Goal: Task Accomplishment & Management: Complete application form

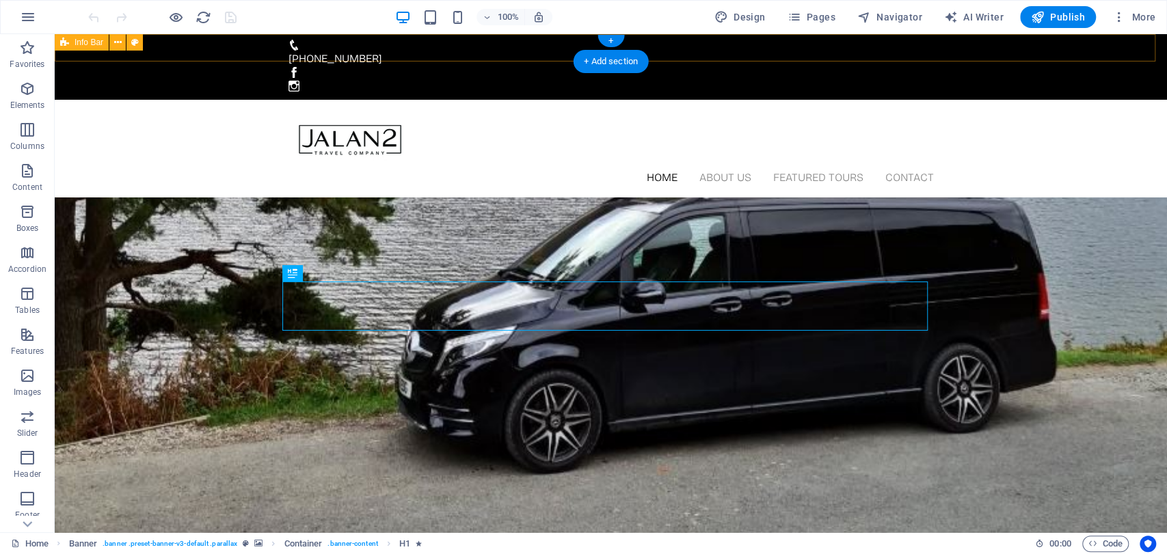
click at [1006, 44] on div "[PHONE_NUMBER]" at bounding box center [611, 67] width 1112 height 66
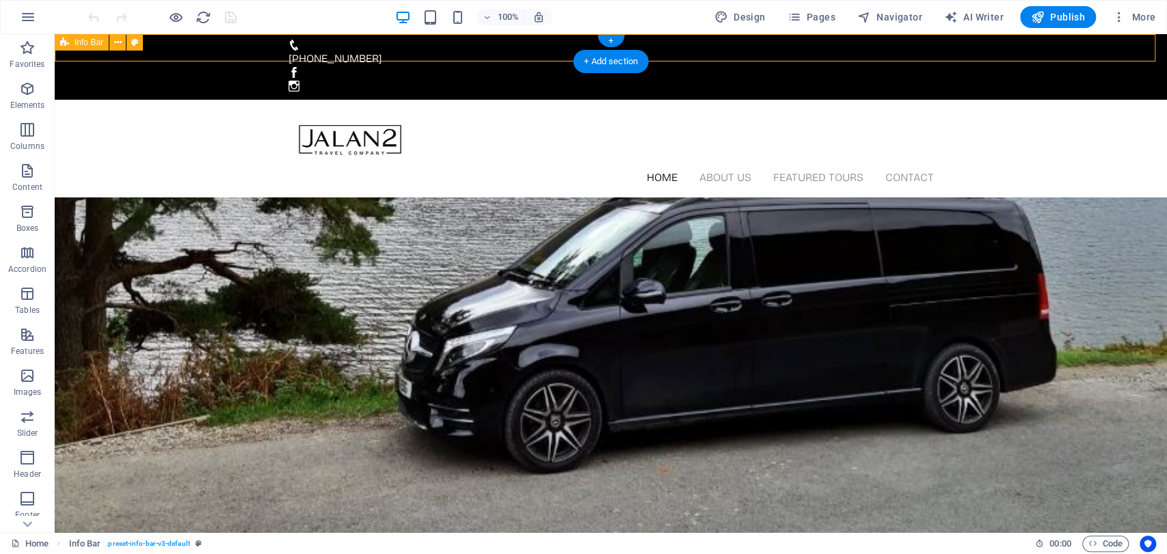
click at [1006, 44] on div "[PHONE_NUMBER]" at bounding box center [611, 67] width 1112 height 66
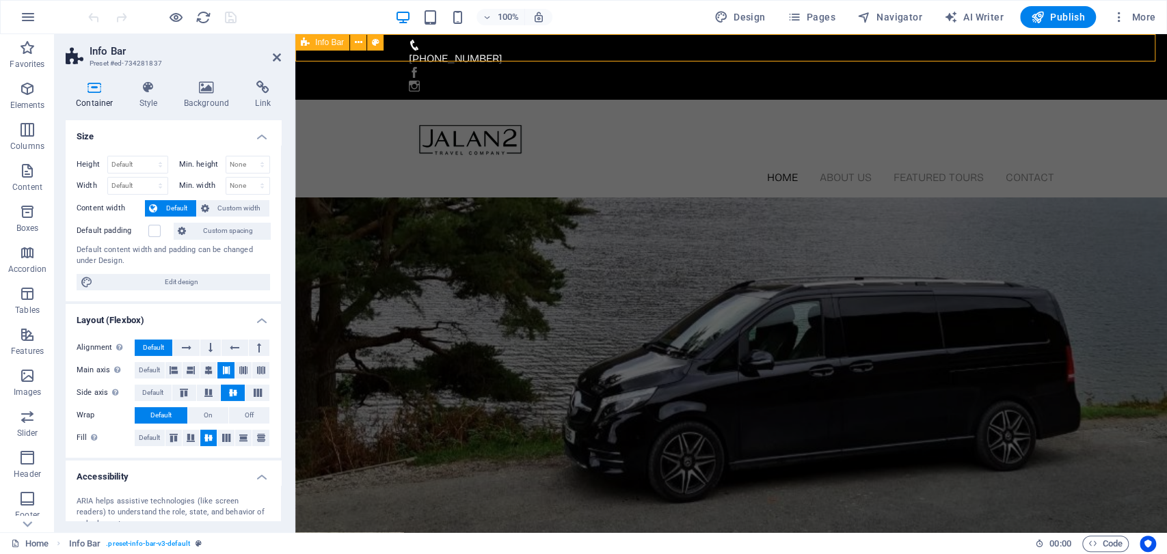
click at [964, 48] on div "[PHONE_NUMBER]" at bounding box center [731, 67] width 872 height 66
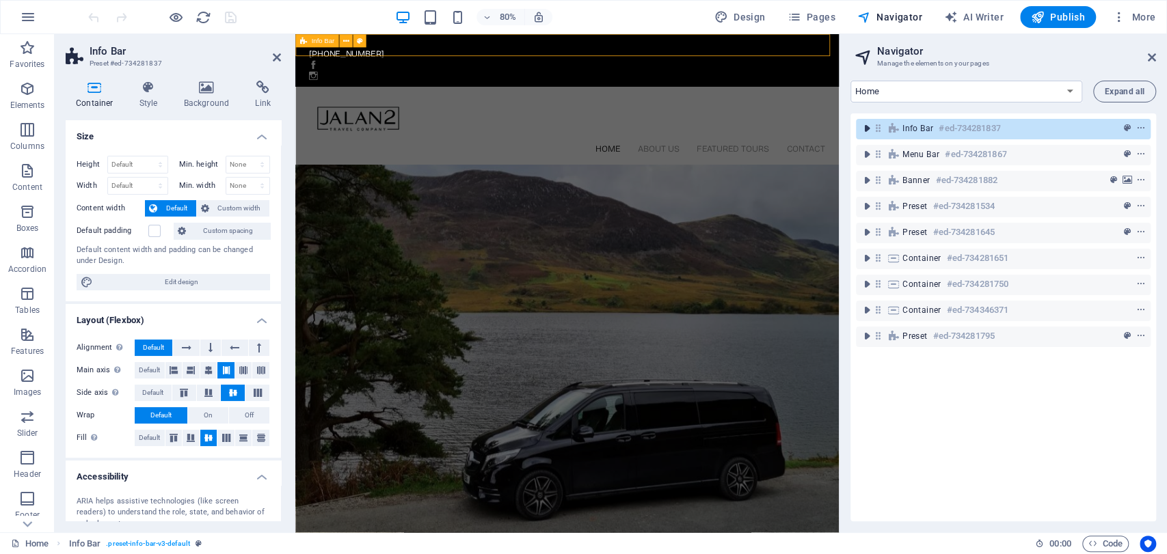
click at [868, 127] on icon "toggle-expand" at bounding box center [867, 129] width 14 height 14
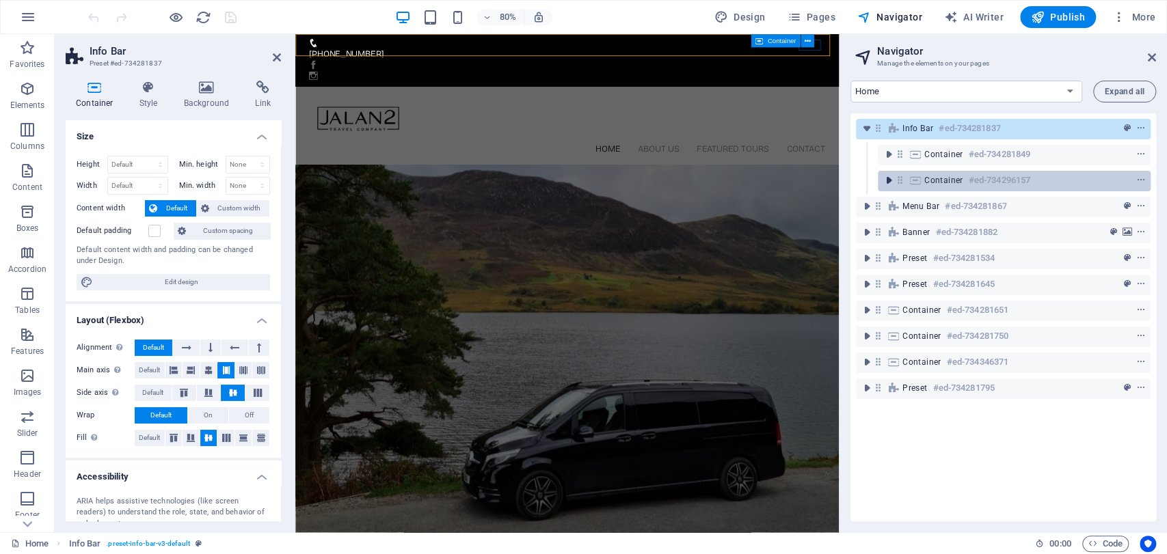
click at [889, 181] on icon "toggle-expand" at bounding box center [889, 181] width 14 height 14
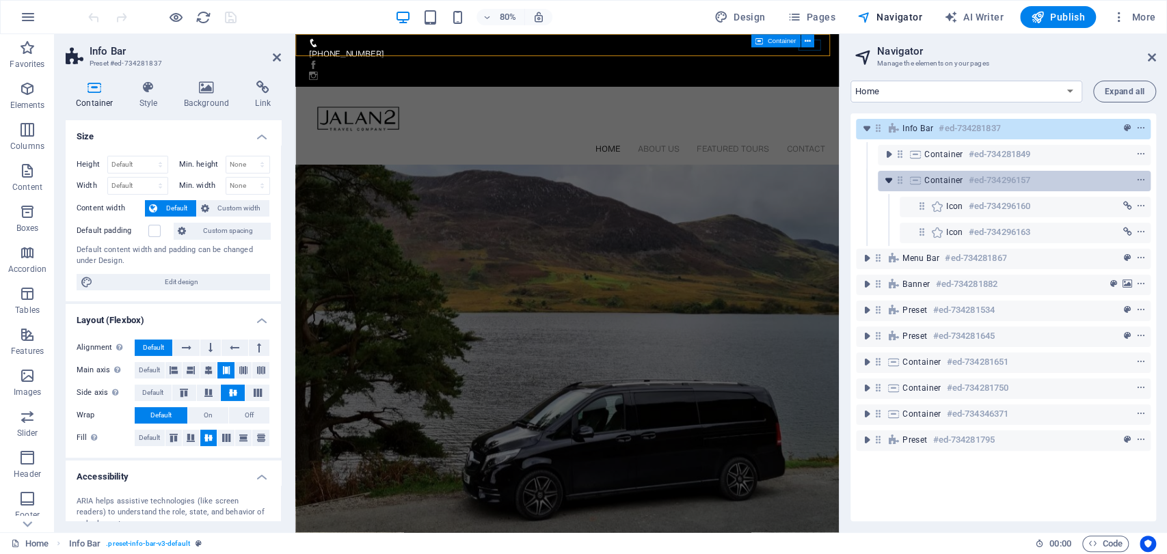
click at [889, 181] on icon "toggle-expand" at bounding box center [889, 181] width 14 height 14
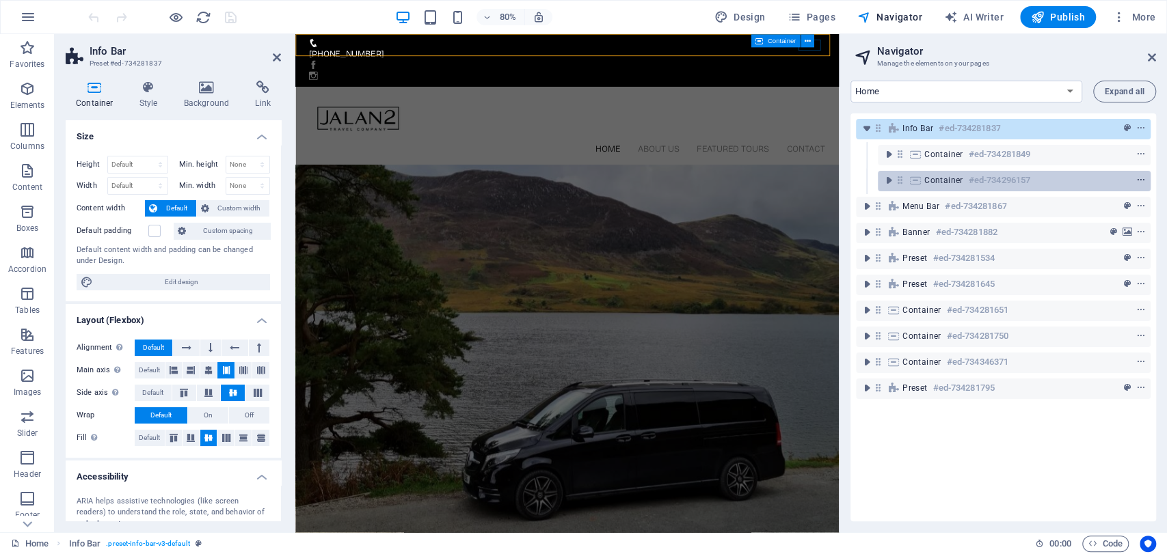
click at [1140, 180] on icon "context-menu" at bounding box center [1141, 181] width 10 height 10
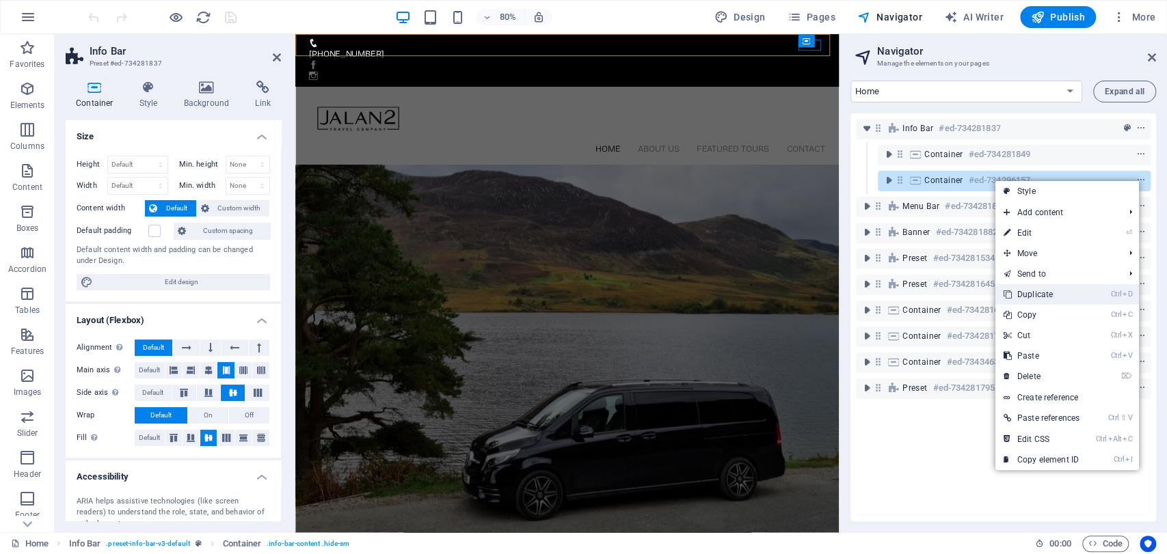
click at [1064, 295] on link "Ctrl D Duplicate" at bounding box center [1041, 294] width 92 height 21
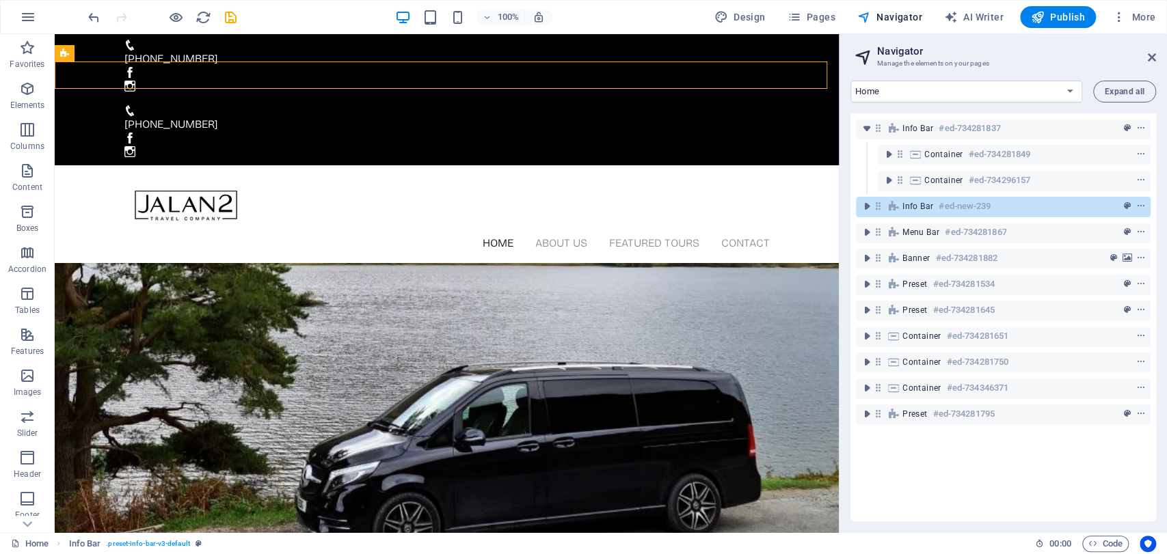
click at [0, 0] on div "100% Design Pages Navigator AI Writer Publish More" at bounding box center [0, 0] width 0 height 0
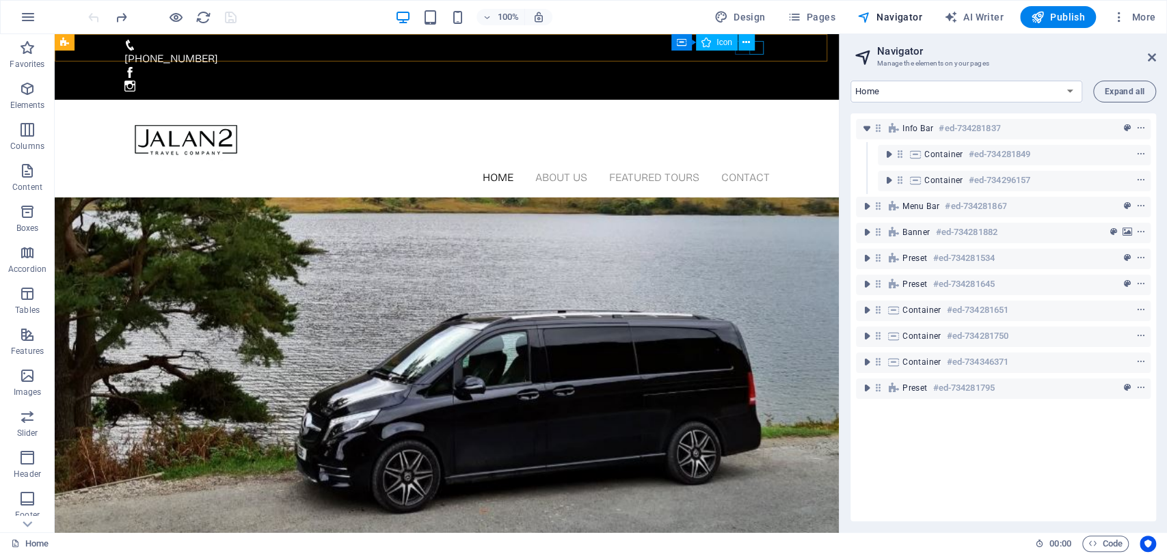
click at [757, 51] on div "Container Icon" at bounding box center [717, 42] width 92 height 17
click at [757, 47] on div "Container Icon" at bounding box center [717, 42] width 92 height 17
click at [757, 46] on div "Container Icon" at bounding box center [717, 42] width 92 height 17
click at [755, 46] on div "Container Icon" at bounding box center [717, 42] width 92 height 17
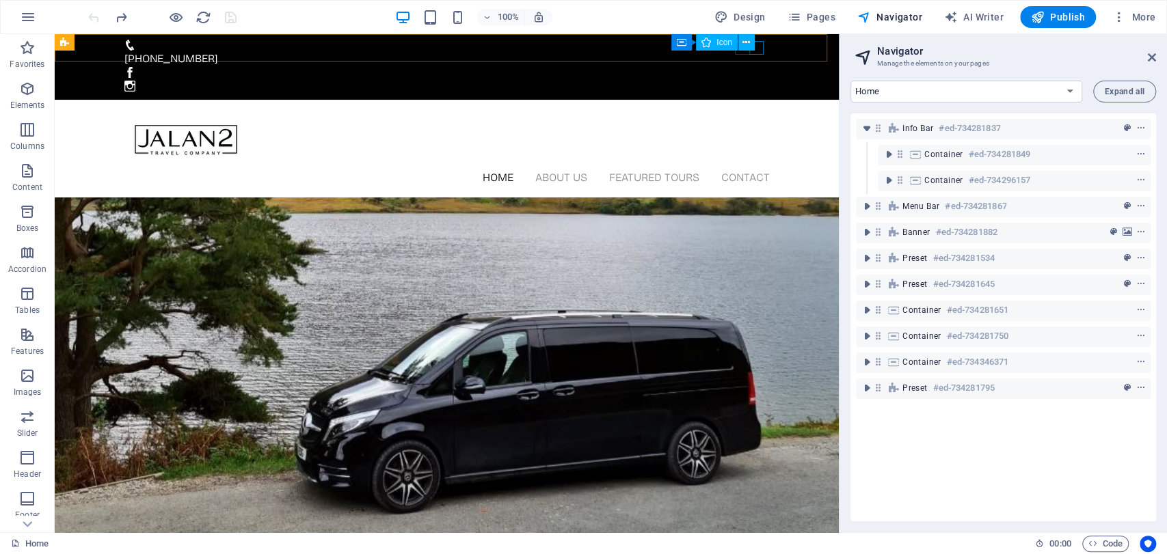
click at [755, 46] on div "Container Icon" at bounding box center [717, 42] width 92 height 17
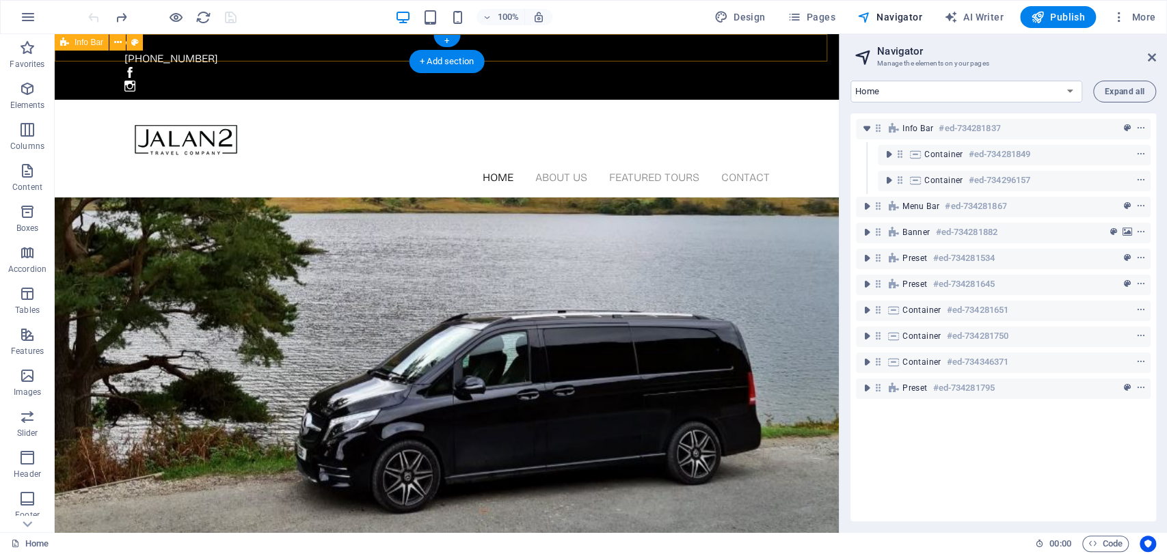
click at [791, 43] on div "[PHONE_NUMBER]" at bounding box center [447, 67] width 784 height 66
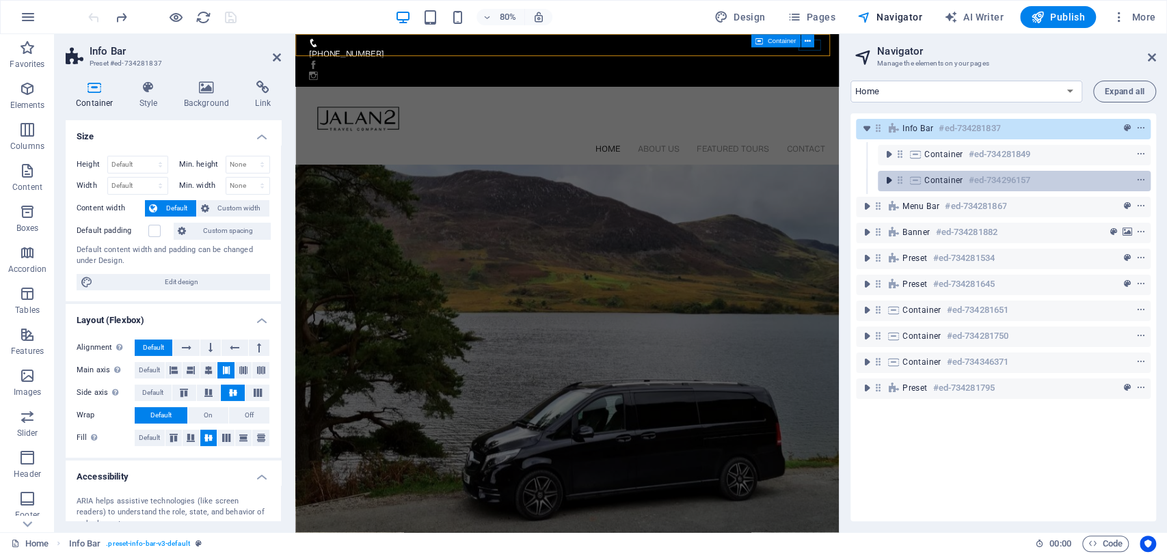
click at [894, 177] on icon "toggle-expand" at bounding box center [889, 181] width 14 height 14
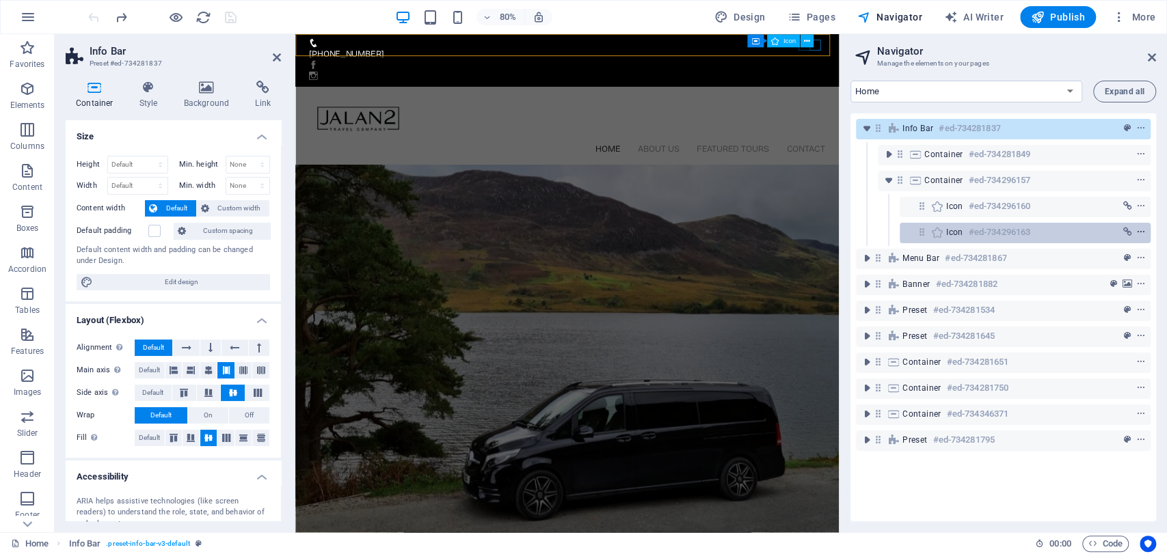
click at [1144, 233] on span "context-menu" at bounding box center [1141, 233] width 14 height 10
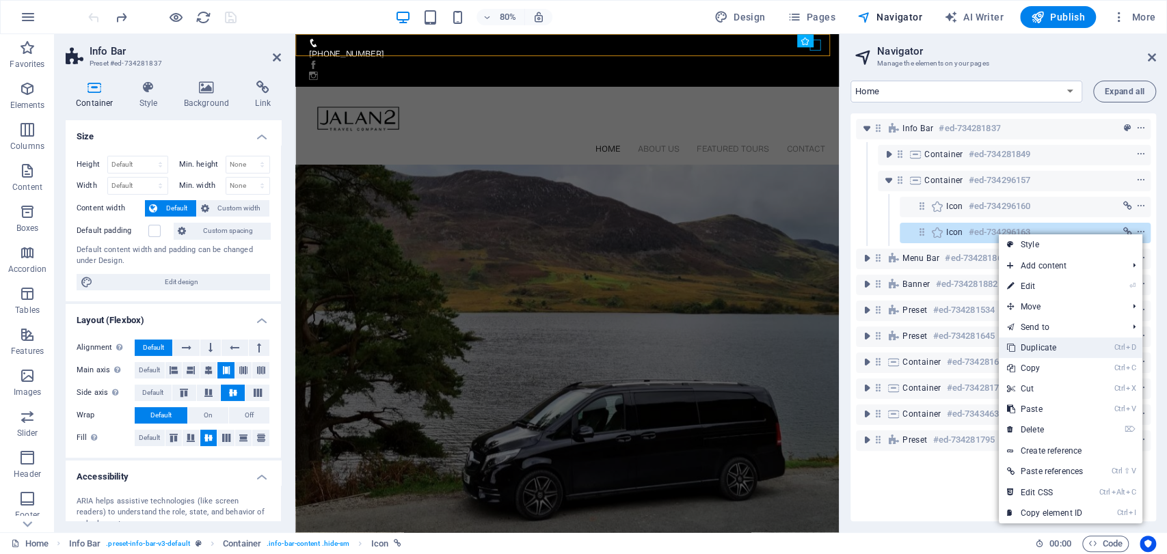
click at [1072, 348] on link "Ctrl D Duplicate" at bounding box center [1045, 348] width 92 height 21
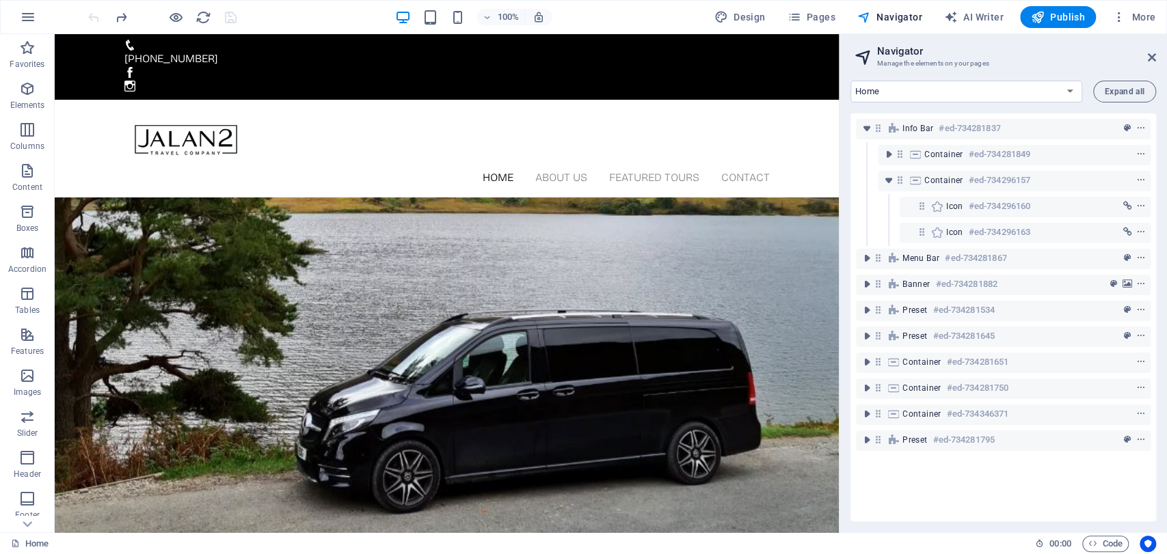
click at [0, 0] on div at bounding box center [0, 0] width 0 height 0
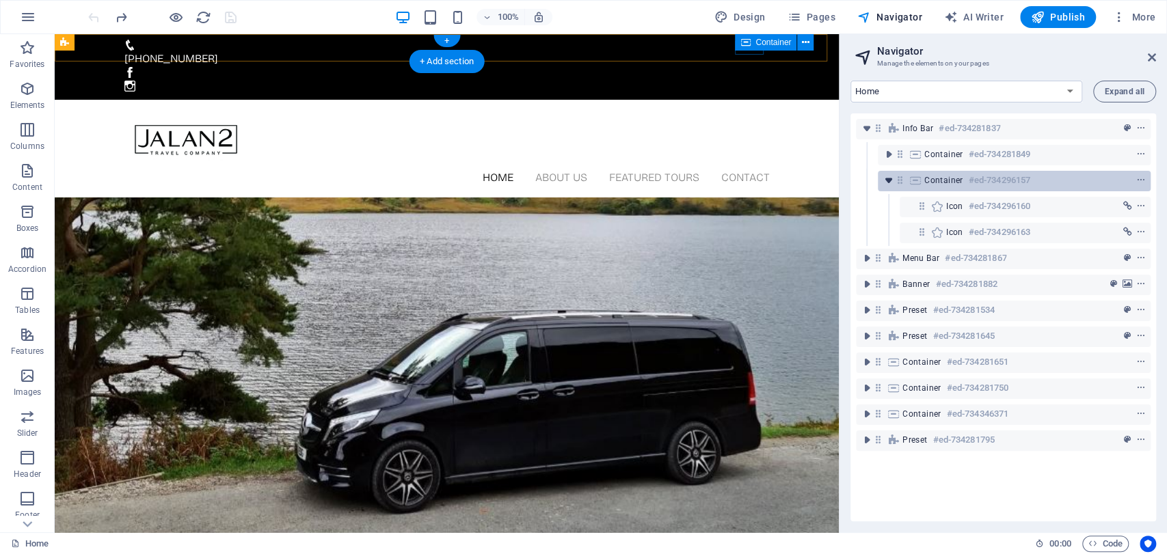
click at [886, 176] on icon "toggle-expand" at bounding box center [889, 181] width 14 height 14
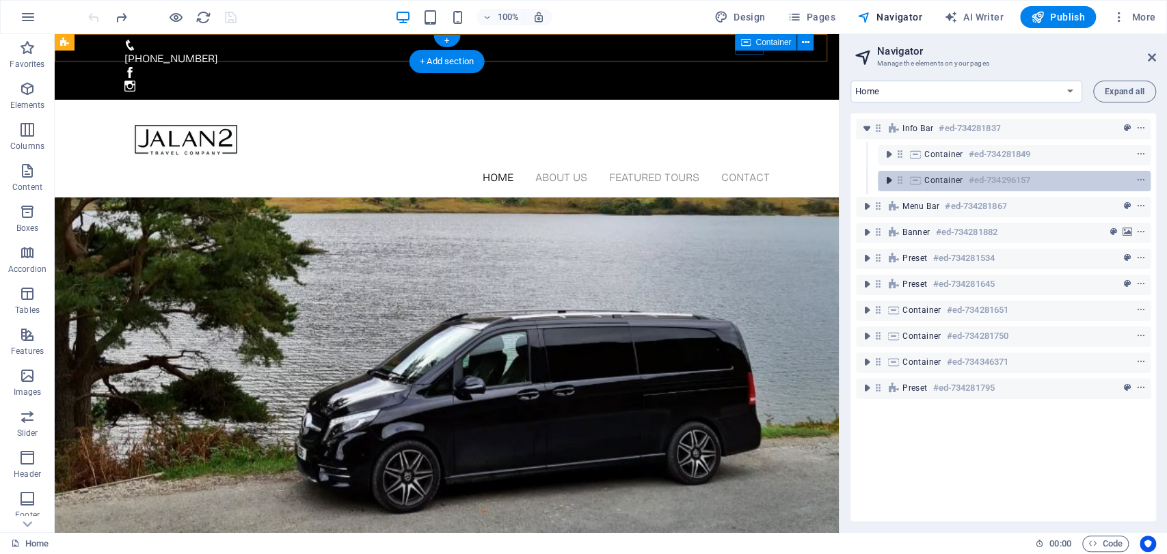
click at [889, 175] on icon "toggle-expand" at bounding box center [889, 181] width 14 height 14
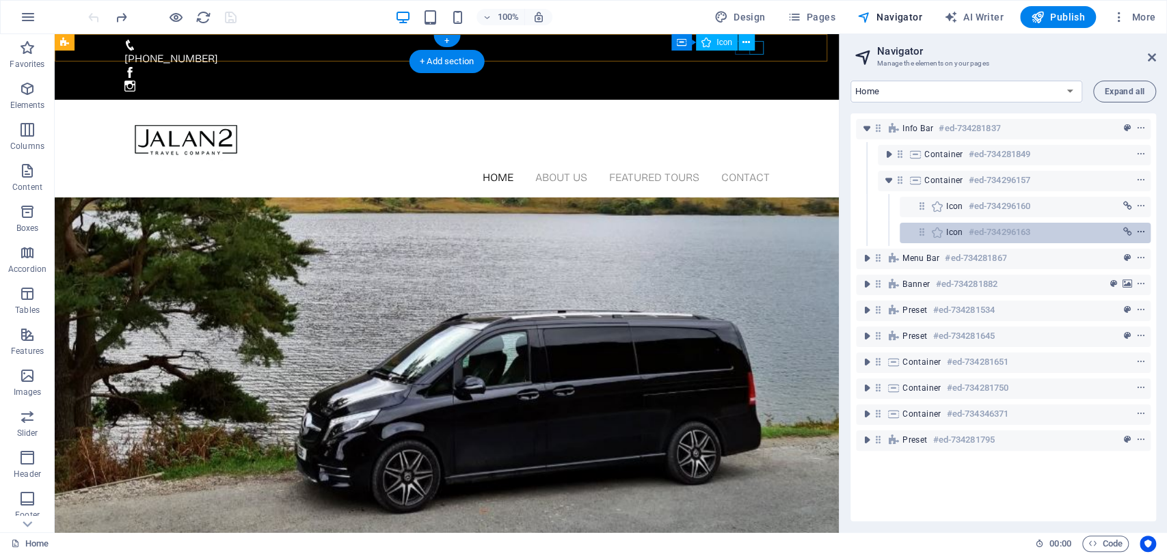
click at [1138, 228] on icon "context-menu" at bounding box center [1141, 233] width 10 height 10
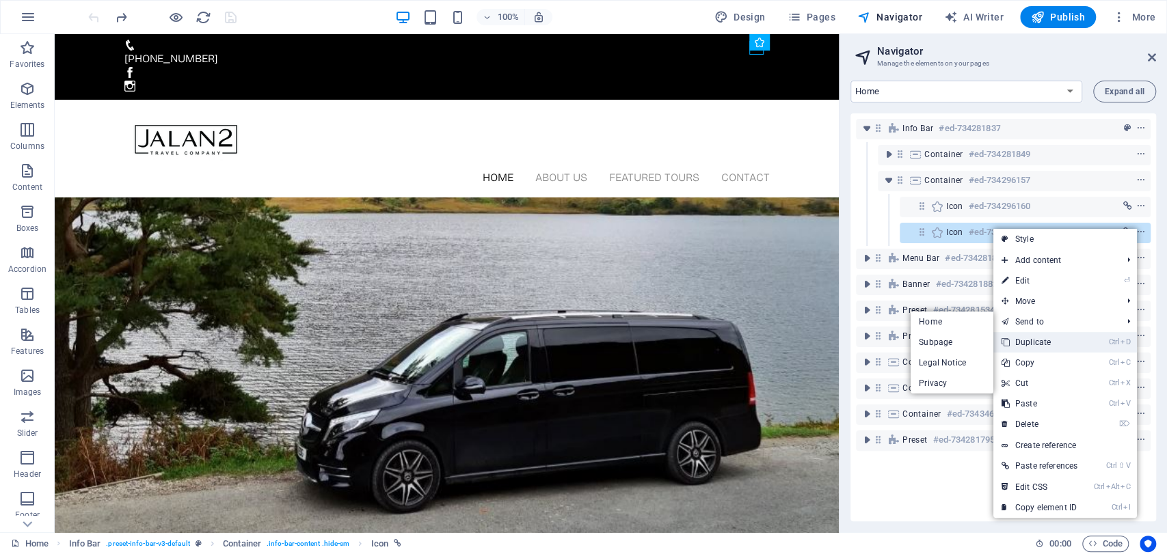
click at [1092, 340] on li "Ctrl D Duplicate" at bounding box center [1065, 342] width 144 height 21
click at [1090, 338] on li "Ctrl D Duplicate" at bounding box center [1065, 342] width 144 height 21
click at [1062, 341] on link "Ctrl D Duplicate" at bounding box center [1039, 342] width 92 height 21
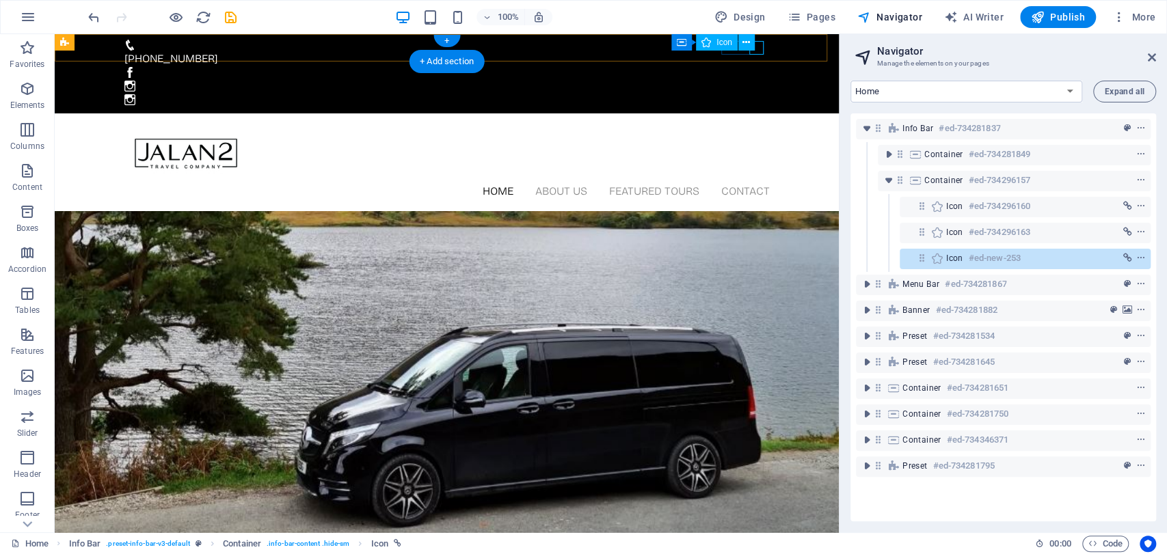
click at [1010, 253] on h6 "#ed-new-253" at bounding box center [995, 258] width 52 height 16
click at [1011, 253] on h6 "#ed-new-253" at bounding box center [995, 258] width 52 height 16
select select "xMidYMid"
select select "px"
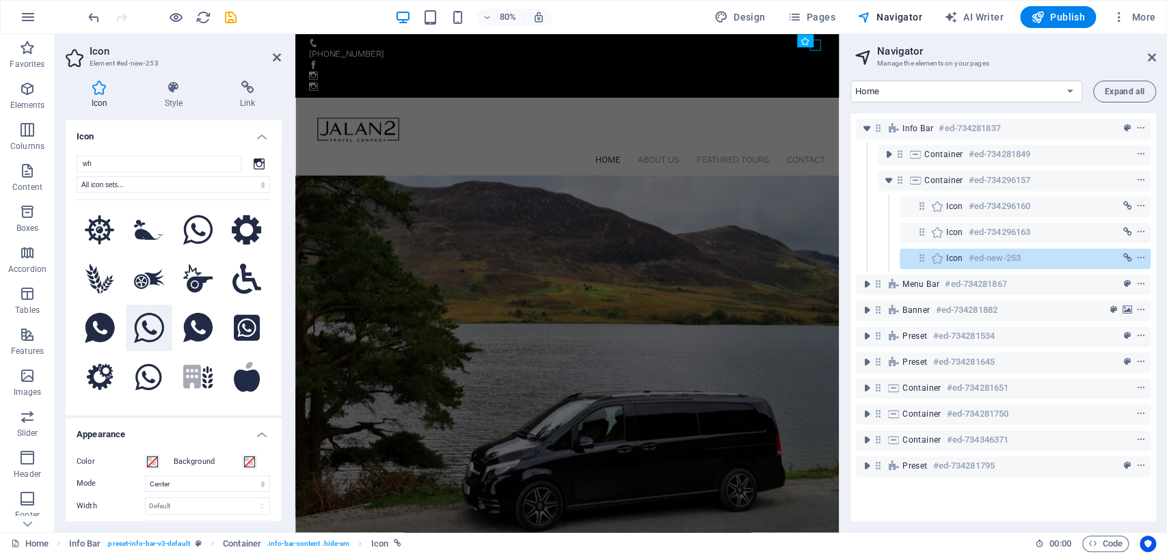
type input "wh"
click at [157, 332] on icon at bounding box center [149, 328] width 30 height 30
click at [232, 90] on icon at bounding box center [247, 88] width 67 height 14
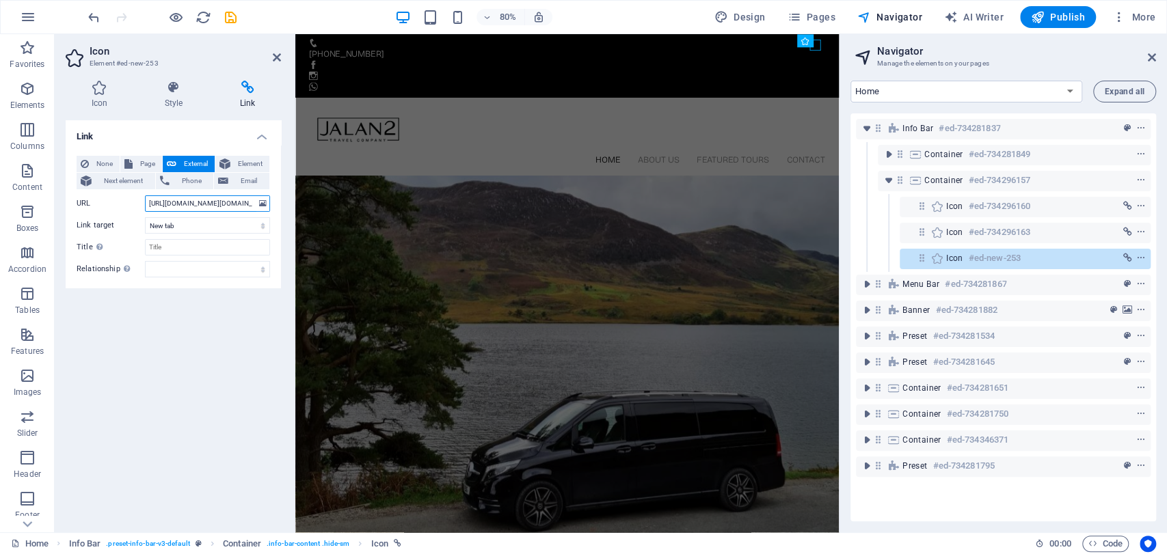
click at [194, 204] on input "https://www.instagram.com/jalan2travel.co/" at bounding box center [207, 204] width 125 height 16
paste input "a.me/447918462217"
type input "https://wa.me/447918462217"
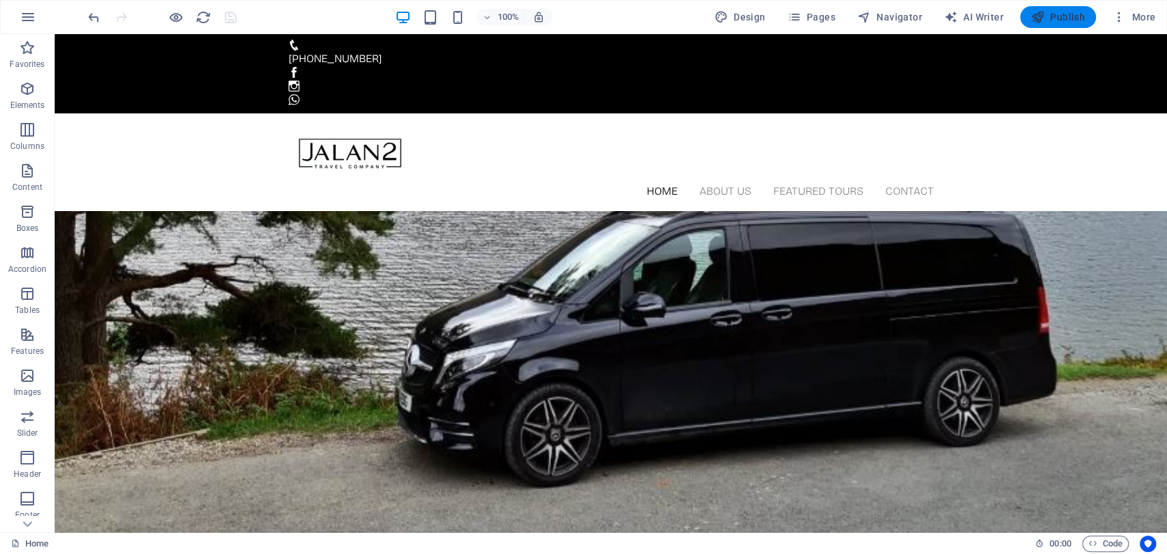
click at [1062, 16] on span "Publish" at bounding box center [1058, 17] width 54 height 14
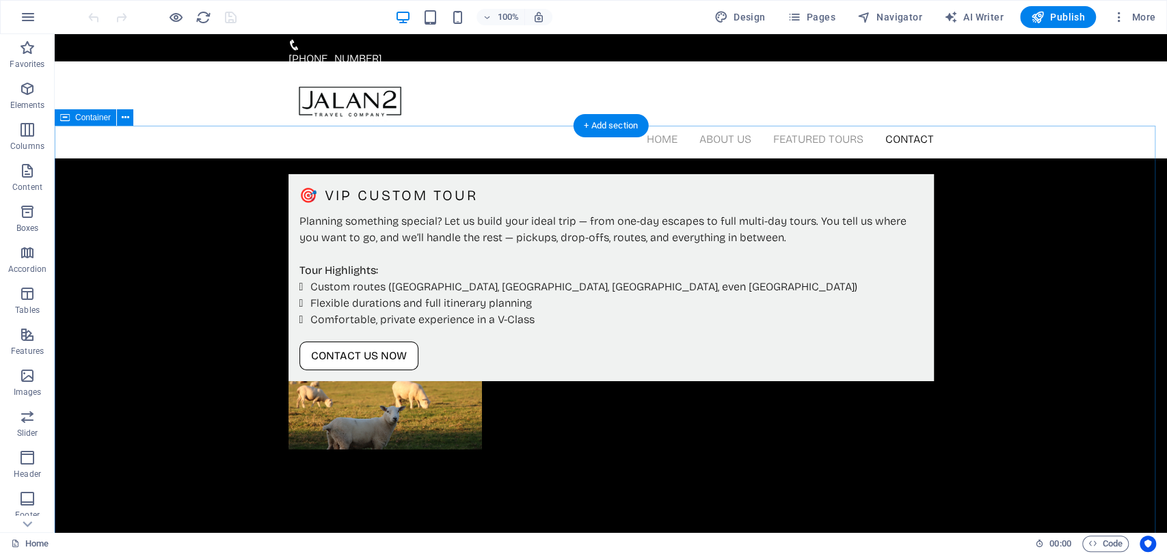
scroll to position [3190, 0]
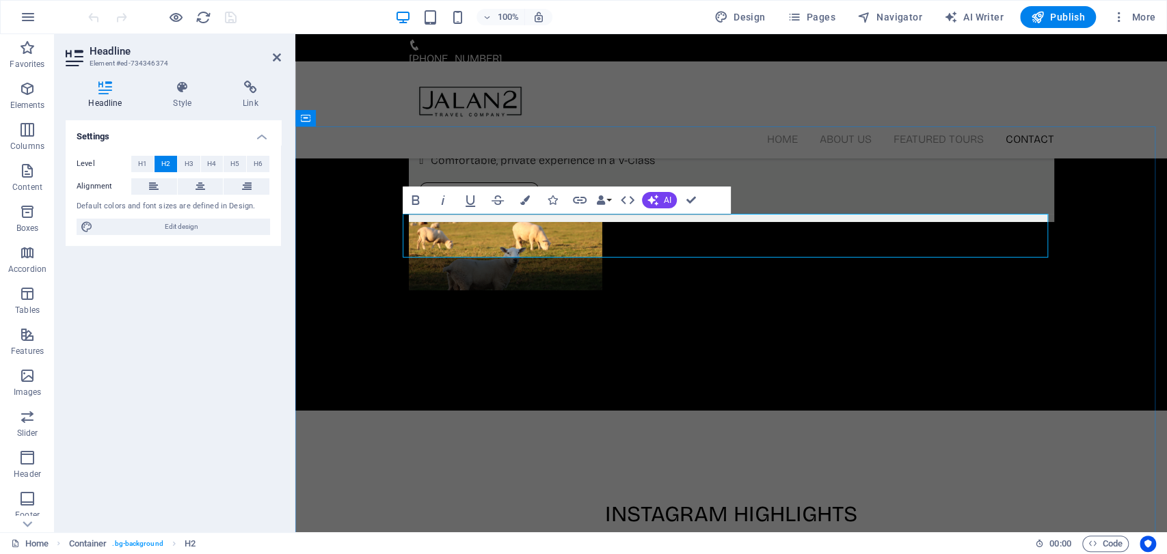
scroll to position [3223, 0]
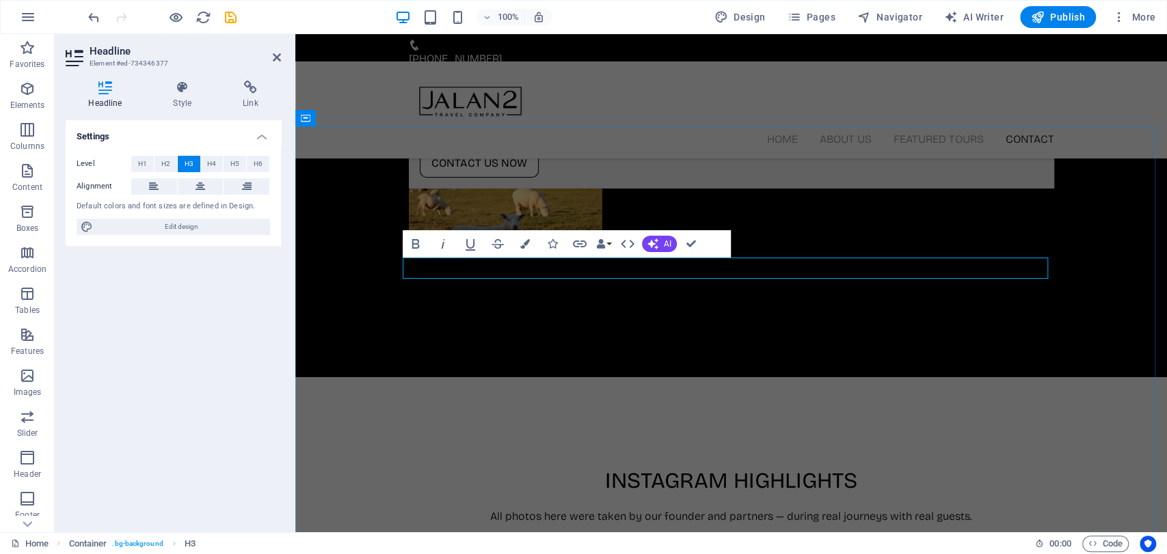
scroll to position [1001, 0]
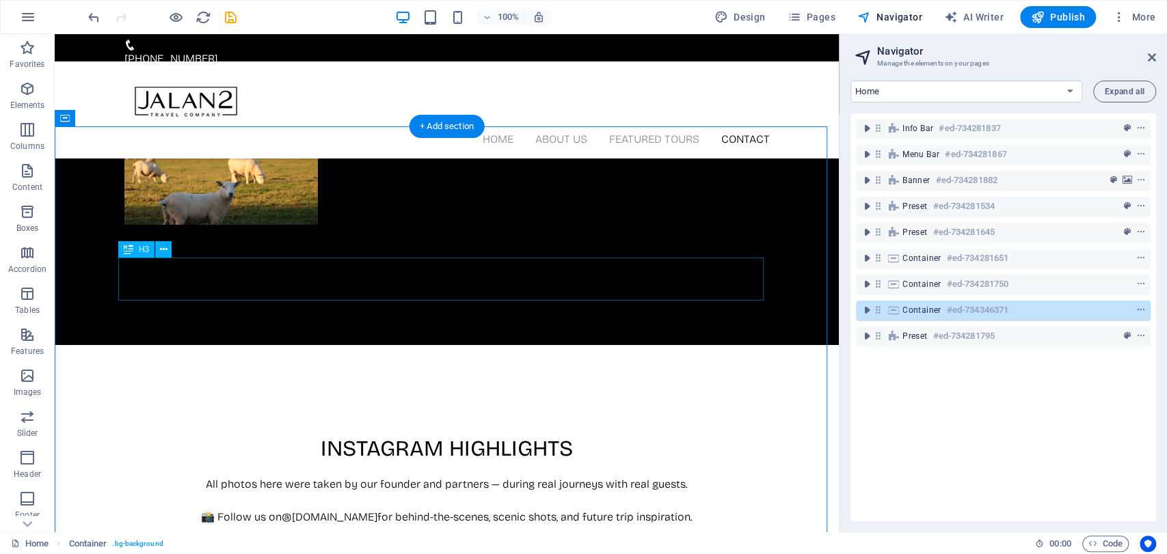
scroll to position [3347, 0]
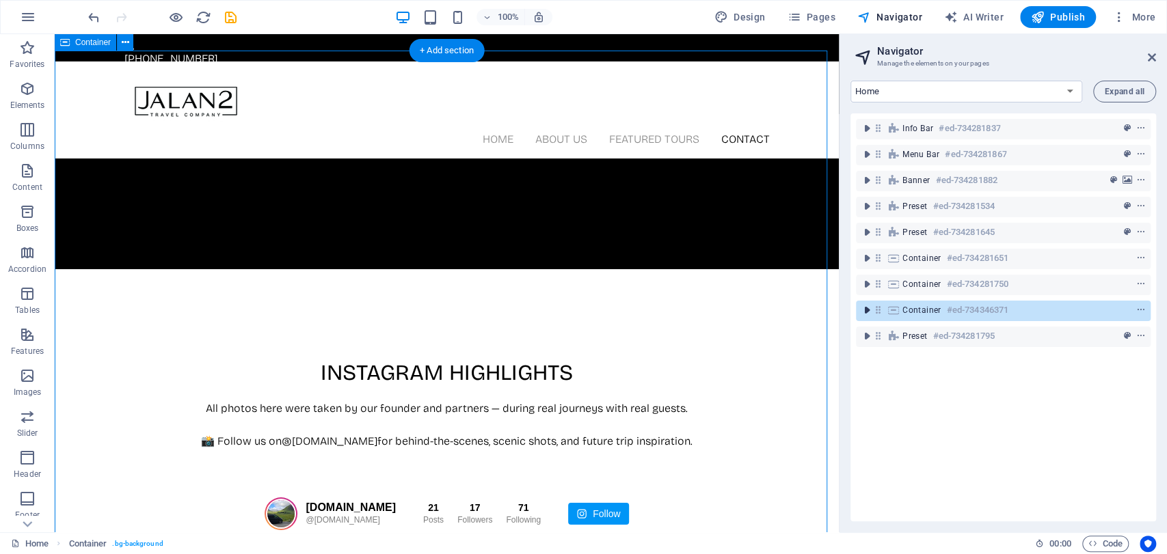
click at [860, 310] on icon "toggle-expand" at bounding box center [867, 311] width 14 height 14
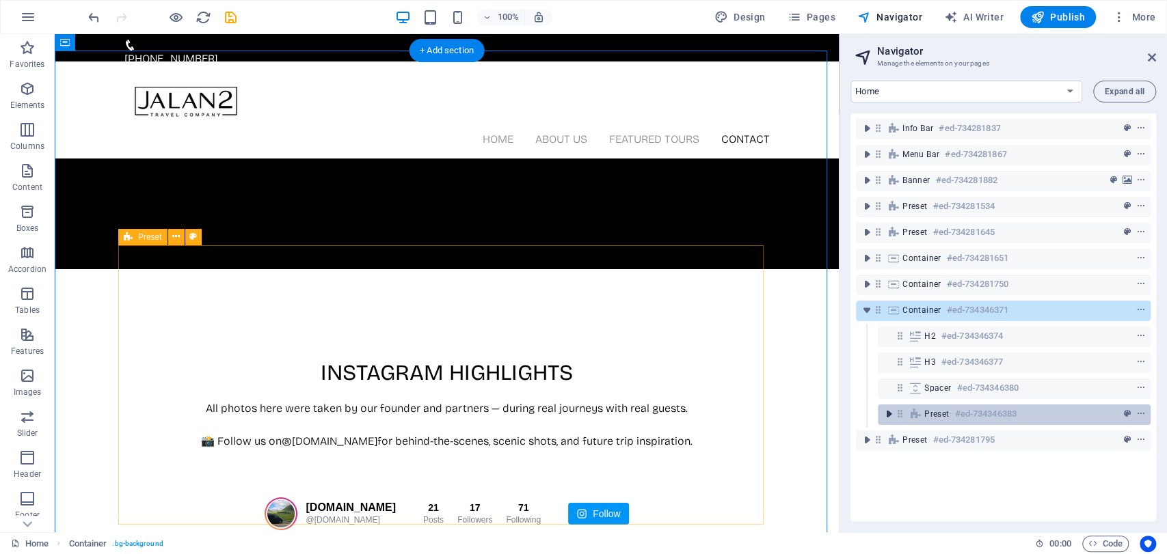
click at [893, 418] on icon "toggle-expand" at bounding box center [889, 414] width 14 height 14
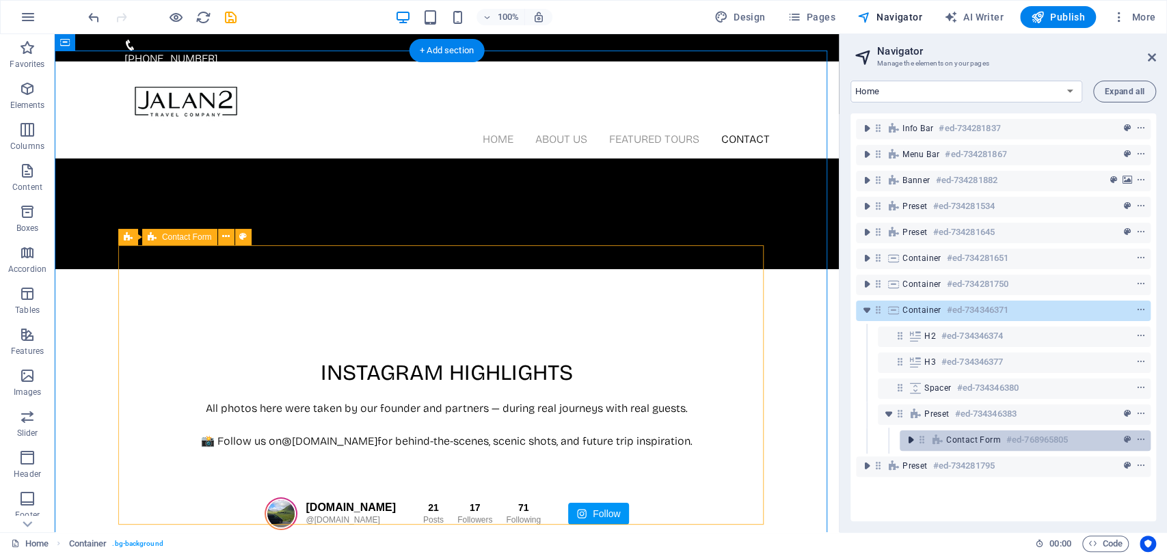
click at [906, 441] on icon "toggle-expand" at bounding box center [911, 440] width 14 height 14
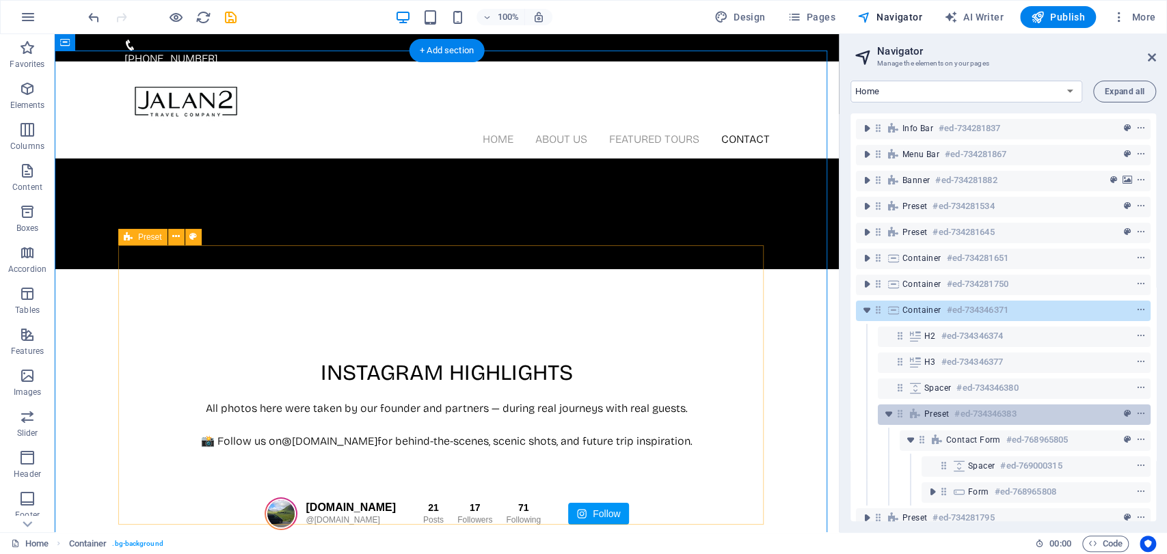
scroll to position [25, 0]
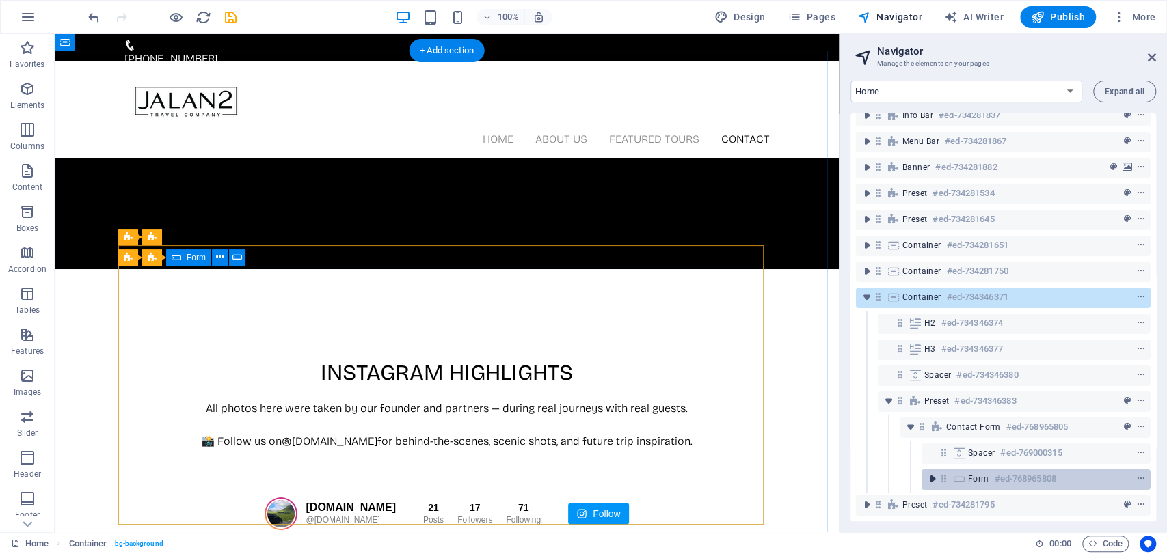
click at [934, 472] on icon "toggle-expand" at bounding box center [933, 479] width 14 height 14
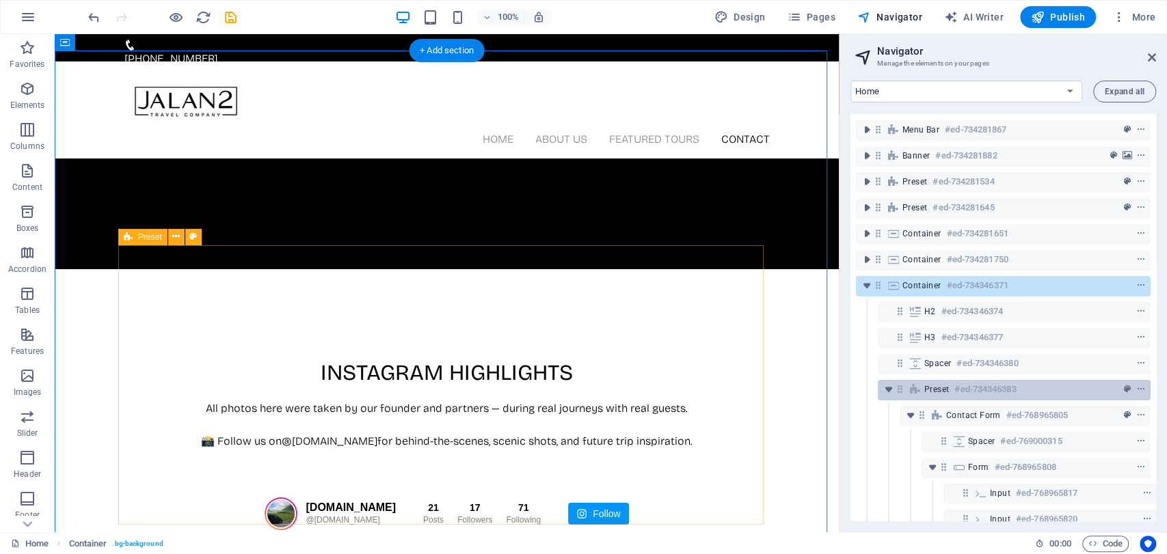
scroll to position [176, 0]
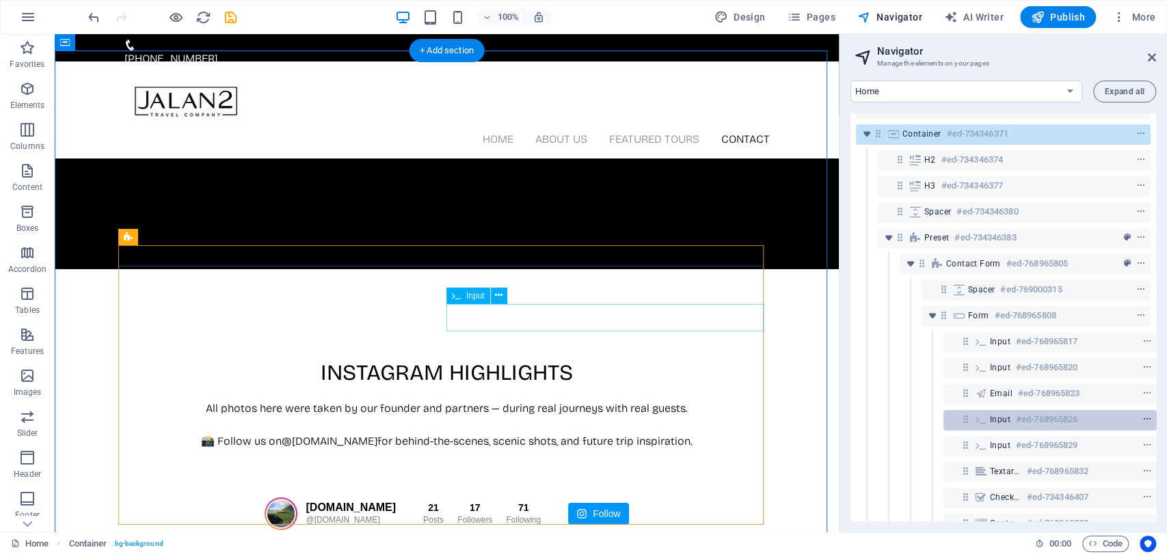
click at [1148, 418] on icon "context-menu" at bounding box center [1147, 420] width 10 height 10
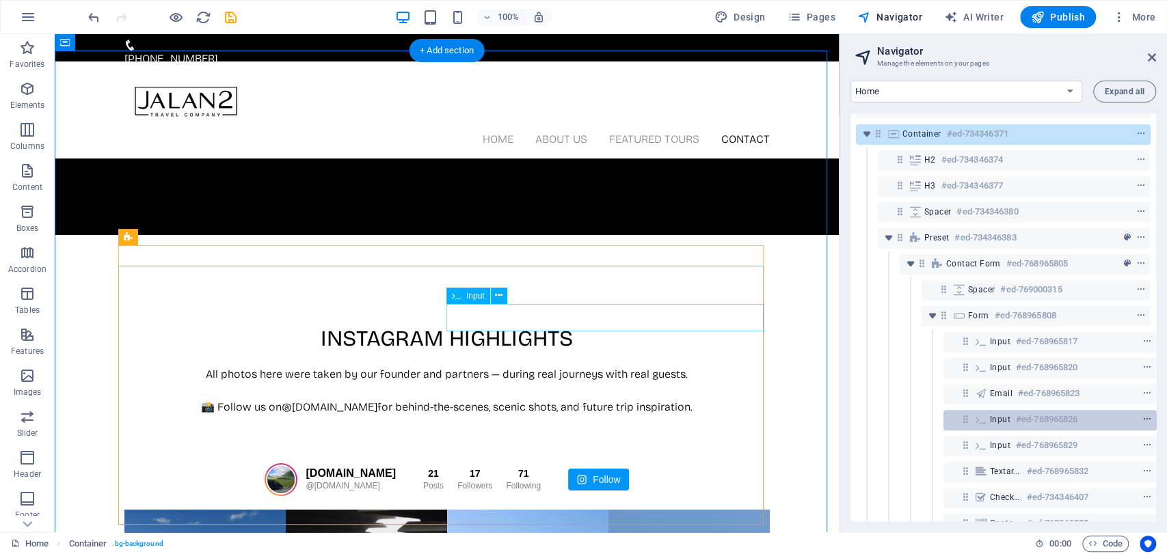
scroll to position [258, 3]
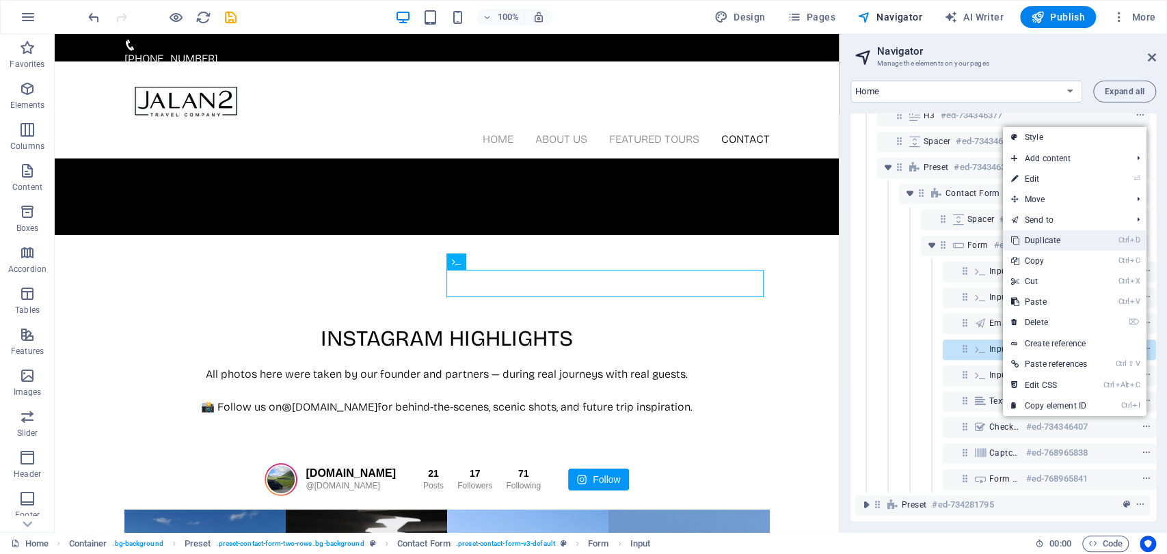
click at [1095, 240] on li "Ctrl D Duplicate" at bounding box center [1075, 240] width 144 height 21
click at [1096, 242] on li "Ctrl D Duplicate" at bounding box center [1075, 240] width 144 height 21
click at [1036, 242] on link "Ctrl D Duplicate" at bounding box center [1049, 240] width 92 height 21
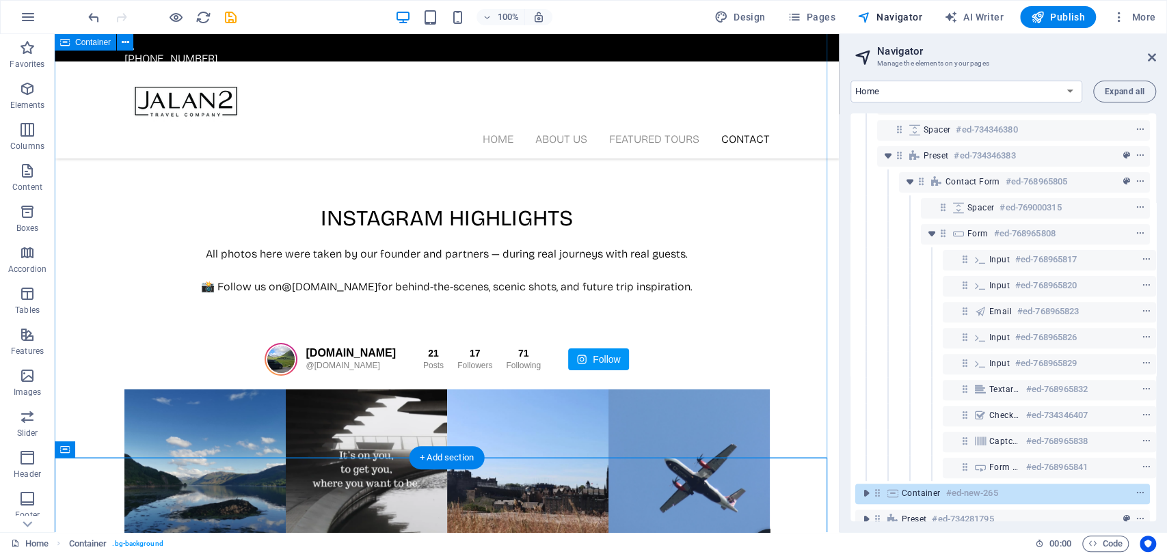
scroll to position [3806, 0]
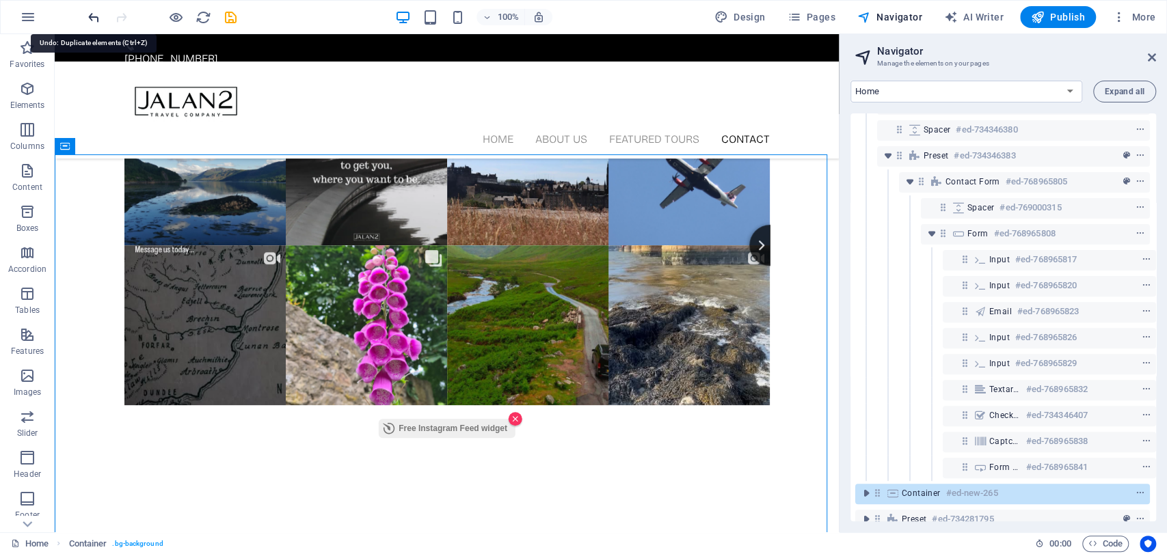
click at [93, 18] on icon "undo" at bounding box center [94, 18] width 16 height 16
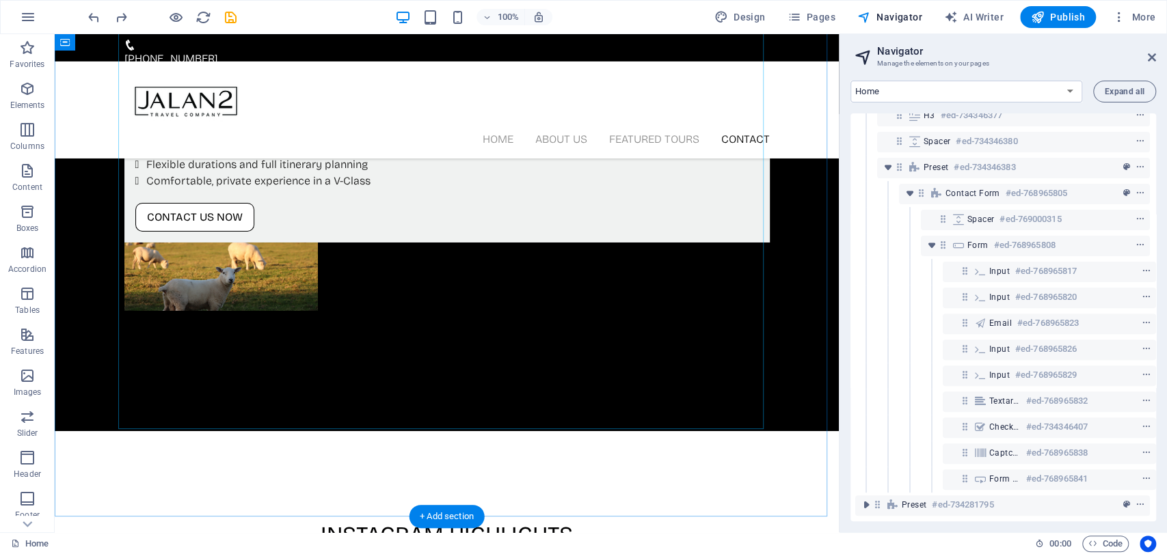
scroll to position [3261, 0]
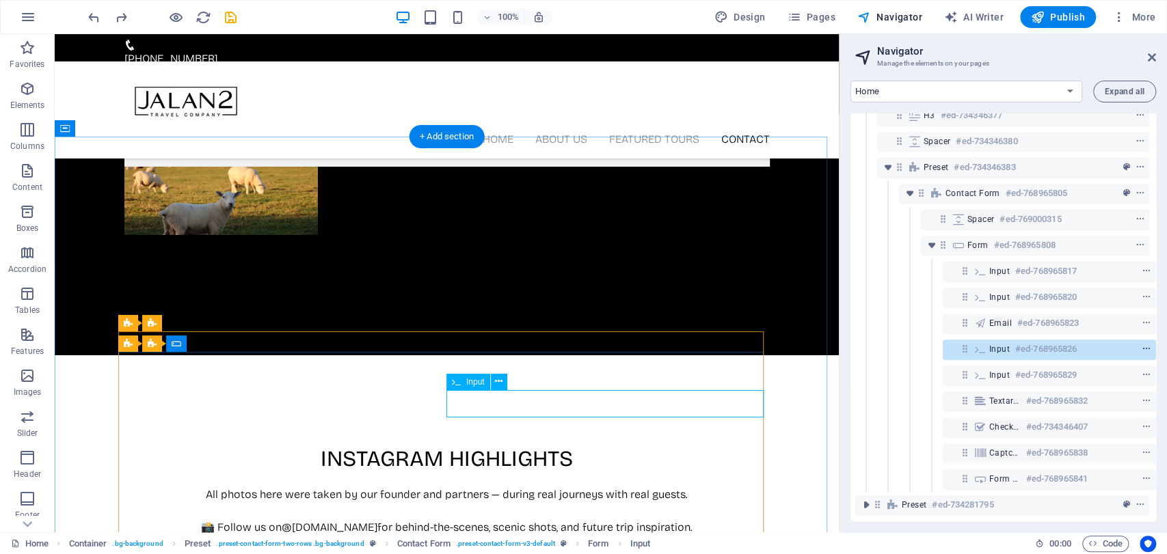
click at [1143, 345] on icon "context-menu" at bounding box center [1147, 350] width 10 height 10
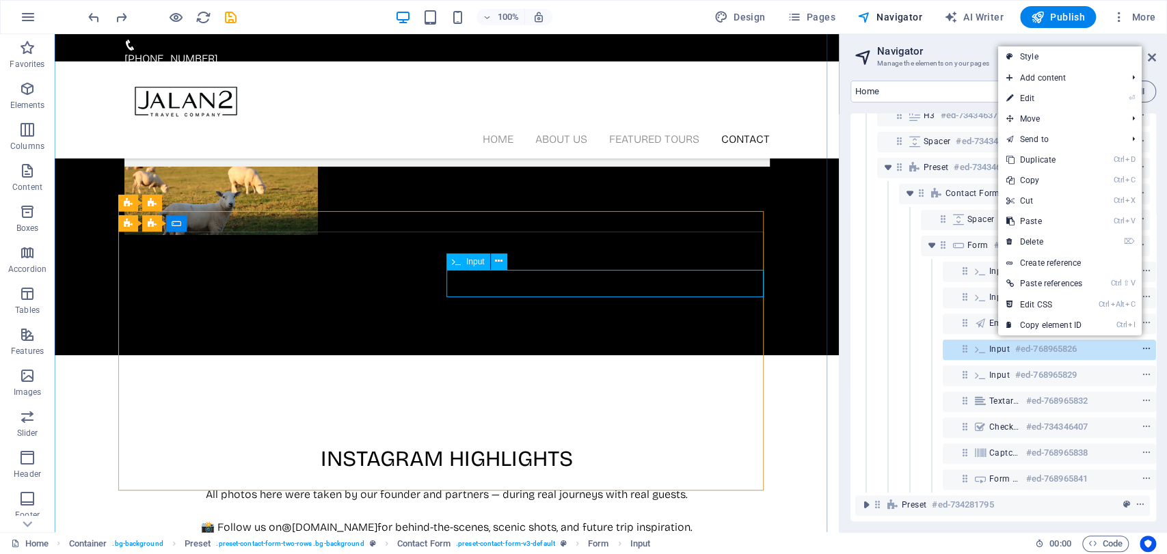
scroll to position [3381, 0]
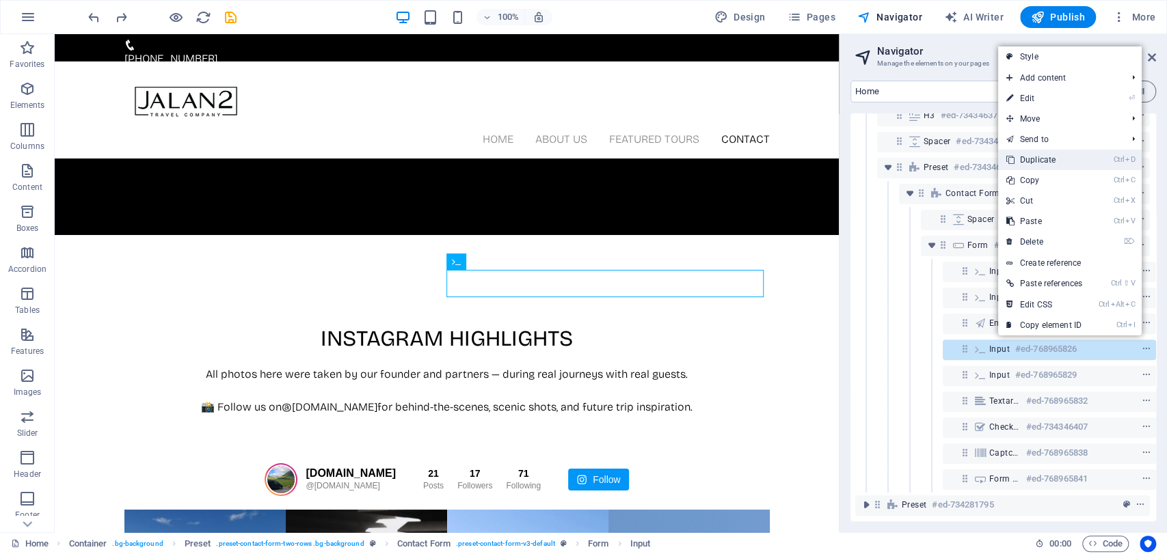
click at [1047, 154] on link "Ctrl D Duplicate" at bounding box center [1044, 160] width 92 height 21
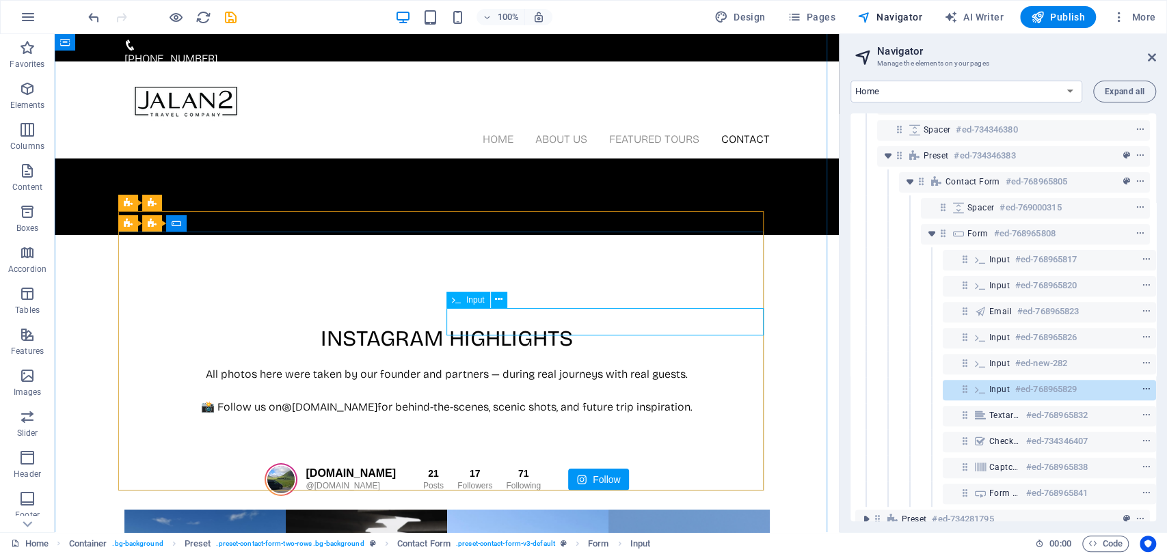
click at [1143, 390] on icon "context-menu" at bounding box center [1147, 390] width 10 height 10
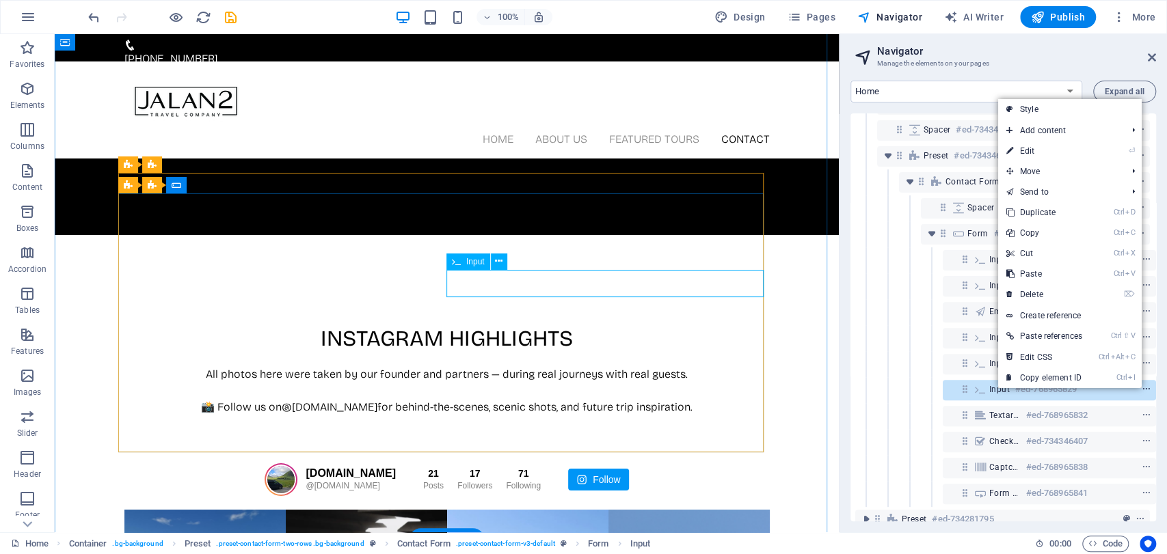
scroll to position [3419, 0]
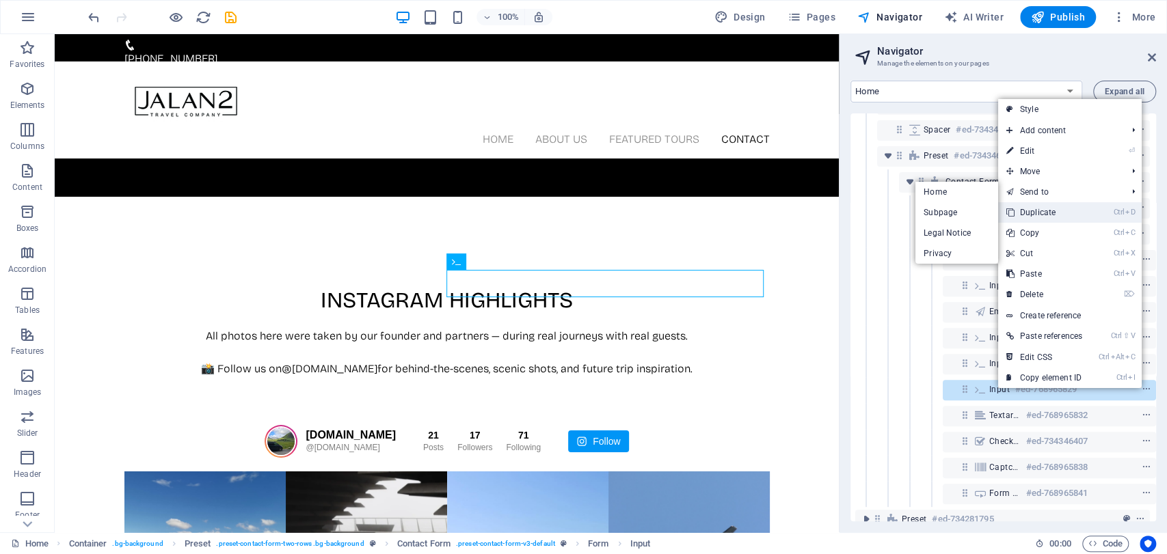
click at [1064, 215] on link "Ctrl D Duplicate" at bounding box center [1044, 212] width 92 height 21
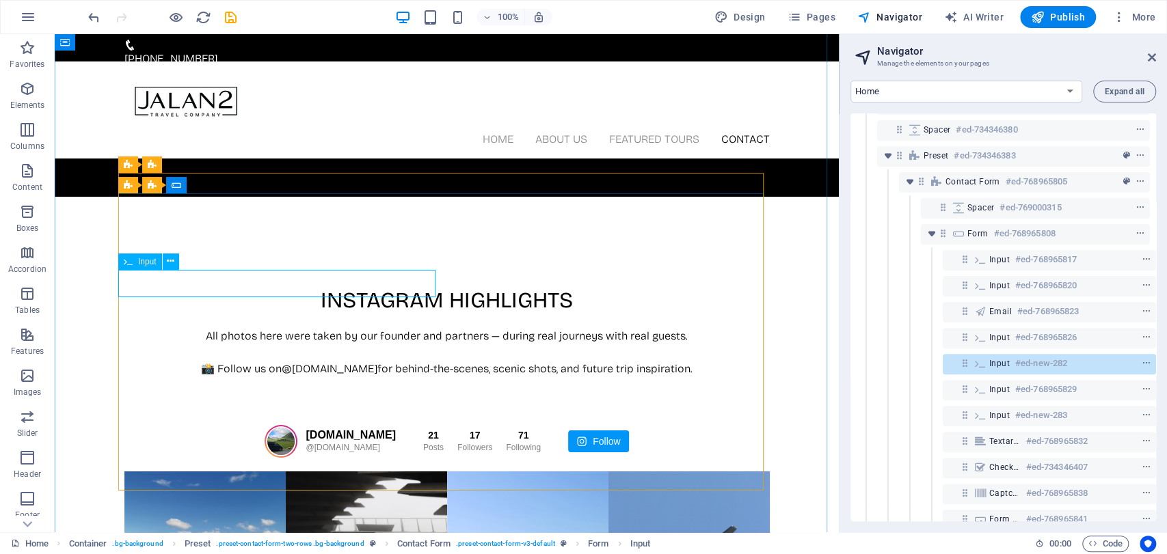
click at [1111, 366] on div at bounding box center [1121, 363] width 64 height 16
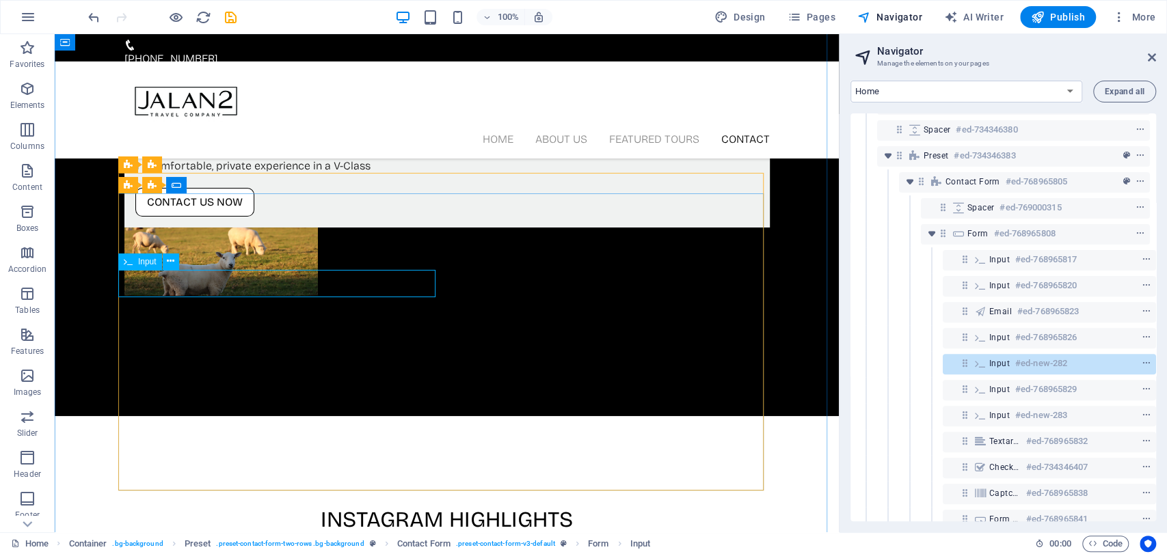
scroll to position [3589, 0]
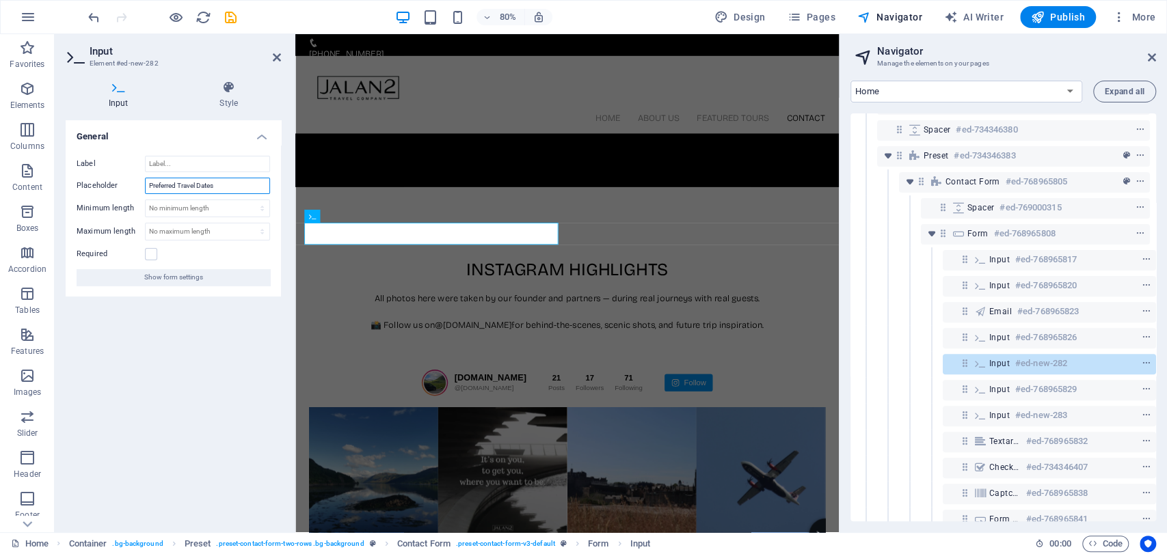
click at [230, 184] on input "Preferred Travel Dates" at bounding box center [207, 186] width 125 height 16
drag, startPoint x: 228, startPoint y: 187, endPoint x: 118, endPoint y: 185, distance: 110.1
click at [118, 185] on div "Placeholder Preferred Travel Dates" at bounding box center [173, 186] width 193 height 16
paste input "ick-up Address (Starting Location)"
type input "Pick-up Address (Starting Location)"
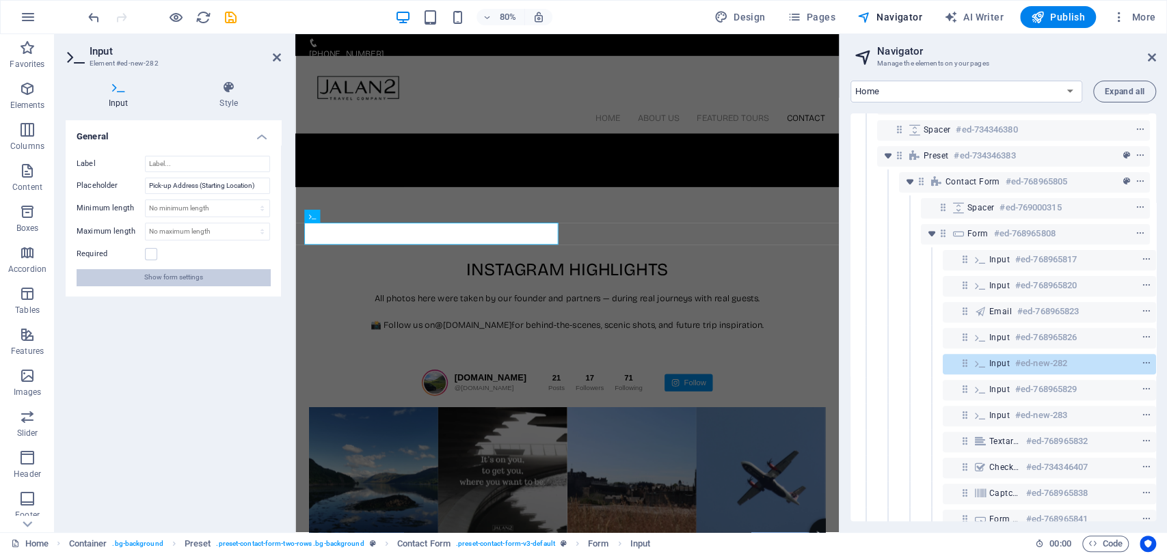
click at [191, 284] on span "Show form settings" at bounding box center [173, 277] width 59 height 16
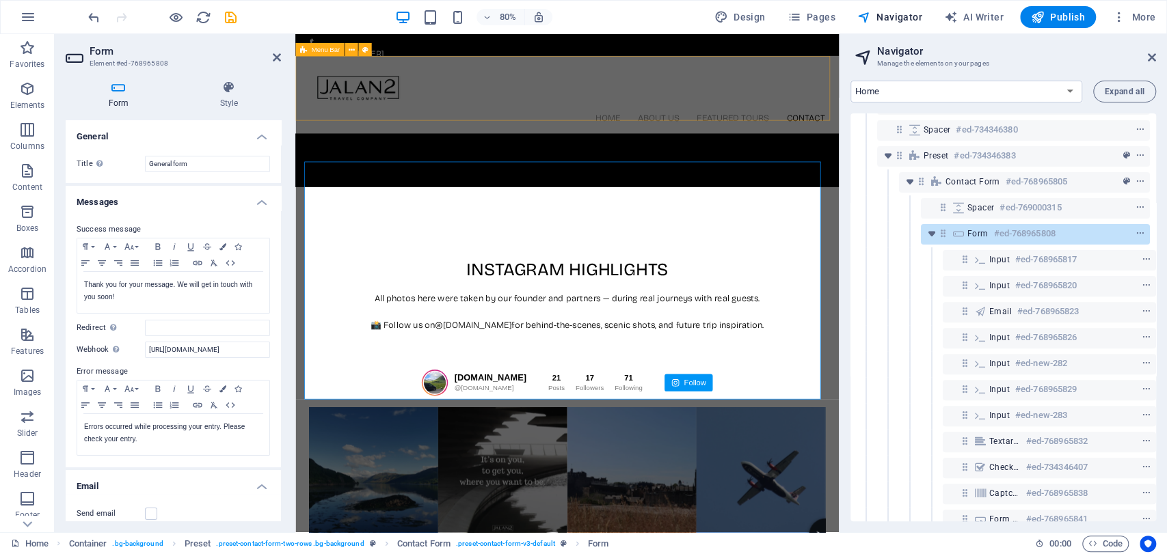
click at [461, 131] on div "Home About Us Featured Tours Contact" at bounding box center [634, 110] width 679 height 97
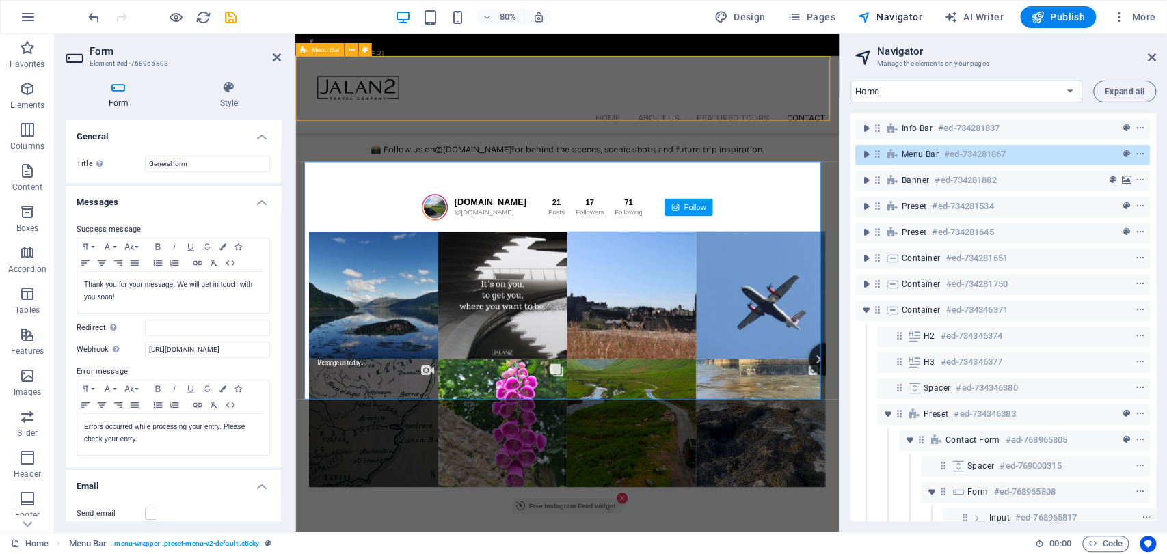
scroll to position [3419, 0]
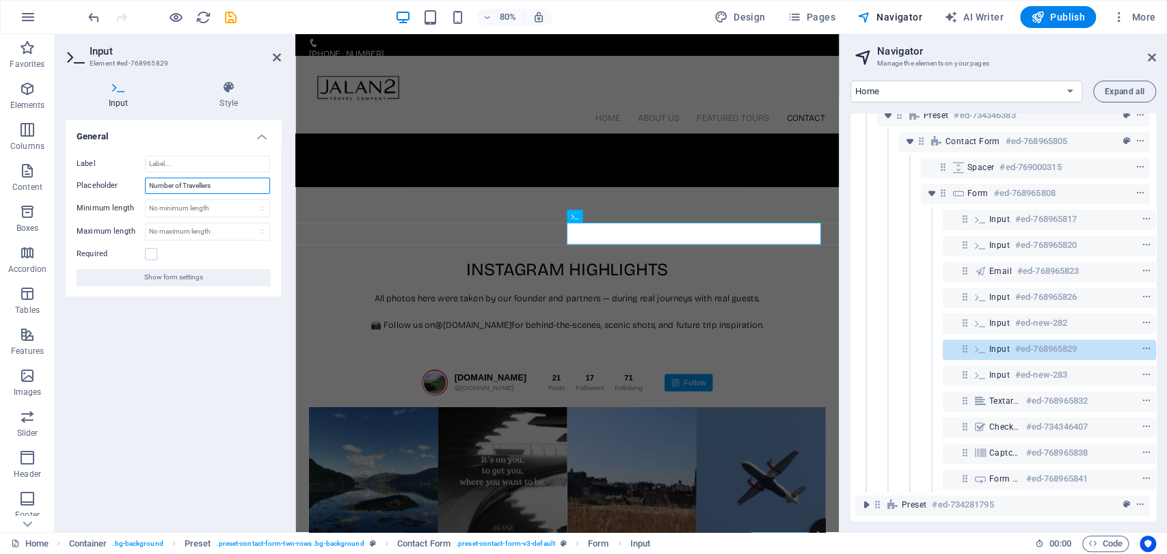
click at [228, 183] on input "Number of Travellers" at bounding box center [207, 186] width 125 height 16
paste input "Drop-off Address (End Location)"
type input "Drop-off Address (End Location)"
click at [224, 402] on div "General Label Placeholder Drop-off Address (End Location) Minimum length No min…" at bounding box center [173, 320] width 215 height 401
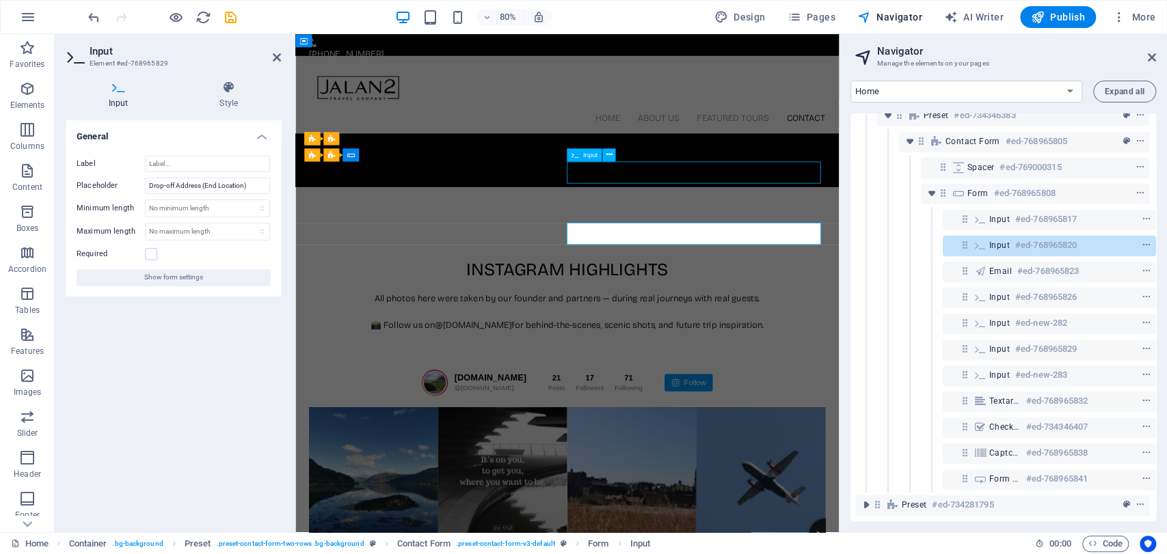
scroll to position [3419, 0]
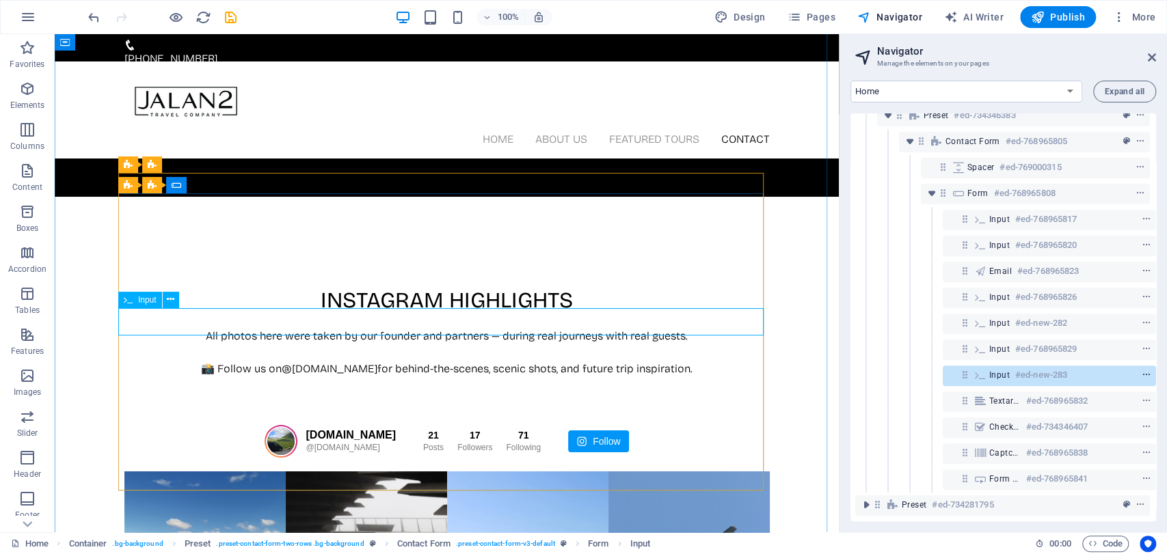
click at [1142, 371] on icon "context-menu" at bounding box center [1147, 376] width 10 height 10
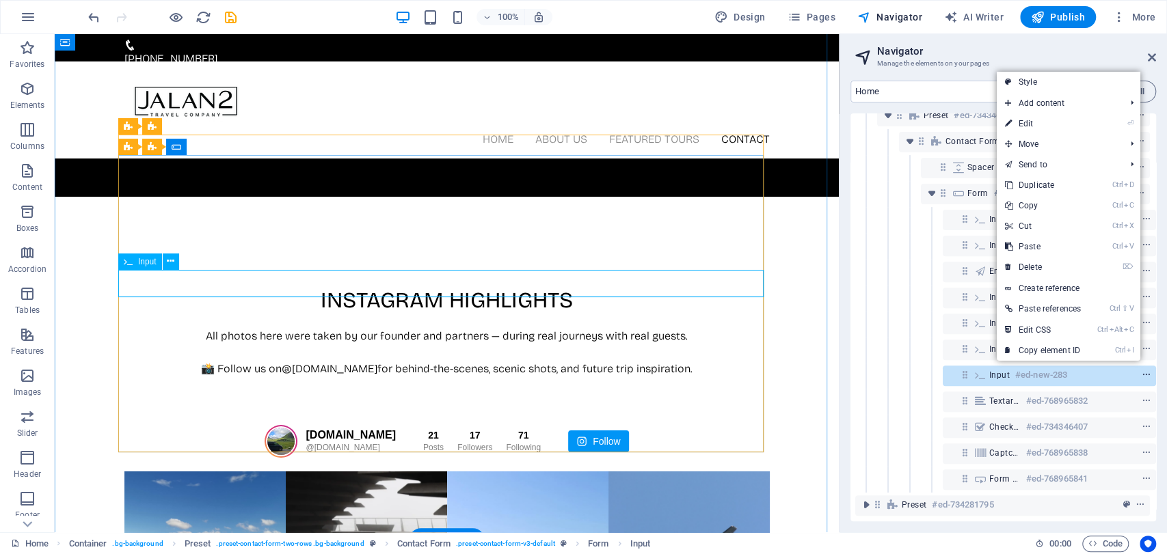
scroll to position [3458, 0]
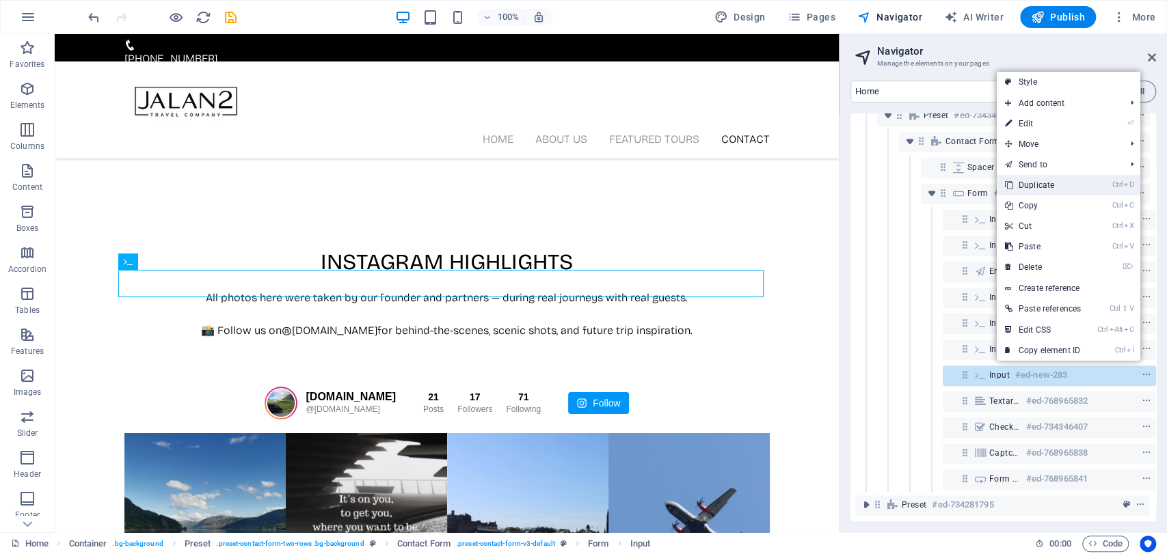
click at [1050, 187] on link "Ctrl D Duplicate" at bounding box center [1043, 185] width 92 height 21
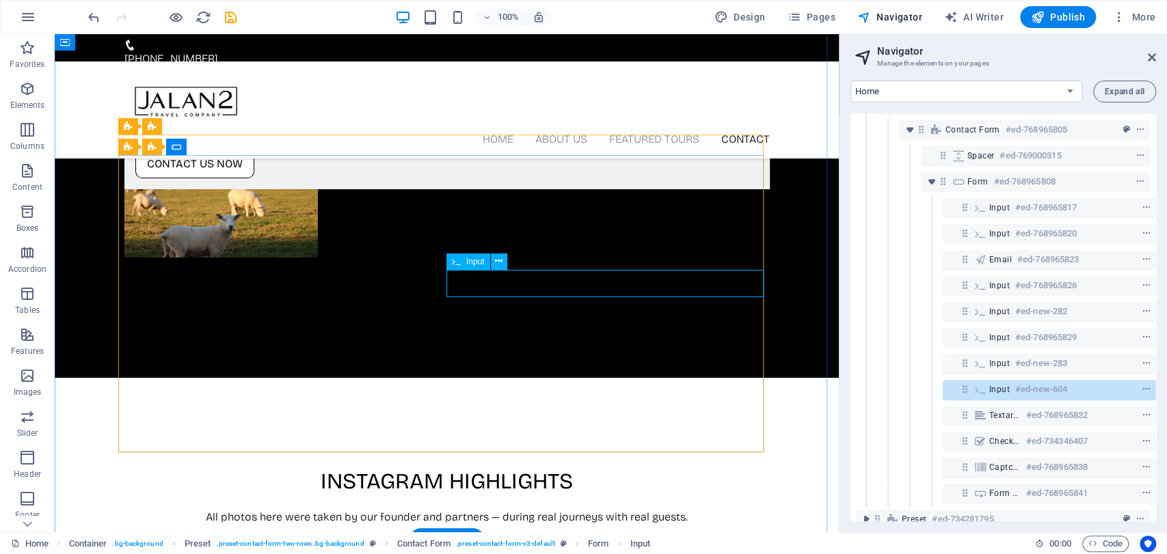
scroll to position [3627, 0]
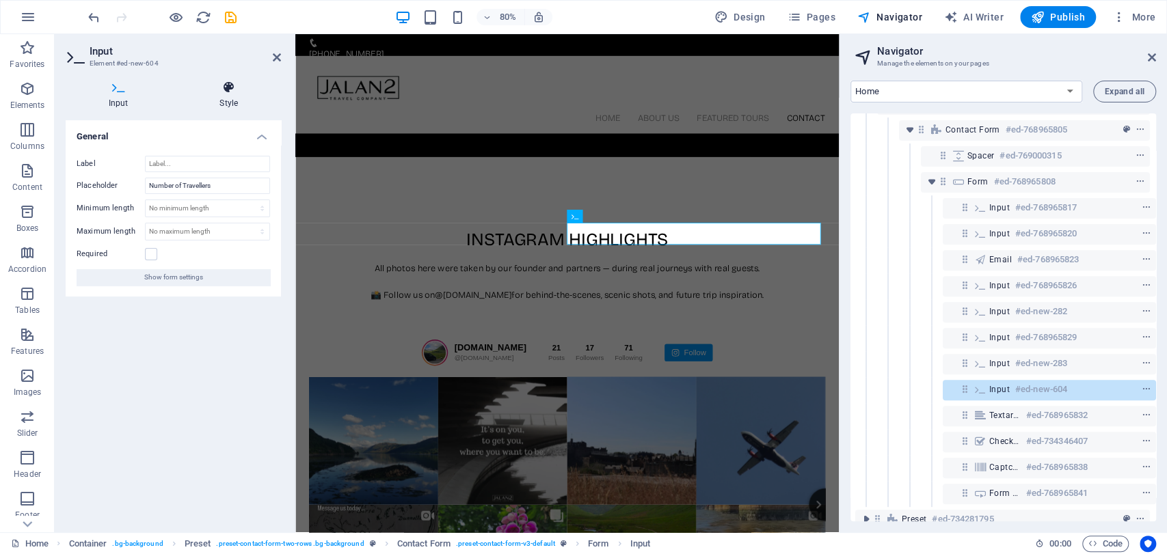
click at [231, 109] on h4 "Style" at bounding box center [229, 95] width 105 height 29
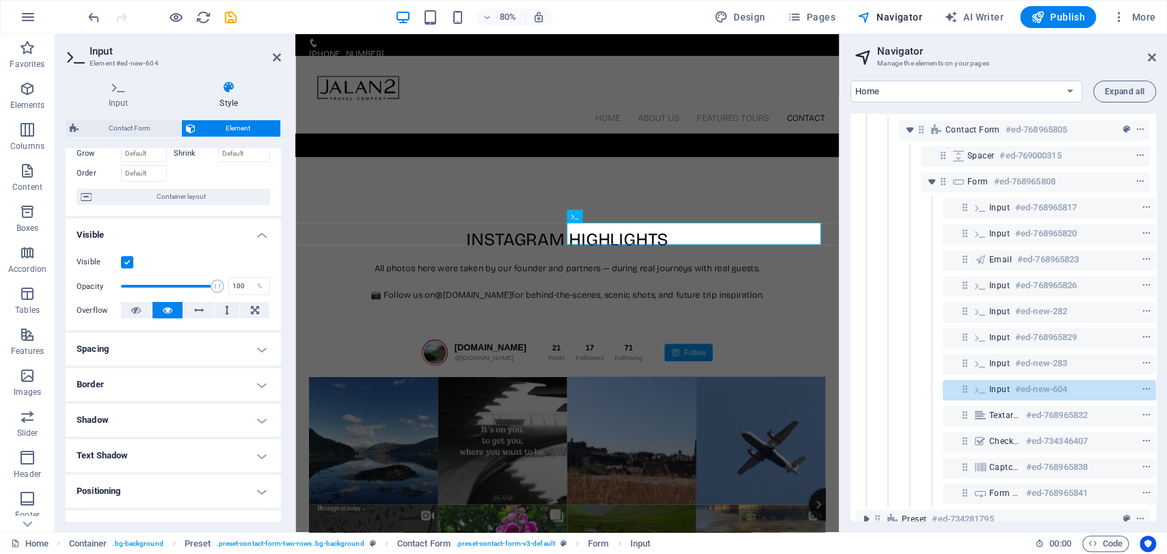
scroll to position [204, 0]
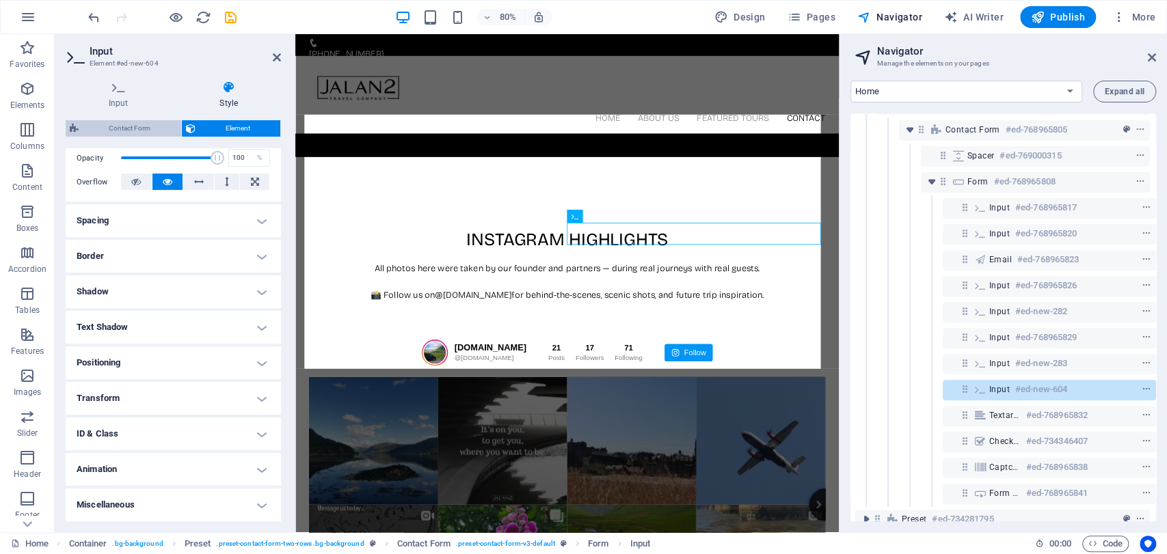
click at [135, 132] on span "Contact Form" at bounding box center [130, 128] width 94 height 16
select select "rem"
select select "preset-contact-form-v3-default"
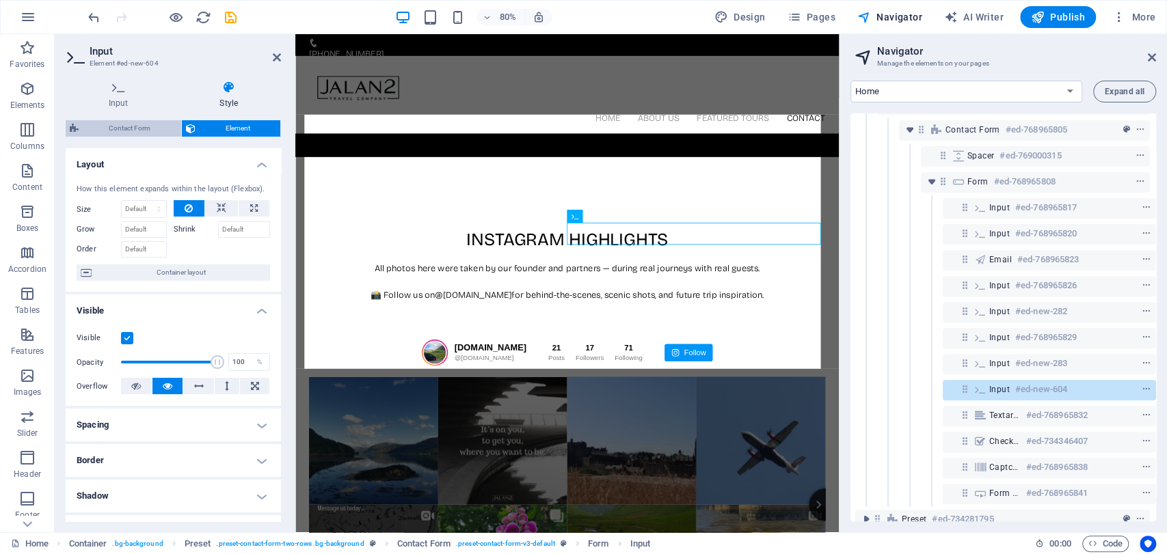
click at [134, 129] on span "Contact Form" at bounding box center [130, 128] width 94 height 16
select select "rem"
select select "preset-contact-form-v3-default"
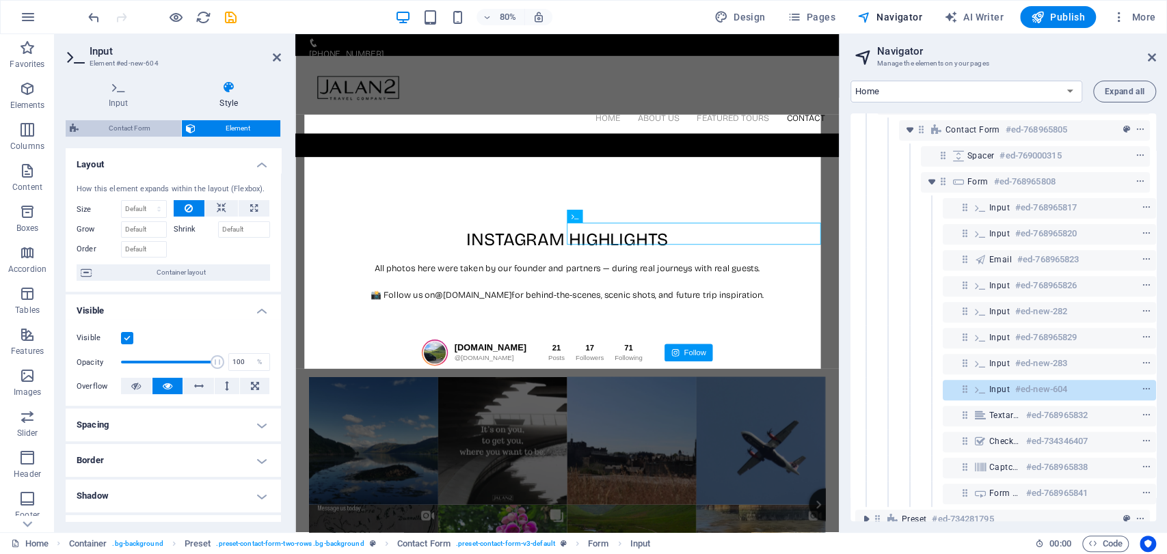
click at [169, 125] on span "Contact Form" at bounding box center [130, 128] width 94 height 16
select select "rem"
select select "preset-contact-form-v3-default"
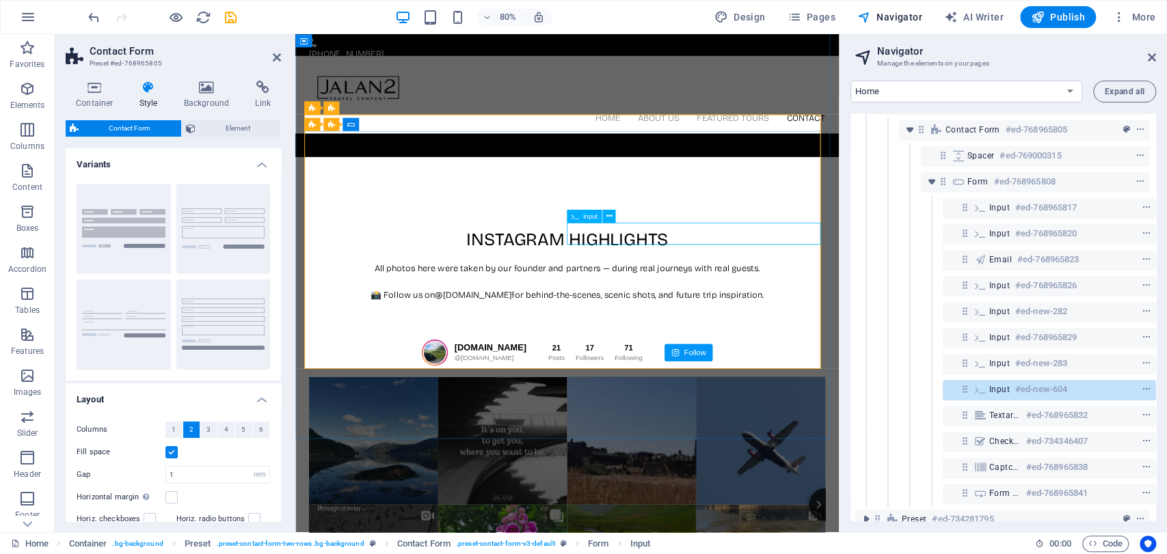
click at [1017, 400] on div "Input #ed-new-604" at bounding box center [1049, 390] width 213 height 21
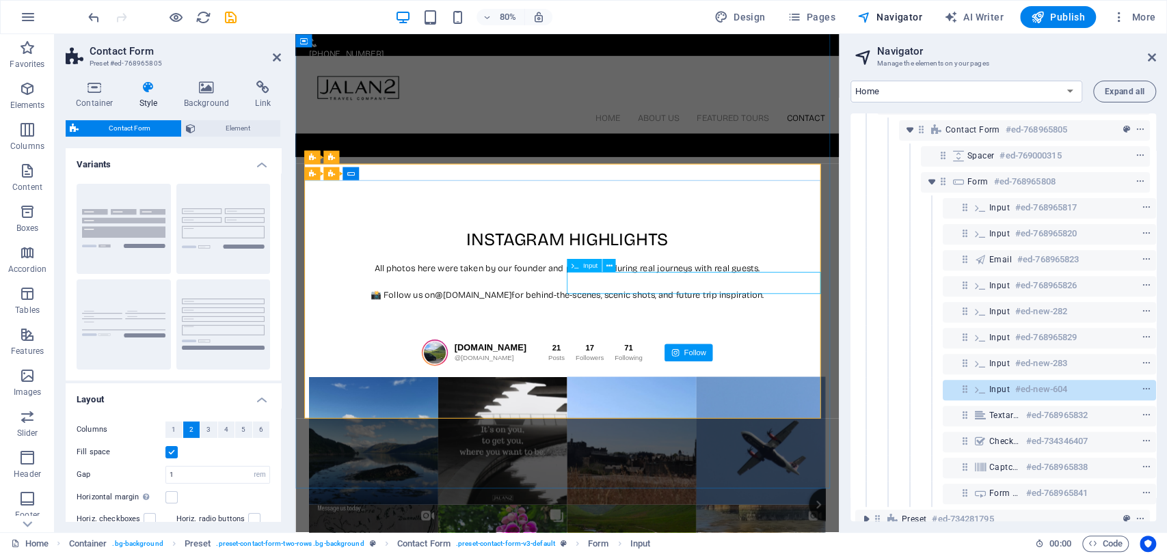
scroll to position [3566, 0]
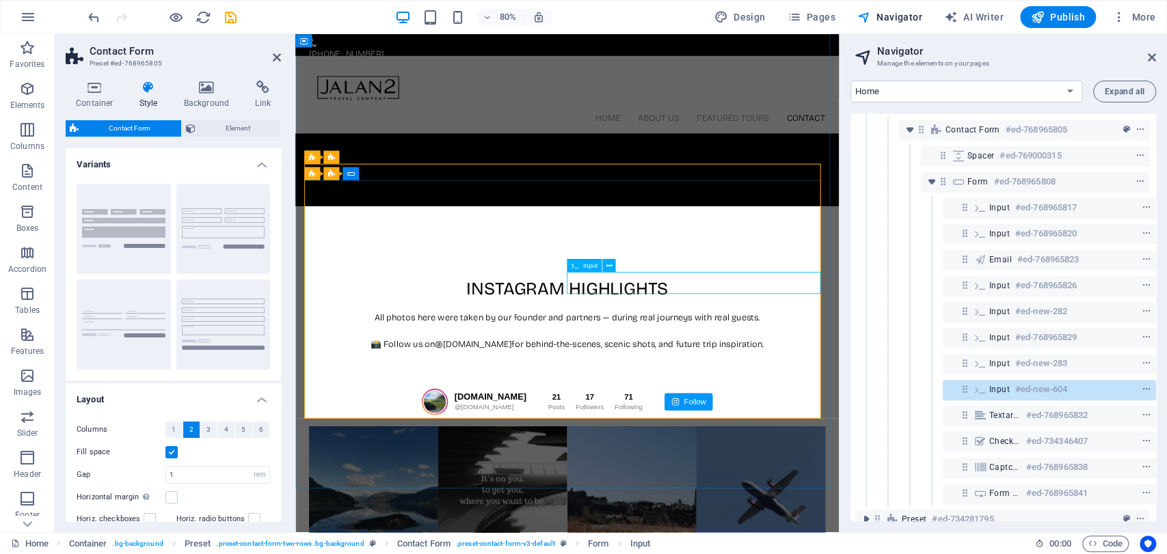
click at [1015, 394] on h6 "#ed-new-604" at bounding box center [1041, 389] width 52 height 16
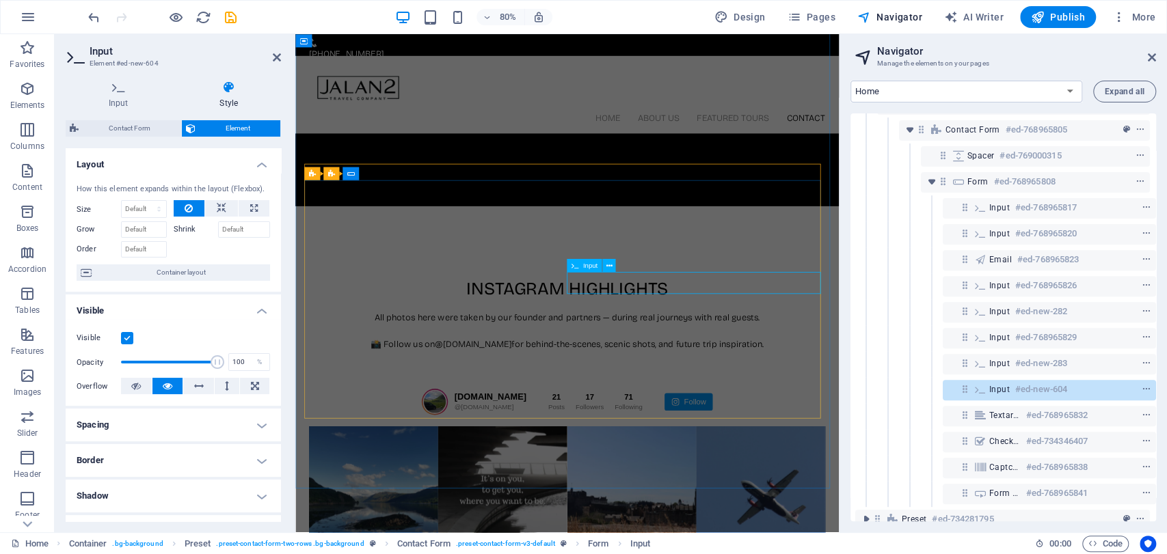
click at [1015, 394] on h6 "#ed-new-604" at bounding box center [1041, 389] width 52 height 16
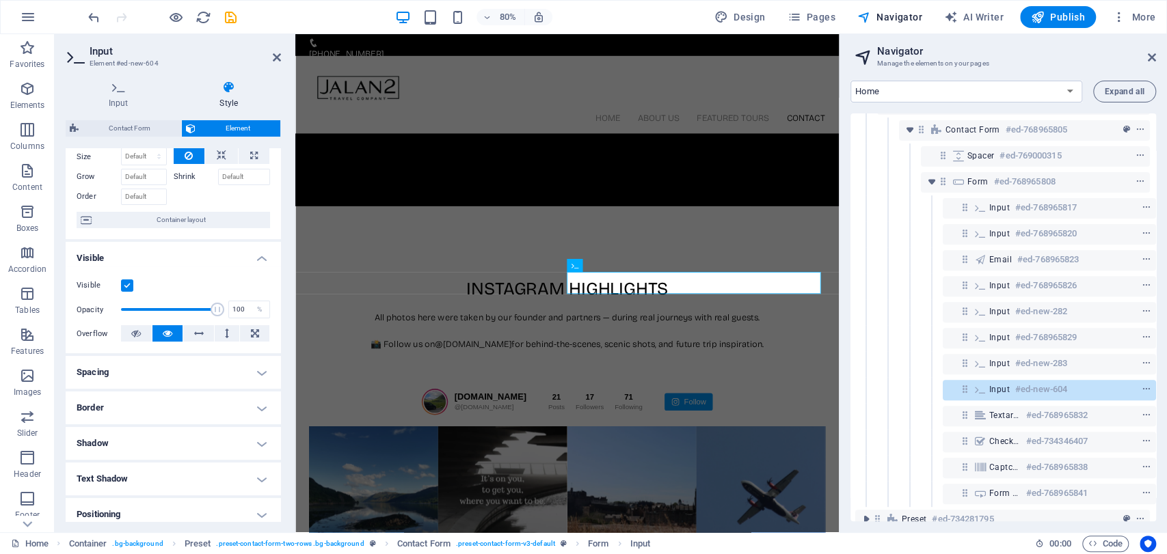
scroll to position [0, 0]
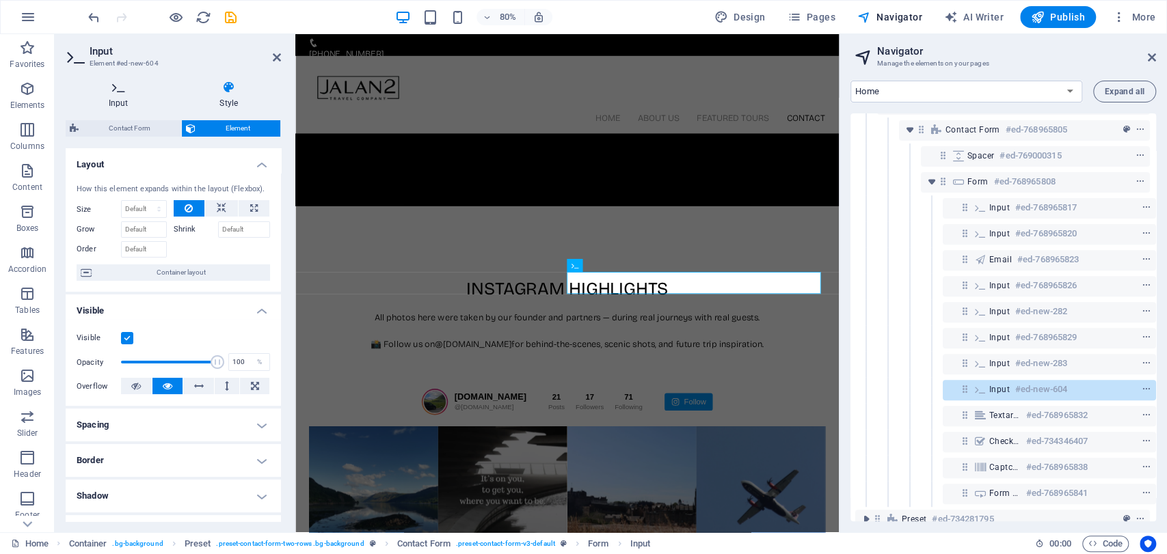
click at [132, 100] on h4 "Input" at bounding box center [121, 95] width 111 height 29
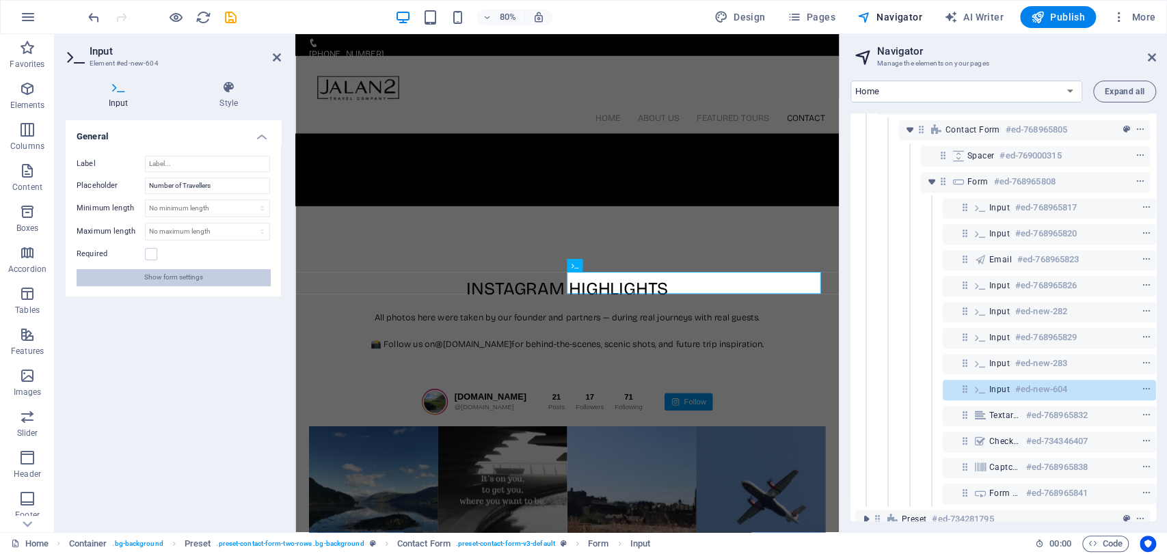
click at [224, 275] on button "Show form settings" at bounding box center [173, 277] width 193 height 16
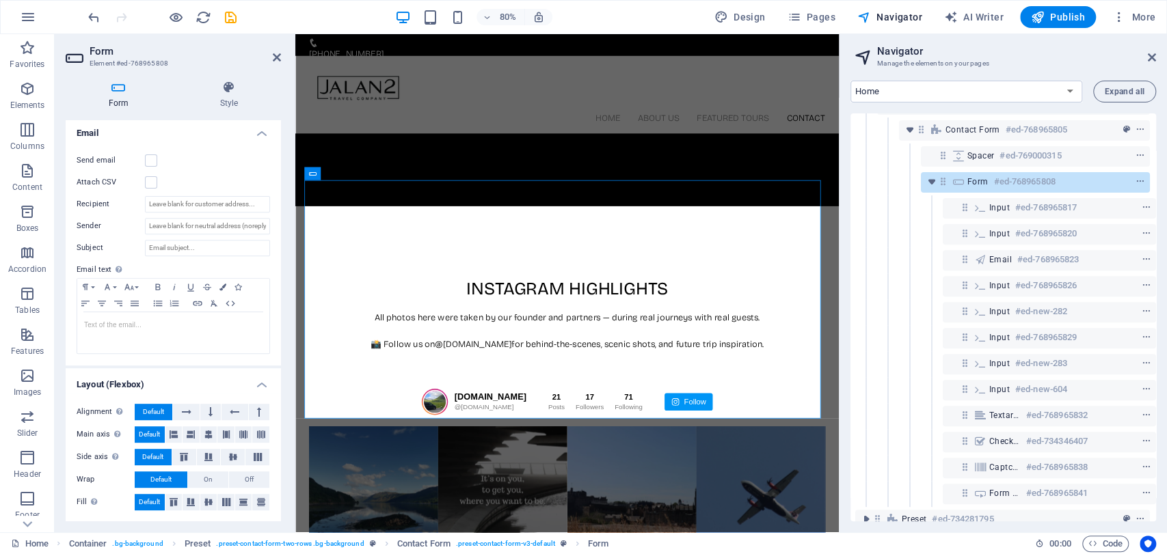
scroll to position [49, 0]
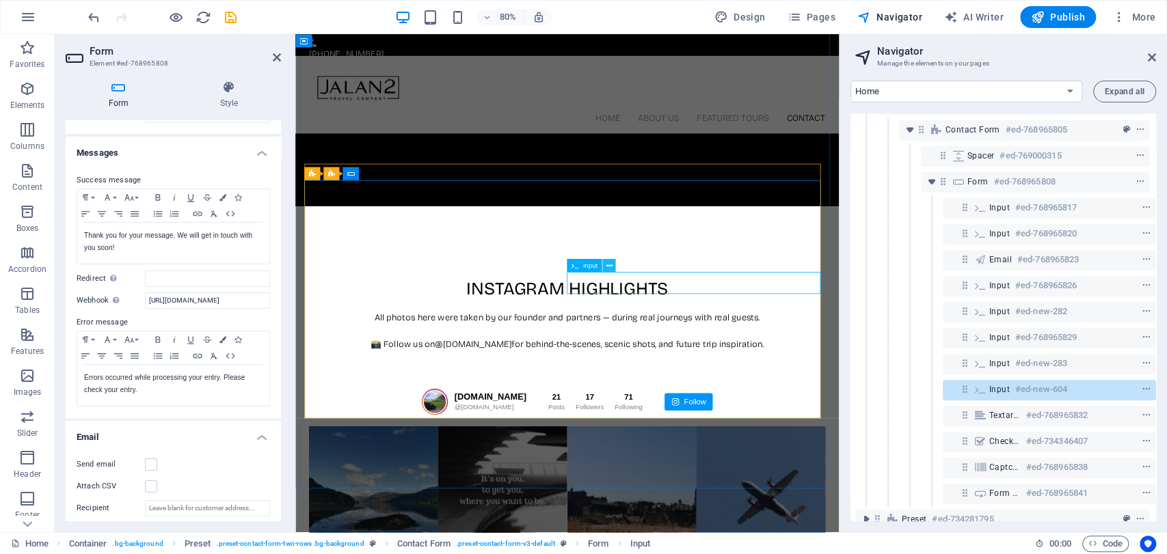
click at [606, 265] on icon at bounding box center [609, 266] width 6 height 12
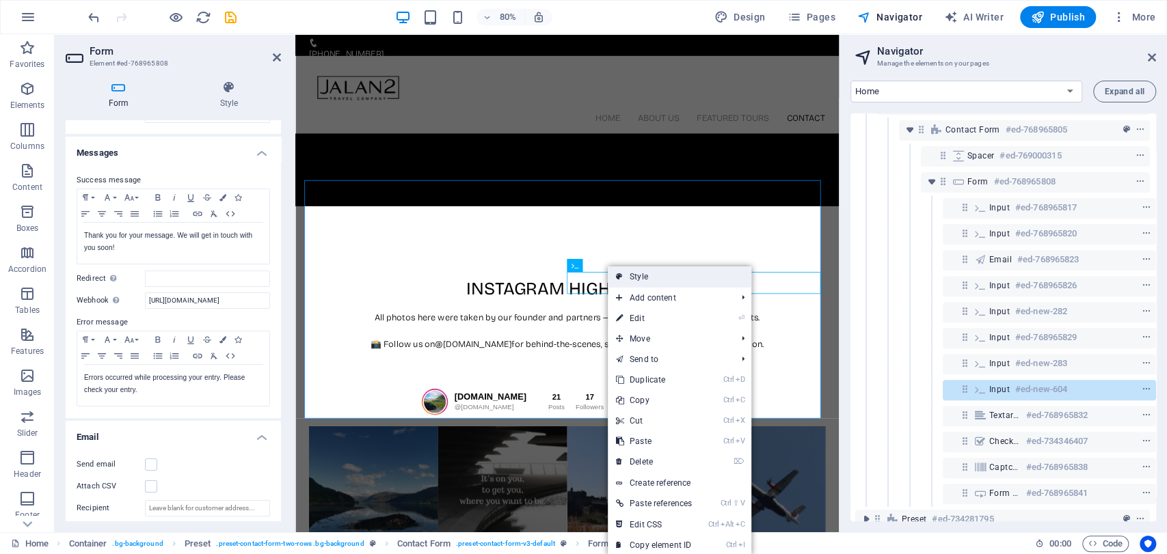
click at [669, 278] on link "Style" at bounding box center [680, 277] width 144 height 21
select select "rem"
select select "preset-contact-form-v3-default"
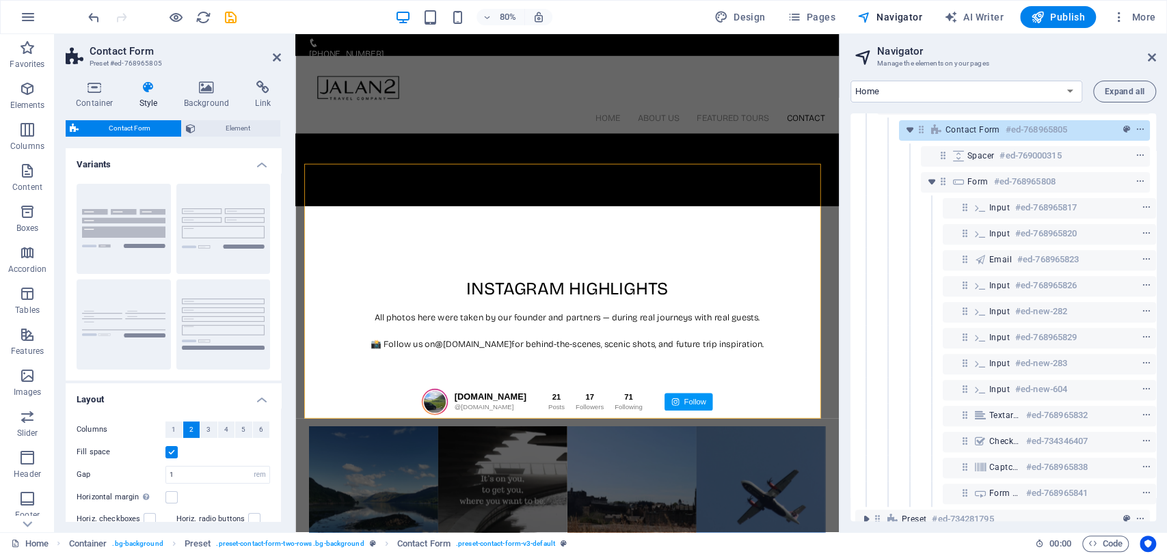
scroll to position [76, 0]
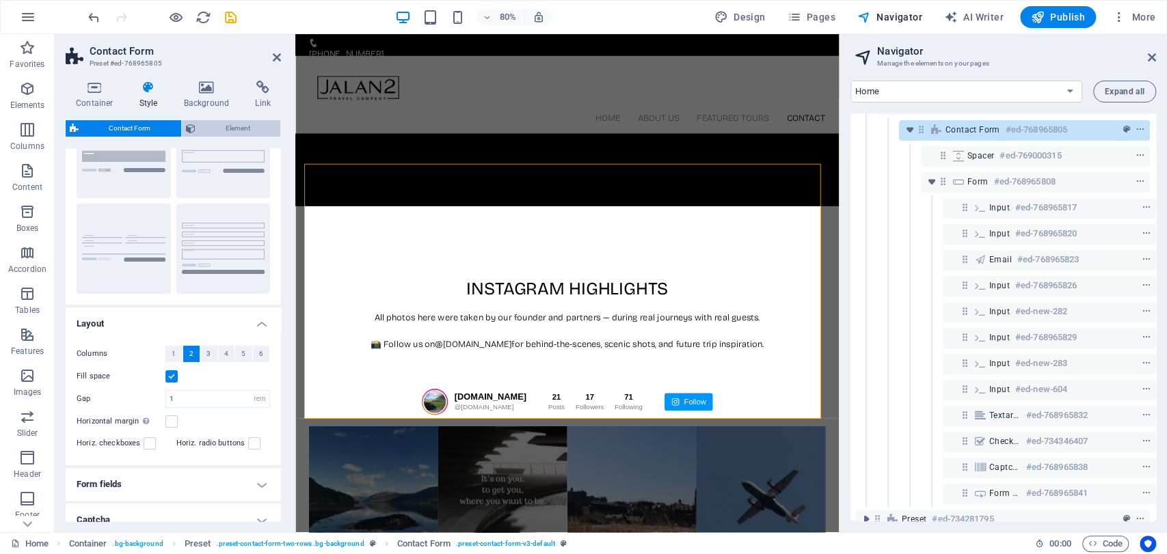
click at [206, 124] on span "Element" at bounding box center [238, 128] width 77 height 16
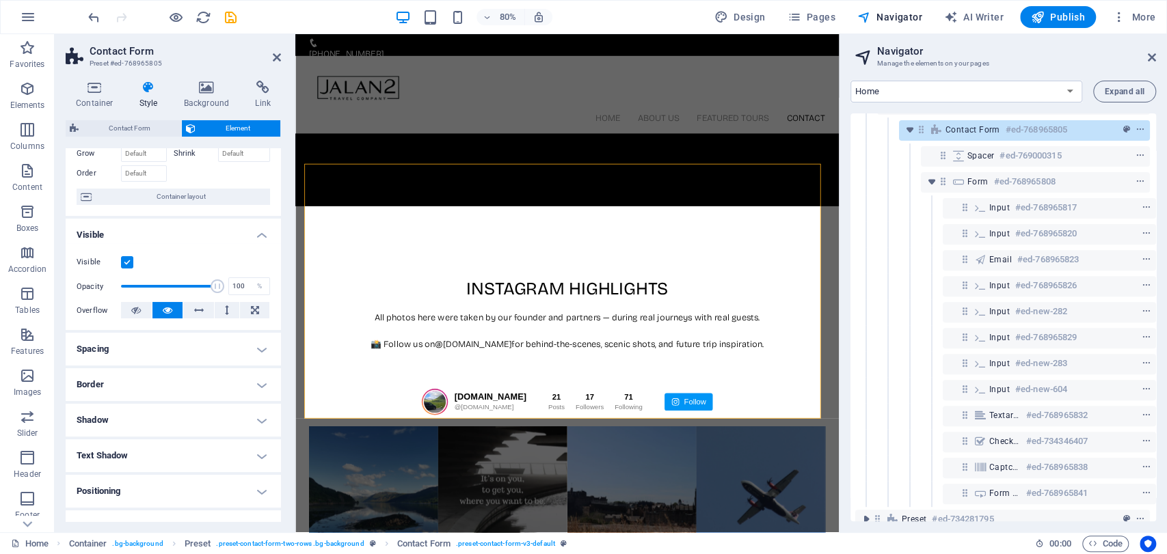
scroll to position [204, 0]
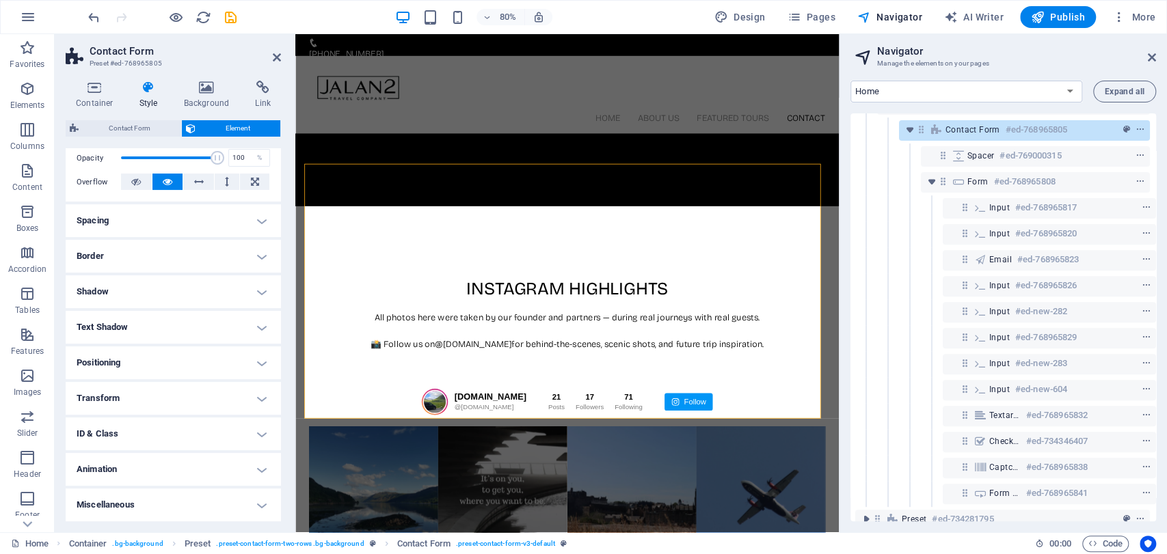
click at [171, 319] on h4 "Text Shadow" at bounding box center [173, 327] width 215 height 33
click at [171, 317] on h4 "Text Shadow" at bounding box center [173, 323] width 215 height 25
click at [161, 392] on h4 "Transform" at bounding box center [173, 398] width 215 height 33
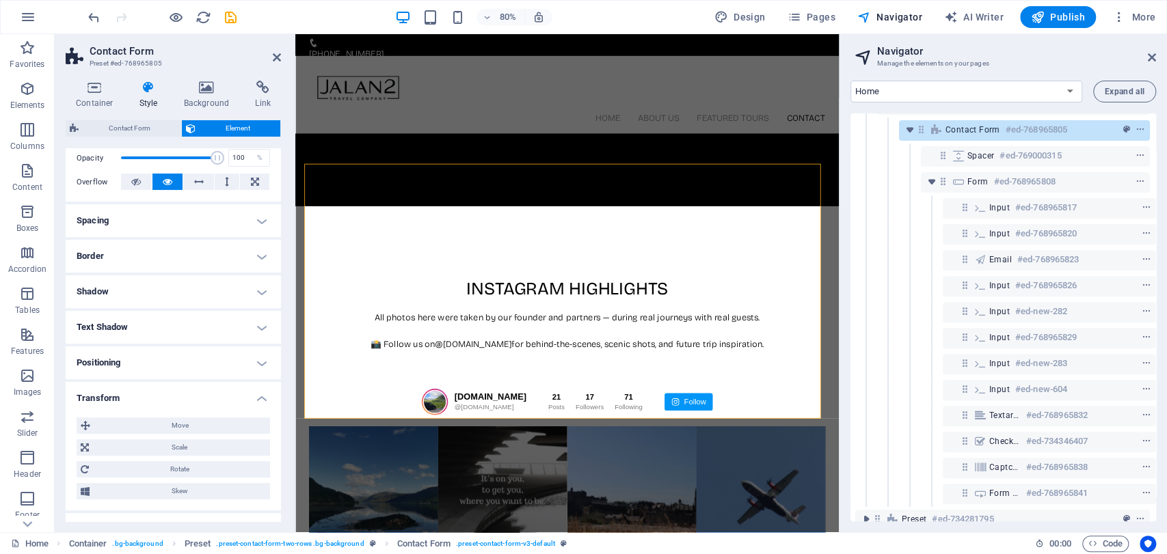
click at [163, 389] on h4 "Transform" at bounding box center [173, 394] width 215 height 25
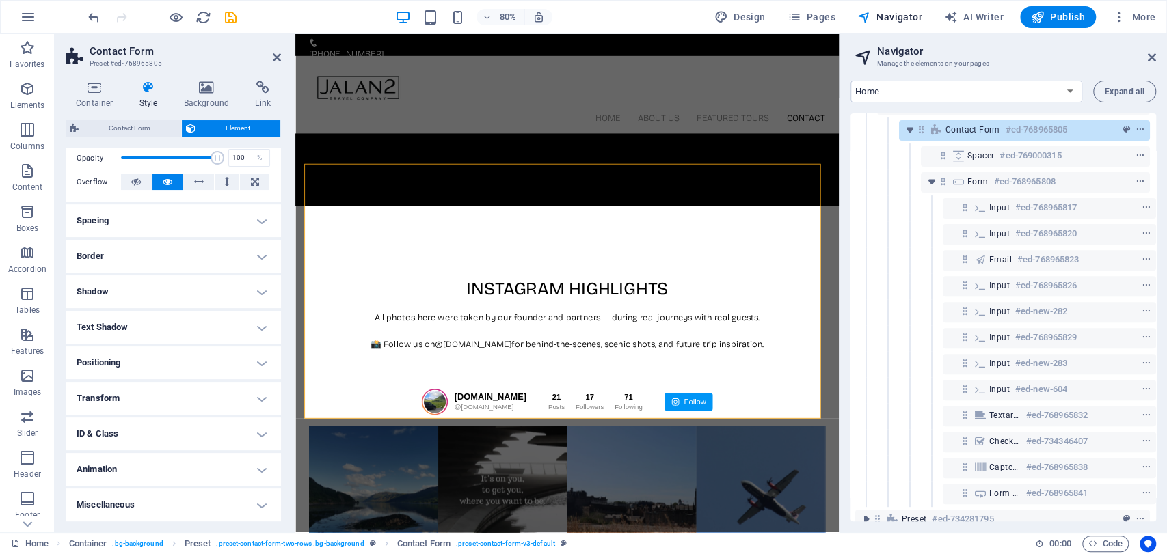
click at [152, 413] on h4 "Transform" at bounding box center [173, 398] width 215 height 33
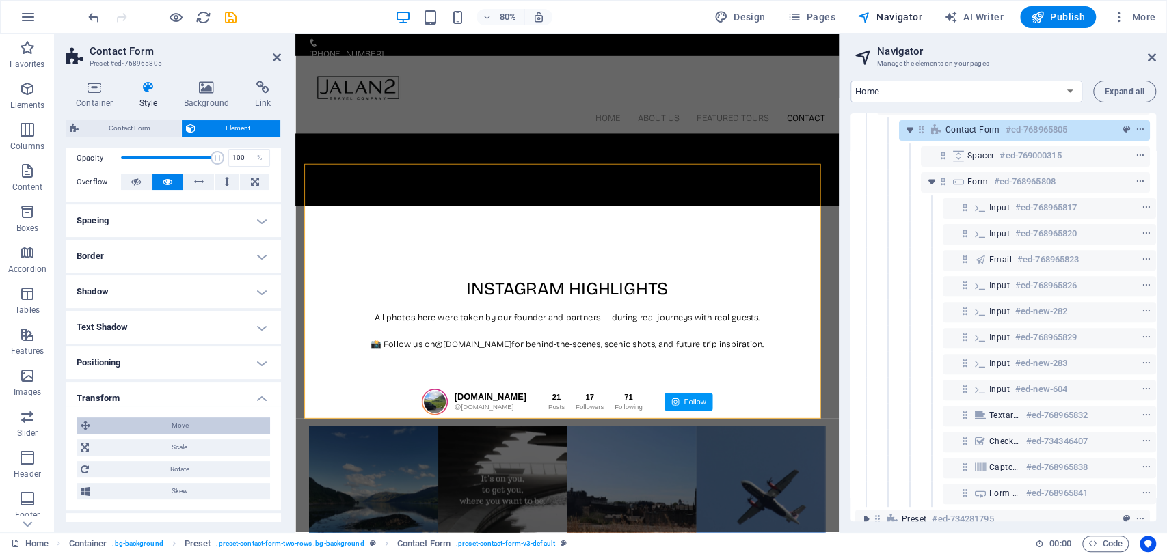
click at [150, 420] on span "Move" at bounding box center [180, 426] width 172 height 16
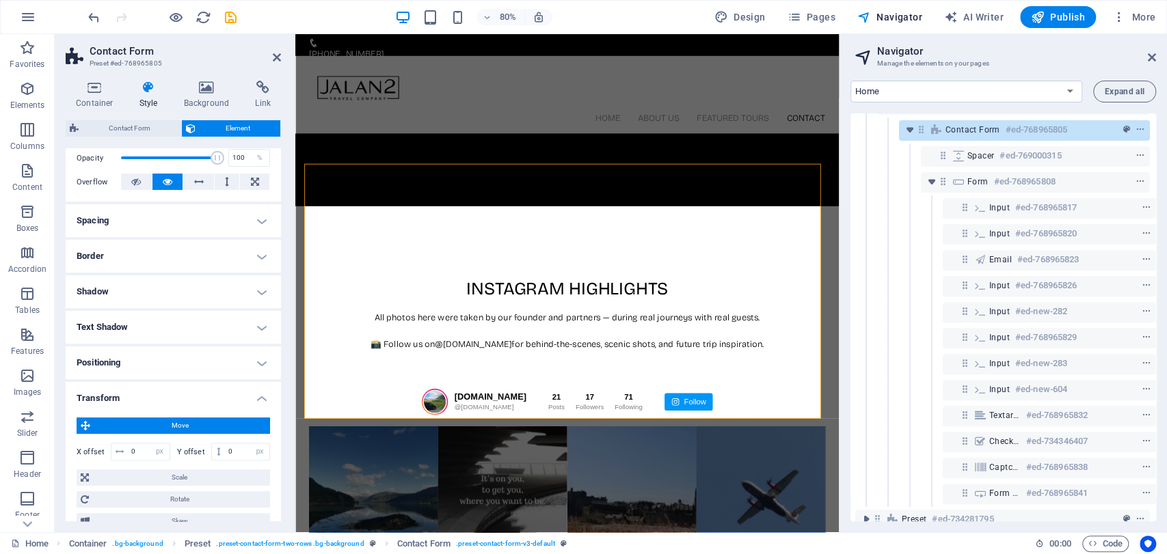
click at [102, 11] on div at bounding box center [161, 17] width 153 height 22
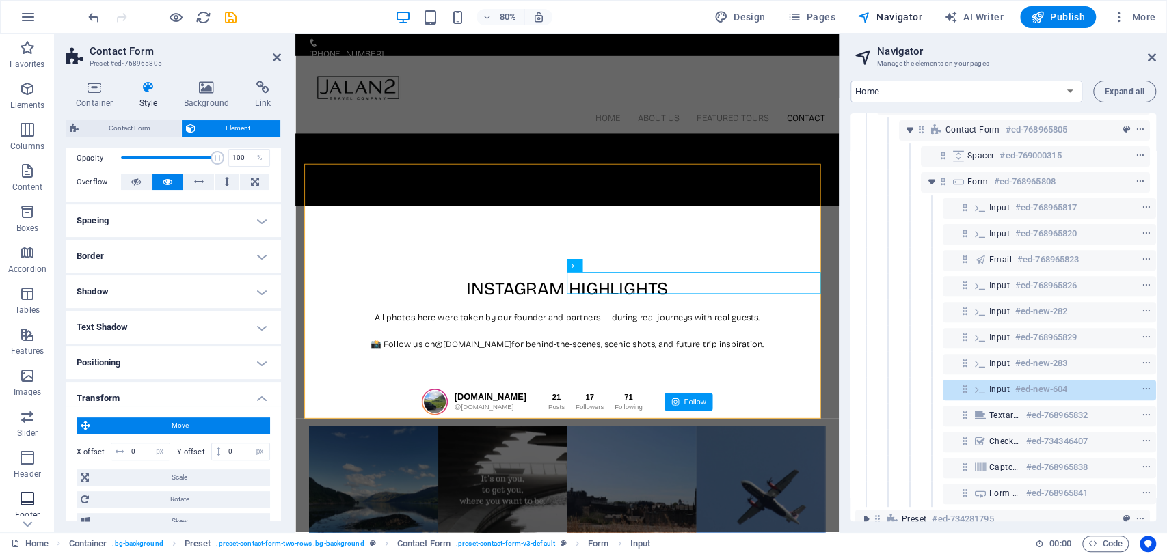
scroll to position [117, 0]
click at [36, 425] on span "Forms" at bounding box center [27, 431] width 55 height 33
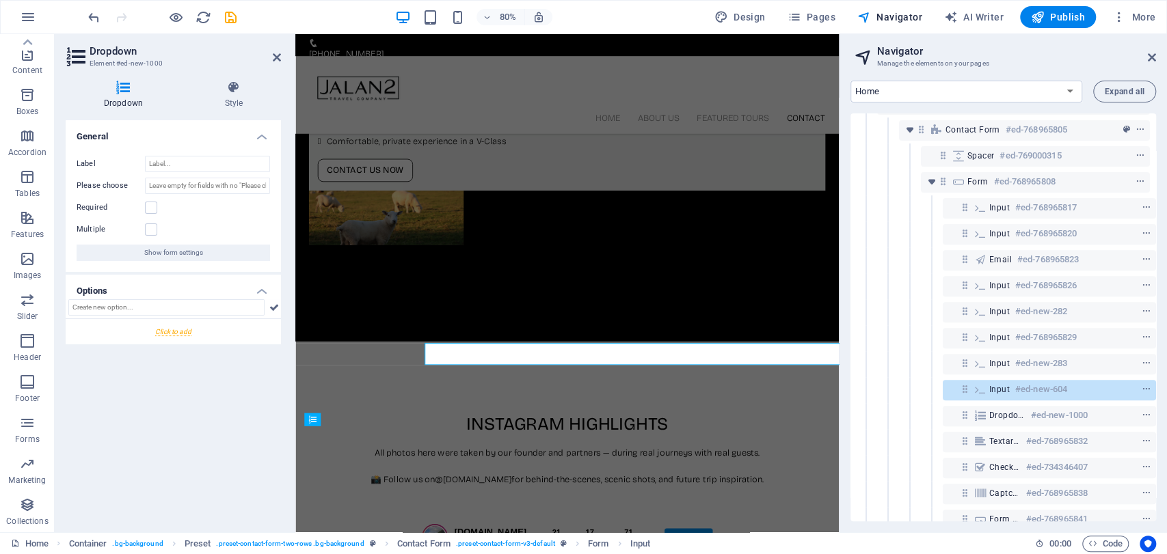
scroll to position [3411, 0]
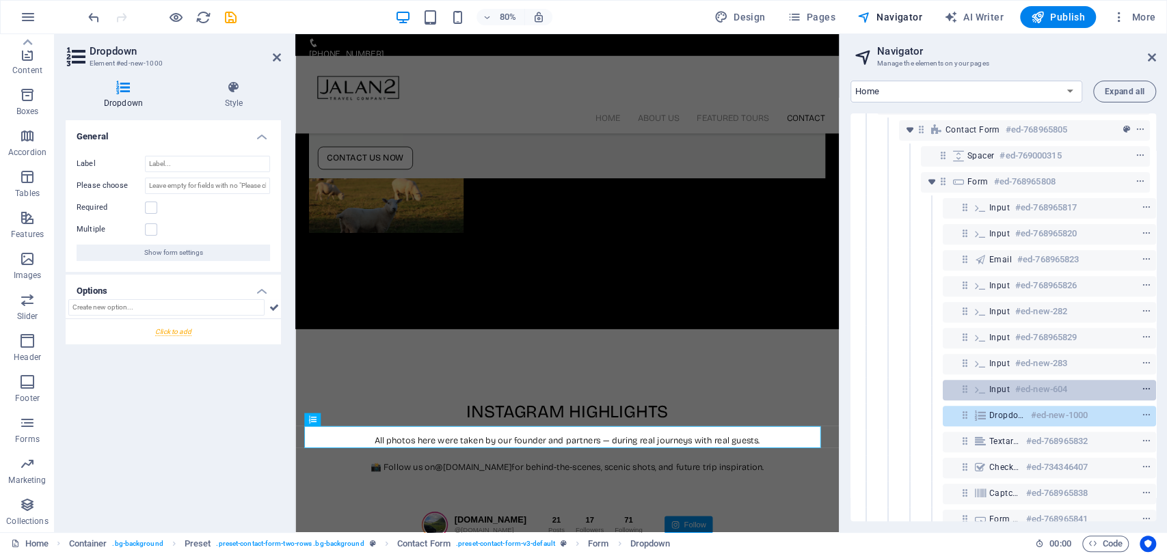
click at [1144, 390] on icon "context-menu" at bounding box center [1147, 390] width 10 height 10
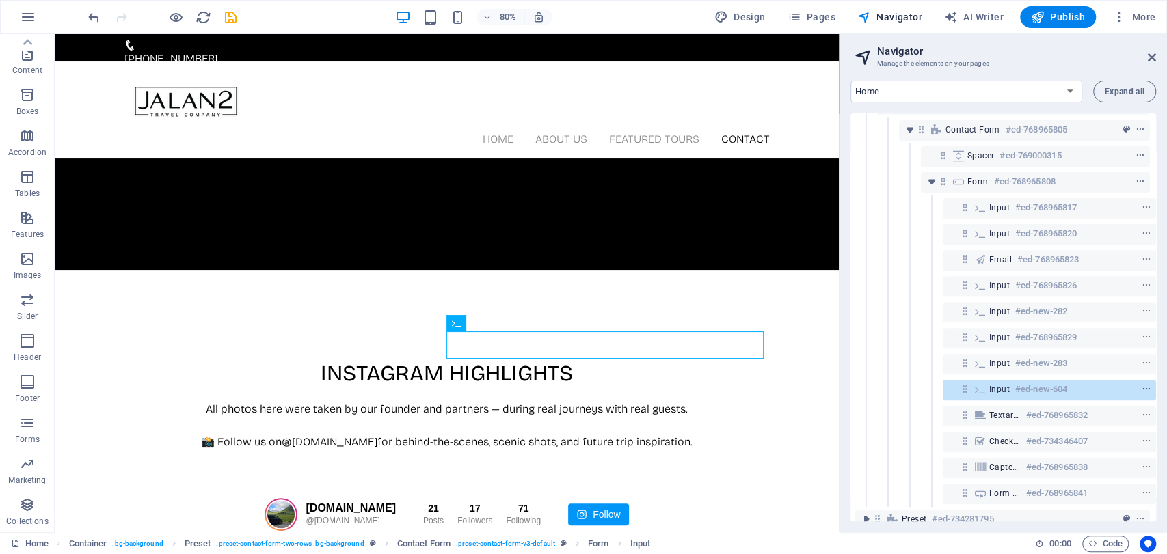
scroll to position [3396, 0]
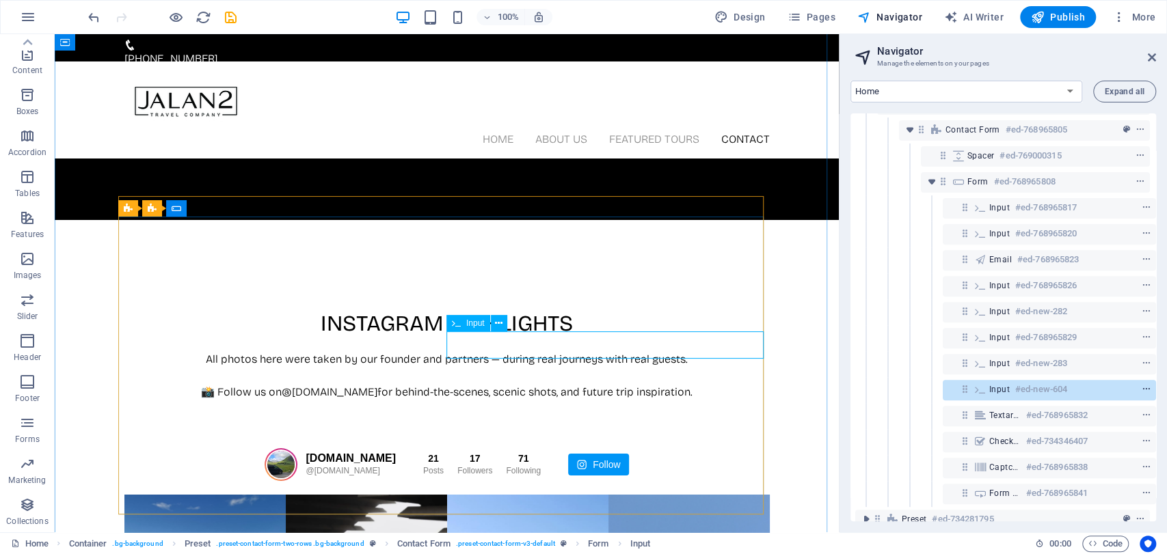
click at [1144, 387] on icon "context-menu" at bounding box center [1147, 390] width 10 height 10
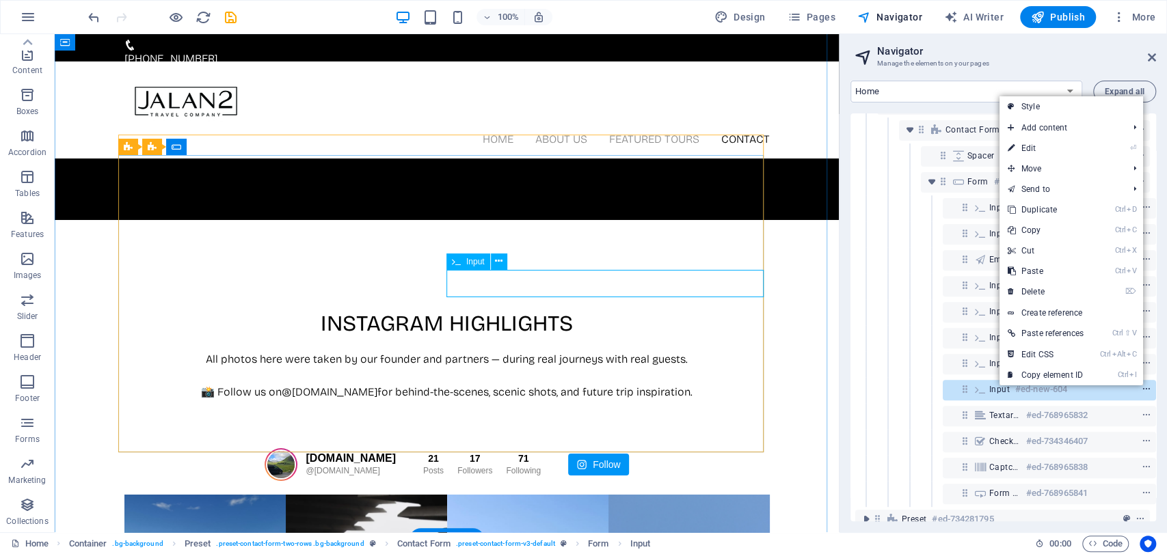
scroll to position [3458, 0]
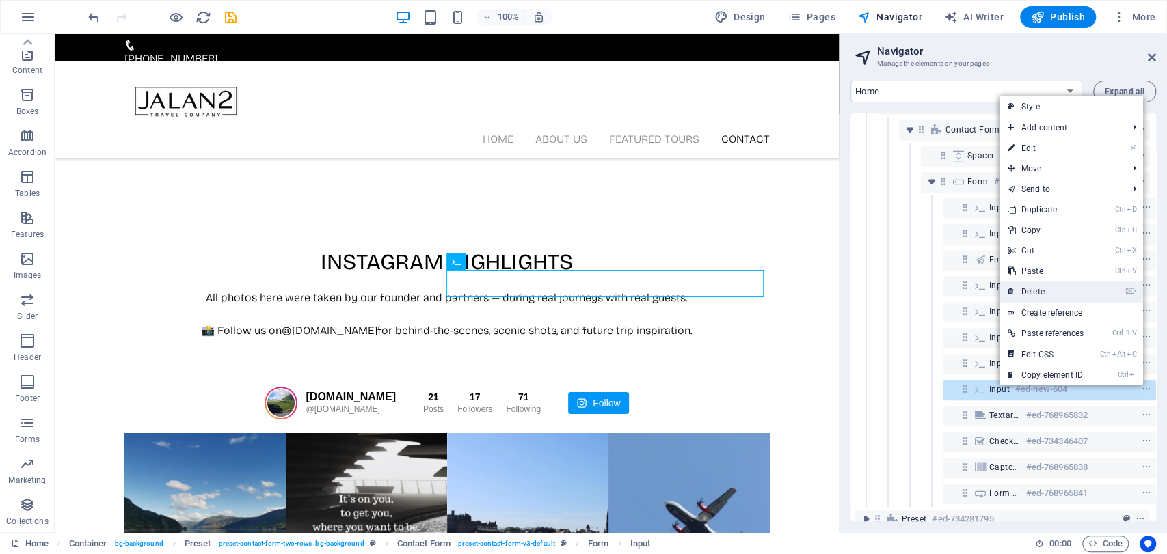
click at [1076, 286] on link "⌦ Delete" at bounding box center [1045, 292] width 92 height 21
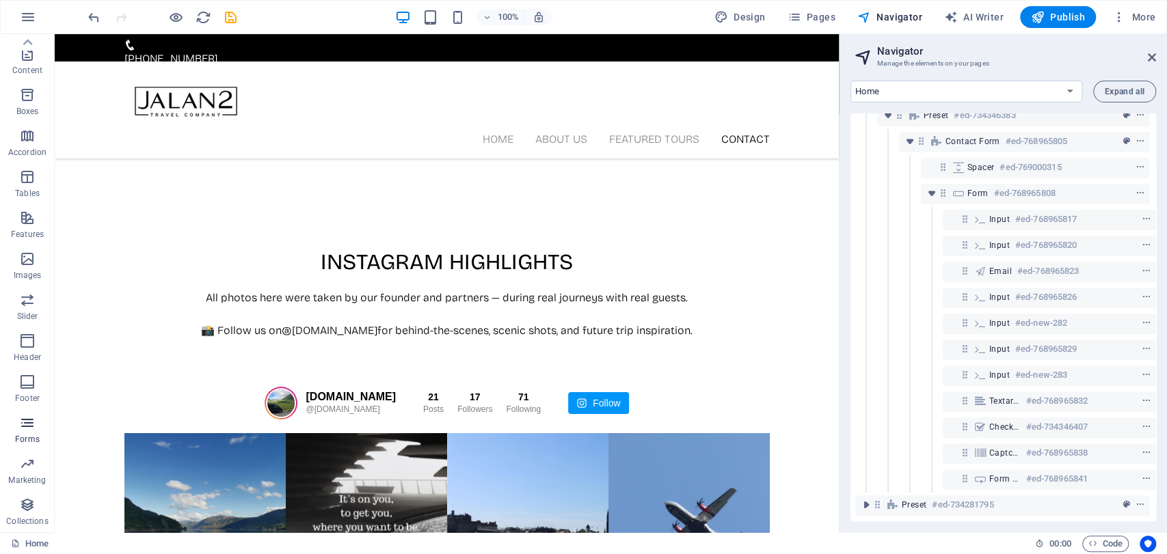
click at [16, 433] on span "Forms" at bounding box center [27, 431] width 55 height 33
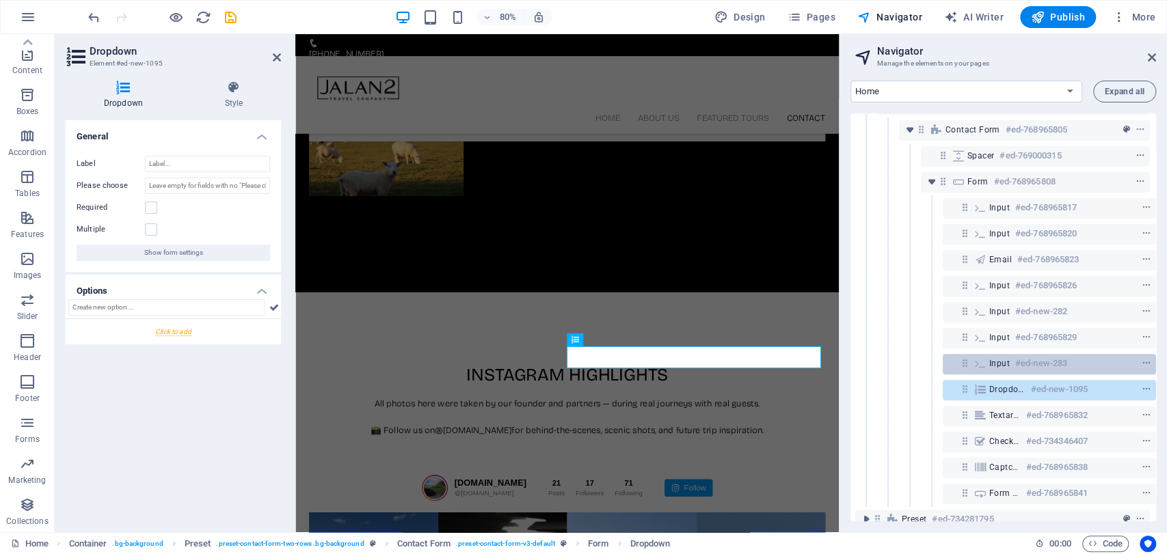
scroll to position [3473, 0]
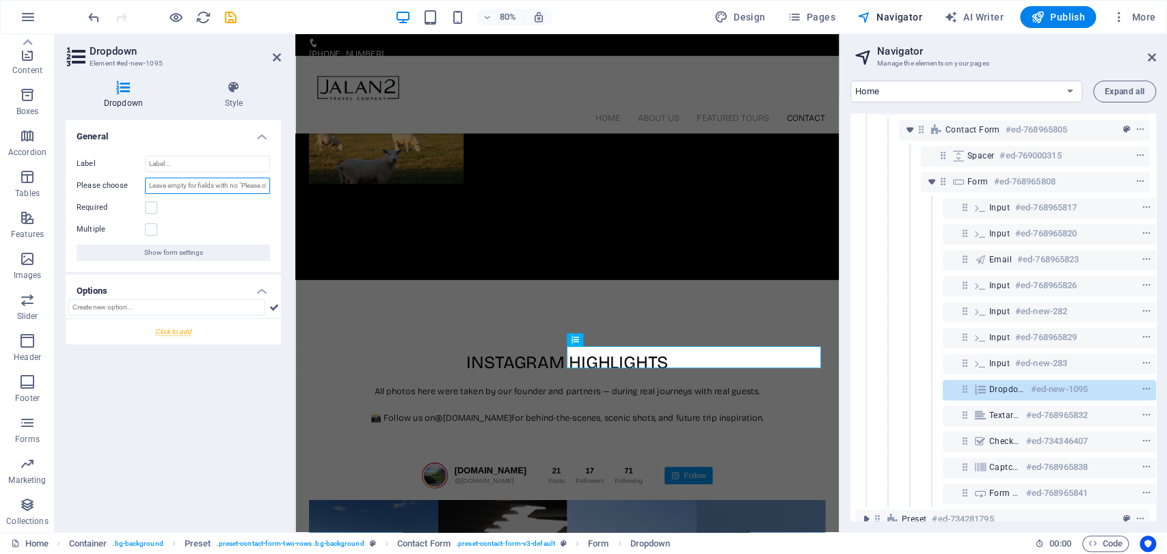
click at [174, 180] on input "Please choose" at bounding box center [207, 186] width 125 height 16
paste input "Travel Preferences (please select one or more):"
type input "Travel Preferences (please select one or more):"
drag, startPoint x: 198, startPoint y: 392, endPoint x: 200, endPoint y: 406, distance: 13.8
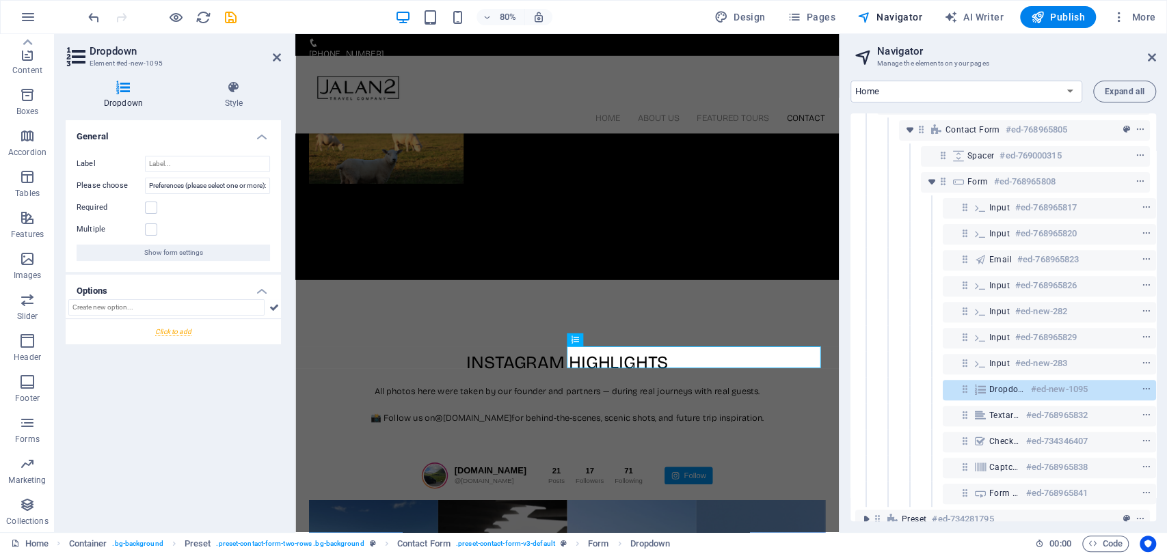
click at [198, 395] on div "General Label Please choose Travel Preferences (please select one or more): Req…" at bounding box center [173, 320] width 215 height 401
click at [152, 228] on label at bounding box center [151, 230] width 12 height 12
click at [0, 0] on input "Multiple" at bounding box center [0, 0] width 0 height 0
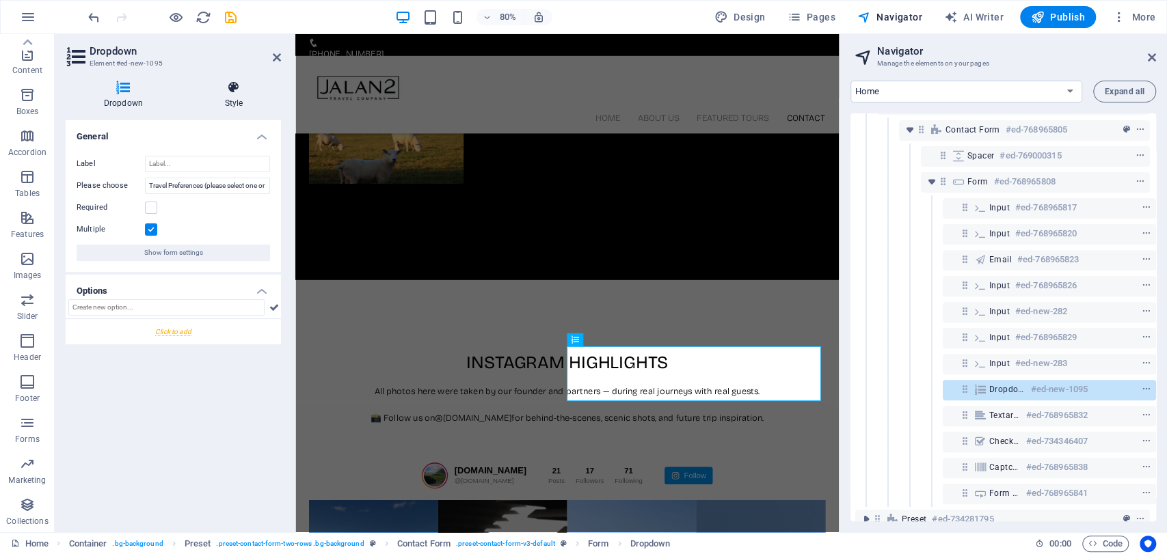
click at [244, 94] on icon at bounding box center [234, 88] width 94 height 14
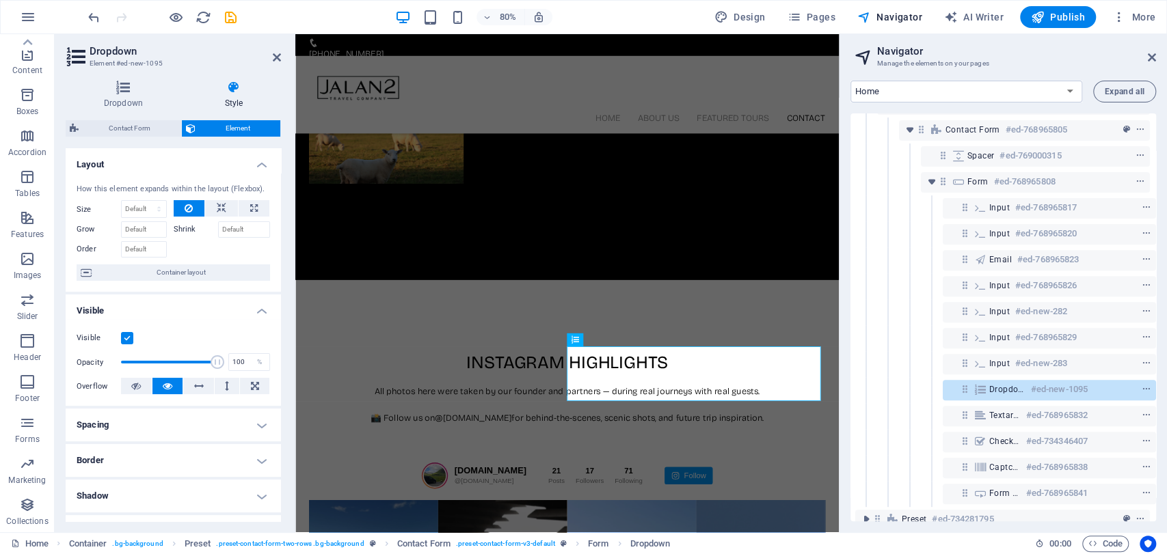
click at [133, 118] on div "Dropdown Style General Label Please choose Travel Preferences (please select on…" at bounding box center [173, 301] width 215 height 441
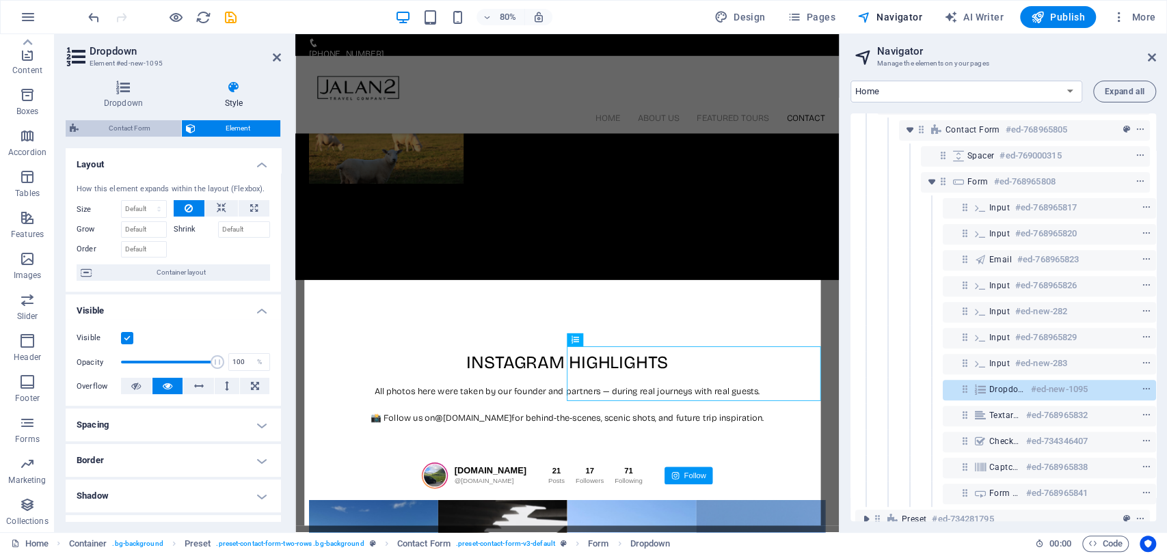
click at [132, 129] on span "Contact Form" at bounding box center [130, 128] width 94 height 16
select select "px"
select select "rem"
select select "preset-contact-form-v3-default"
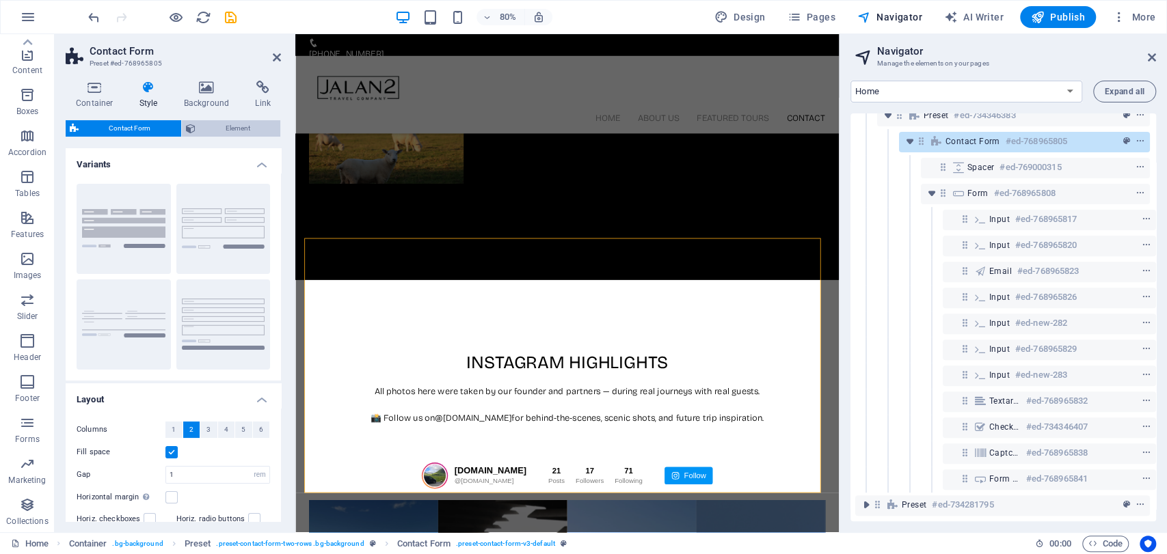
click at [217, 132] on span "Element" at bounding box center [238, 128] width 77 height 16
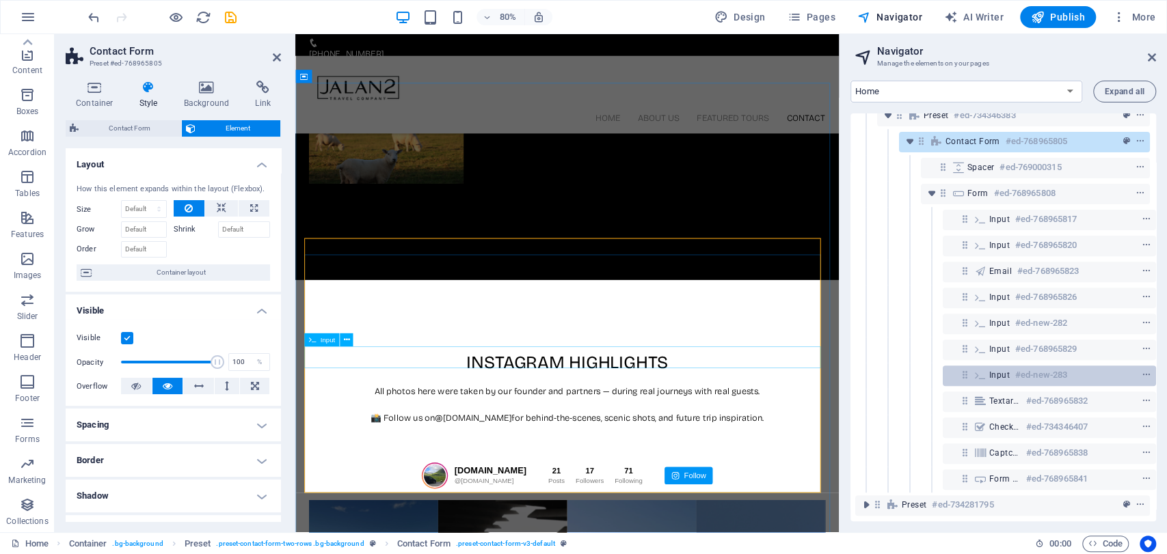
click at [1018, 370] on h6 "#ed-new-283" at bounding box center [1041, 375] width 52 height 16
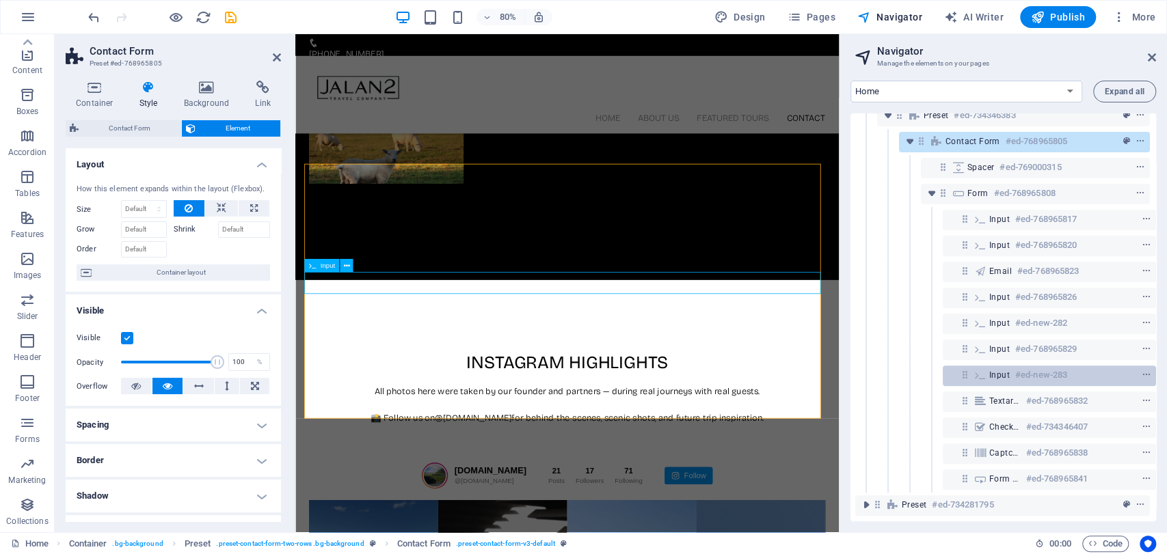
scroll to position [3566, 0]
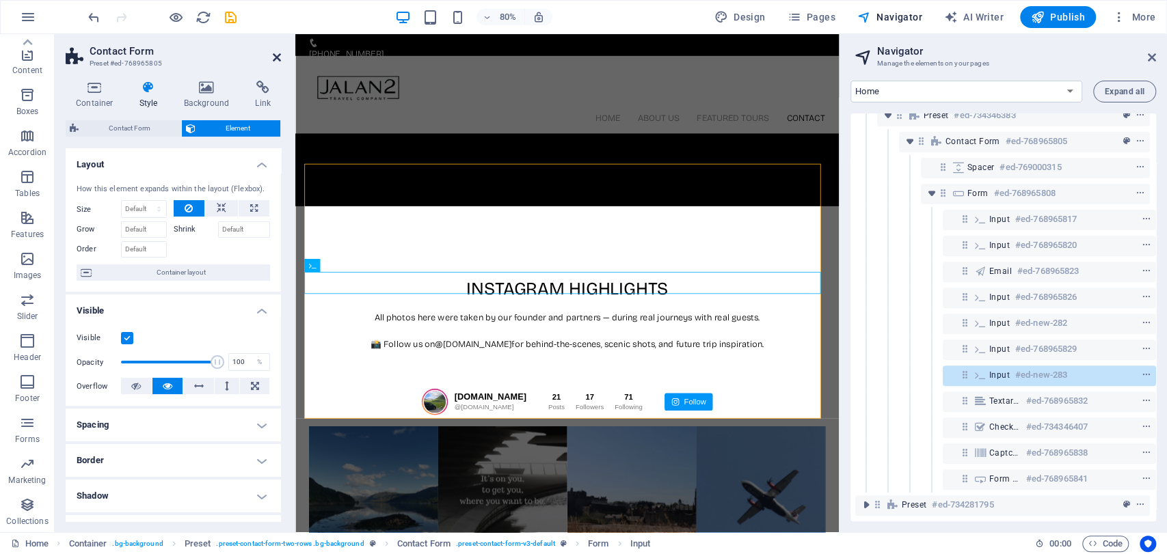
drag, startPoint x: 278, startPoint y: 58, endPoint x: 223, endPoint y: 25, distance: 64.4
click at [278, 58] on icon at bounding box center [277, 57] width 8 height 11
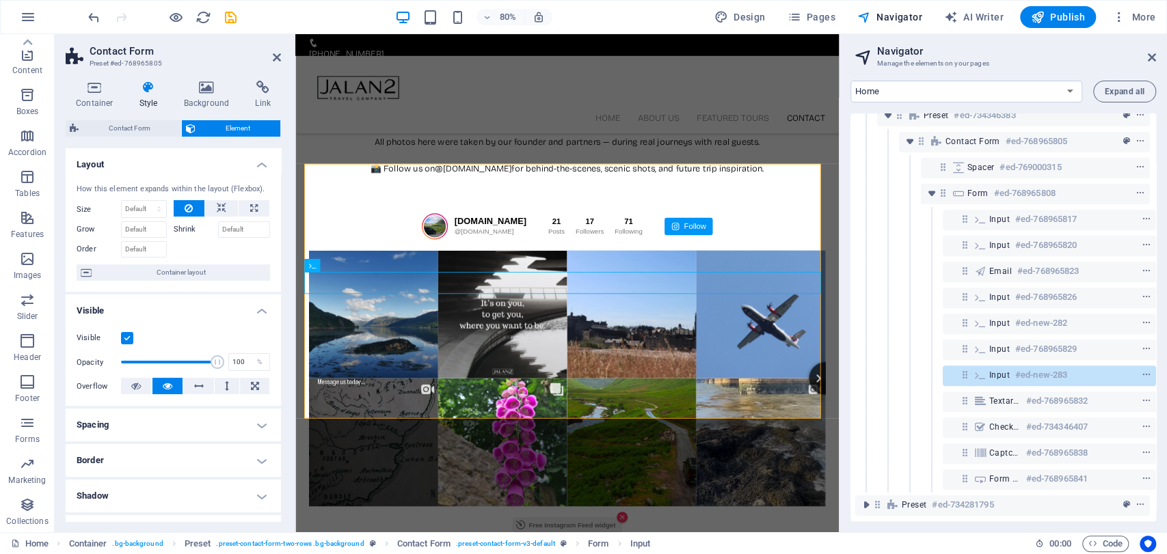
scroll to position [3396, 0]
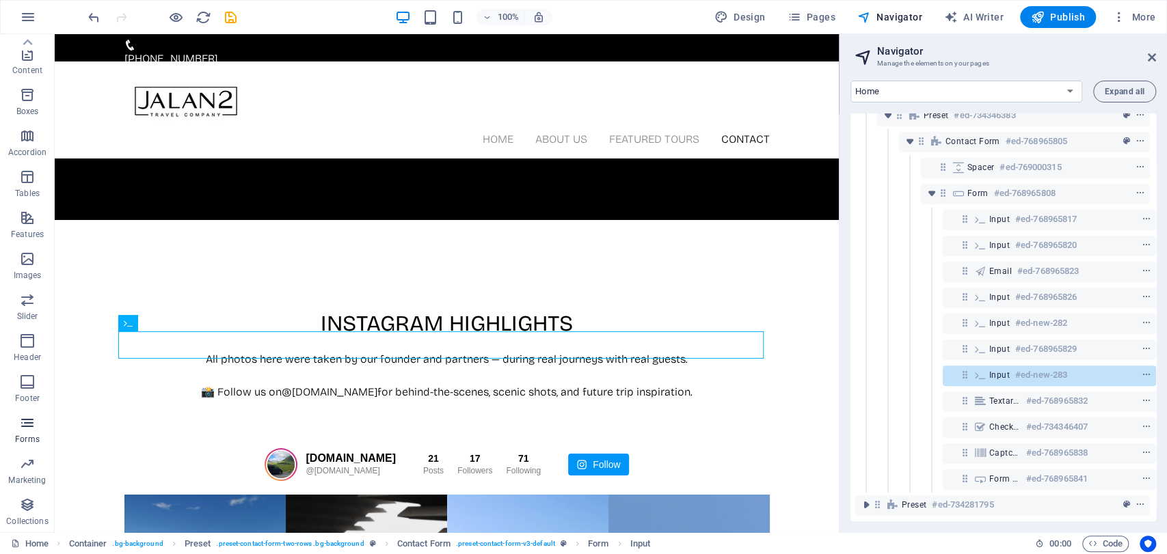
click at [32, 428] on icon "button" at bounding box center [27, 423] width 16 height 16
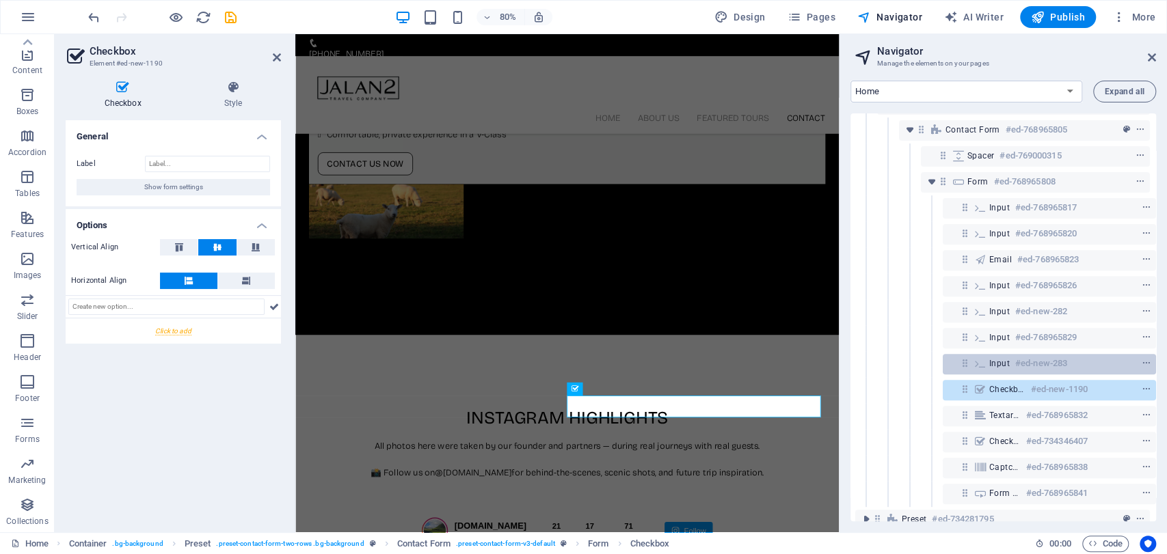
scroll to position [3411, 0]
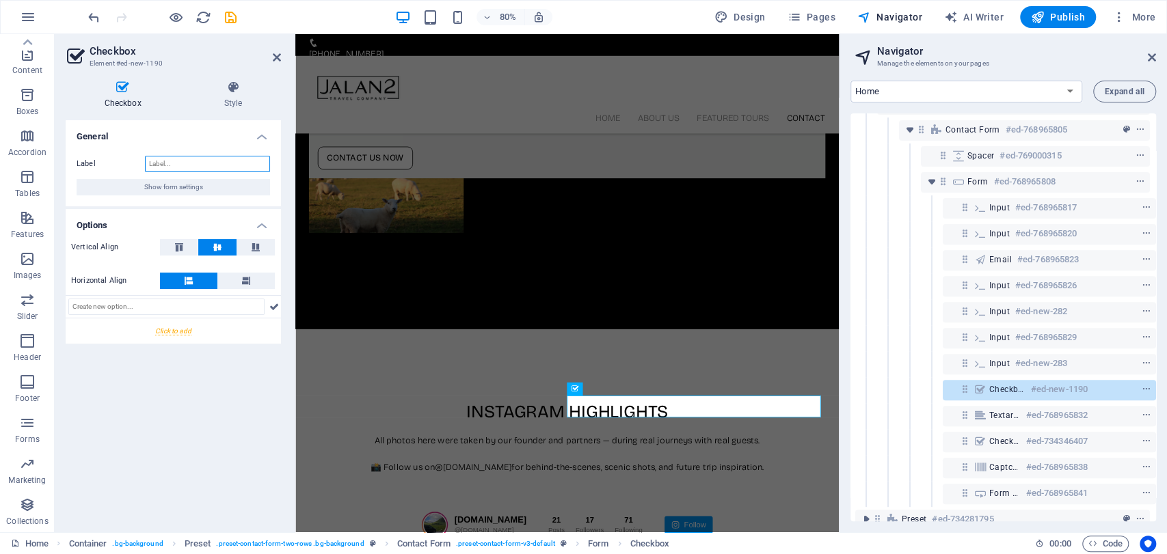
click at [196, 166] on input "Label" at bounding box center [207, 164] width 125 height 16
paste input "Travel Preferences (please select one or more):"
type input "Travel Preferences (please select one or more):"
click at [200, 457] on div "General Label Travel Preferences (please select one or more): Show form setting…" at bounding box center [173, 320] width 215 height 401
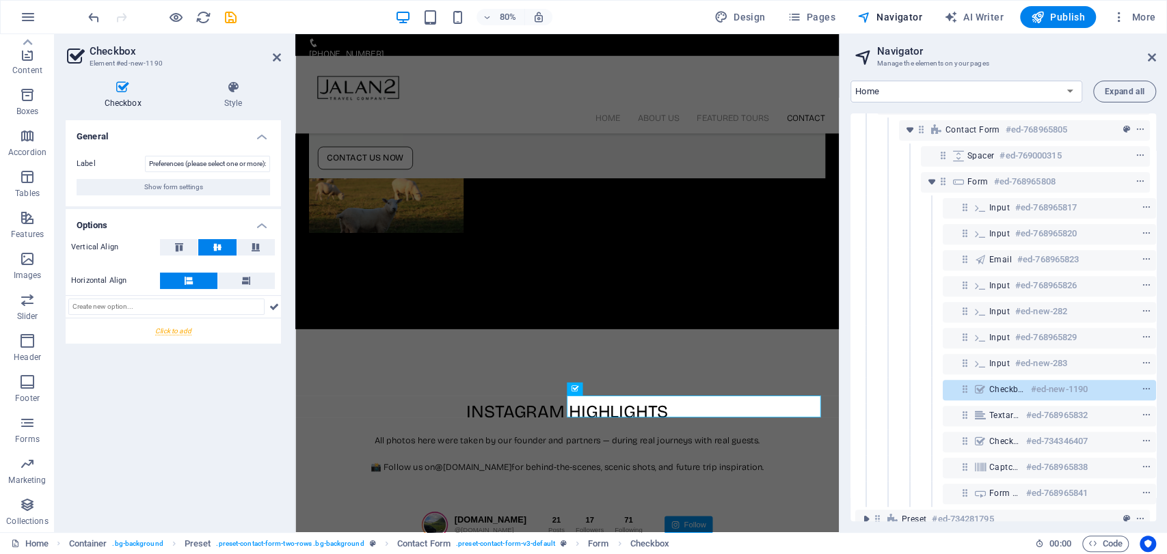
scroll to position [0, 0]
click at [189, 370] on div "General Label Travel Preferences (please select one or more): Show form setting…" at bounding box center [173, 320] width 215 height 401
click at [191, 306] on input "text" at bounding box center [166, 307] width 196 height 16
paste input "Day Tour from [GEOGRAPHIC_DATA]"
type input "Day Tour from [GEOGRAPHIC_DATA]"
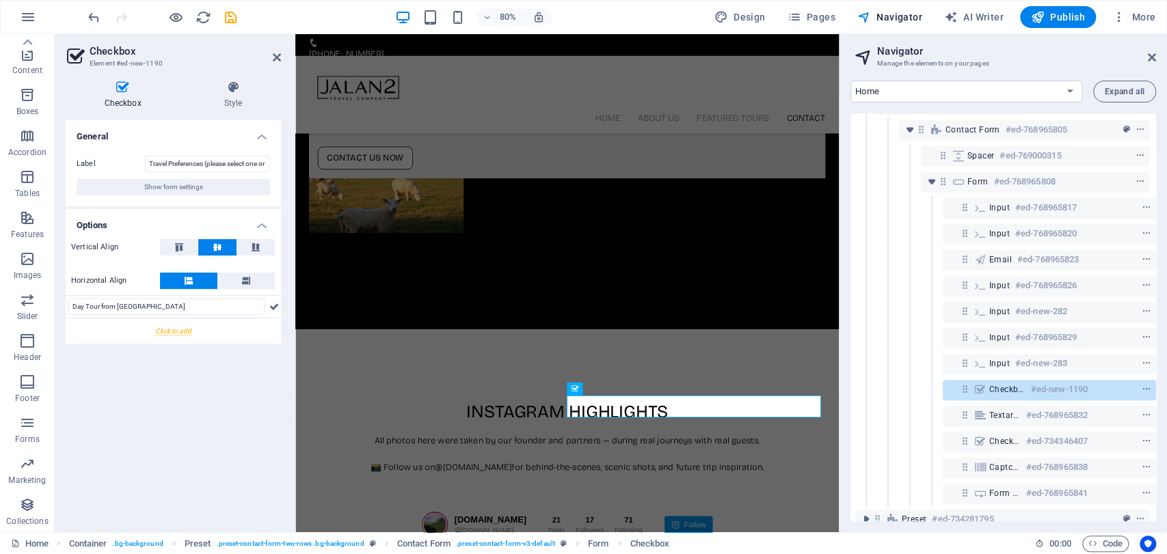
click at [183, 329] on div at bounding box center [173, 331] width 215 height 25
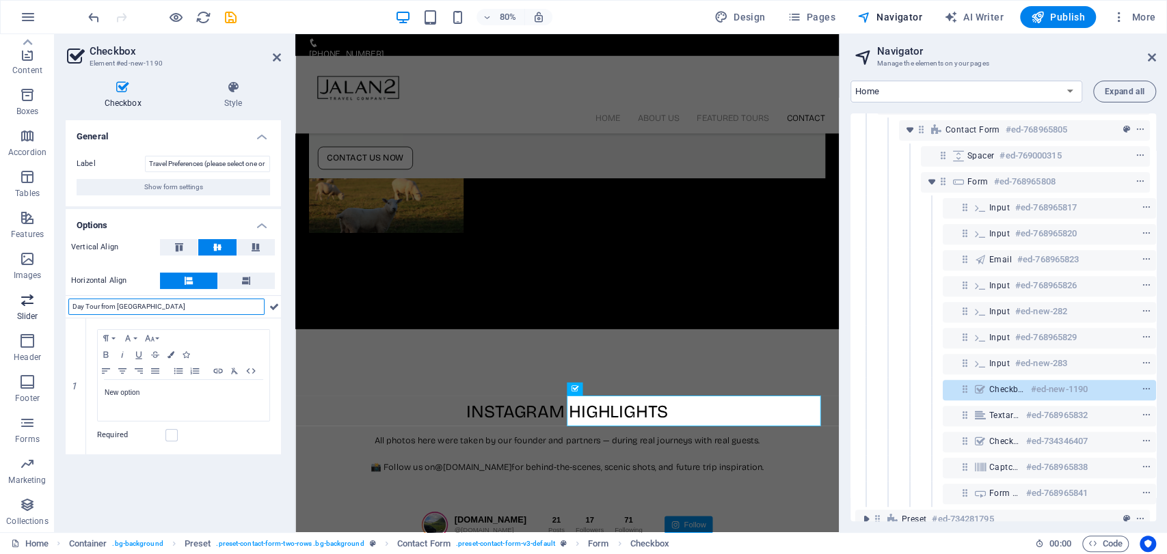
drag, startPoint x: 193, startPoint y: 305, endPoint x: 47, endPoint y: 295, distance: 145.9
click at [41, 295] on section "Favorites Elements Columns Content Boxes Accordion Tables Features Images Slide…" at bounding box center [419, 283] width 839 height 498
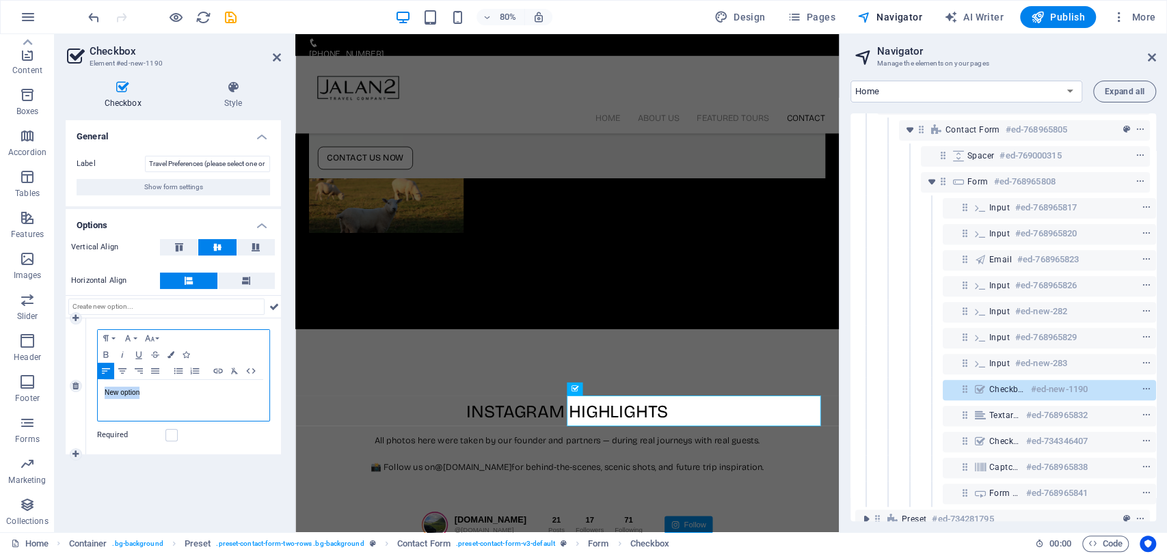
drag, startPoint x: 161, startPoint y: 390, endPoint x: 91, endPoint y: 393, distance: 70.5
click at [91, 393] on div "Paragraph Format Normal Heading 1 Heading 2 Heading 3 Heading 4 Heading 5 Headi…" at bounding box center [183, 387] width 195 height 136
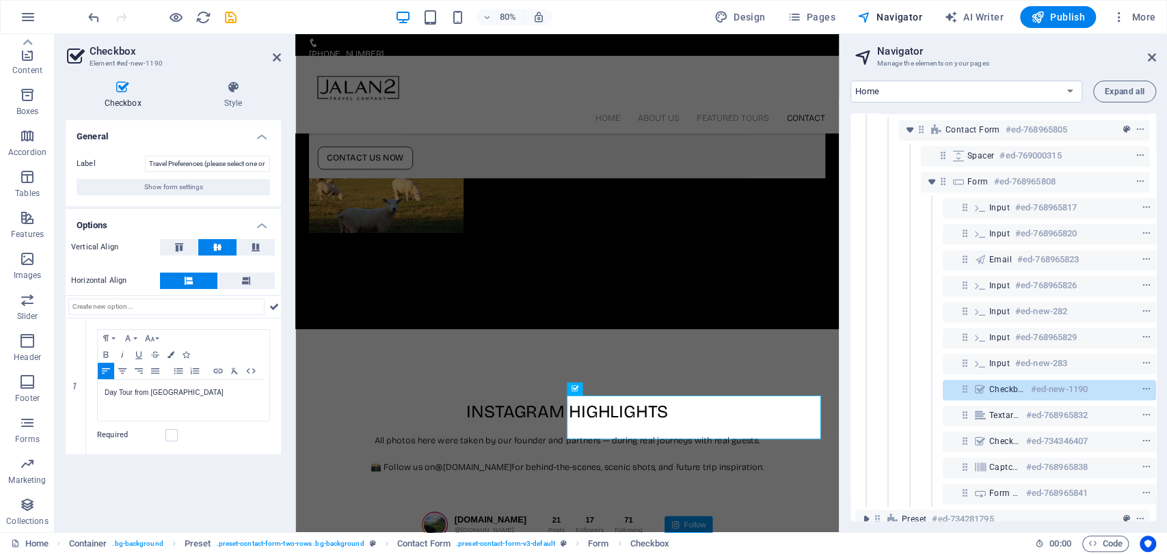
click at [208, 479] on div "General Label Travel Preferences (please select one or more): Show form setting…" at bounding box center [173, 320] width 215 height 401
click at [275, 308] on icon at bounding box center [274, 307] width 10 height 16
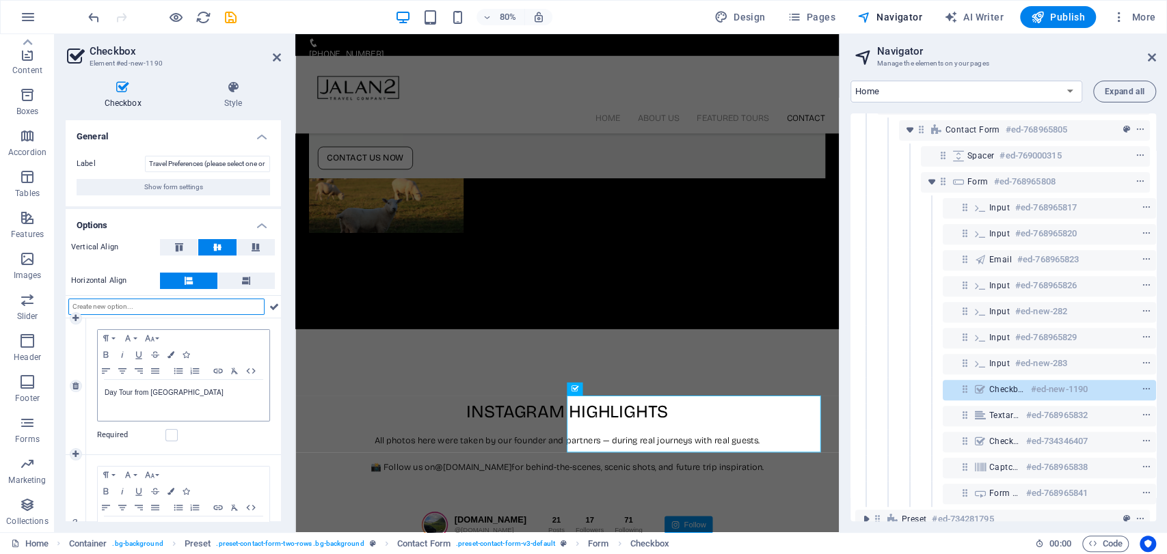
scroll to position [69, 0]
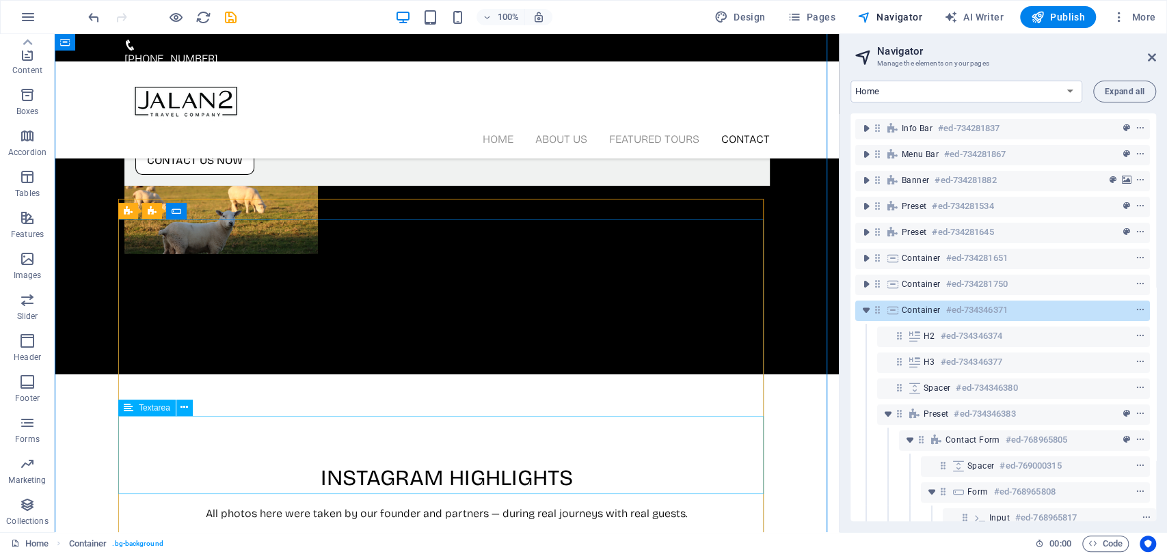
scroll to position [3393, 0]
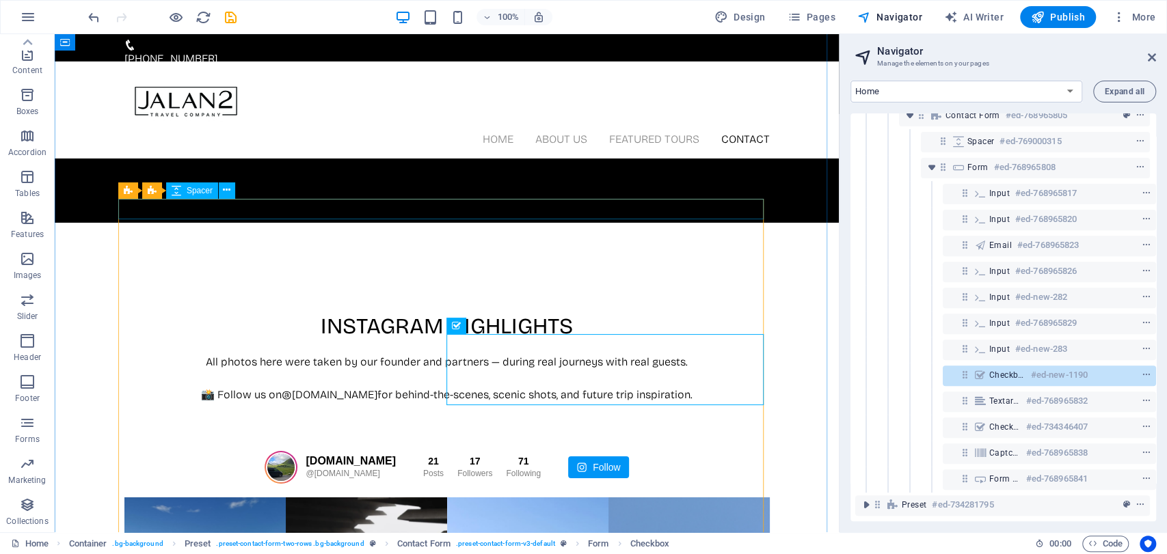
drag, startPoint x: 357, startPoint y: 223, endPoint x: 358, endPoint y: 215, distance: 8.3
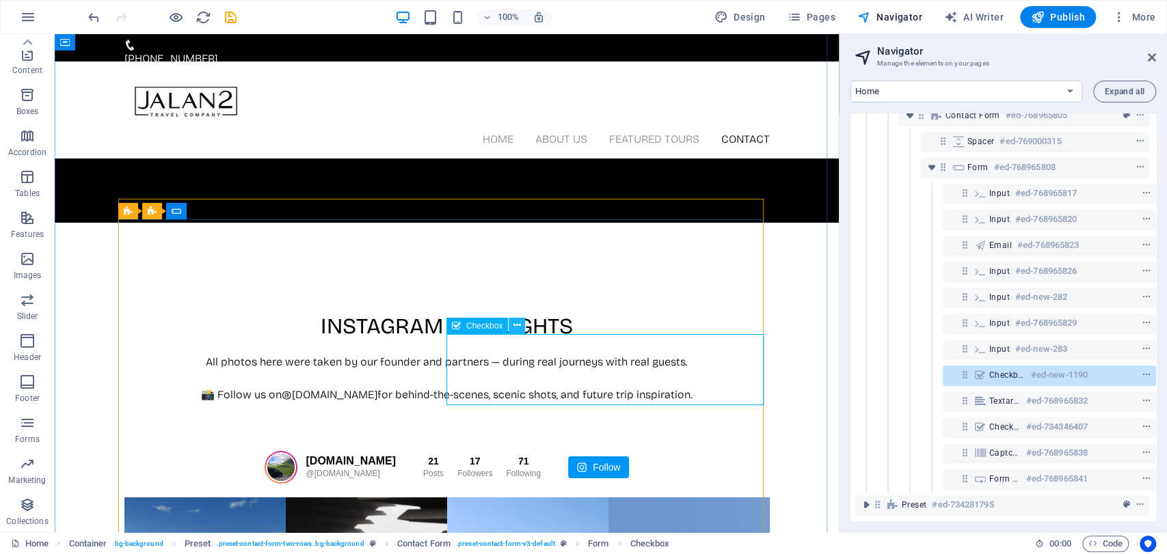
click at [522, 325] on button at bounding box center [517, 326] width 16 height 16
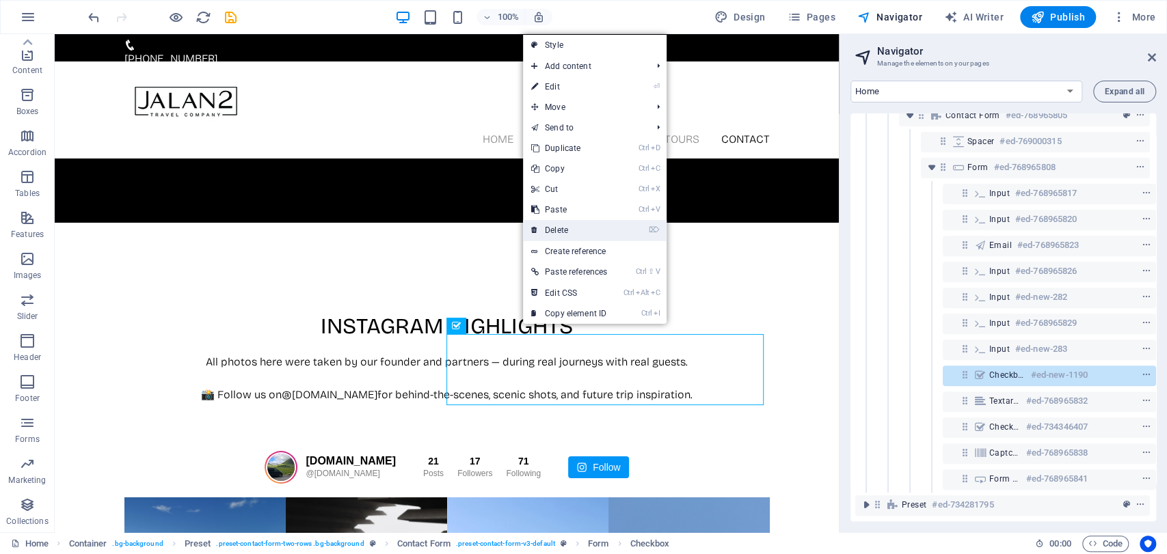
click at [583, 226] on link "⌦ Delete" at bounding box center [569, 230] width 92 height 21
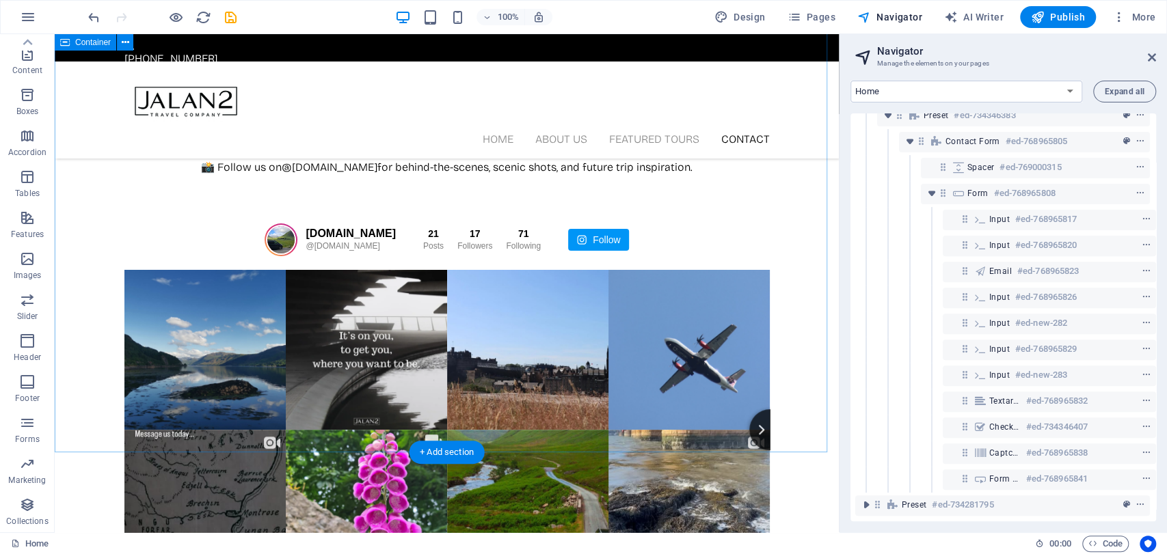
scroll to position [3469, 0]
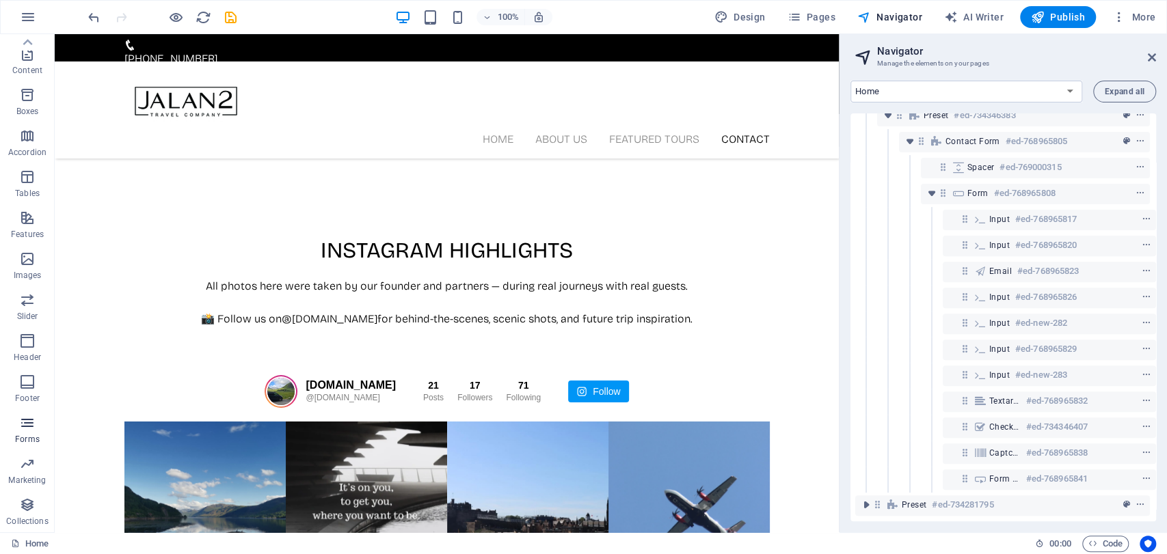
click at [23, 439] on p "Forms" at bounding box center [27, 439] width 25 height 11
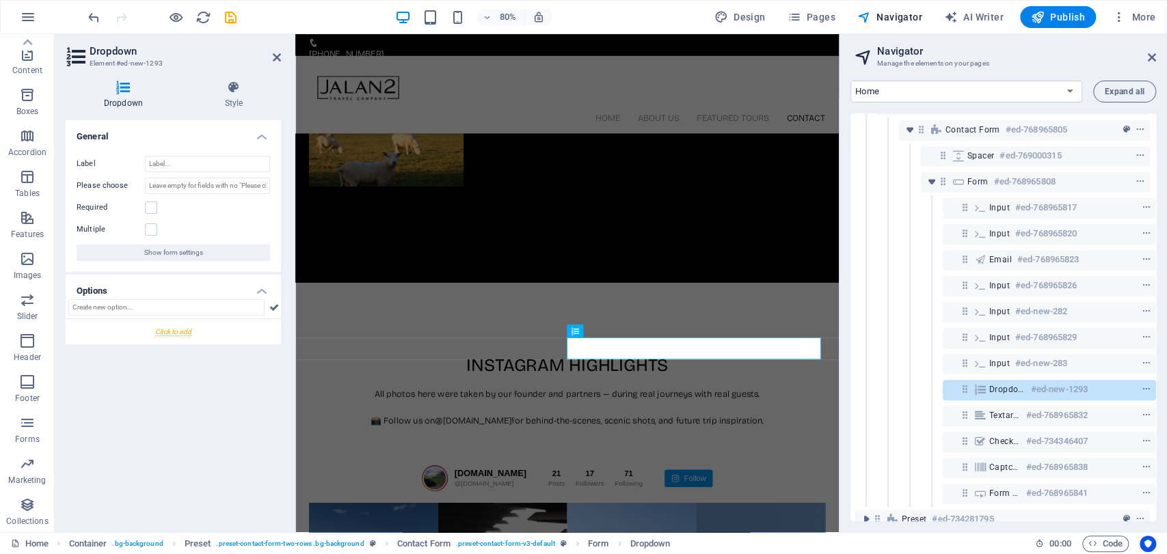
scroll to position [3484, 0]
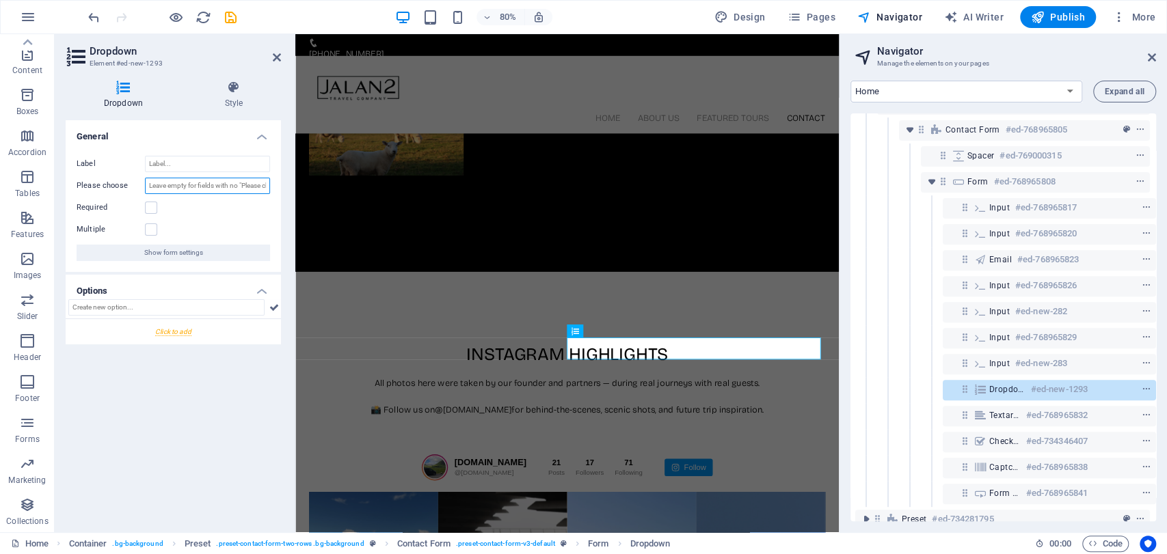
click at [195, 178] on input "Please choose" at bounding box center [207, 186] width 125 height 16
click at [219, 183] on input "Please choose" at bounding box center [207, 186] width 125 height 16
paste input "Travel Preferences (please select one or more)"
type input "Travel Preferences (please select one or more)"
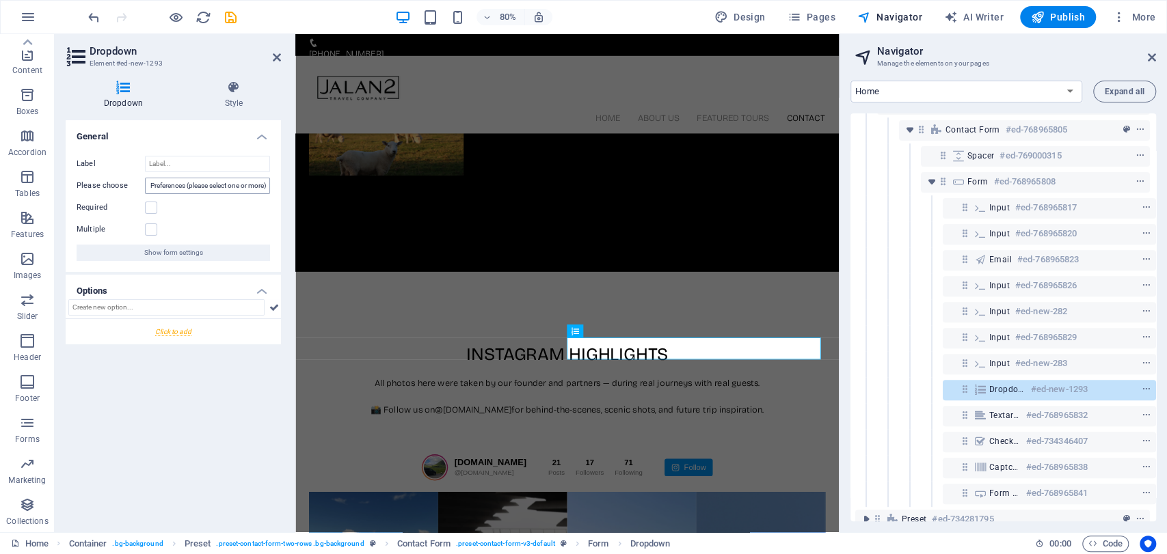
scroll to position [0, 0]
click at [148, 228] on label at bounding box center [151, 230] width 12 height 12
click at [0, 0] on input "Multiple" at bounding box center [0, 0] width 0 height 0
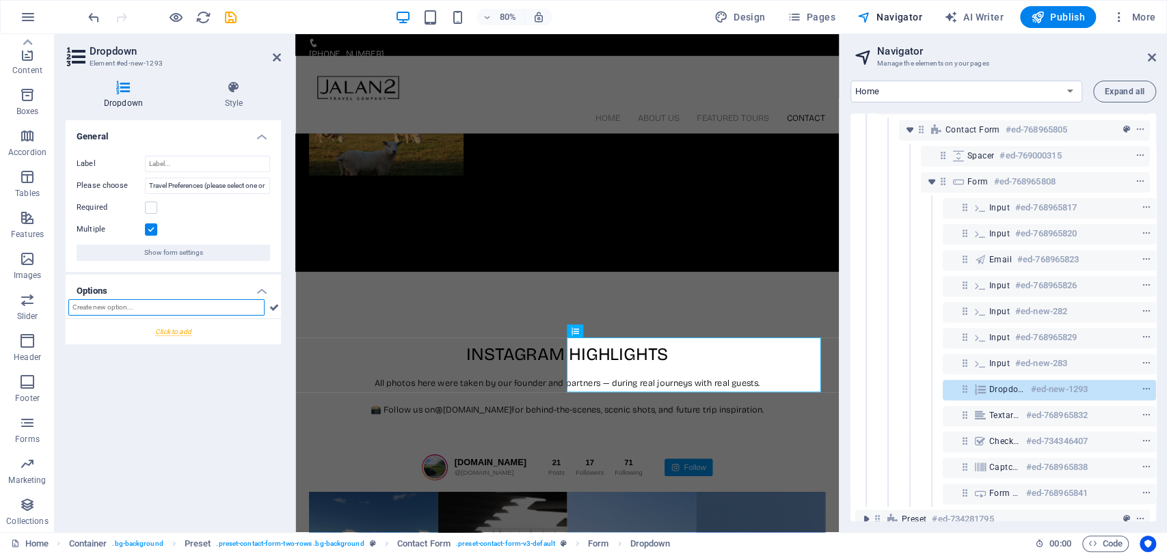
click at [159, 309] on input "text" at bounding box center [166, 307] width 196 height 16
click at [137, 308] on input "text" at bounding box center [166, 307] width 196 height 16
type input "Day Tour from [GEOGRAPHIC_DATA]"
click at [161, 334] on div at bounding box center [173, 331] width 215 height 25
drag, startPoint x: 186, startPoint y: 302, endPoint x: 37, endPoint y: 302, distance: 149.0
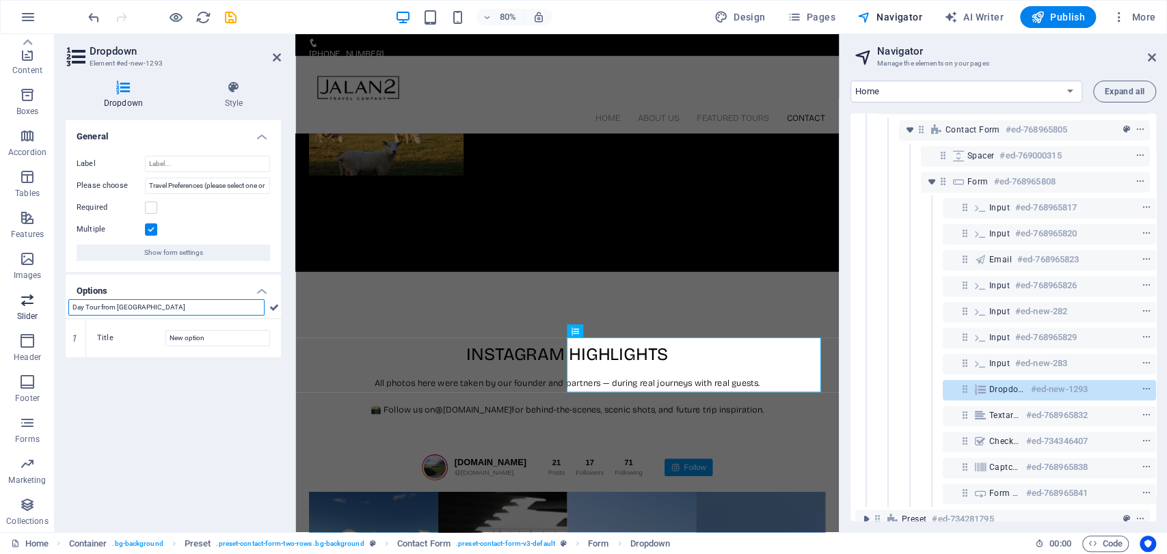
click at [37, 302] on section "Favorites Elements Columns Content Boxes Accordion Tables Features Images Slide…" at bounding box center [419, 283] width 839 height 498
click at [89, 310] on input "text" at bounding box center [166, 307] width 196 height 16
type input "T"
type input "Selction"
click at [185, 344] on input "New option" at bounding box center [217, 338] width 105 height 16
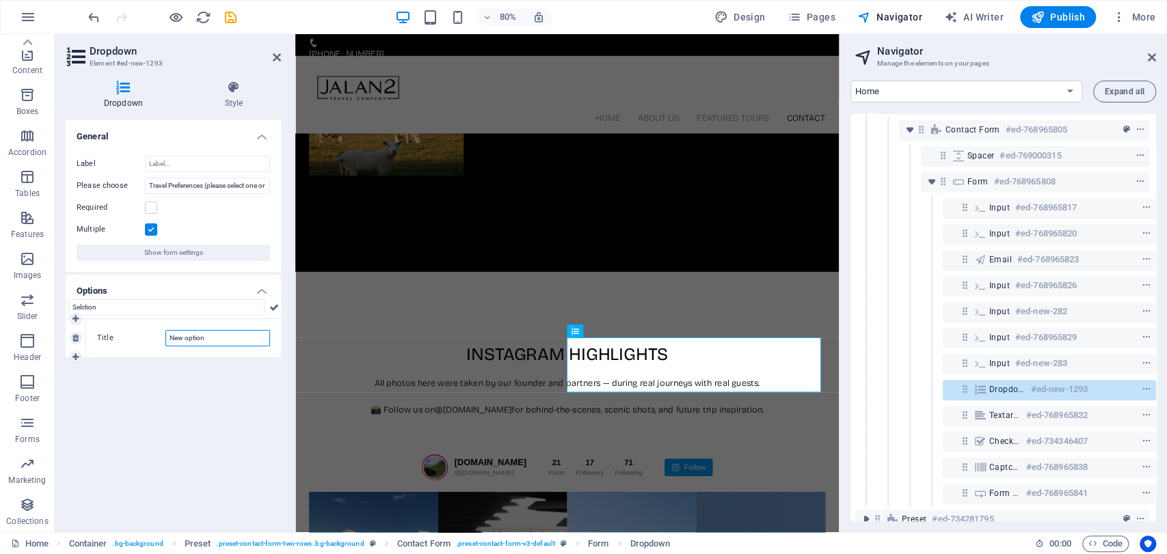
paste input "Day Tour from [GEOGRAPHIC_DATA]"
click at [196, 338] on input "New Day Tour from Edinburghoption" at bounding box center [217, 338] width 105 height 16
paste input "Day Tour from [GEOGRAPHIC_DATA]"
type input "Day Tour from [GEOGRAPHIC_DATA]"
click at [213, 392] on div "General Label Please choose Travel Preferences (please select one or more) Requ…" at bounding box center [173, 320] width 215 height 401
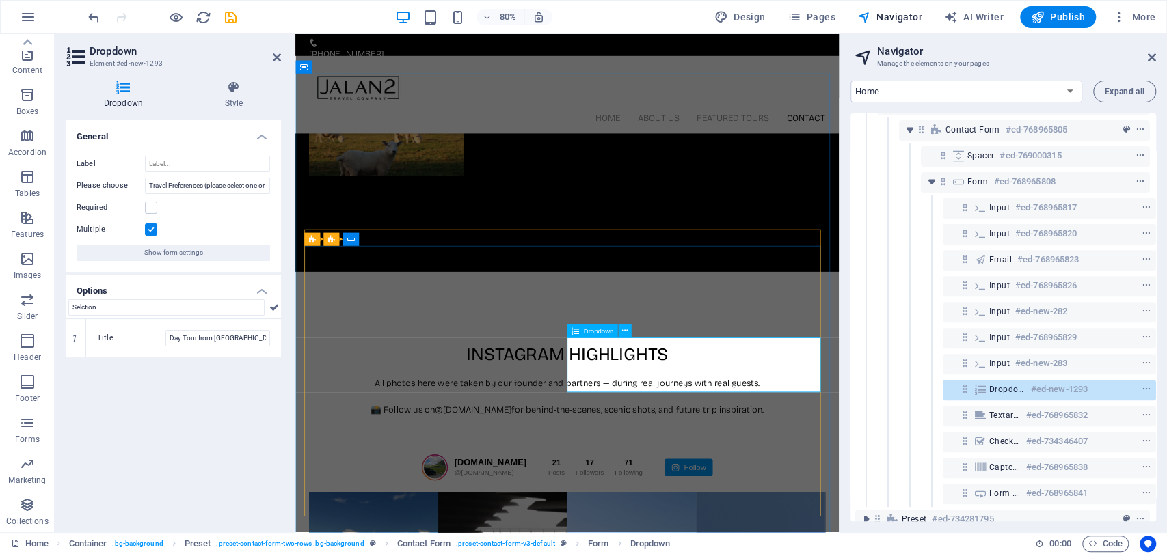
click at [77, 355] on icon at bounding box center [75, 357] width 6 height 8
click at [211, 379] on input "New option" at bounding box center [217, 377] width 105 height 16
drag, startPoint x: 211, startPoint y: 376, endPoint x: 142, endPoint y: 371, distance: 68.5
click at [142, 371] on div "Title New option" at bounding box center [183, 377] width 173 height 16
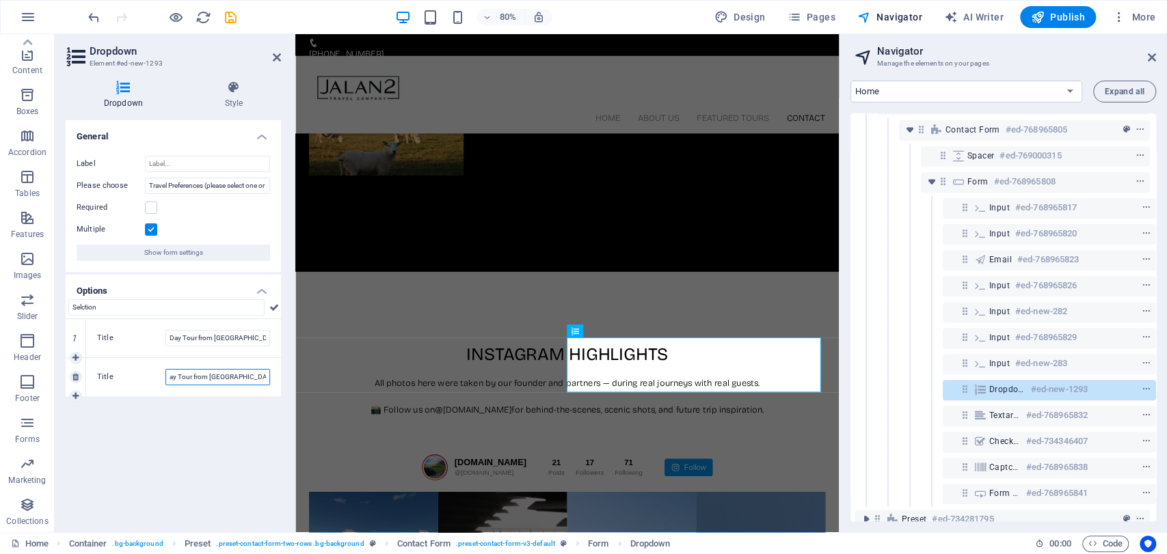
scroll to position [0, 8]
type input "Day Tour from Dundee/St.Andrews"
click at [258, 435] on div "General Label Please choose Travel Preferences (please select one or more) Requ…" at bounding box center [173, 320] width 215 height 401
click at [0, 0] on div "80% Design Pages Navigator AI Writer Publish More" at bounding box center [0, 0] width 0 height 0
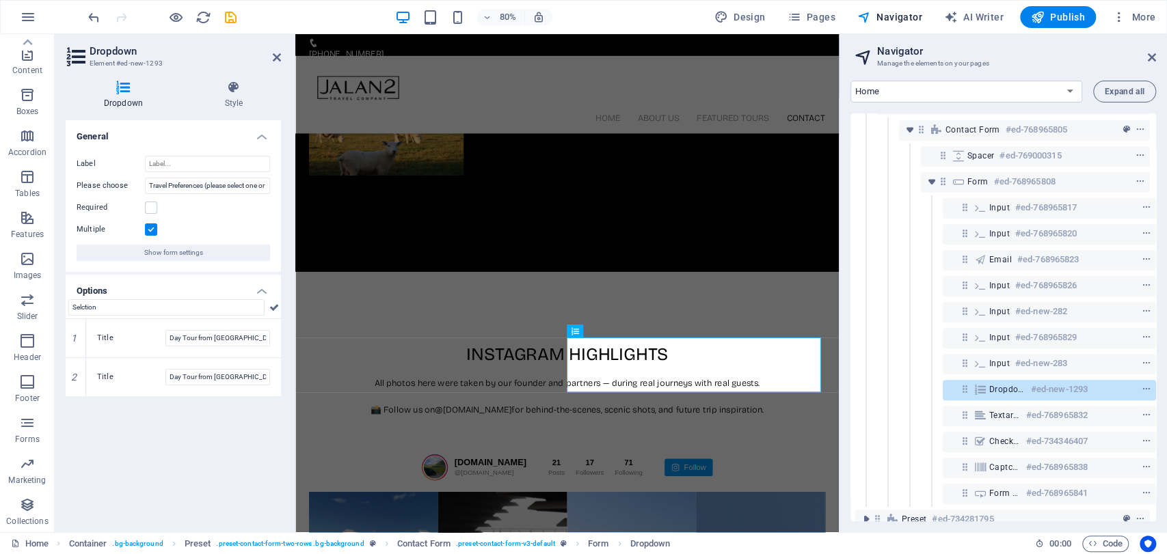
click at [0, 0] on div "80% Design Pages Navigator AI Writer Publish More" at bounding box center [0, 0] width 0 height 0
click at [276, 57] on icon at bounding box center [277, 57] width 8 height 11
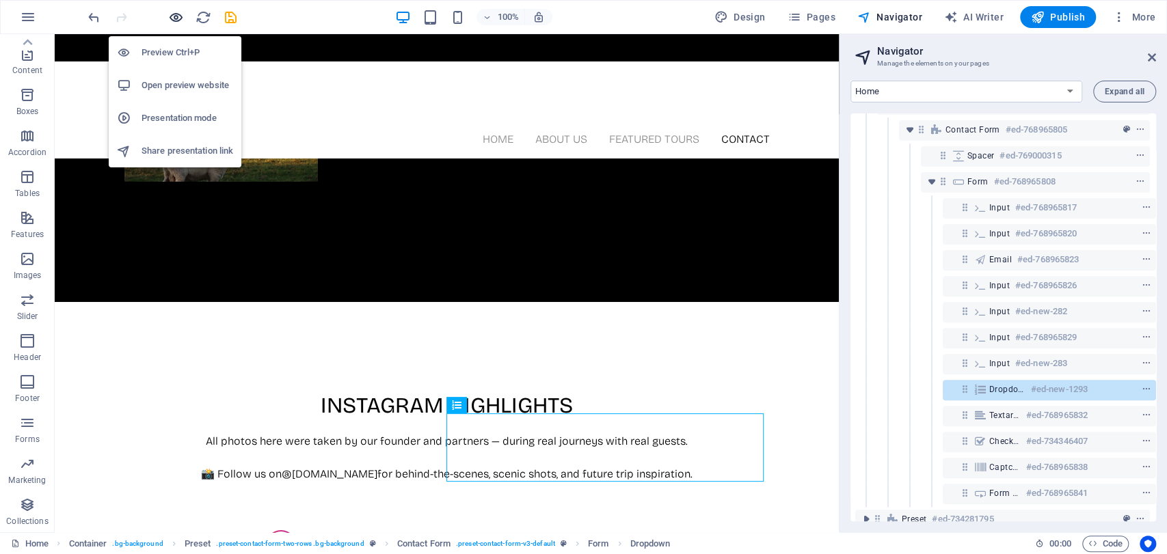
click at [179, 148] on icon "button" at bounding box center [392, 164] width 645 height 33
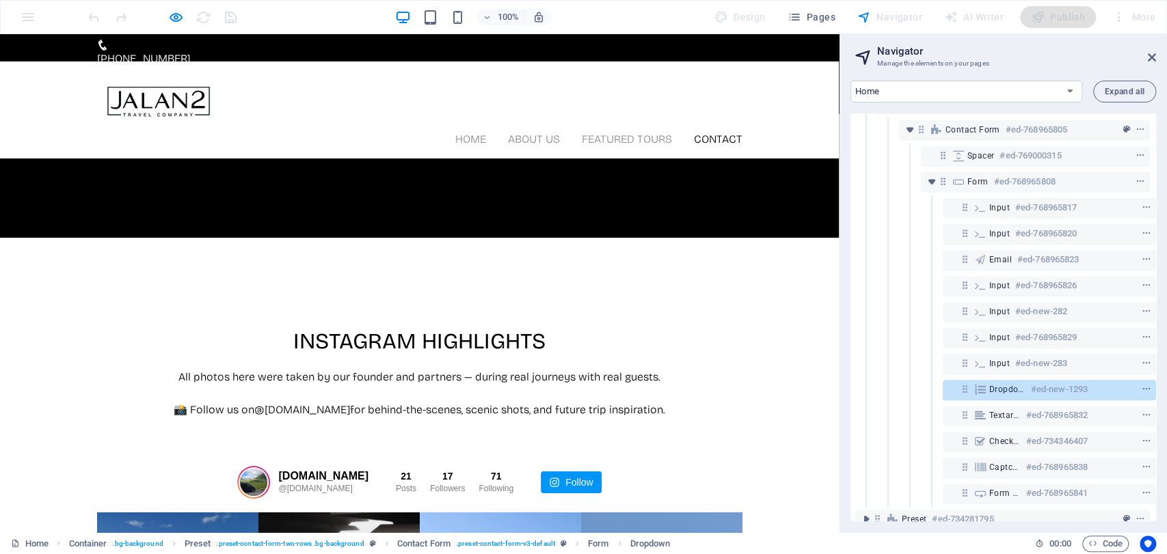
click at [165, 12] on div at bounding box center [161, 17] width 153 height 22
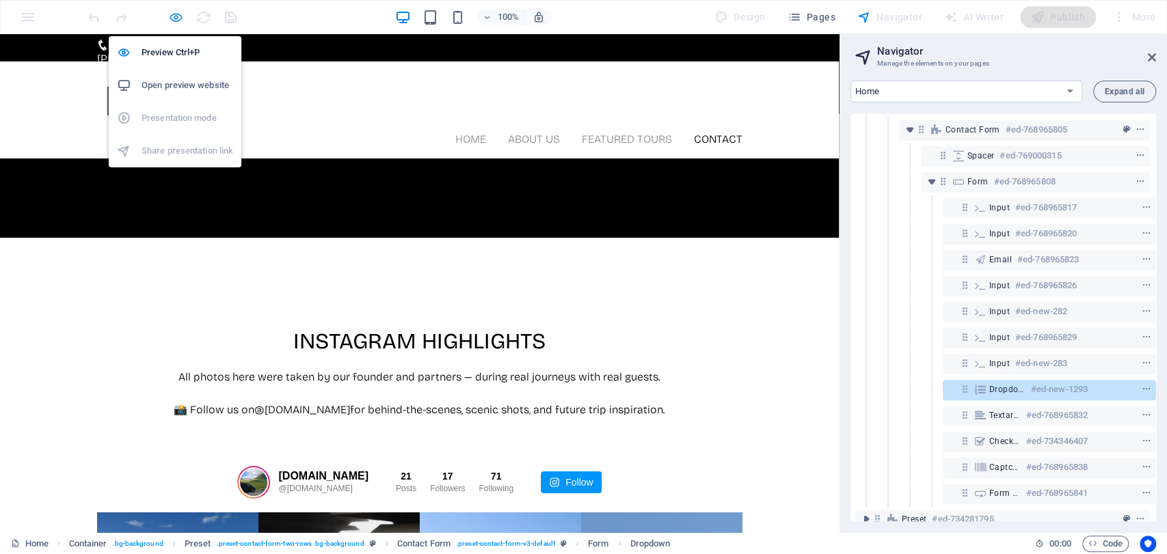
click at [175, 83] on icon "button" at bounding box center [419, 99] width 645 height 33
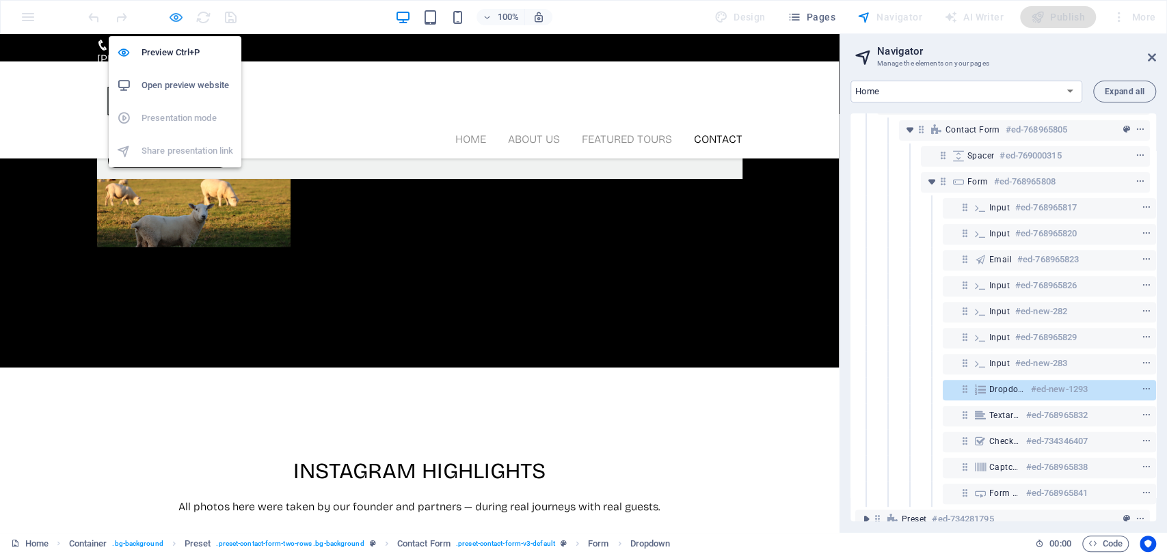
scroll to position [3314, 0]
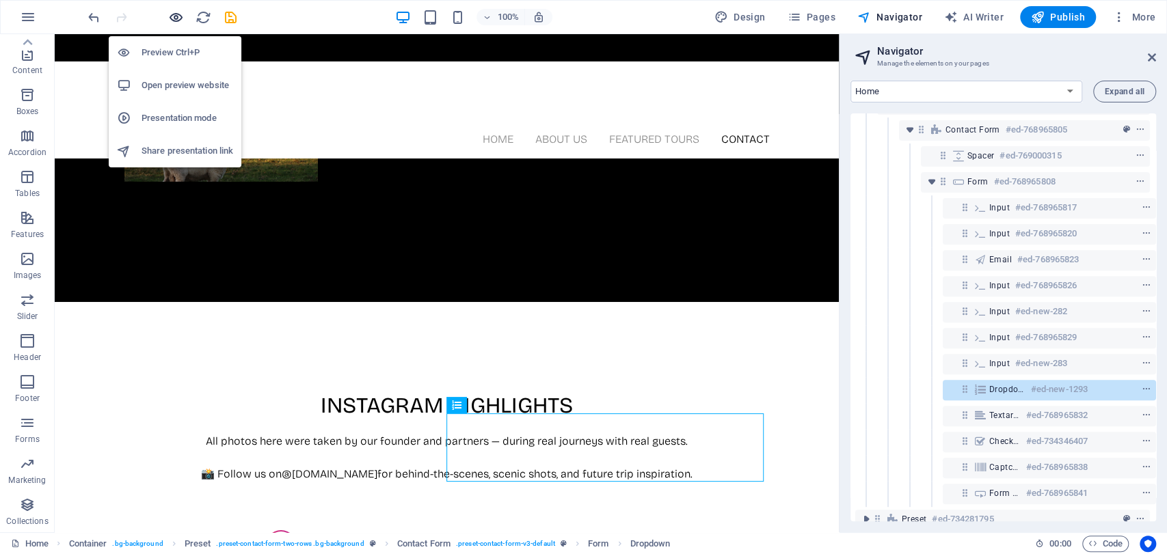
click at [179, 148] on icon "button" at bounding box center [392, 164] width 645 height 33
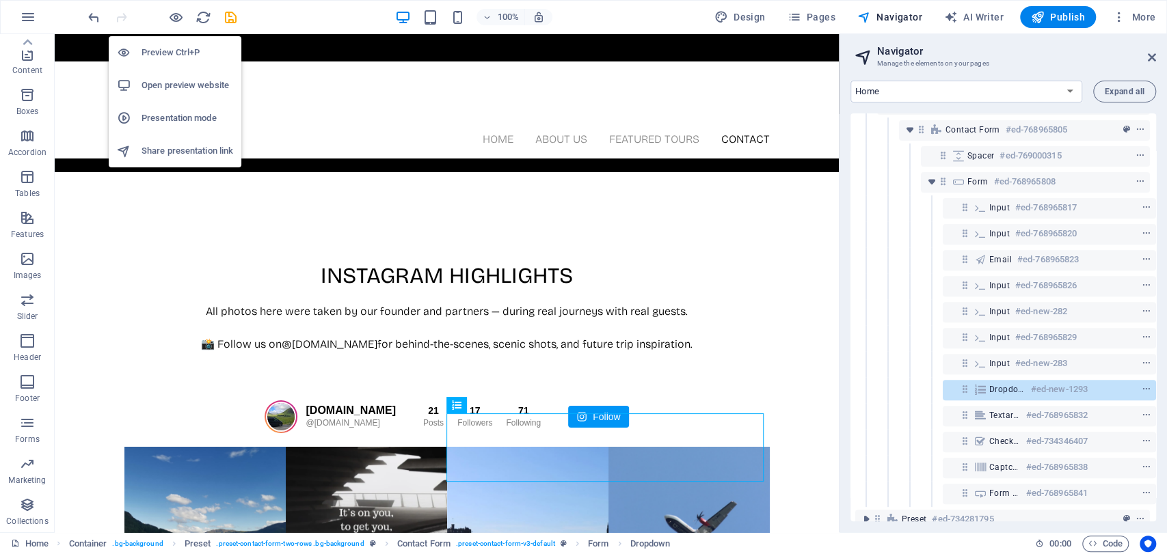
scroll to position [3259, 0]
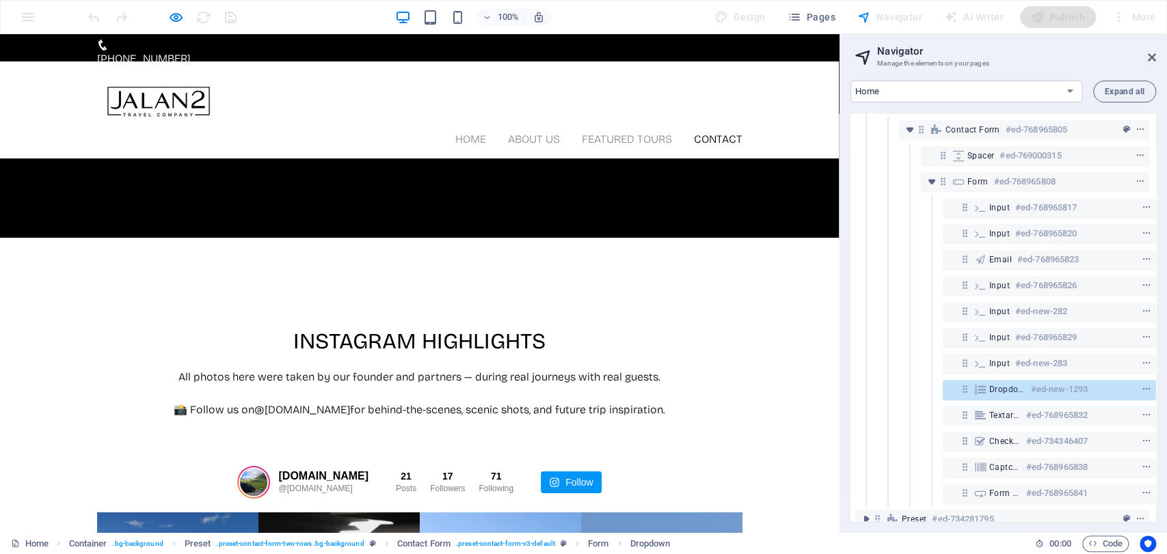
click at [1144, 53] on h2 "Navigator" at bounding box center [1016, 51] width 279 height 12
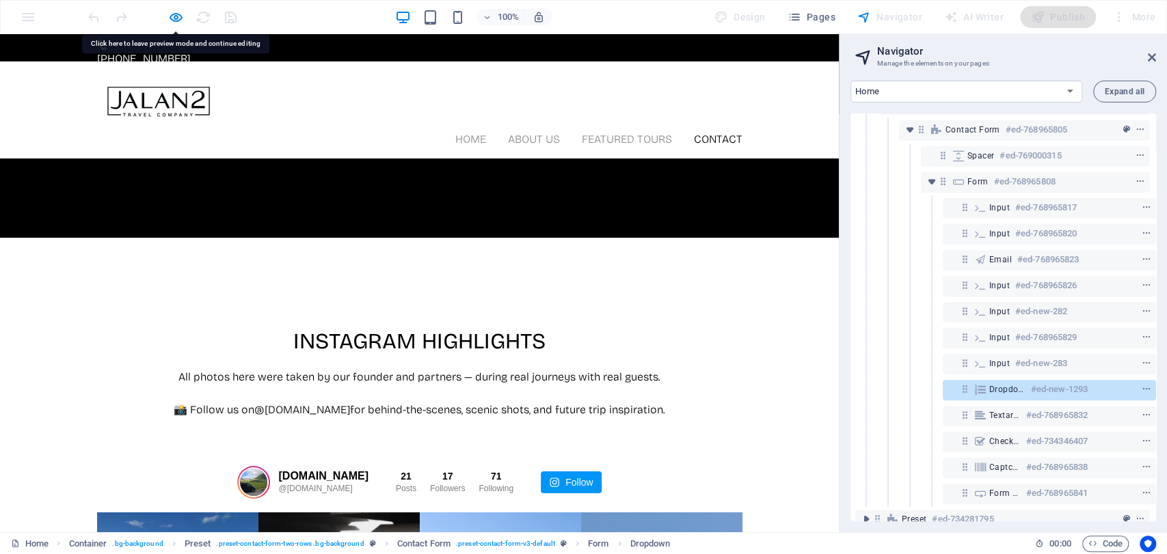
select select "Day Tour from Dundee/St.Andrews"
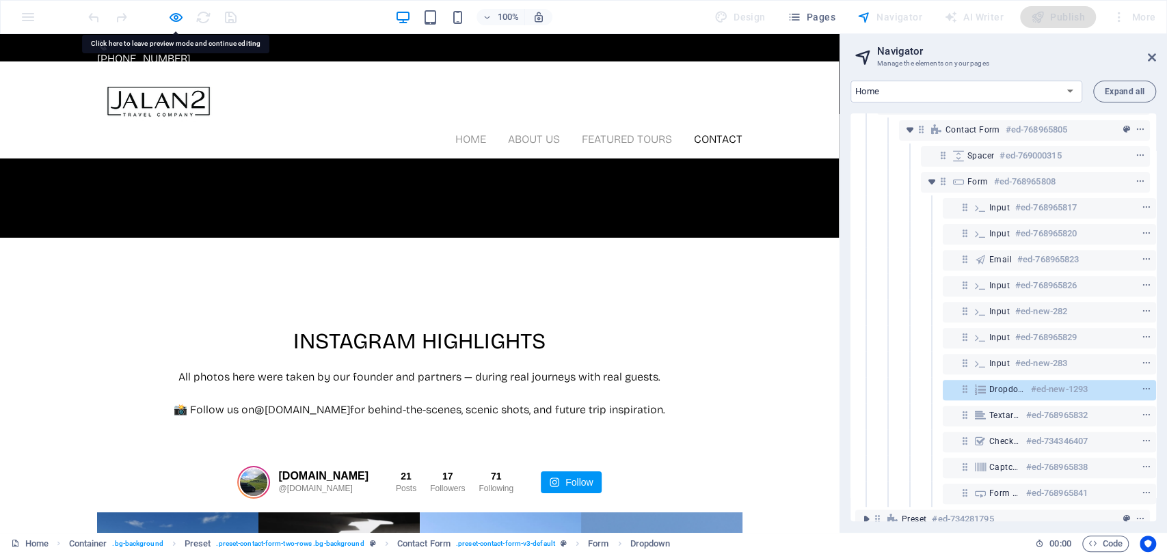
drag, startPoint x: 1148, startPoint y: 57, endPoint x: 1148, endPoint y: 23, distance: 34.2
click at [1148, 57] on icon at bounding box center [1152, 57] width 8 height 11
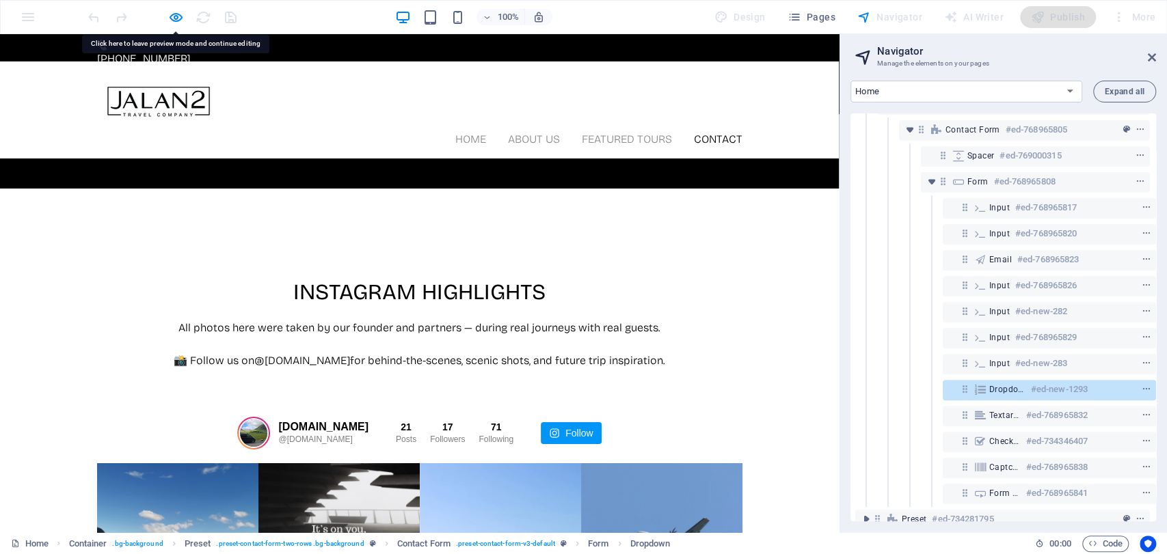
scroll to position [3227, 0]
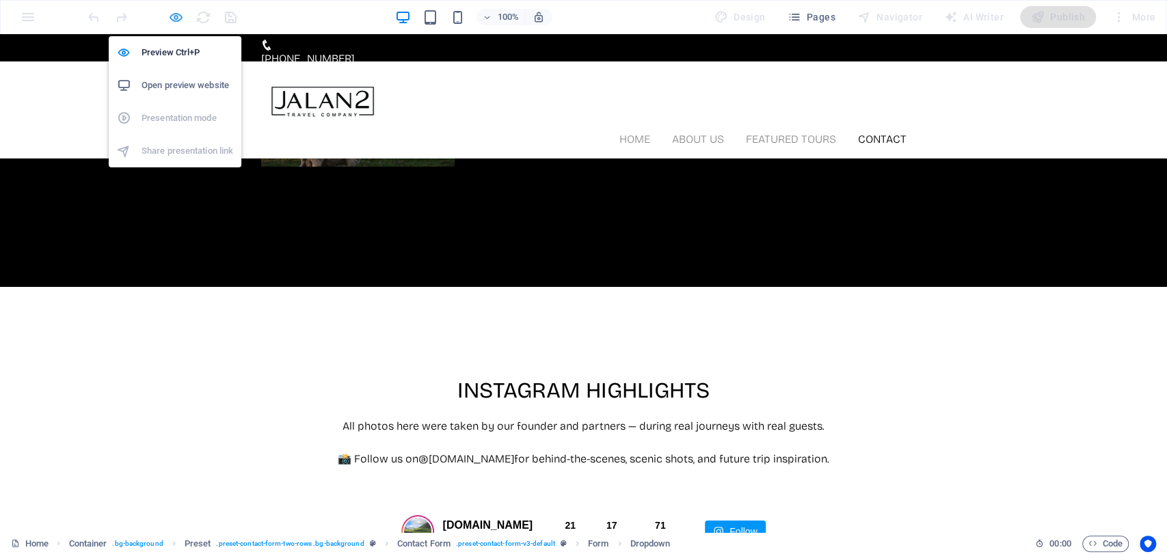
click at [261, 133] on icon "button" at bounding box center [583, 149] width 645 height 33
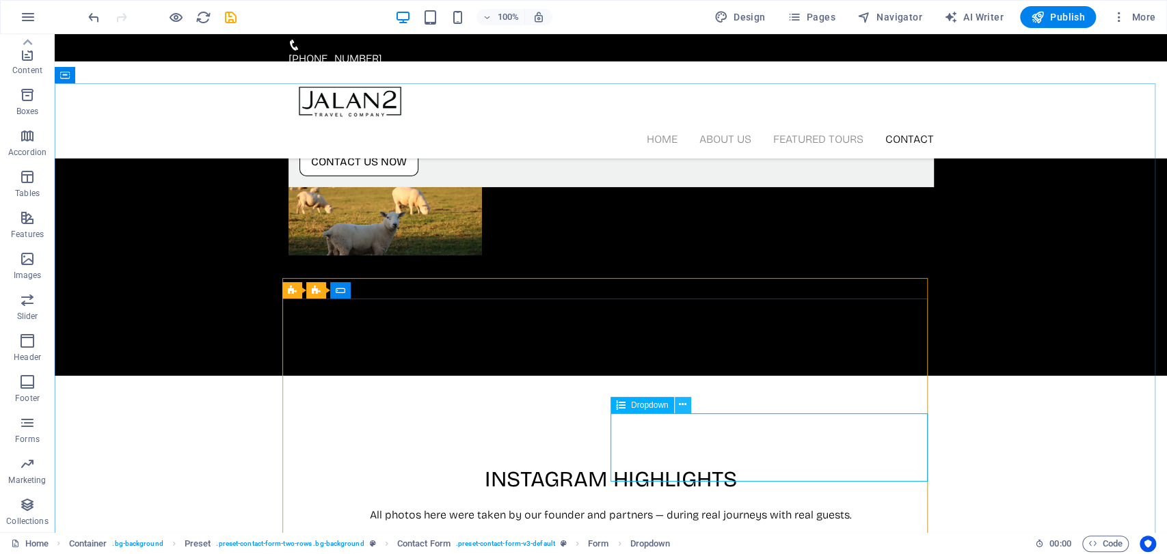
click at [679, 408] on icon at bounding box center [683, 405] width 8 height 14
click at [684, 411] on icon at bounding box center [683, 405] width 8 height 14
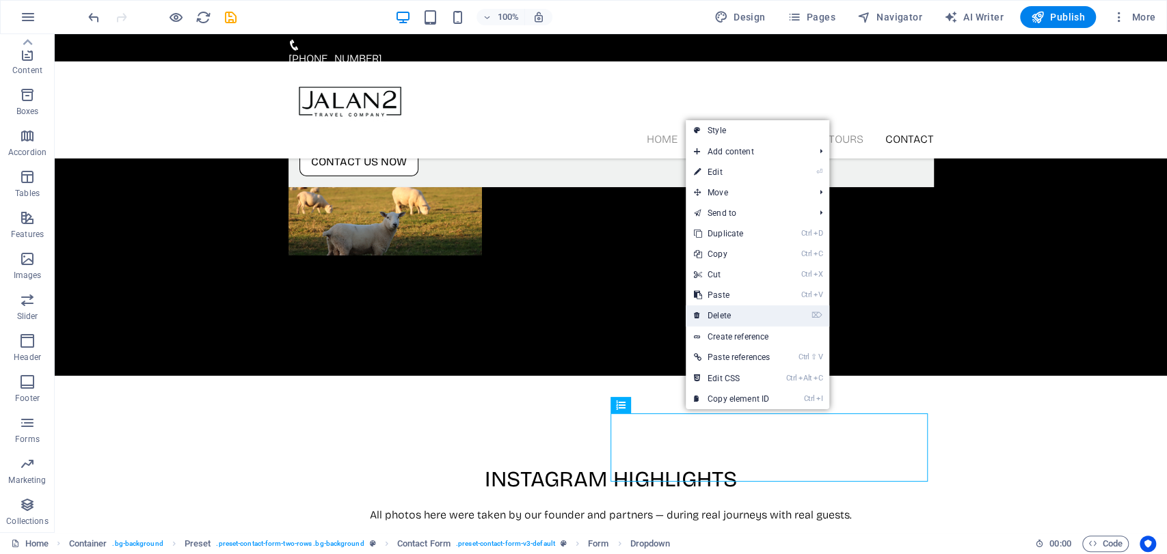
click at [733, 321] on link "⌦ Delete" at bounding box center [732, 316] width 92 height 21
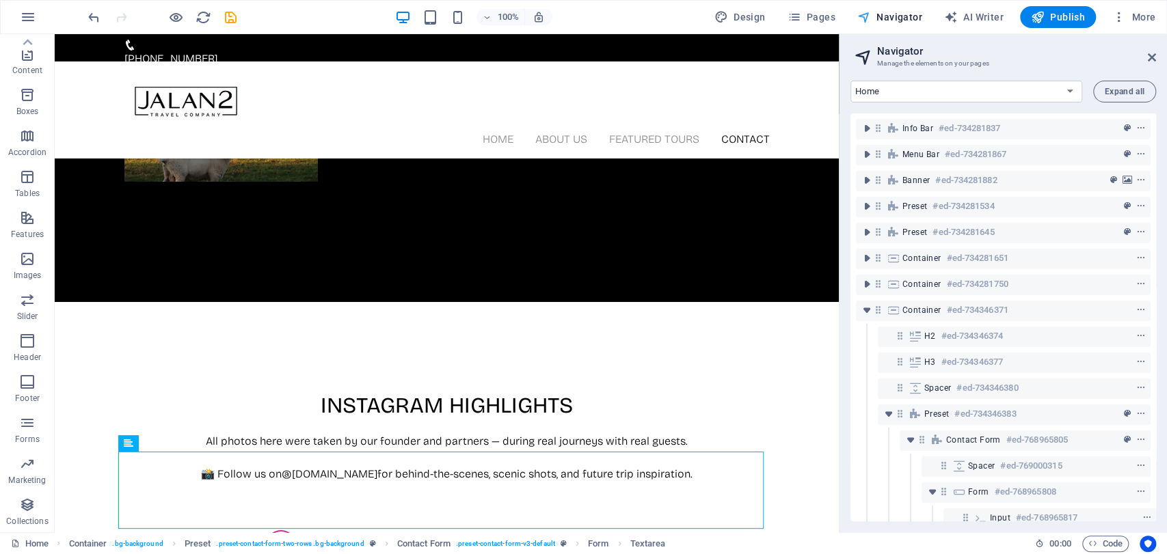
scroll to position [310, 3]
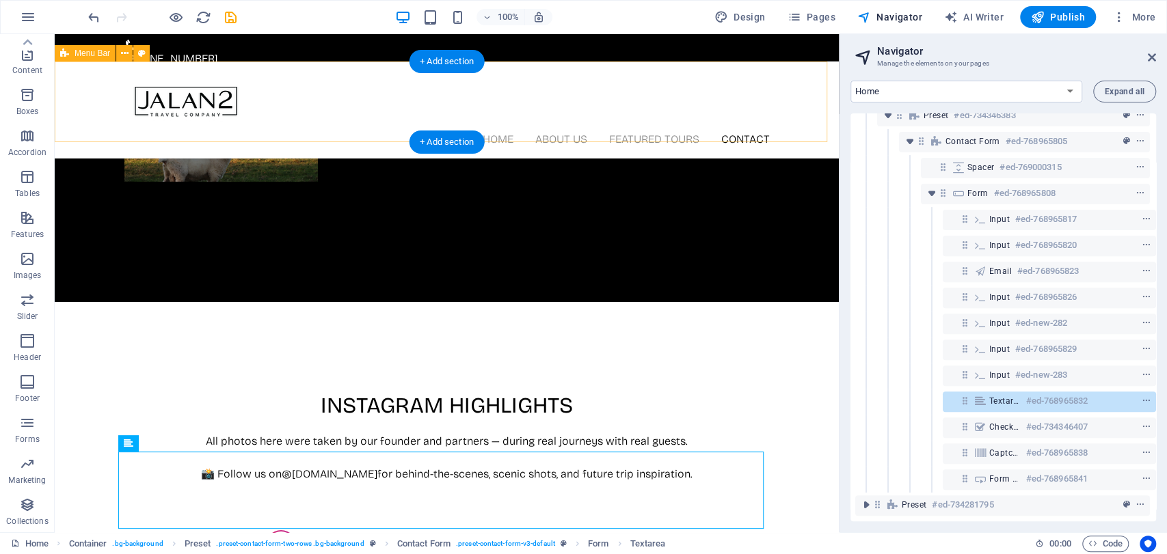
drag, startPoint x: 771, startPoint y: 81, endPoint x: 734, endPoint y: 85, distance: 37.2
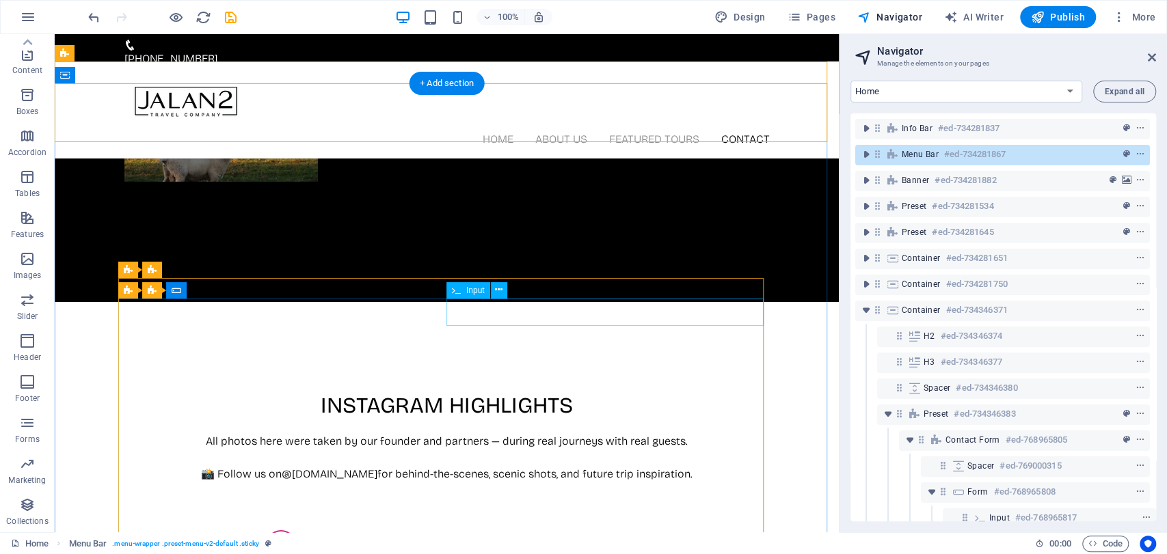
scroll to position [76, 3]
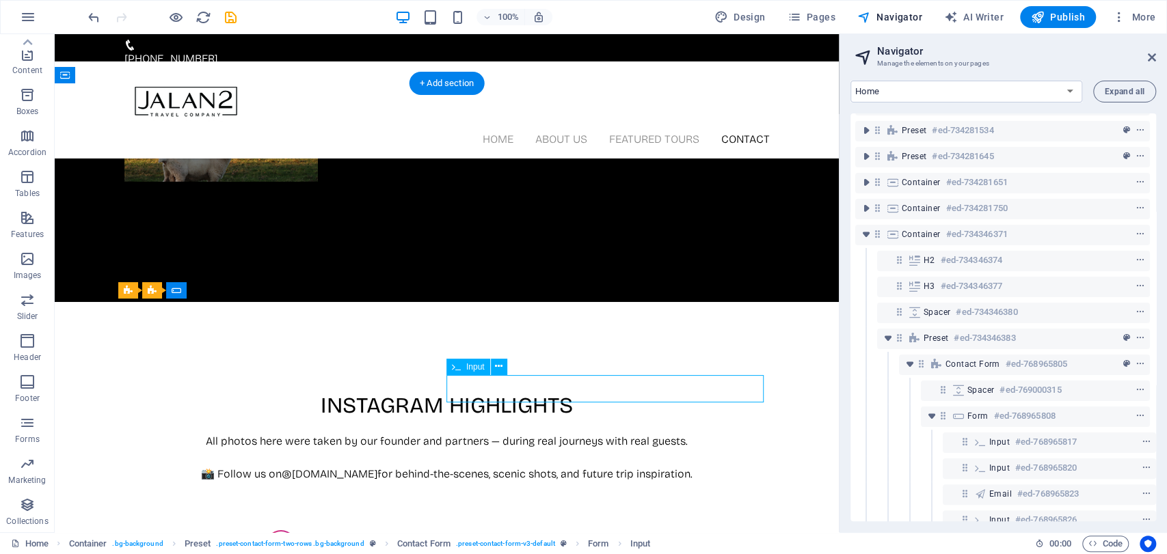
scroll to position [310, 3]
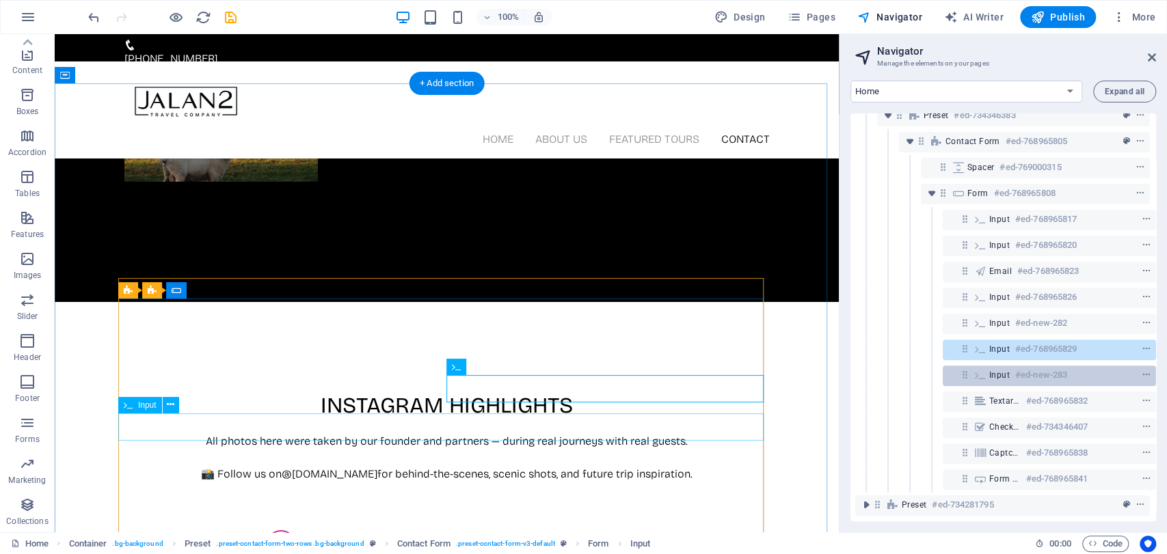
click at [1098, 367] on div at bounding box center [1121, 375] width 64 height 16
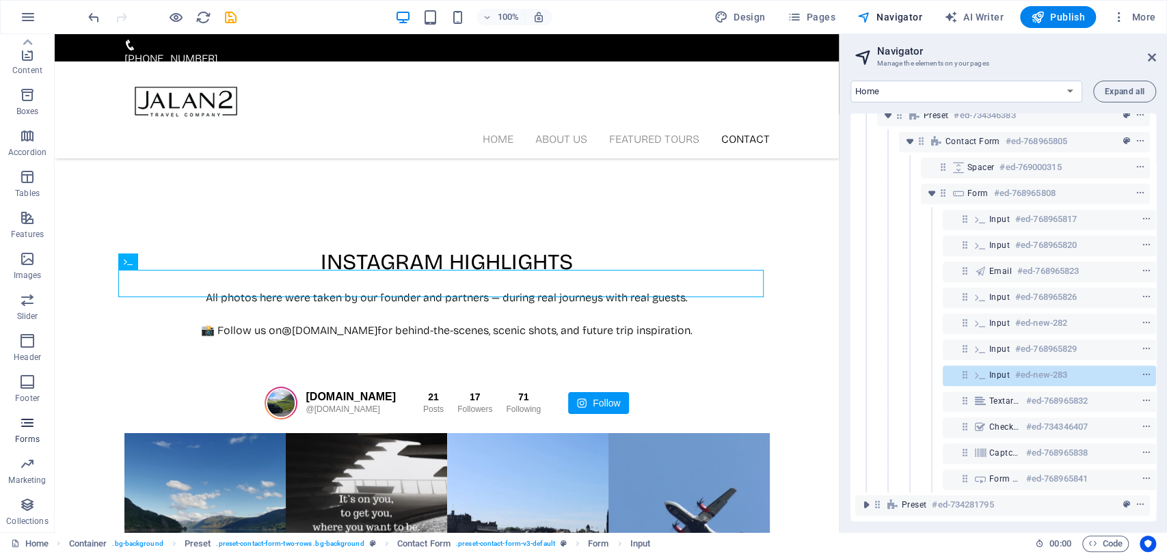
click at [29, 428] on icon "button" at bounding box center [27, 423] width 16 height 16
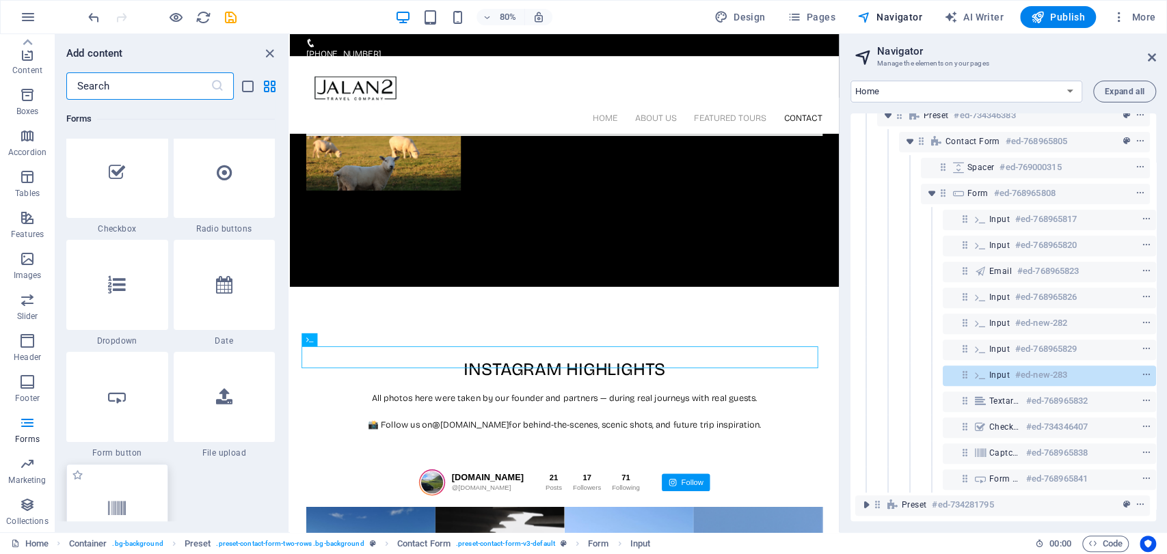
scroll to position [10740, 0]
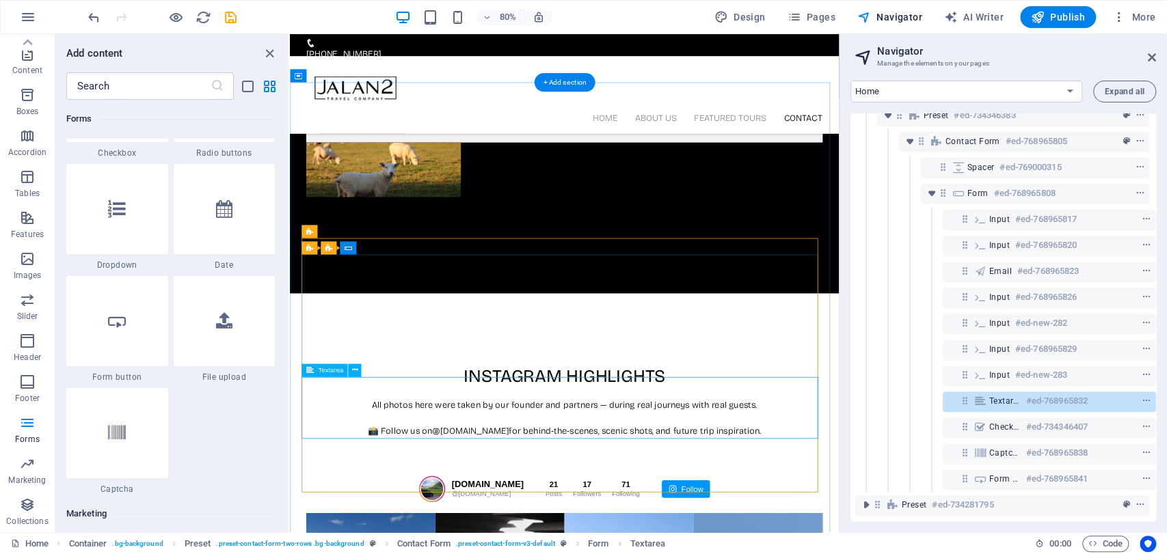
scroll to position [3473, 0]
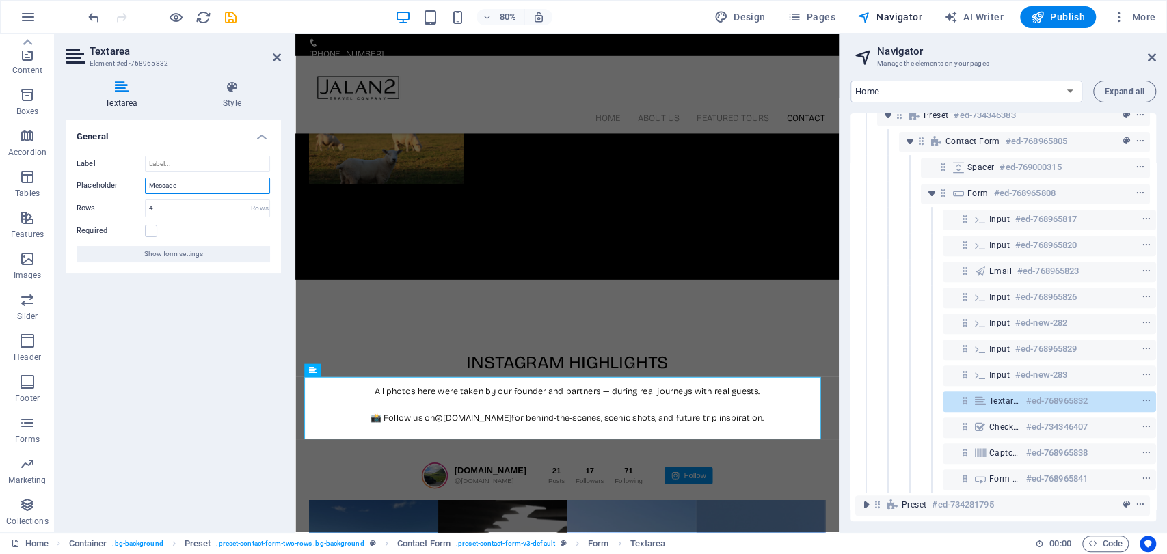
drag, startPoint x: 196, startPoint y: 182, endPoint x: 127, endPoint y: 178, distance: 68.5
click at [127, 178] on div "Placeholder Message" at bounding box center [173, 186] width 193 height 16
paste input "Additional Information (optional)"
click at [254, 185] on input "Additional Information (optional)" at bounding box center [207, 186] width 125 height 16
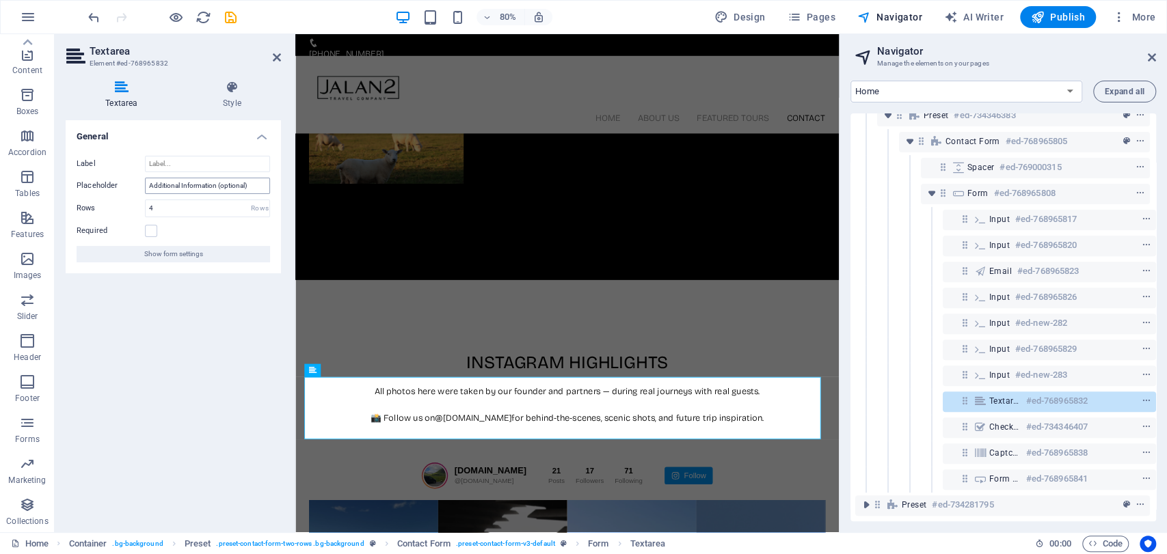
click at [256, 186] on input "Additional Information (optional)" at bounding box center [207, 186] width 125 height 16
click at [224, 390] on div "General Label Placeholder Additional Information (optional) Please let us know …" at bounding box center [173, 320] width 215 height 401
click at [250, 182] on input "Additional Information (optional) Please let us know of any special requirement…" at bounding box center [207, 186] width 125 height 16
click at [256, 185] on input "Additional Information (optional): Please let us know of any special requiremen…" at bounding box center [207, 186] width 125 height 16
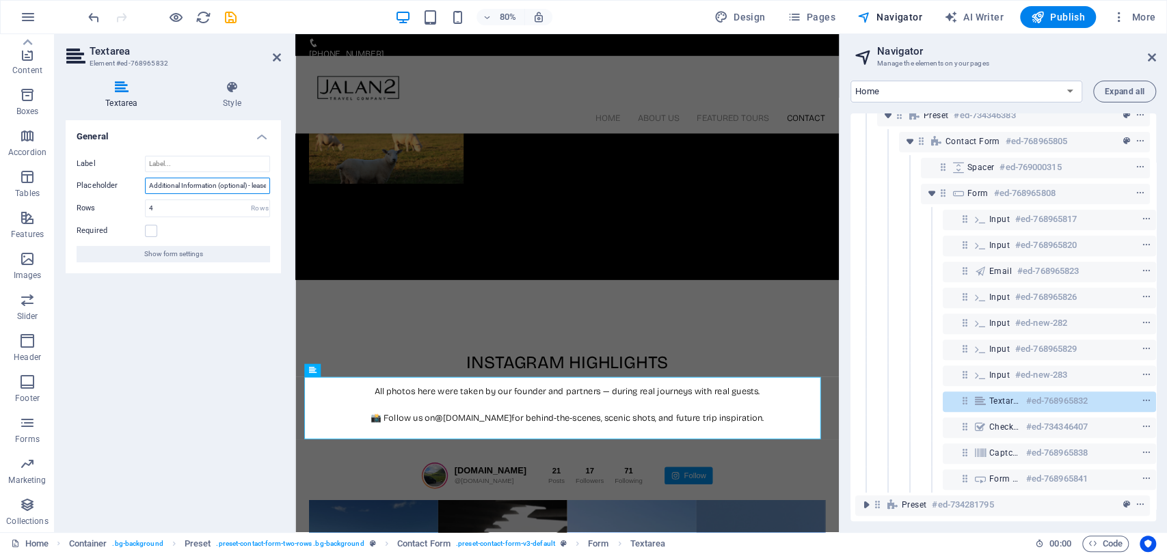
type input "Additional Information (optional) - Please let us know of any special requireme…"
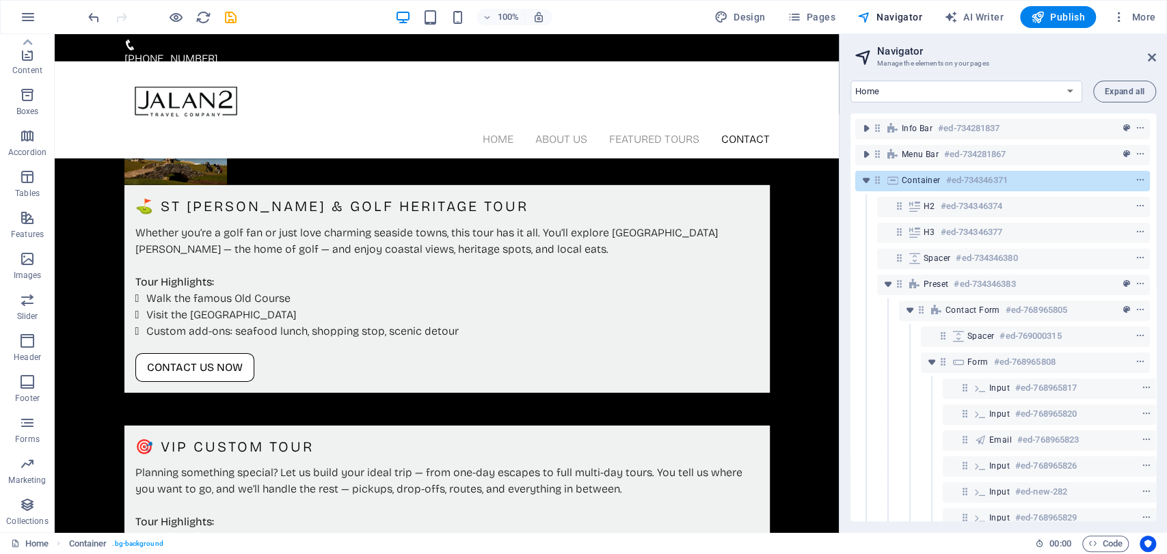
scroll to position [239, 0]
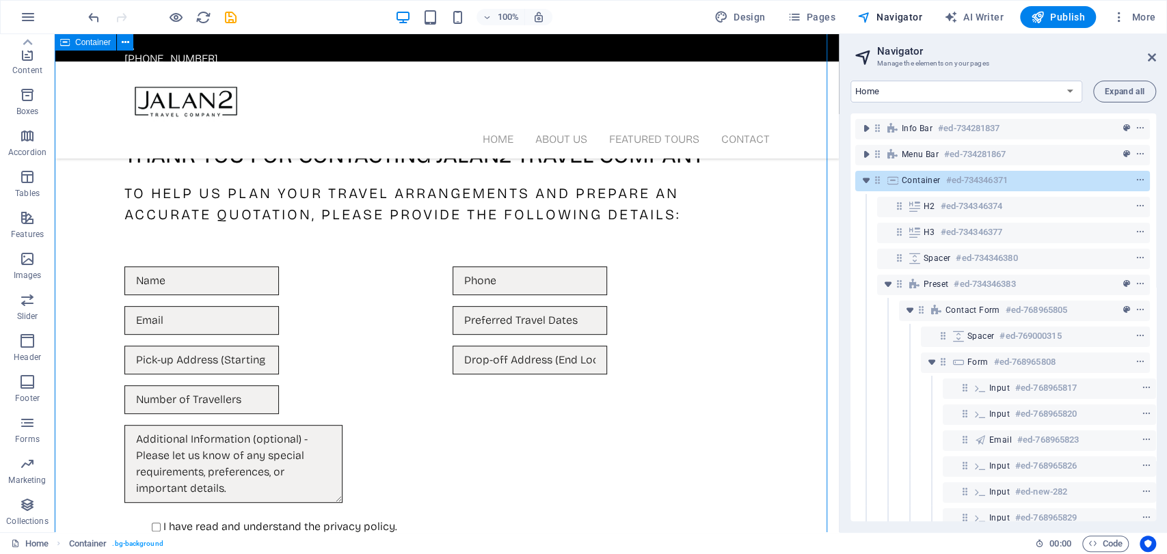
click at [773, 172] on div "Thank you for contacting Jalan2 Travel Company To help us plan your travel arra…" at bounding box center [447, 357] width 784 height 610
click at [792, 215] on div "Thank you for contacting Jalan2 Travel Company To help us plan your travel arra…" at bounding box center [447, 357] width 784 height 610
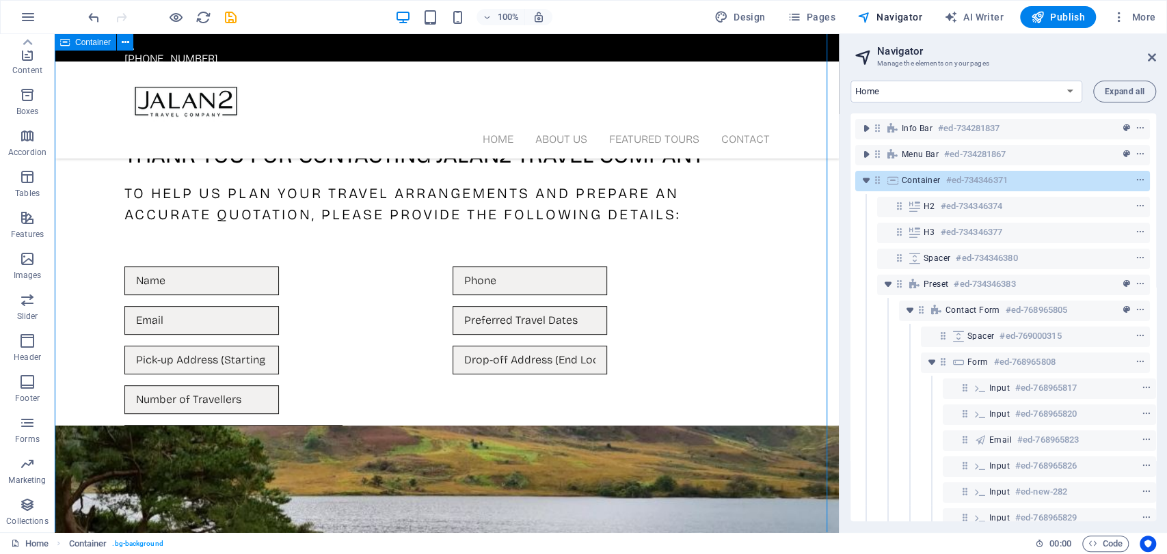
click at [800, 220] on div "Thank you for contacting Jalan2 Travel Company To help us plan your travel arra…" at bounding box center [447, 357] width 784 height 610
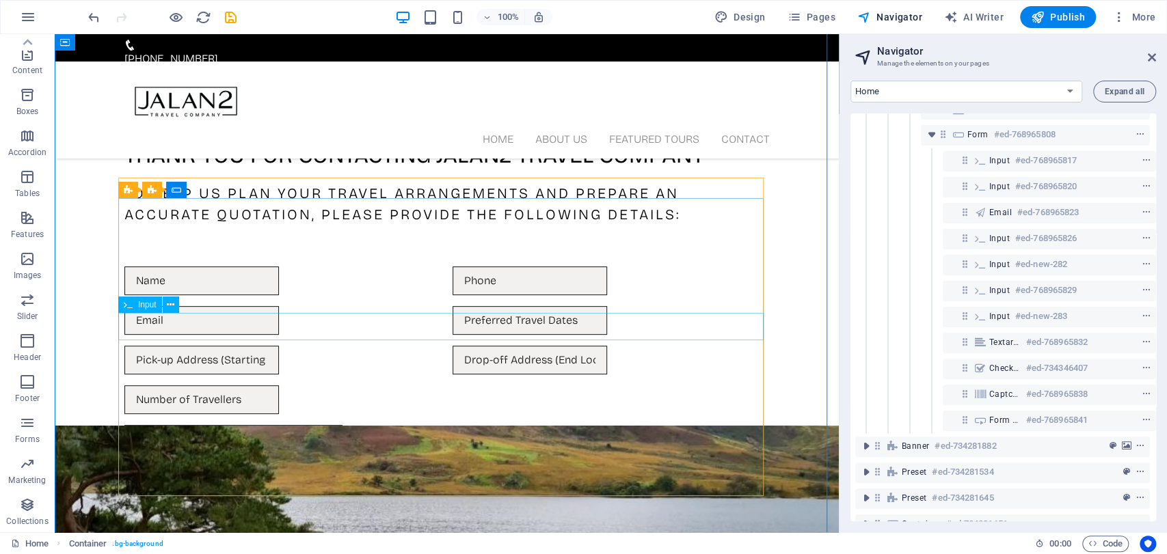
click at [230, 386] on div at bounding box center [446, 400] width 645 height 29
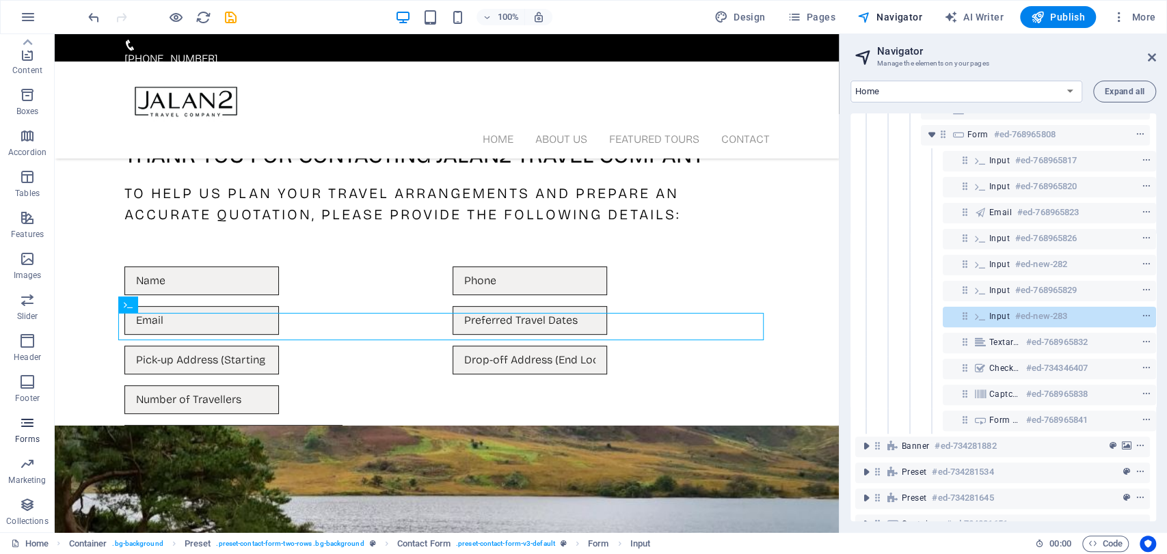
click at [18, 440] on p "Forms" at bounding box center [27, 439] width 25 height 11
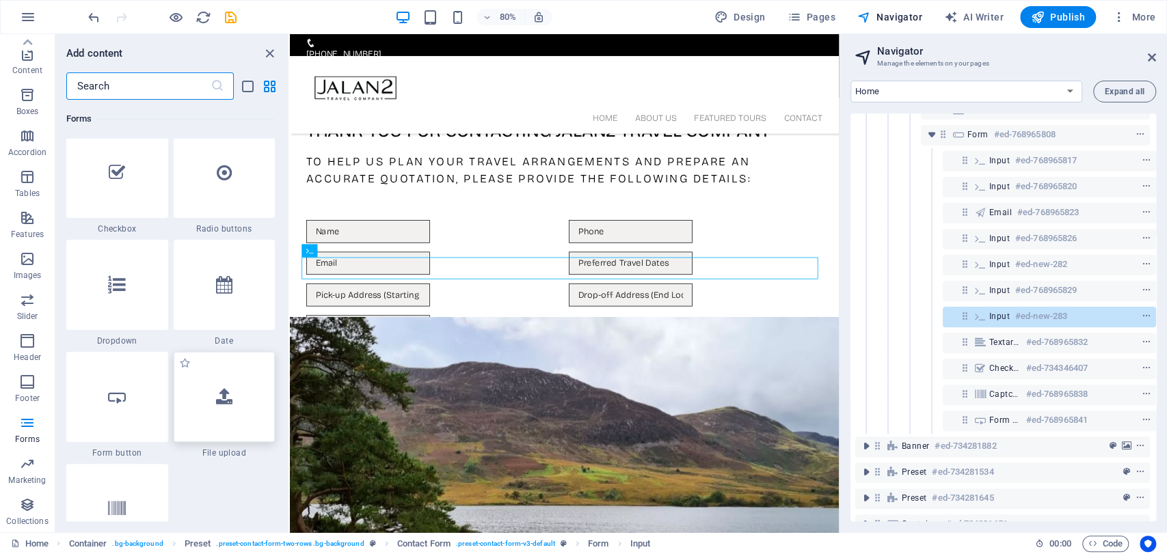
scroll to position [10587, 0]
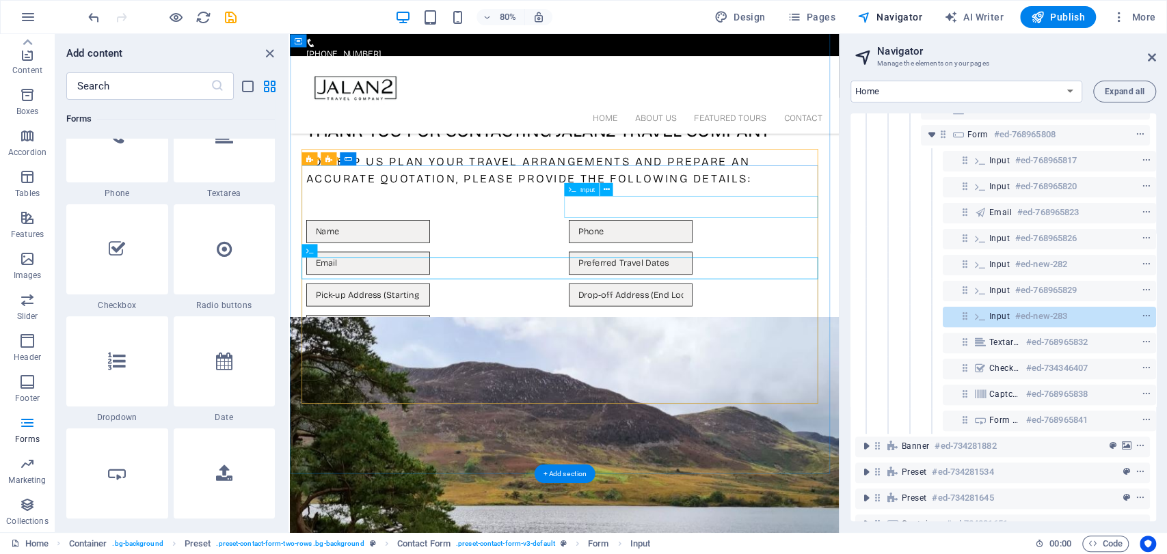
click at [742, 306] on div at bounding box center [796, 320] width 317 height 29
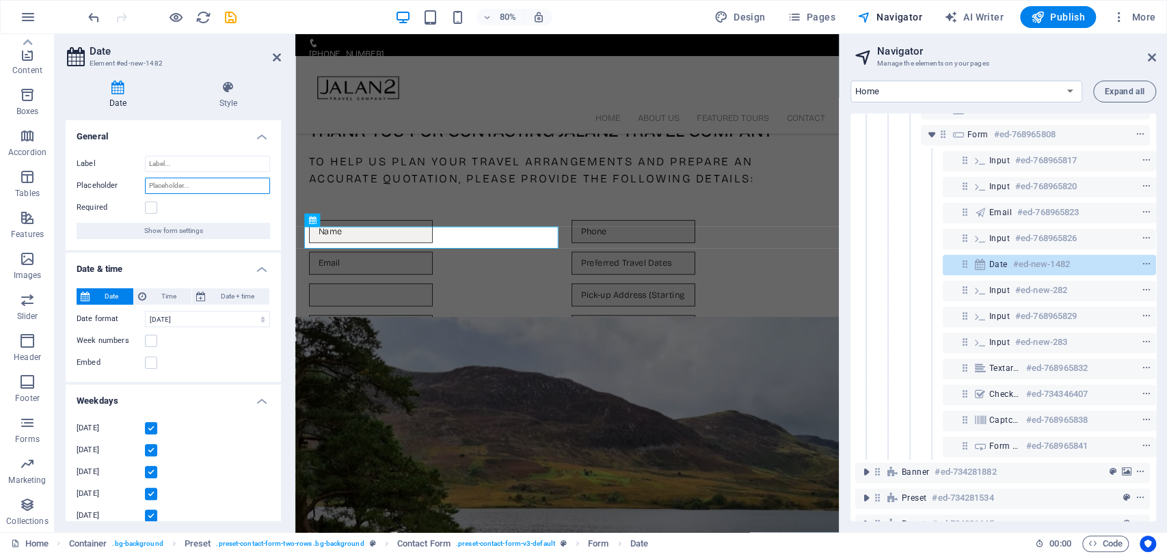
click at [205, 178] on input "Placeholder" at bounding box center [207, 186] width 125 height 16
type input "Preferred Travel Dates"
click at [164, 327] on select "09/05/2025 September 5, 2025 Sep 5, 2025 Friday, September 5, 2025 Fri, Septemb…" at bounding box center [207, 319] width 125 height 16
click at [142, 321] on label "Date format" at bounding box center [111, 319] width 68 height 16
click at [145, 321] on select "09/05/2025 September 5, 2025 Sep 5, 2025 Friday, September 5, 2025 Fri, Septemb…" at bounding box center [207, 319] width 125 height 16
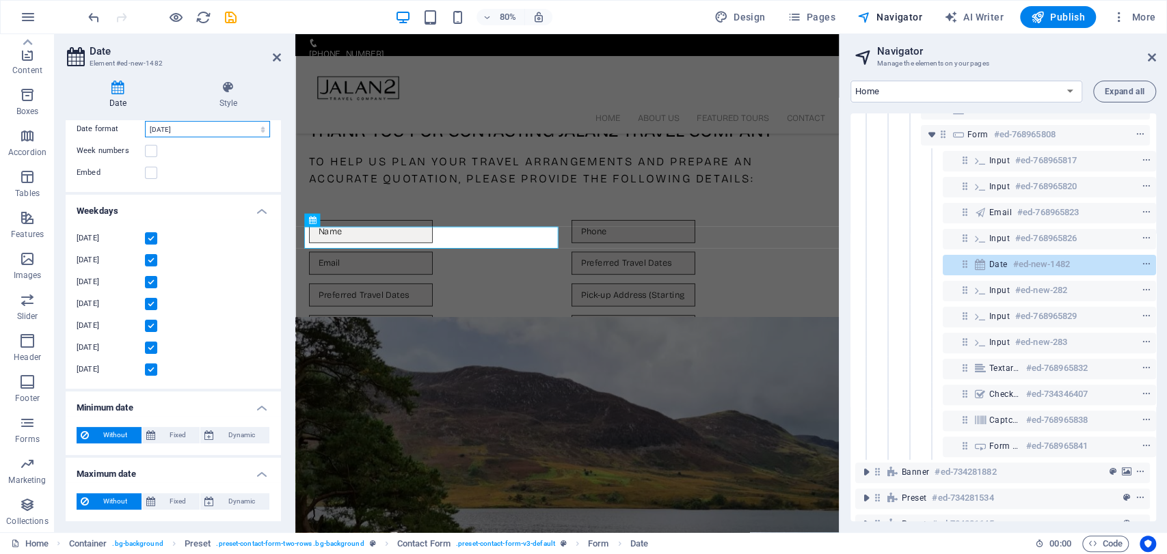
scroll to position [38, 0]
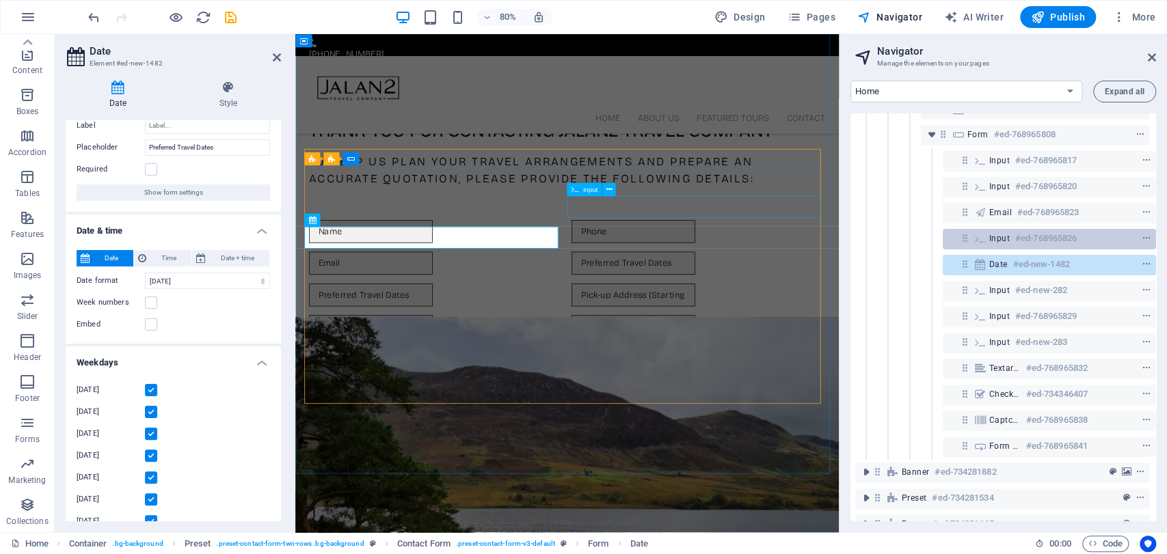
click at [1135, 237] on div at bounding box center [1121, 238] width 64 height 16
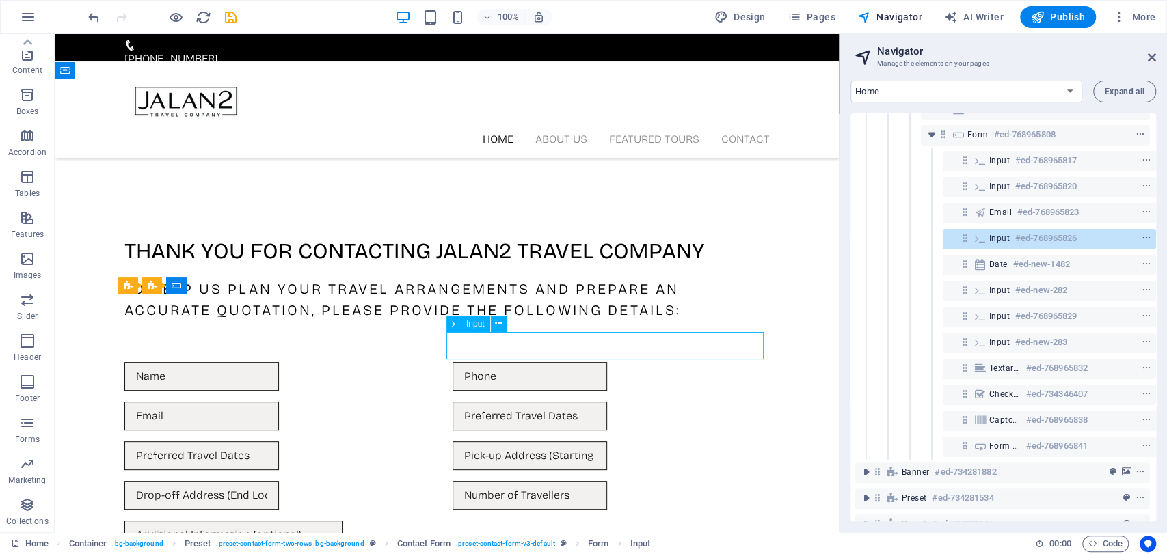
click at [1146, 234] on icon "context-menu" at bounding box center [1147, 239] width 10 height 10
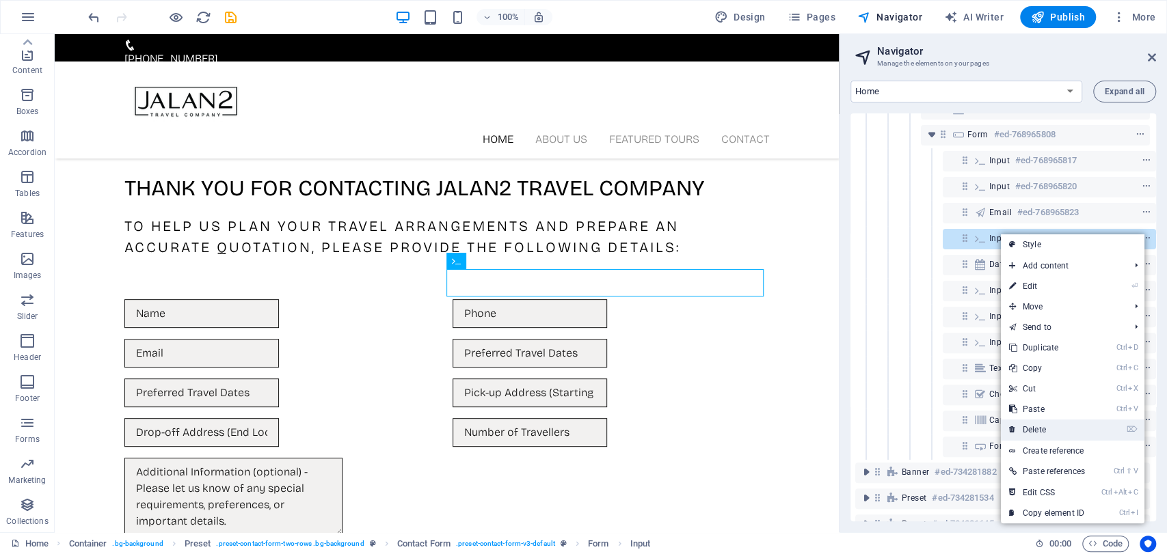
click at [1077, 435] on link "⌦ Delete" at bounding box center [1047, 430] width 92 height 21
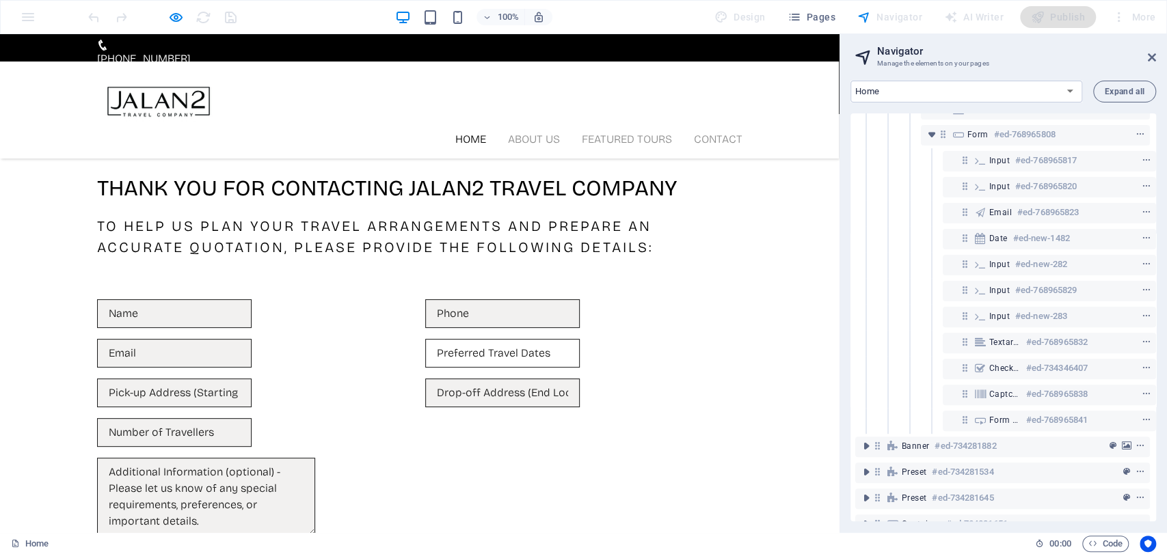
click at [529, 339] on input "text" at bounding box center [502, 353] width 154 height 29
click at [580, 339] on input "text" at bounding box center [502, 353] width 154 height 29
click at [794, 278] on div "Thank you for contacting Jalan2 Travel Company To help us plan your travel arra…" at bounding box center [419, 390] width 839 height 610
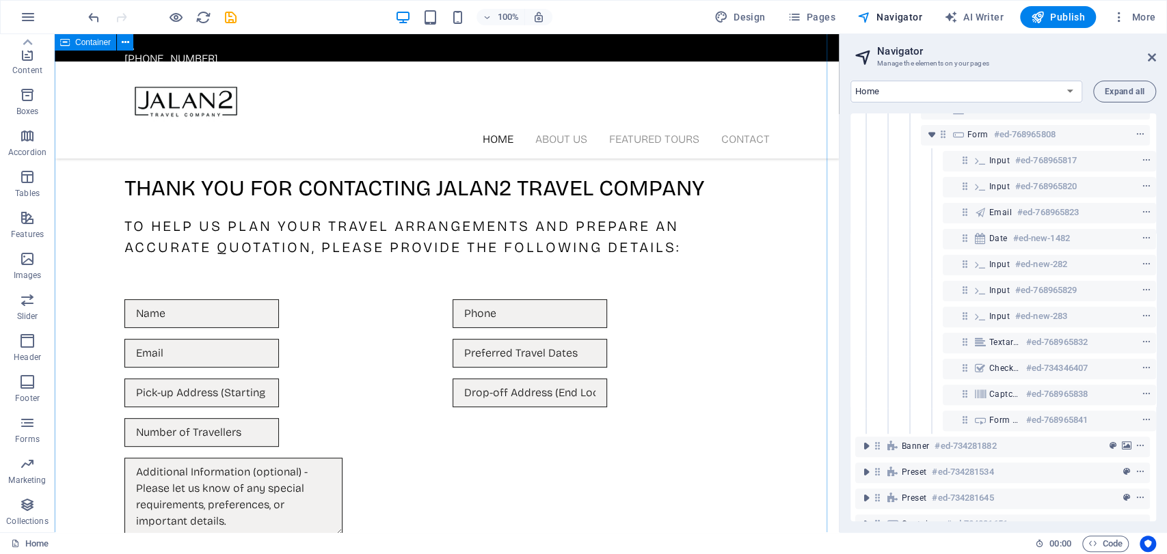
scroll to position [282, 0]
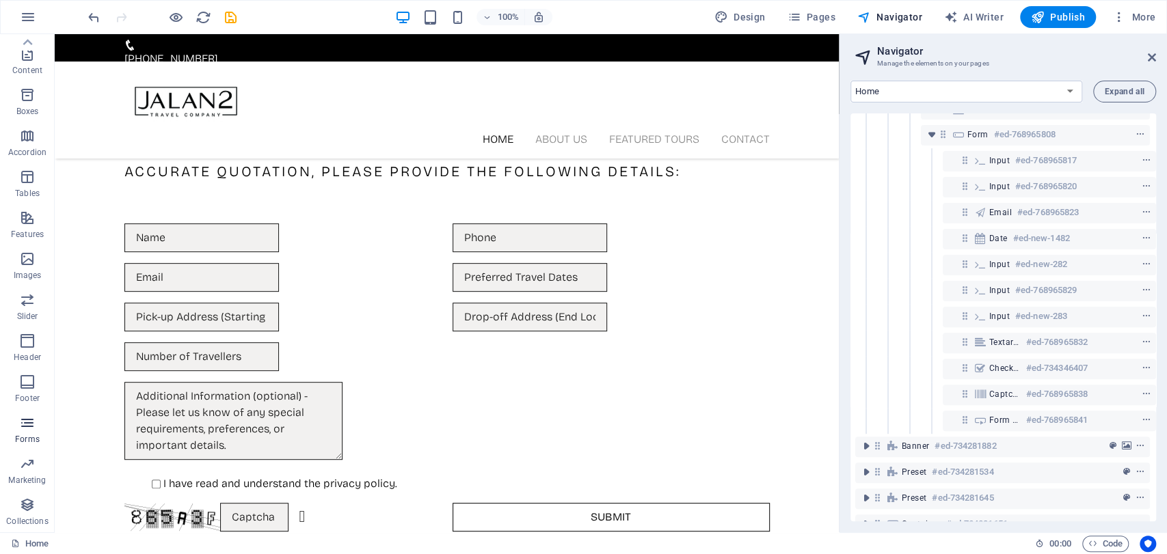
click at [33, 430] on icon "button" at bounding box center [27, 423] width 16 height 16
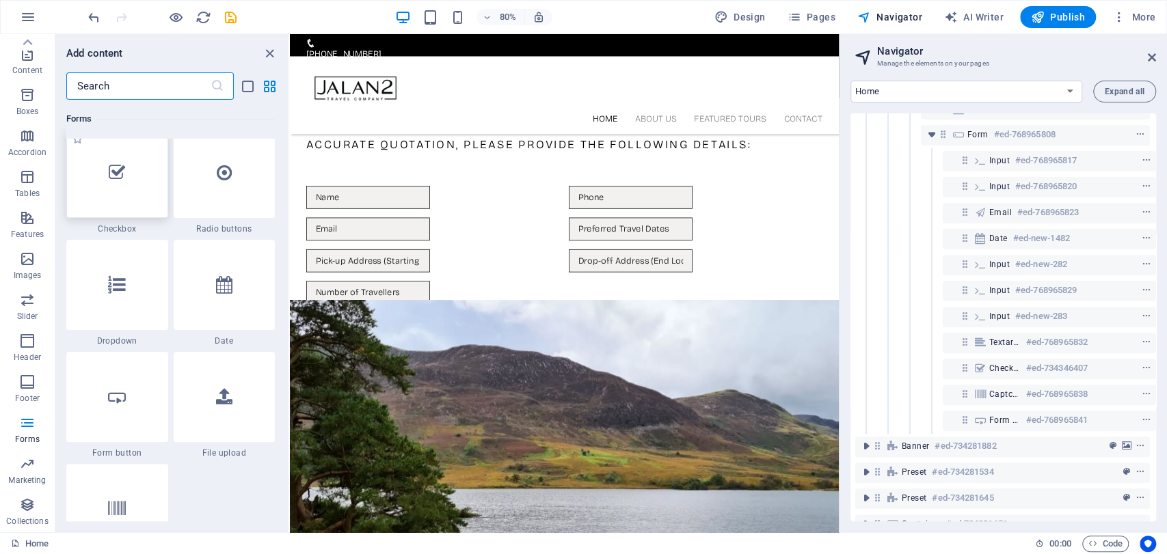
scroll to position [10587, 0]
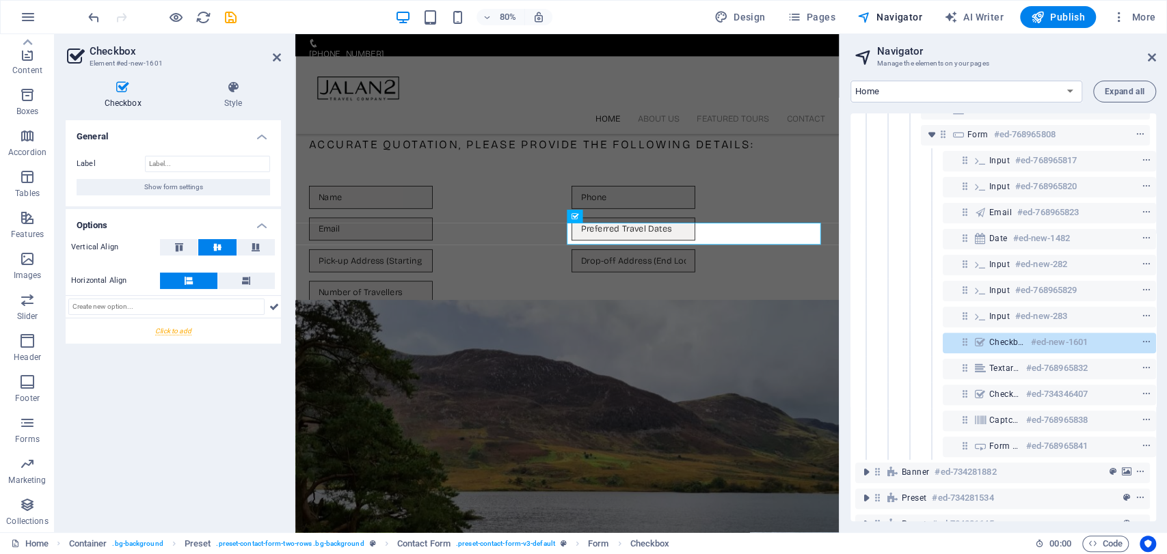
click at [197, 413] on div "General Label Show form settings Options Vertical Align Horizontal Align" at bounding box center [173, 320] width 215 height 401
click at [180, 247] on icon at bounding box center [179, 247] width 16 height 8
click at [221, 250] on icon at bounding box center [217, 247] width 16 height 8
click at [247, 288] on icon at bounding box center [246, 281] width 8 height 16
click at [204, 288] on button at bounding box center [188, 281] width 57 height 16
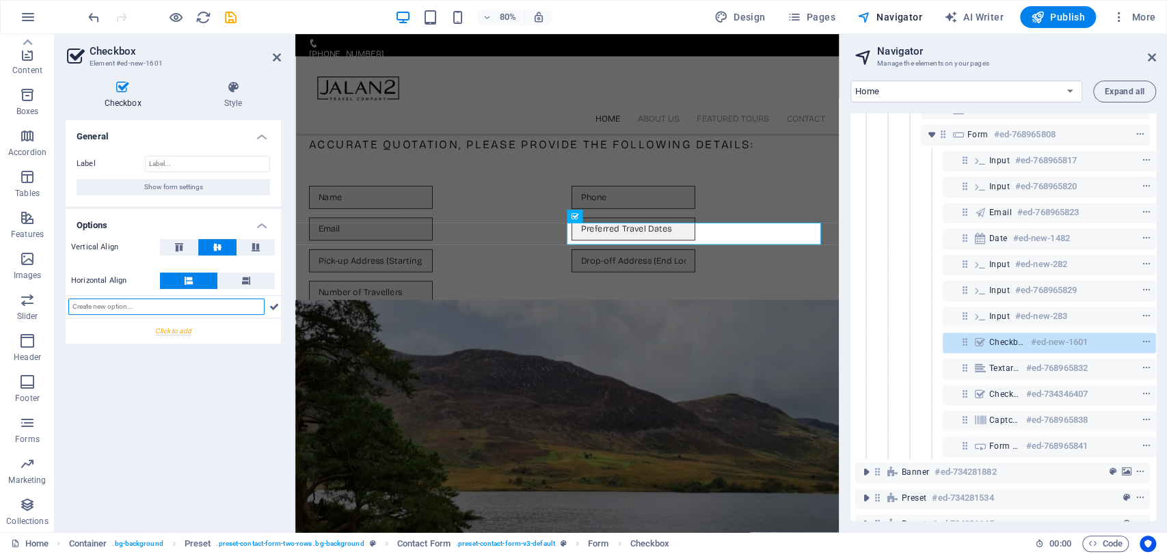
click at [228, 310] on input "text" at bounding box center [166, 307] width 196 height 16
click at [176, 336] on div at bounding box center [173, 331] width 215 height 25
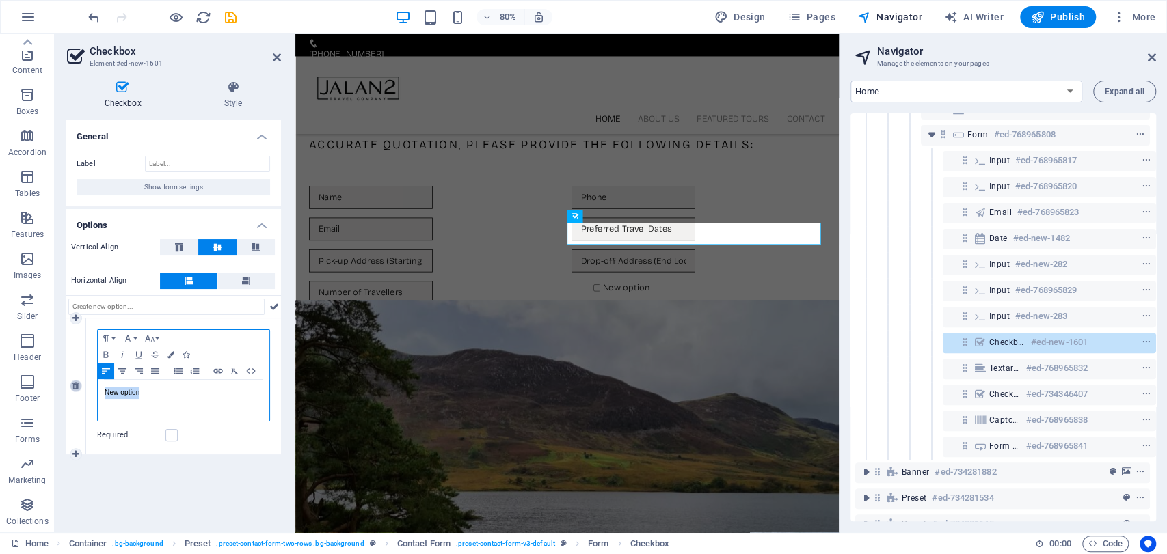
drag, startPoint x: 172, startPoint y: 394, endPoint x: 81, endPoint y: 385, distance: 91.4
click at [81, 385] on div "1 Paragraph Format Normal Heading 1 Heading 2 Heading 3 Heading 4 Heading 5 Hea…" at bounding box center [173, 387] width 215 height 136
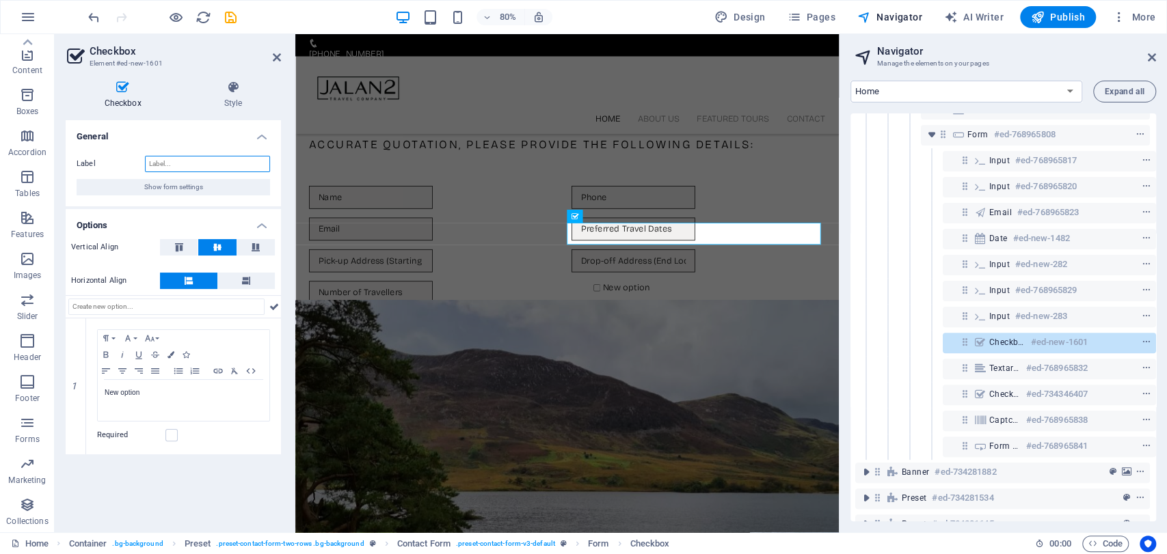
click at [173, 159] on input "Label" at bounding box center [207, 164] width 125 height 16
type input "Preferred Travel"
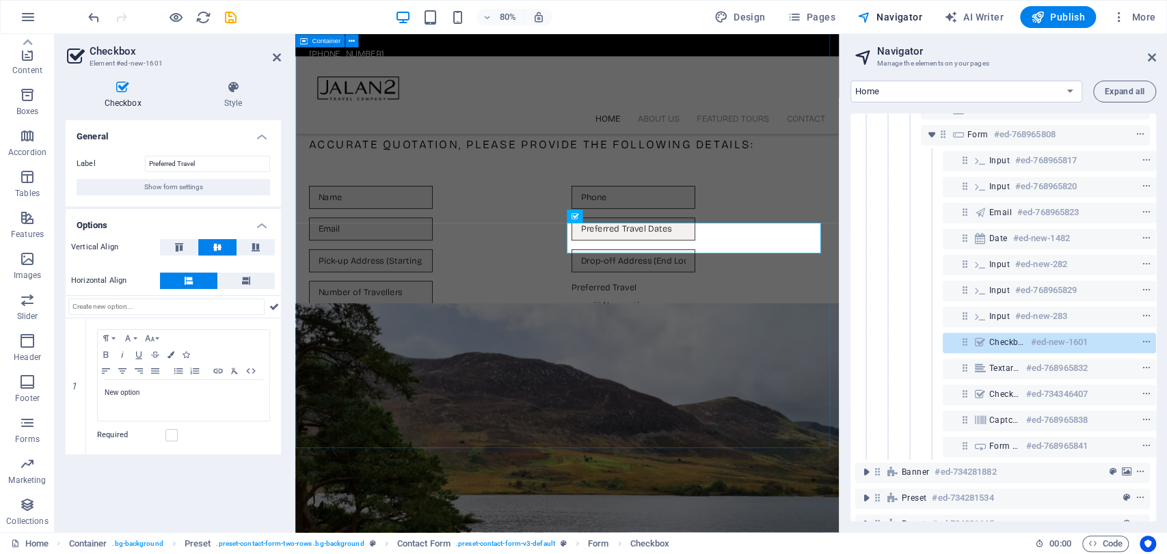
click at [658, 516] on div "Thank you for contacting Jalan2 Travel Company To help us plan your travel arra…" at bounding box center [634, 319] width 679 height 620
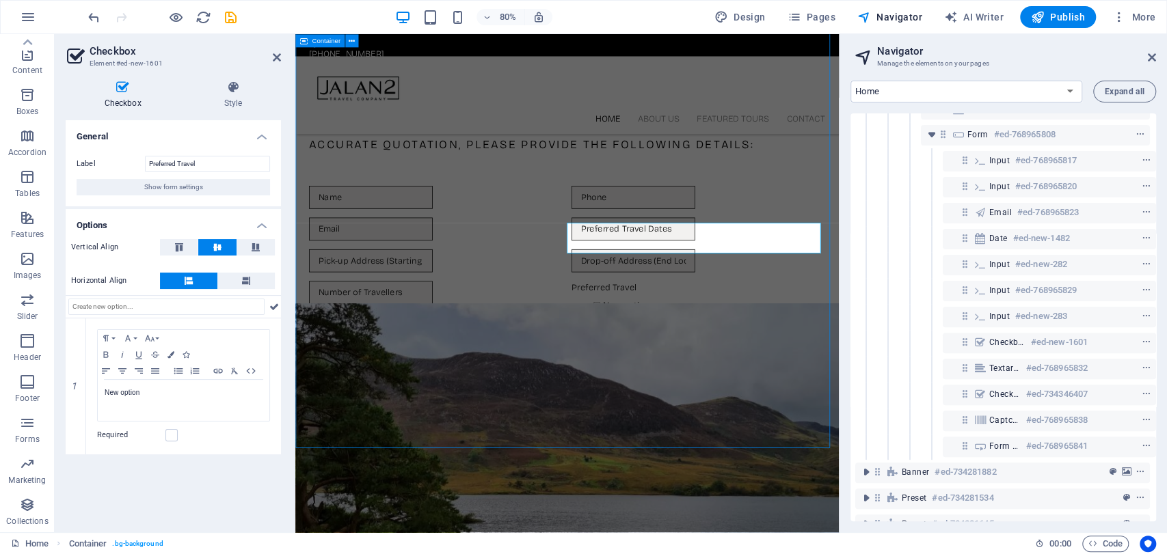
scroll to position [0, 3]
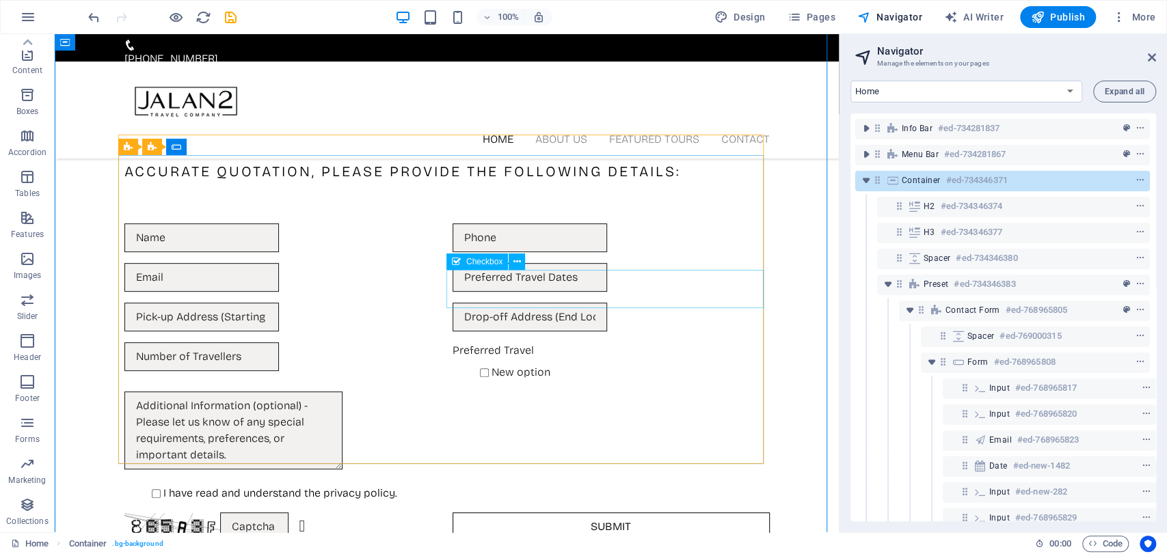
click at [508, 342] on div "Preferred Travel New option" at bounding box center [611, 361] width 317 height 38
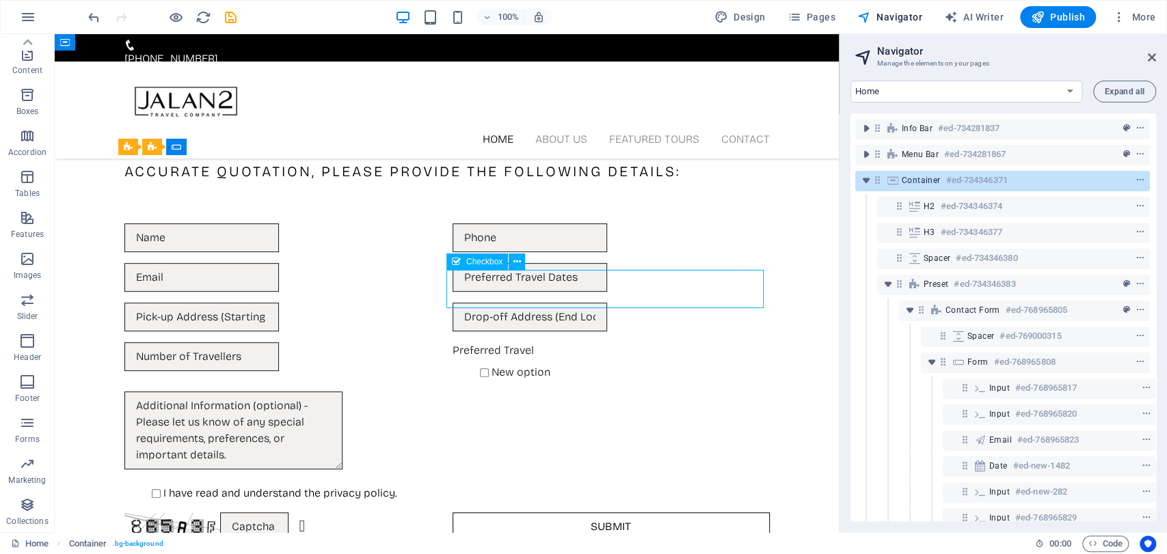
scroll to position [259, 3]
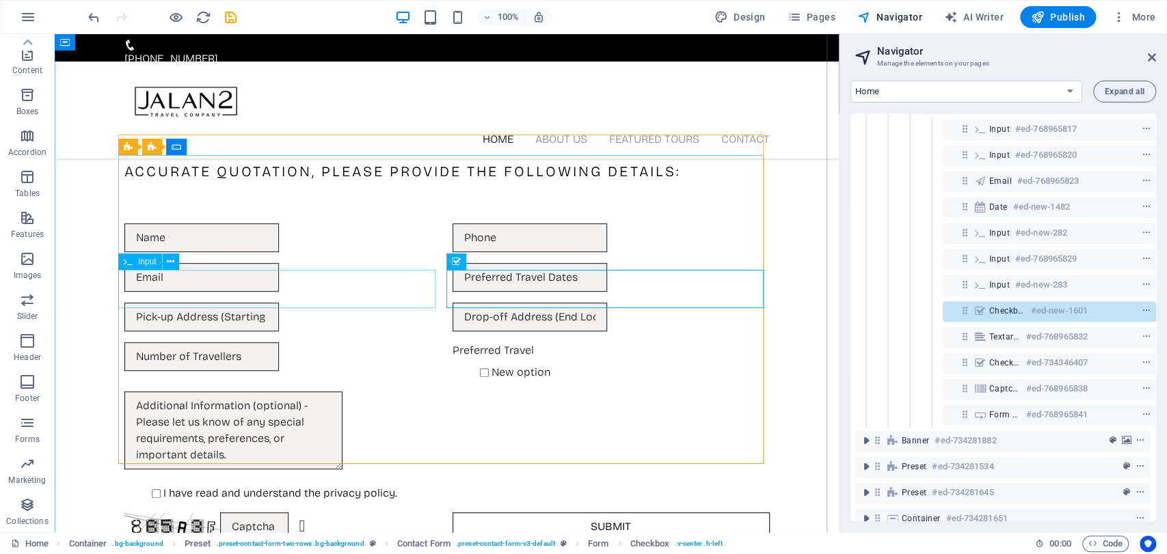
click at [355, 342] on div at bounding box center [282, 361] width 317 height 38
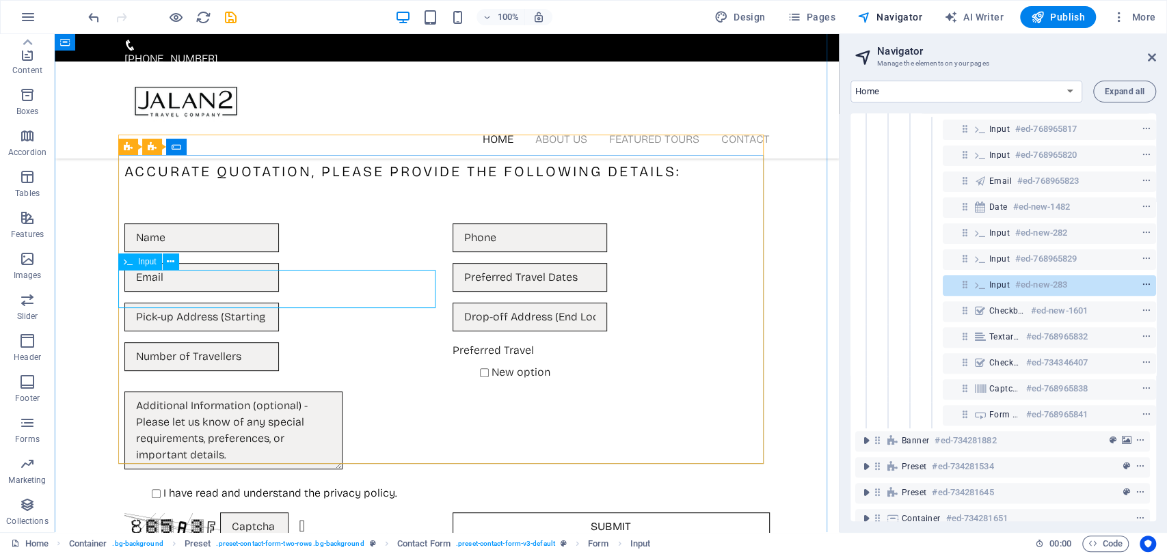
click at [1142, 285] on icon "context-menu" at bounding box center [1147, 285] width 10 height 10
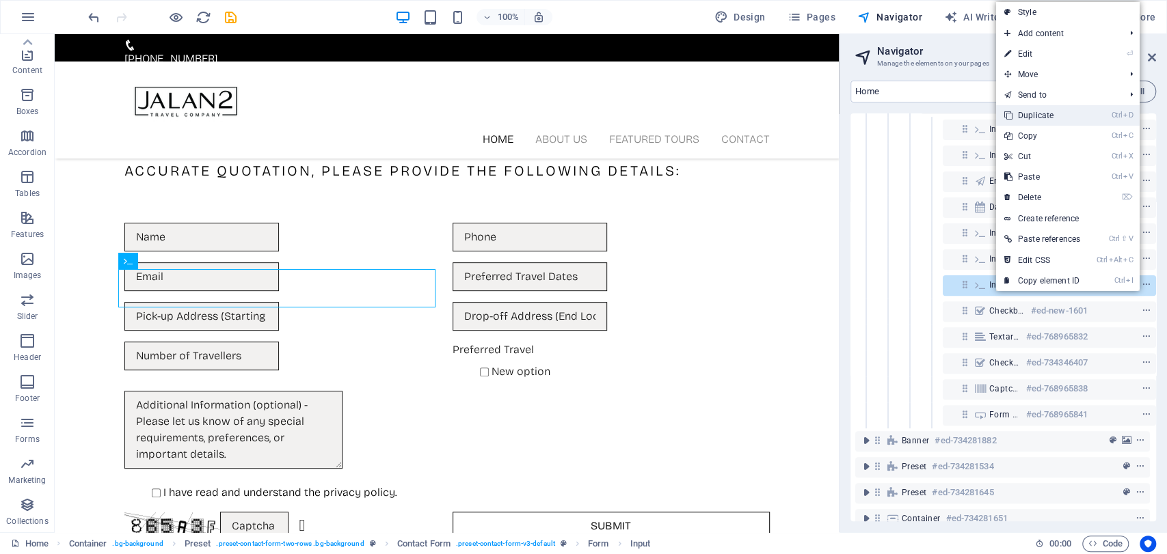
click at [1074, 111] on link "Ctrl D Duplicate" at bounding box center [1042, 115] width 92 height 21
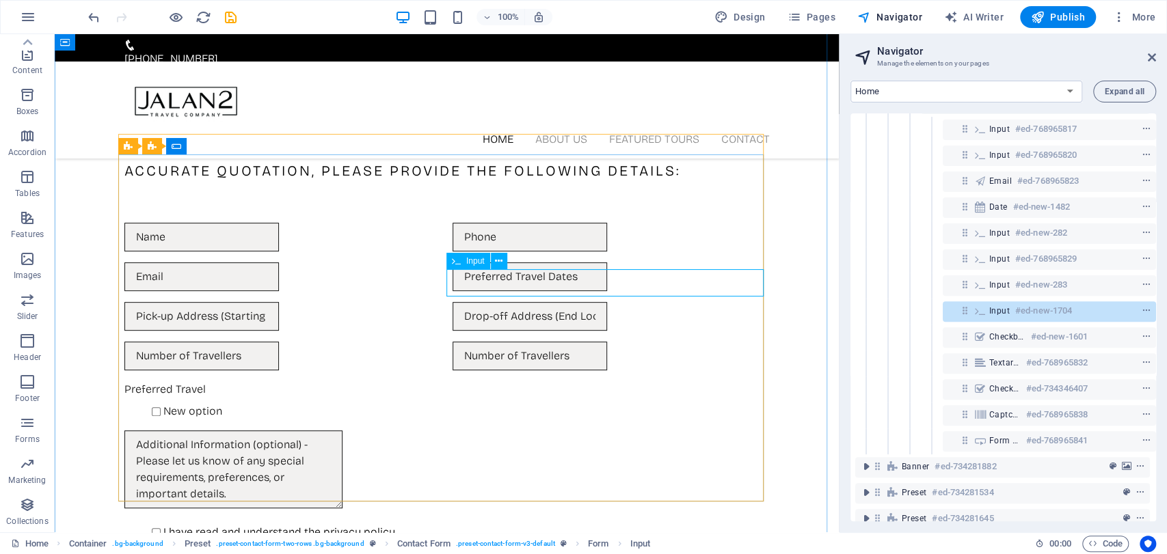
click at [570, 342] on div at bounding box center [611, 356] width 317 height 29
click at [612, 342] on div at bounding box center [611, 356] width 317 height 29
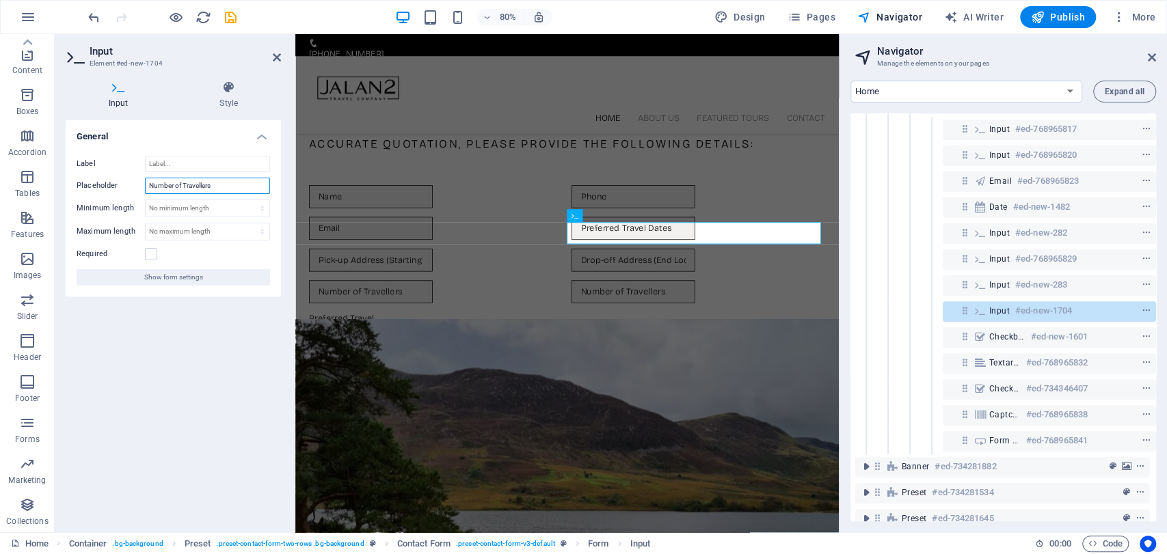
drag, startPoint x: 239, startPoint y: 187, endPoint x: 60, endPoint y: 180, distance: 179.3
click at [60, 180] on div "Input Style General Label Placeholder Number of Travellers Minimum length No mi…" at bounding box center [173, 301] width 237 height 463
click at [679, 381] on div "Preferred Travel New option" at bounding box center [634, 400] width 645 height 38
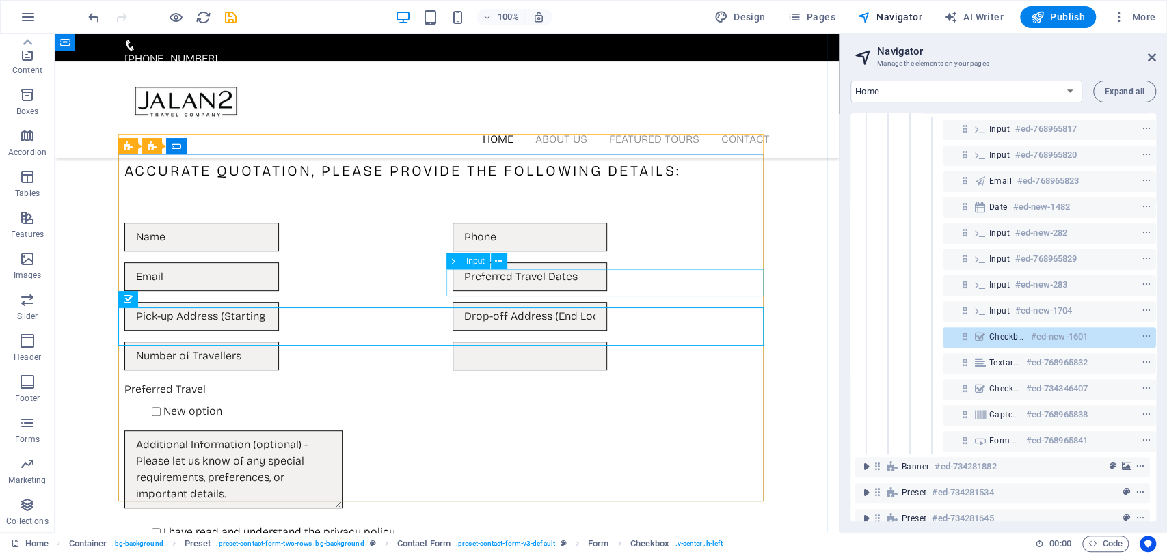
click at [726, 342] on div at bounding box center [611, 356] width 317 height 29
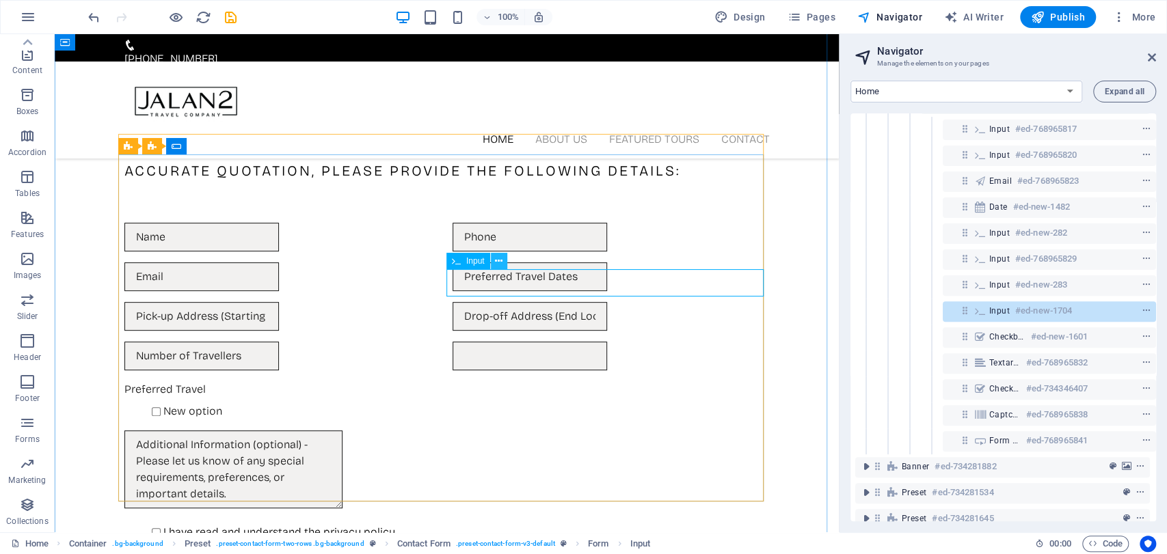
click at [494, 264] on button at bounding box center [499, 261] width 16 height 16
click at [1148, 308] on span "context-menu" at bounding box center [1147, 311] width 14 height 10
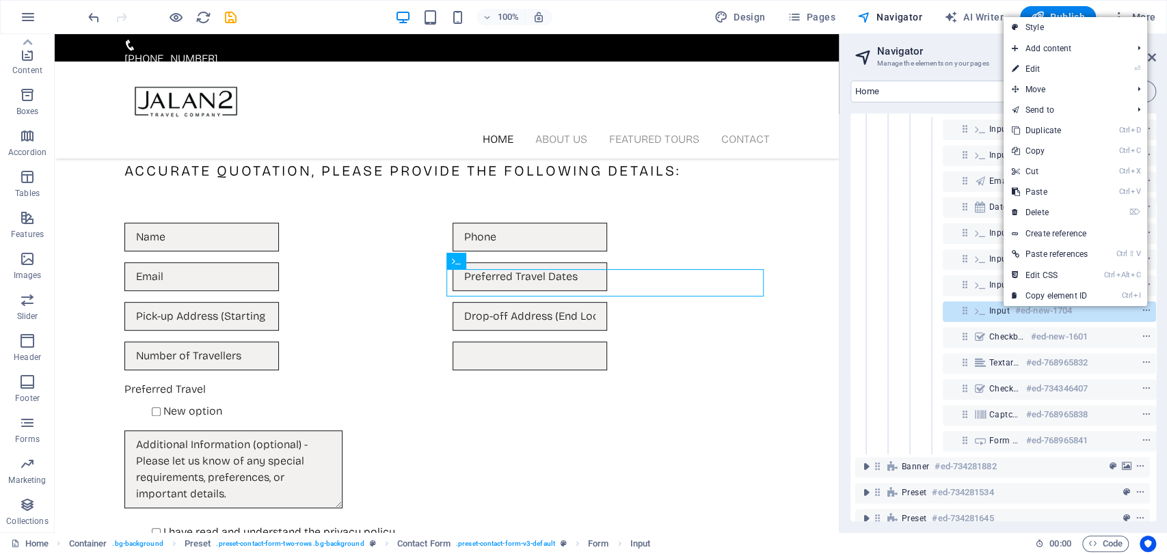
click at [1084, 27] on link "Style" at bounding box center [1076, 27] width 144 height 21
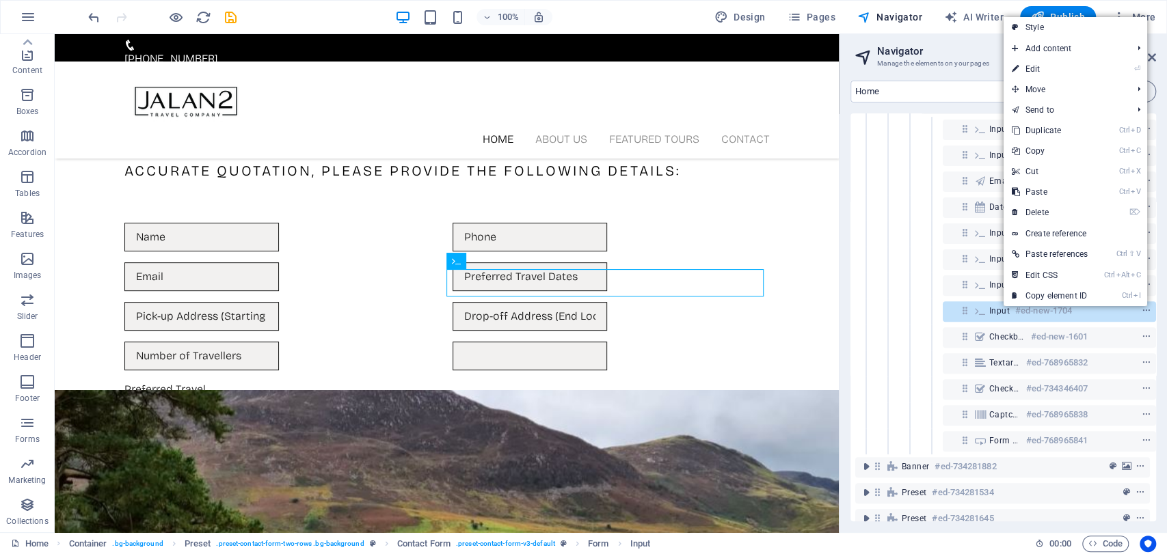
select select "rem"
select select "preset-contact-form-v3-default"
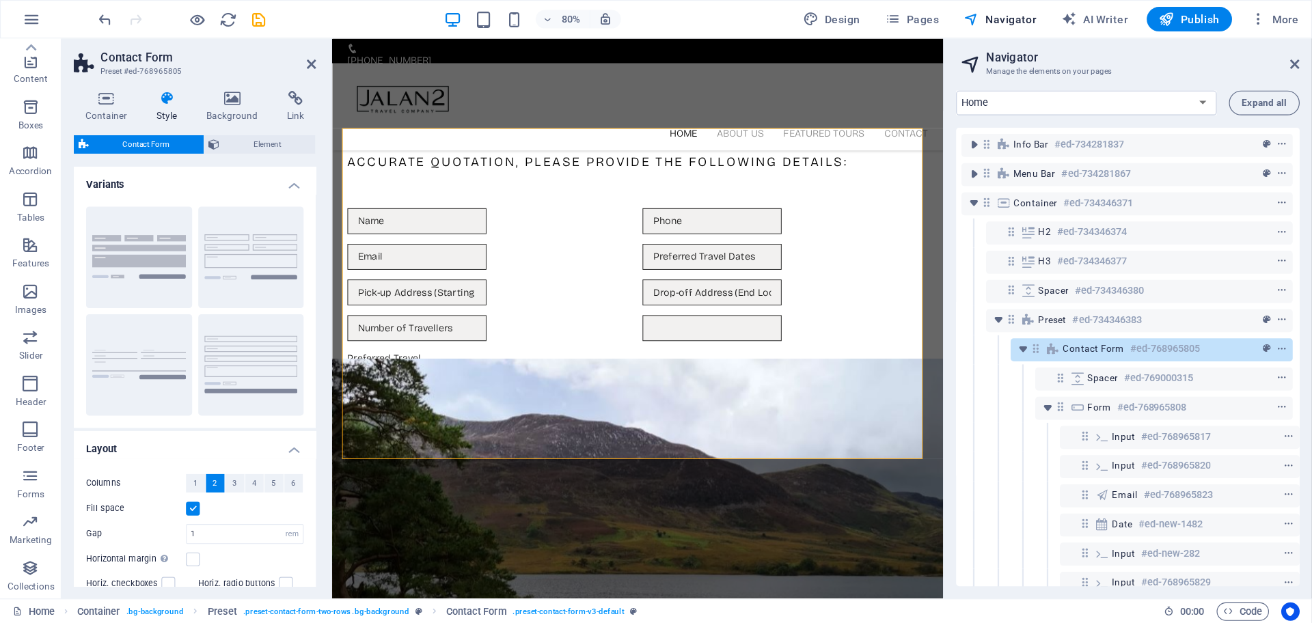
scroll to position [145, 0]
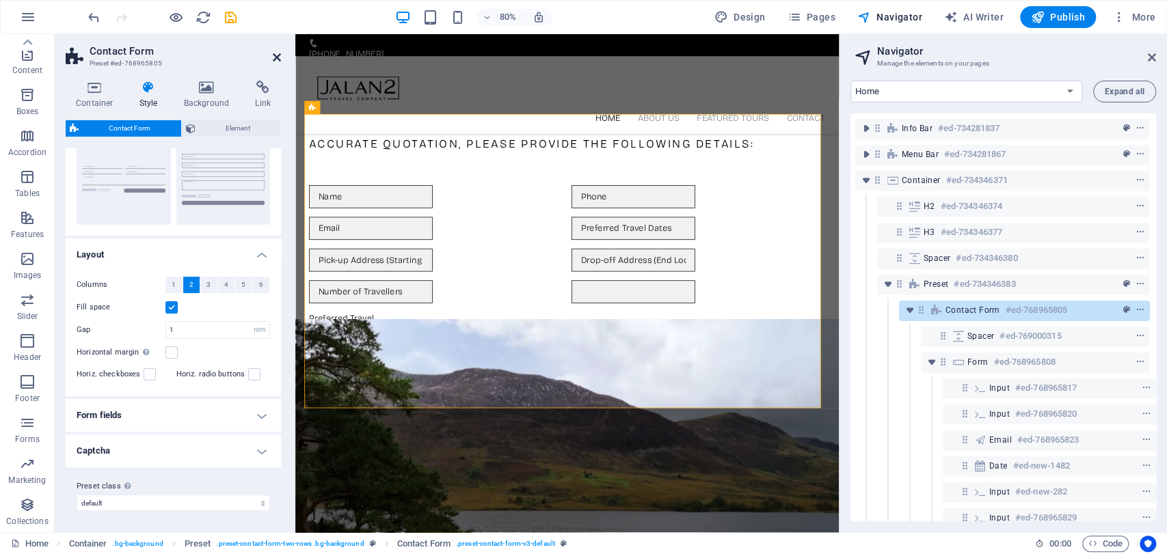
click at [275, 57] on icon at bounding box center [277, 57] width 8 height 11
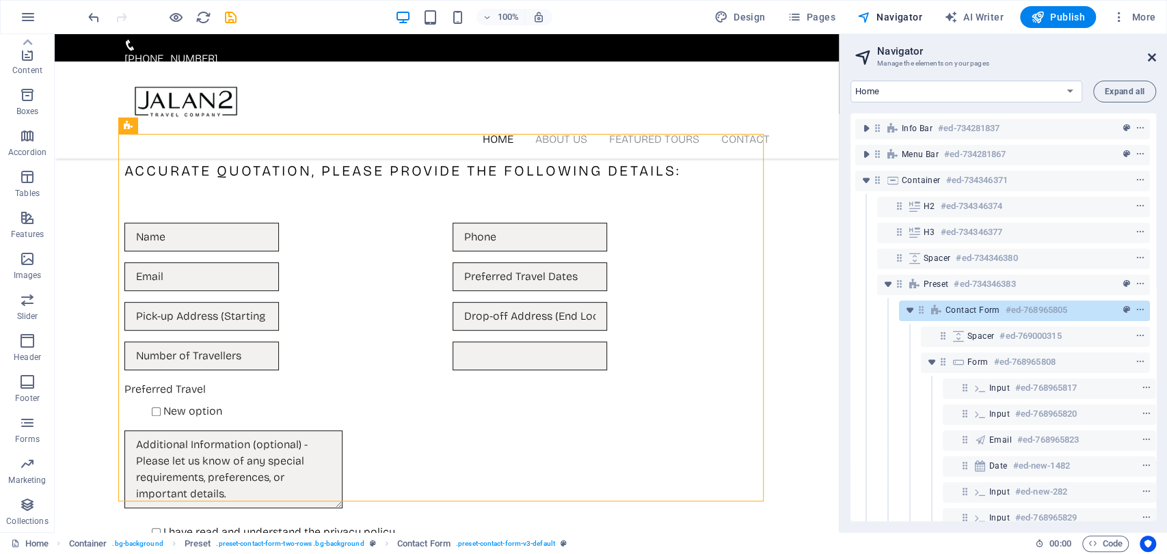
drag, startPoint x: 1148, startPoint y: 60, endPoint x: 1100, endPoint y: 10, distance: 70.1
click at [1148, 60] on icon at bounding box center [1152, 57] width 8 height 11
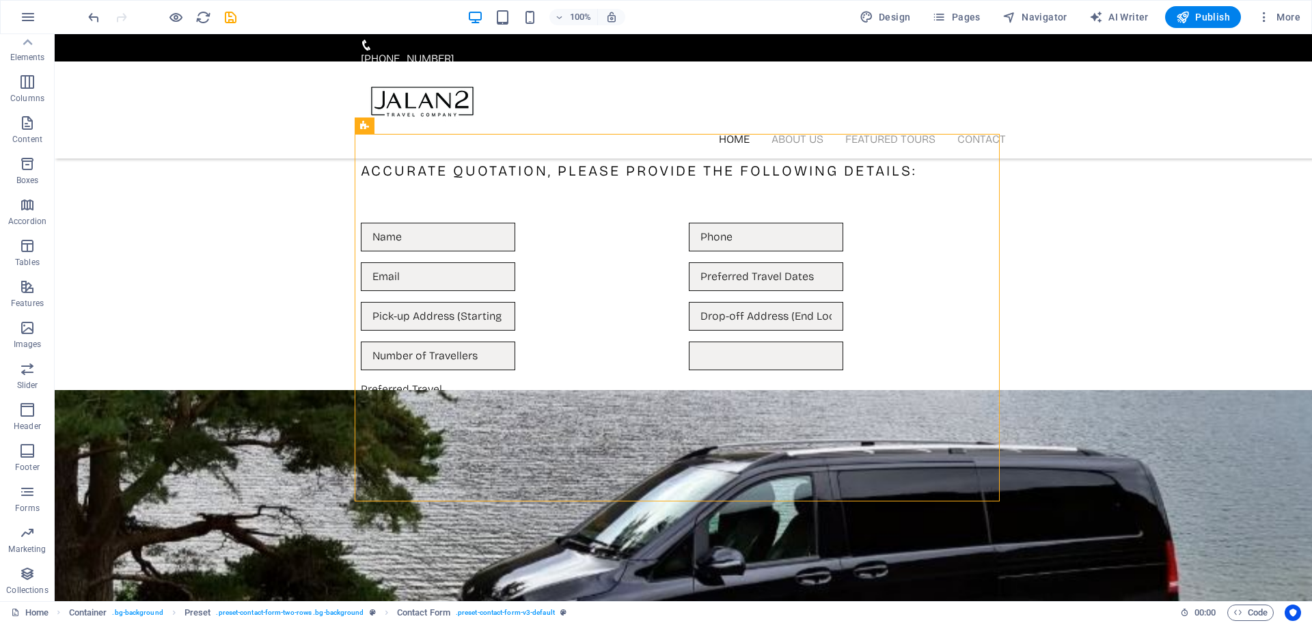
scroll to position [48, 0]
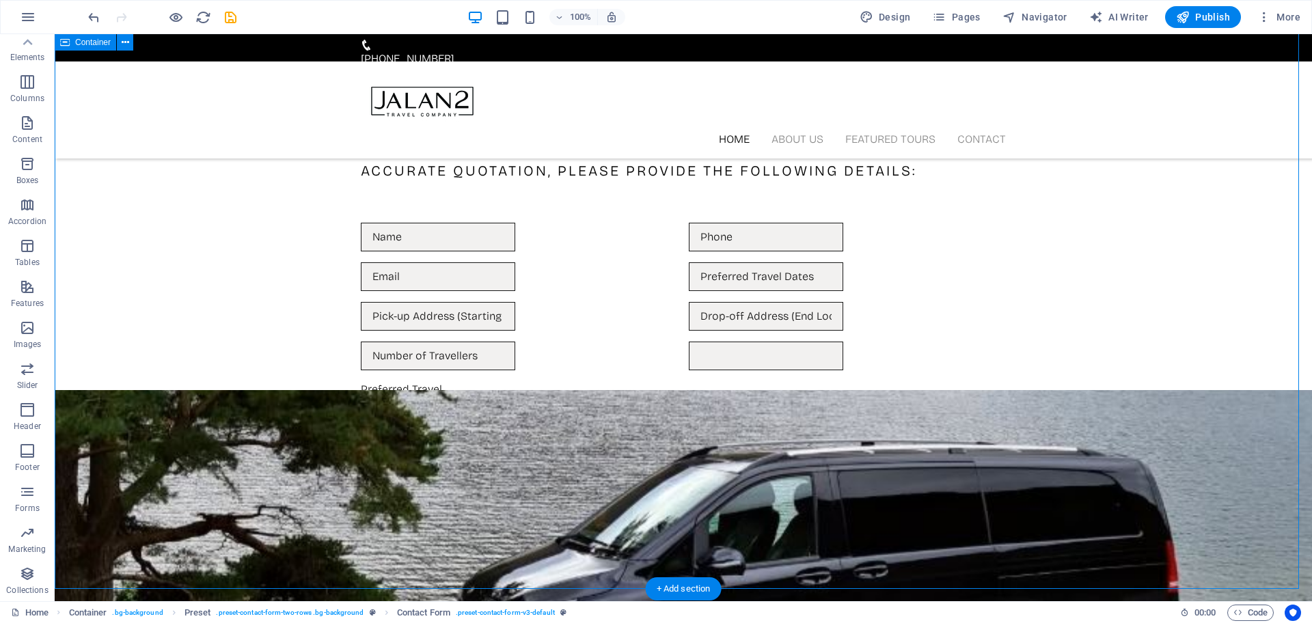
drag, startPoint x: 1216, startPoint y: 34, endPoint x: 206, endPoint y: 338, distance: 1054.5
click at [206, 338] on div "Thank you for contacting Jalan2 Travel Company To help us plan your travel arra…" at bounding box center [684, 338] width 1258 height 660
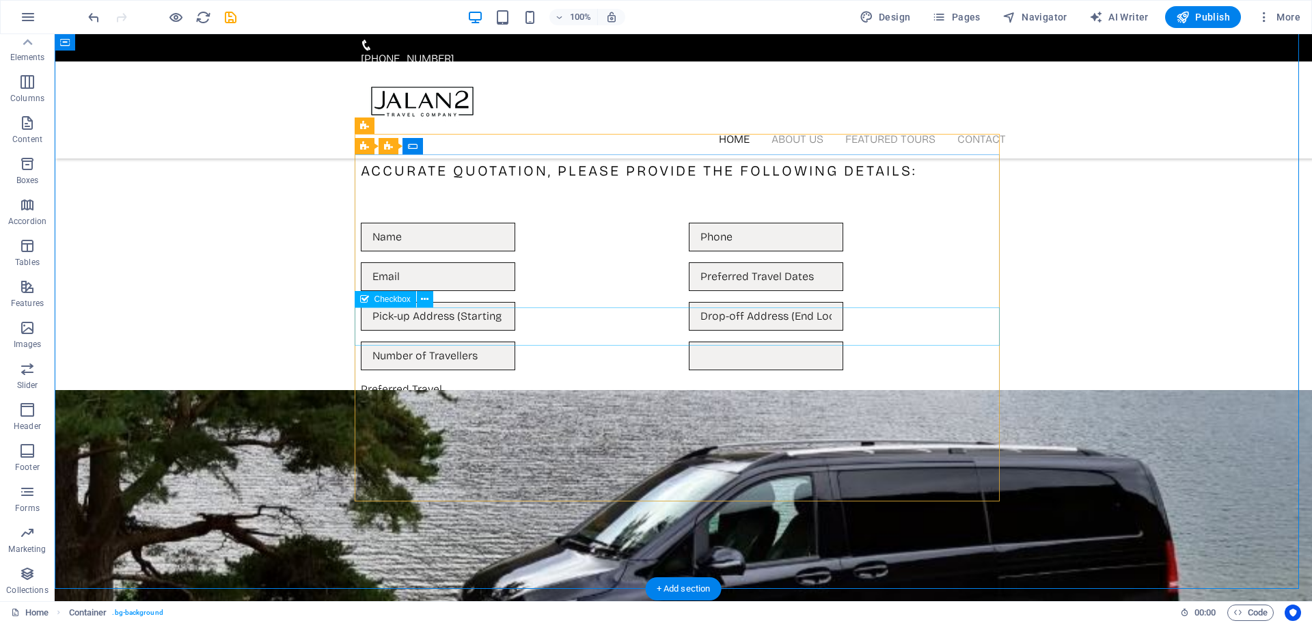
click at [419, 381] on div "Preferred Travel New option" at bounding box center [683, 400] width 645 height 38
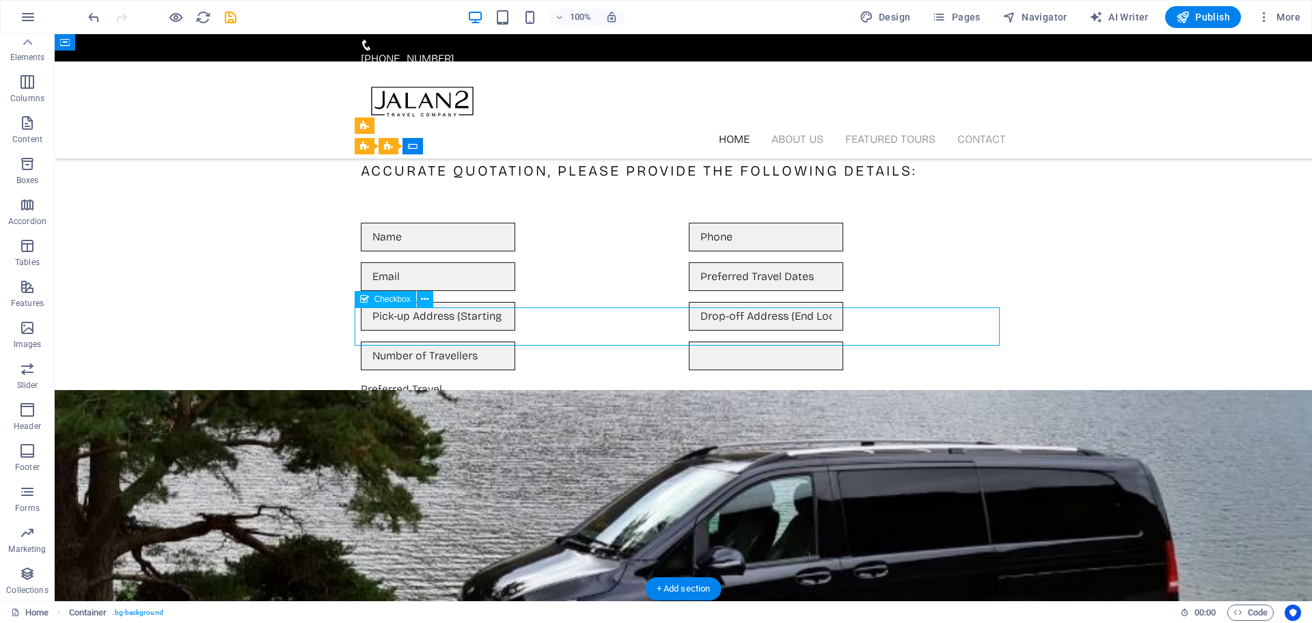
click at [419, 381] on div "Preferred Travel New option" at bounding box center [683, 400] width 645 height 38
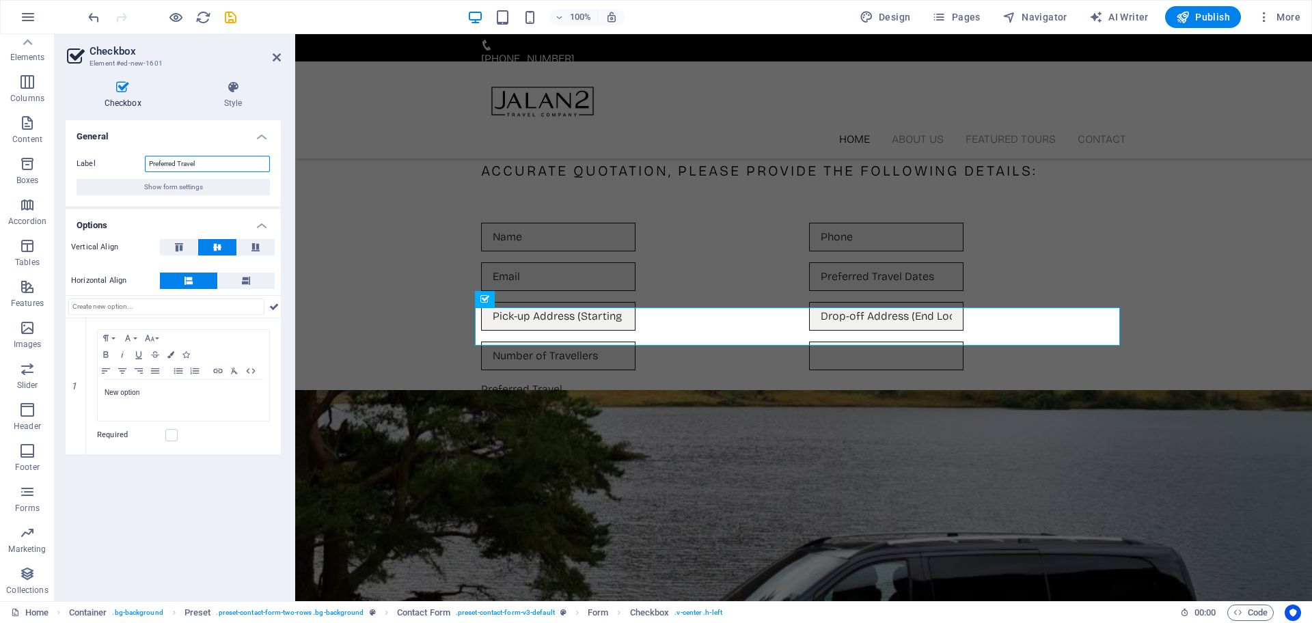
click at [186, 161] on input "Preferred Travel" at bounding box center [207, 164] width 125 height 16
paste input "Travel Preferences (please select one or more):"
type input "Travel Preferences (please select one or more):"
click at [187, 390] on p "New option" at bounding box center [184, 393] width 158 height 12
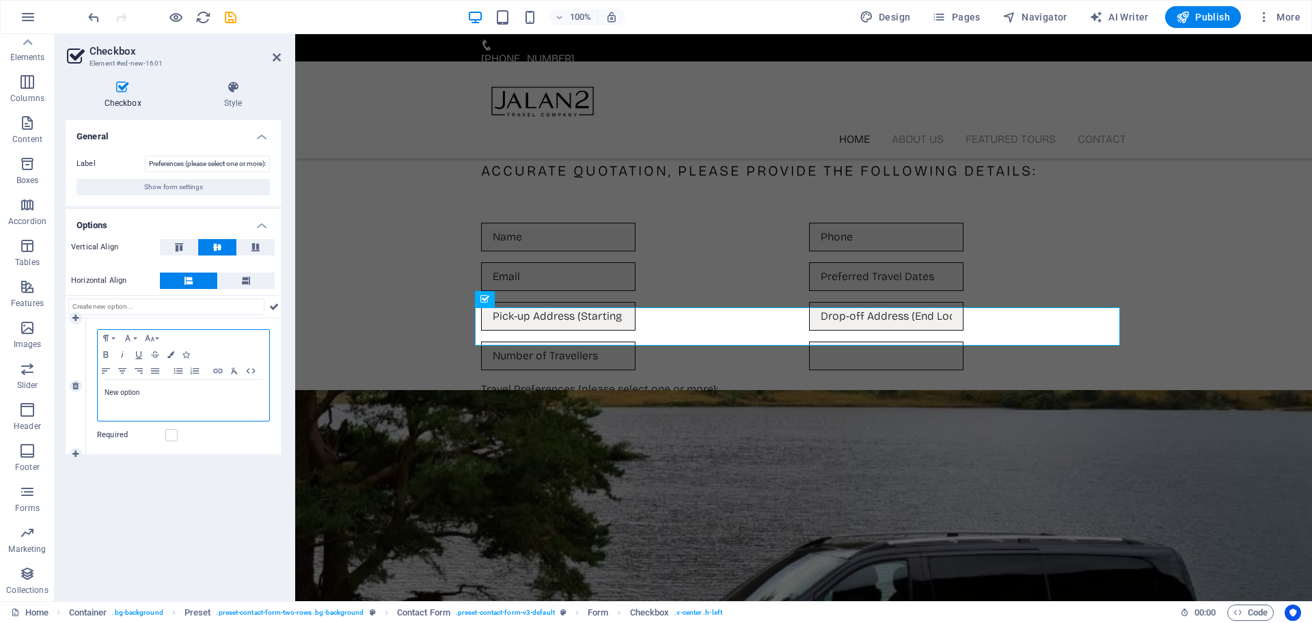
scroll to position [0, 0]
click at [171, 392] on p "New option" at bounding box center [184, 393] width 158 height 12
click at [270, 304] on icon at bounding box center [274, 307] width 10 height 16
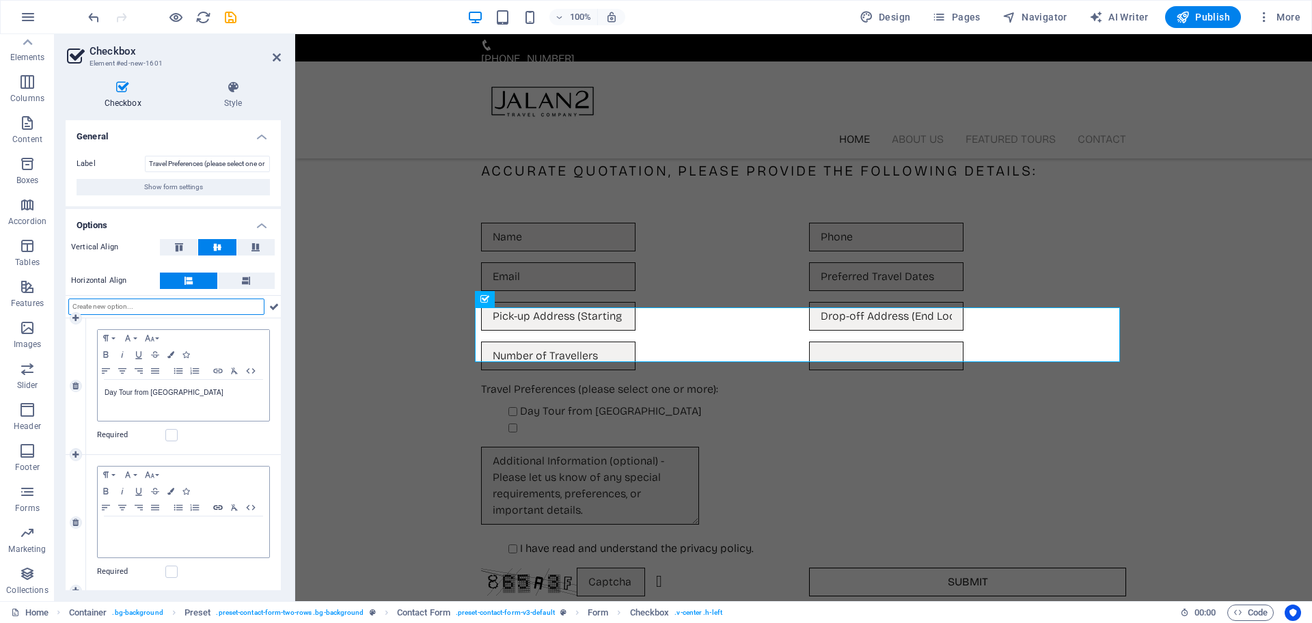
scroll to position [7, 0]
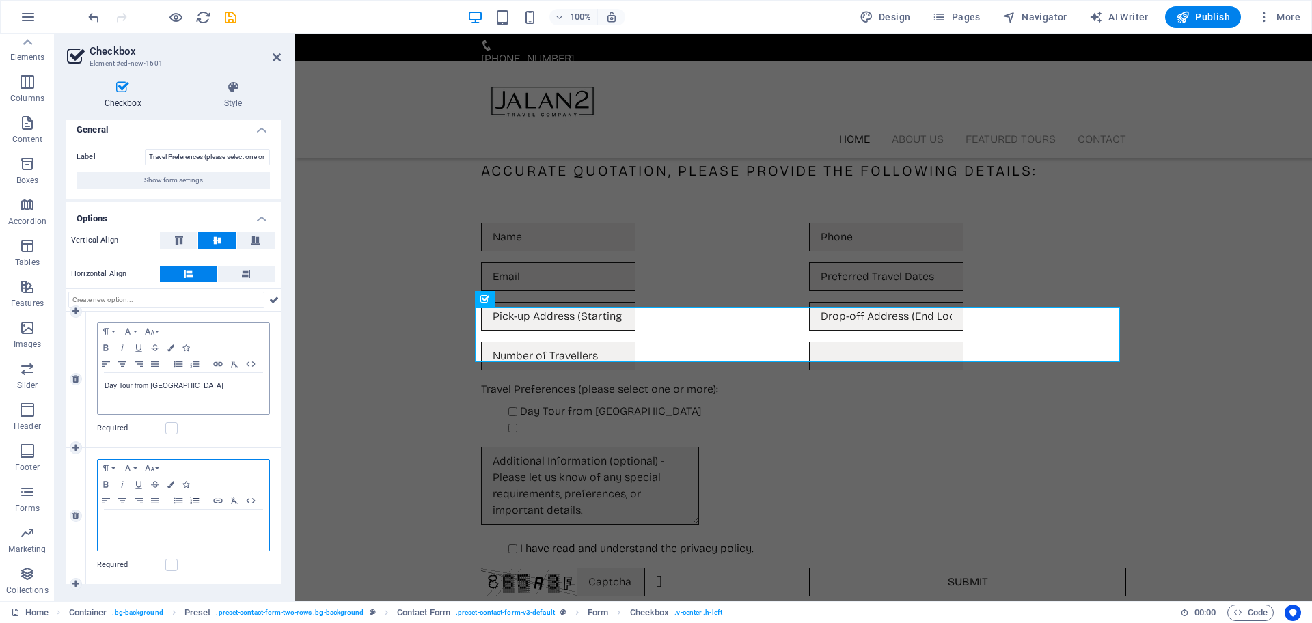
click at [189, 504] on icon "button" at bounding box center [195, 501] width 16 height 11
click at [204, 524] on p "Day Tour from" at bounding box center [184, 523] width 158 height 12
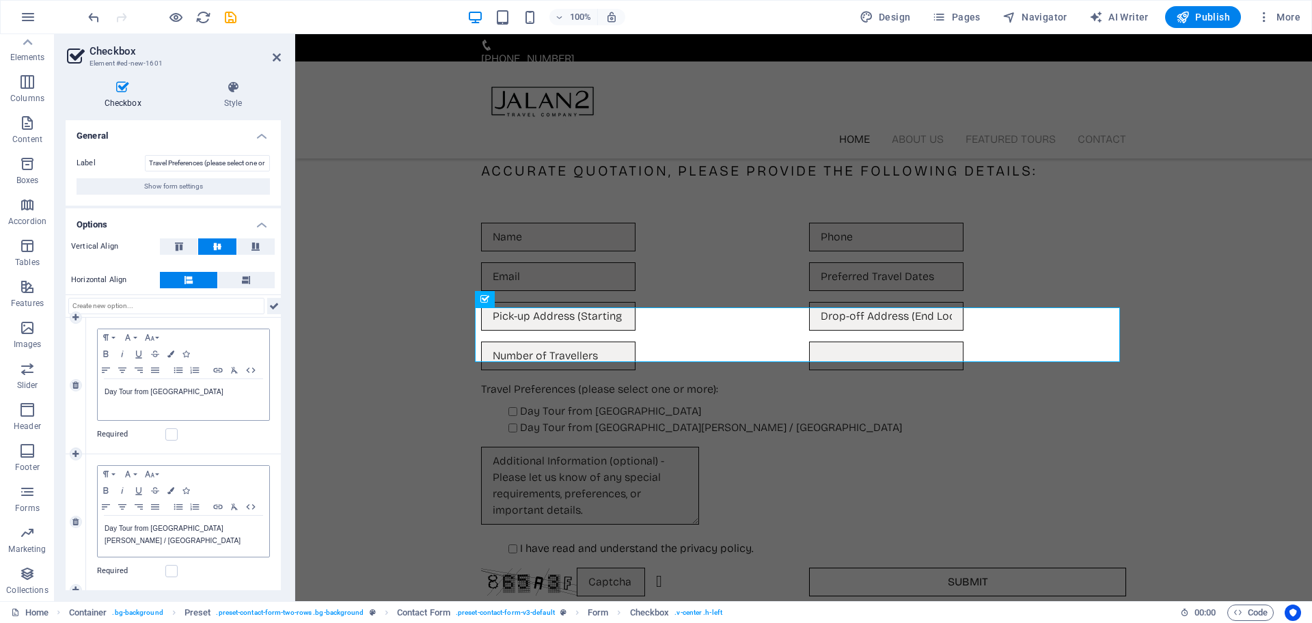
click at [271, 304] on icon at bounding box center [274, 306] width 10 height 16
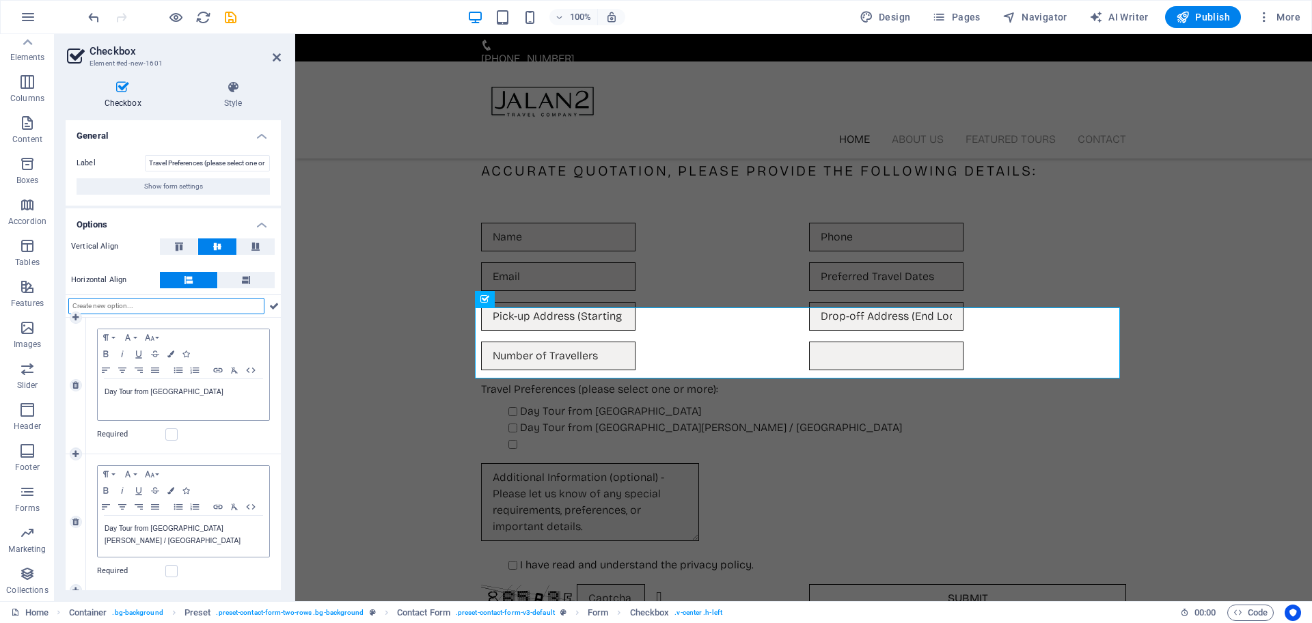
scroll to position [144, 0]
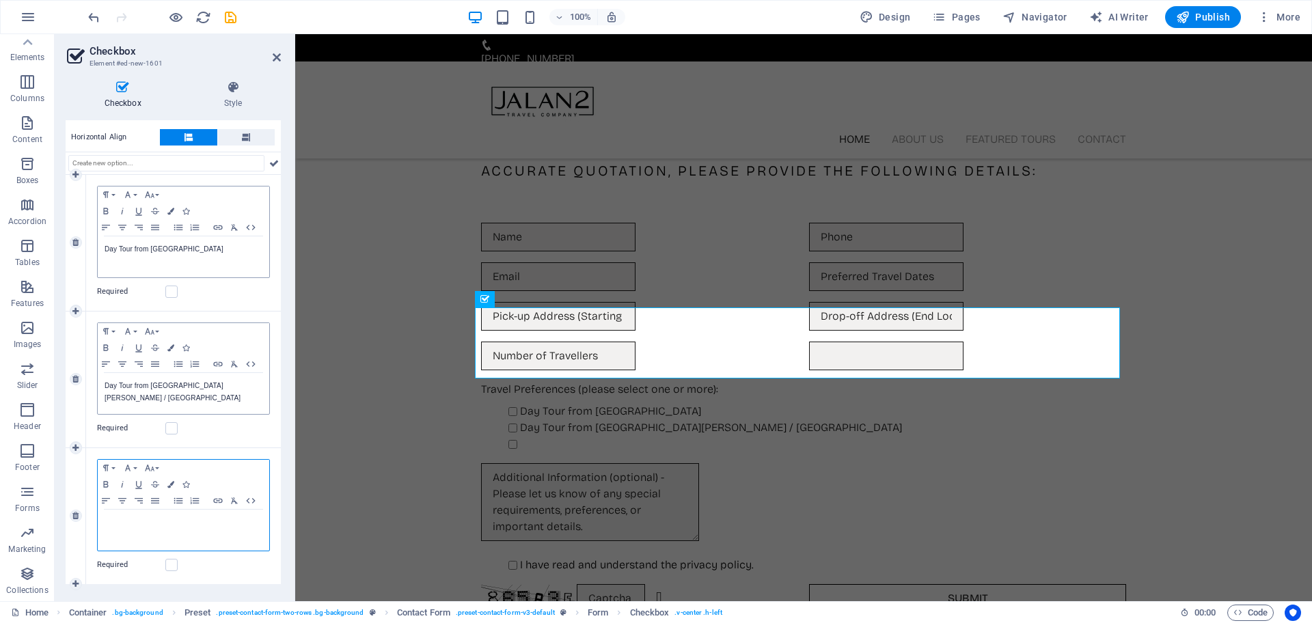
click at [165, 521] on p at bounding box center [184, 523] width 158 height 12
click at [271, 172] on icon at bounding box center [274, 169] width 10 height 16
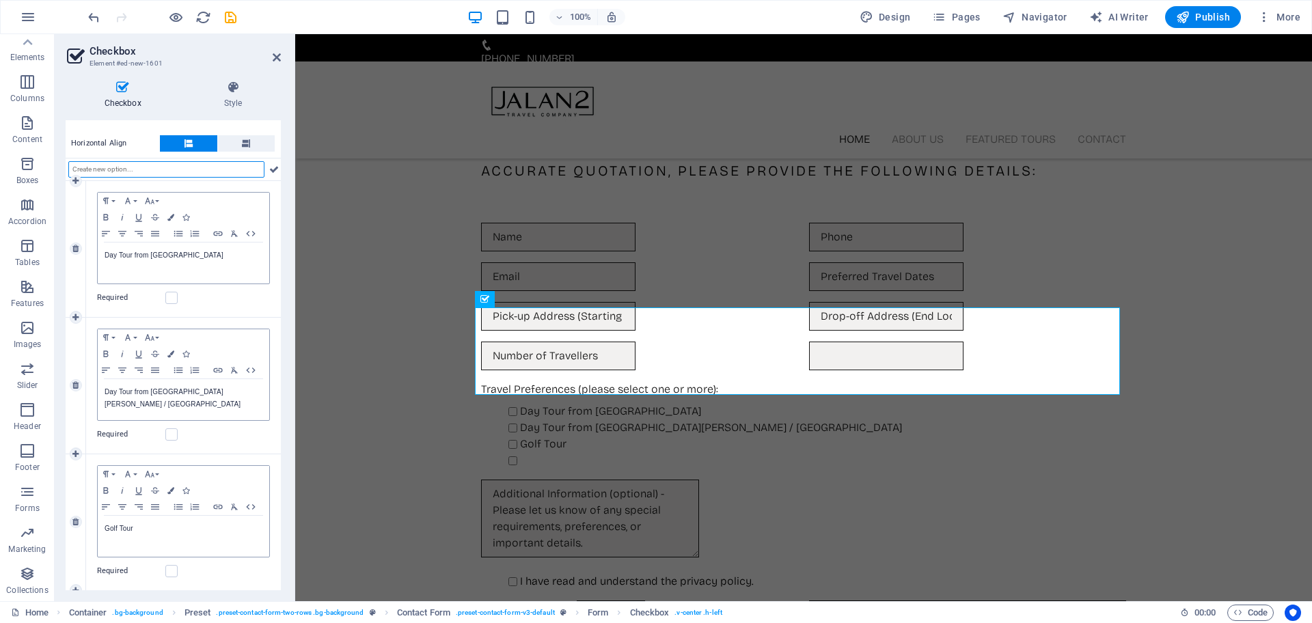
scroll to position [280, 0]
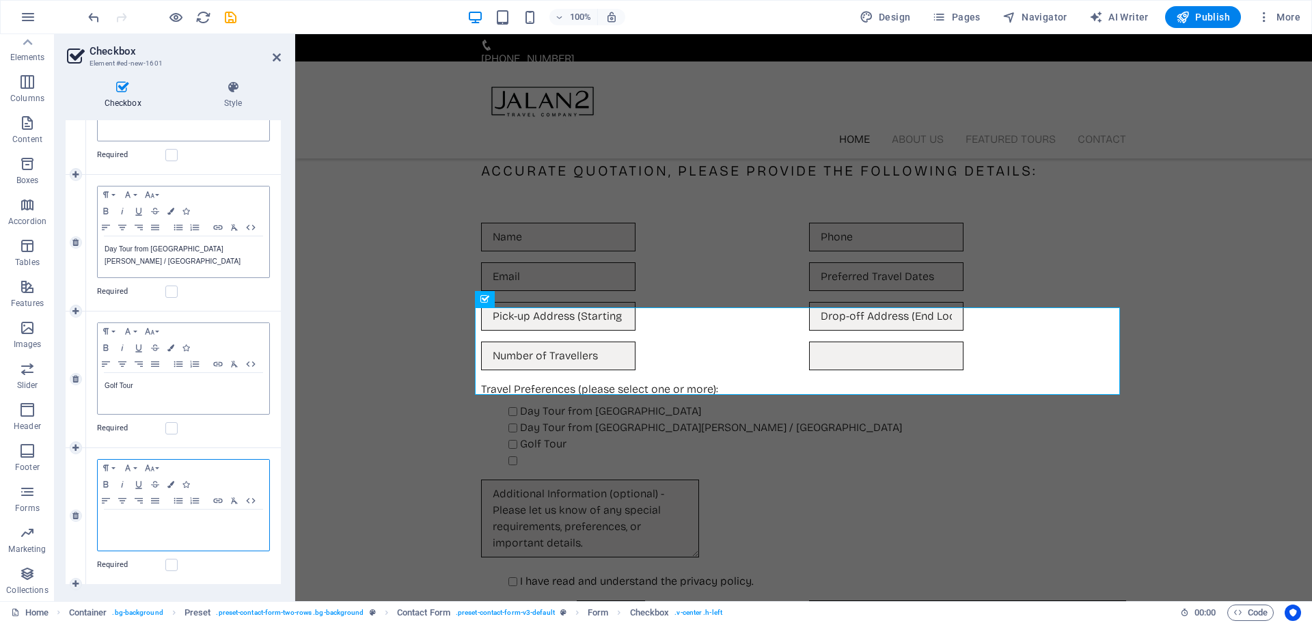
click at [147, 527] on p at bounding box center [184, 523] width 158 height 12
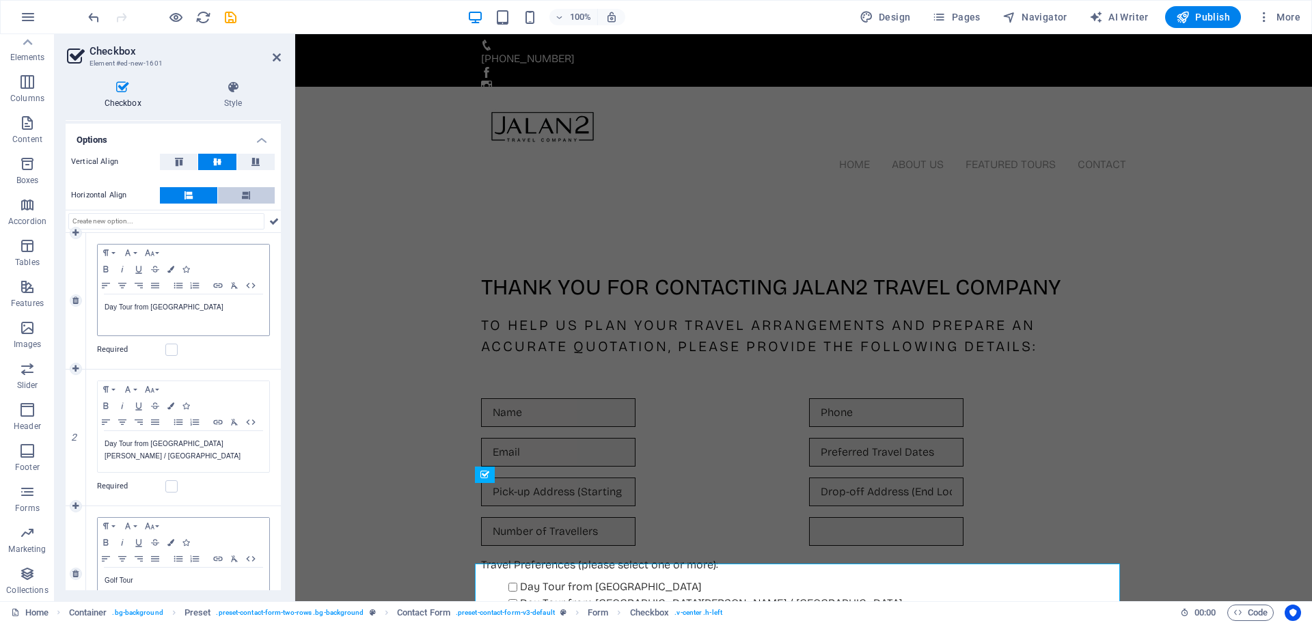
scroll to position [0, 0]
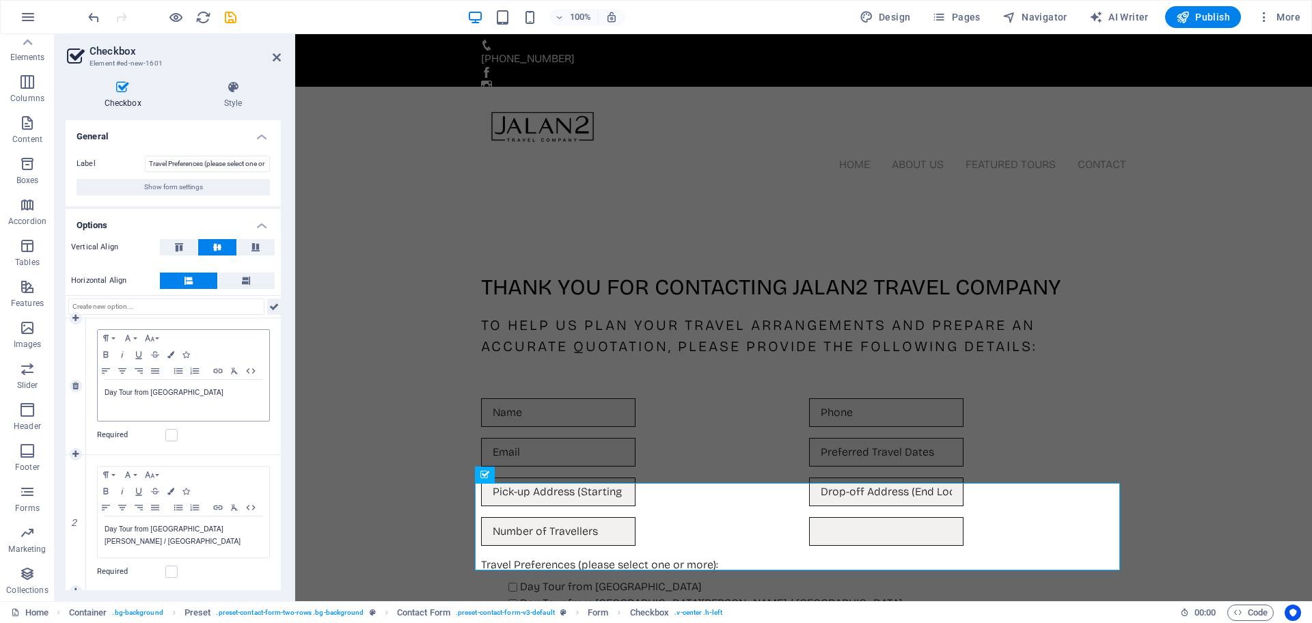
click at [271, 307] on icon at bounding box center [274, 307] width 10 height 16
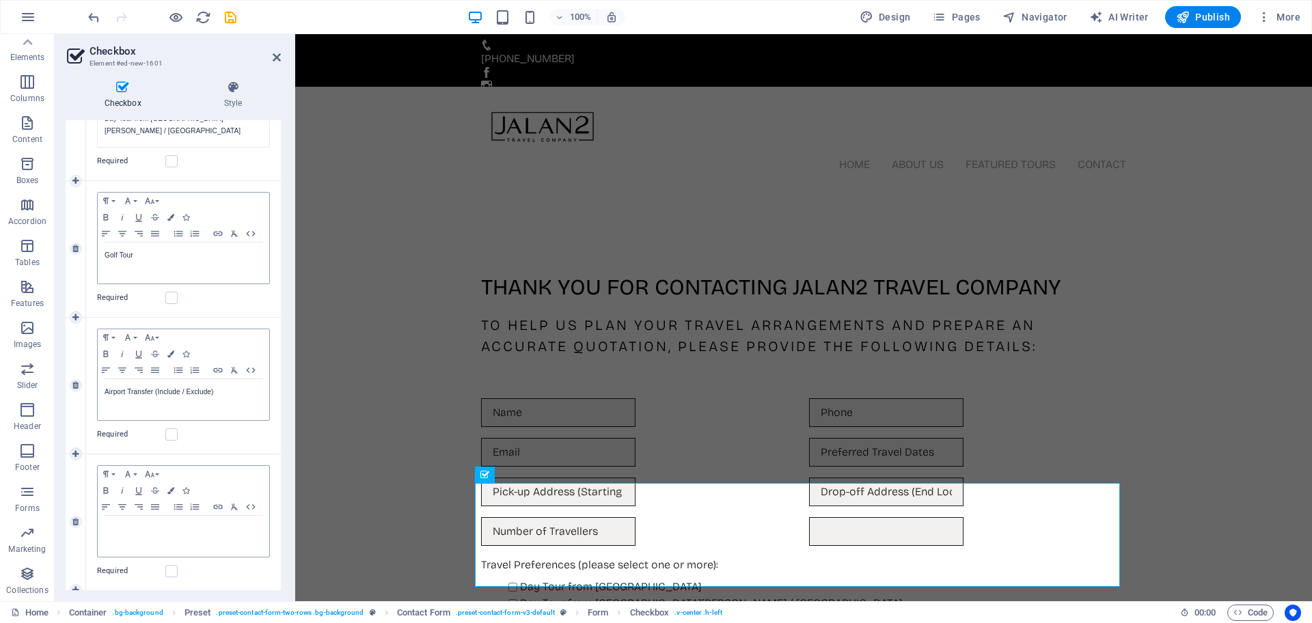
scroll to position [417, 0]
click at [166, 519] on p at bounding box center [184, 523] width 158 height 12
click at [164, 524] on p "​Other (Please specifiy below)" at bounding box center [184, 523] width 158 height 12
click at [224, 554] on div "Required" at bounding box center [183, 565] width 173 height 16
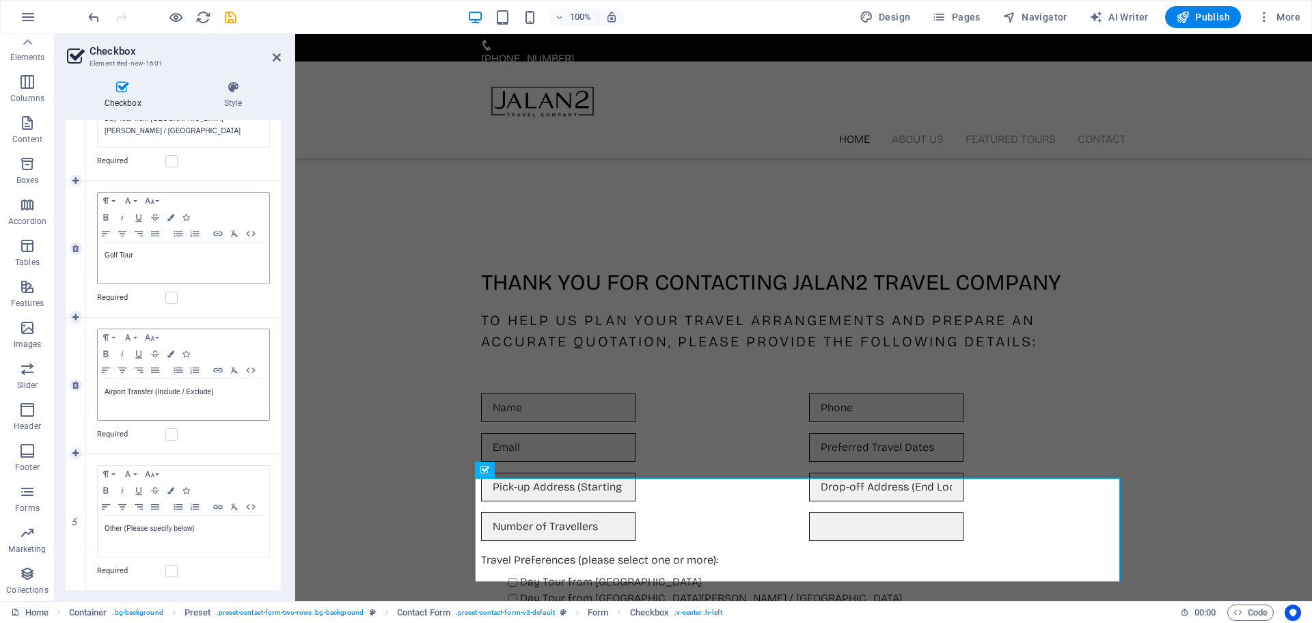
scroll to position [69, 0]
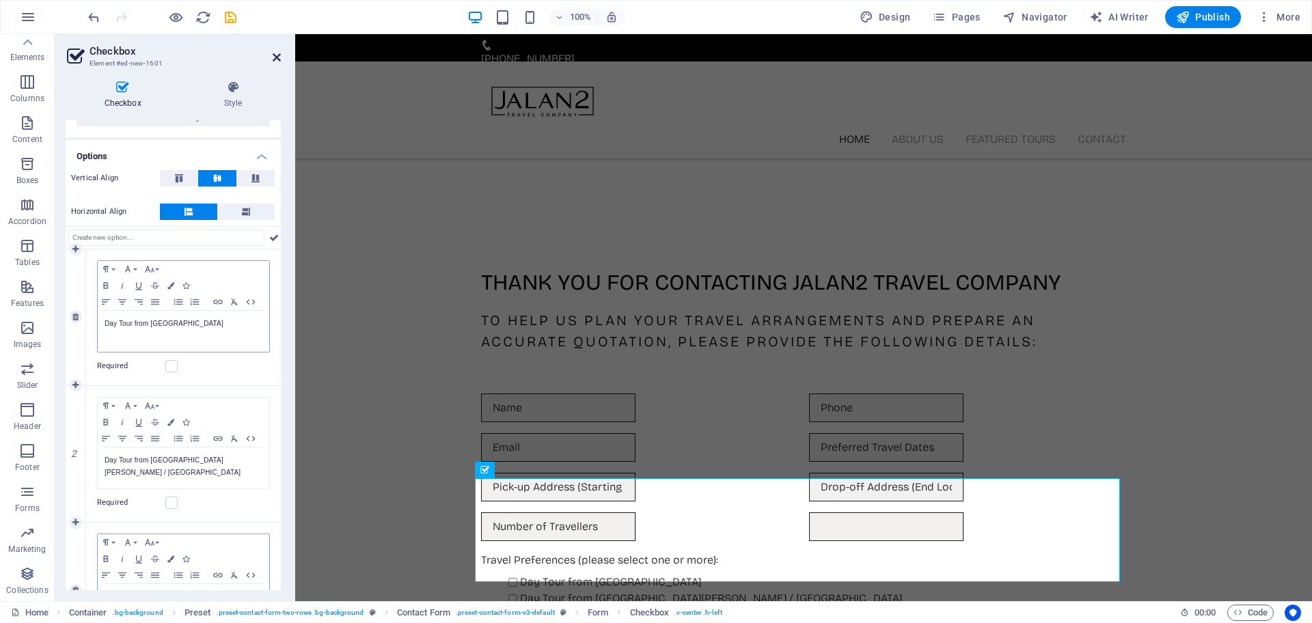
drag, startPoint x: 272, startPoint y: 63, endPoint x: 211, endPoint y: 26, distance: 71.2
click at [273, 63] on link at bounding box center [277, 58] width 8 height 12
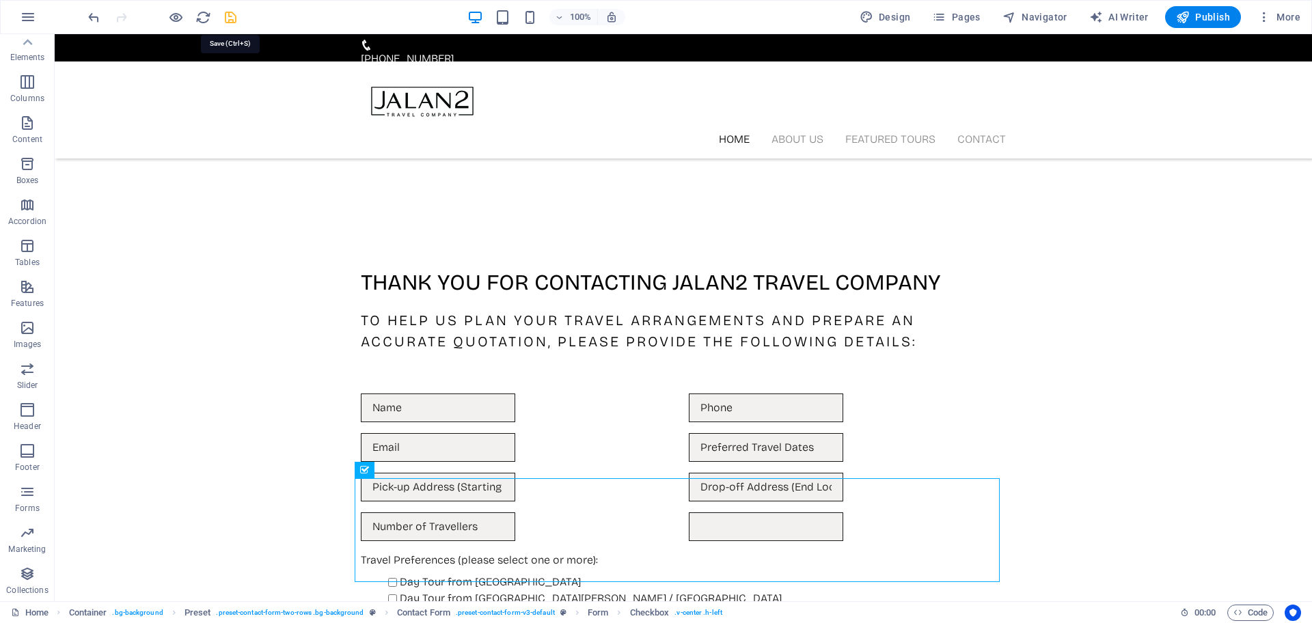
click at [229, 23] on icon "save" at bounding box center [231, 18] width 16 height 16
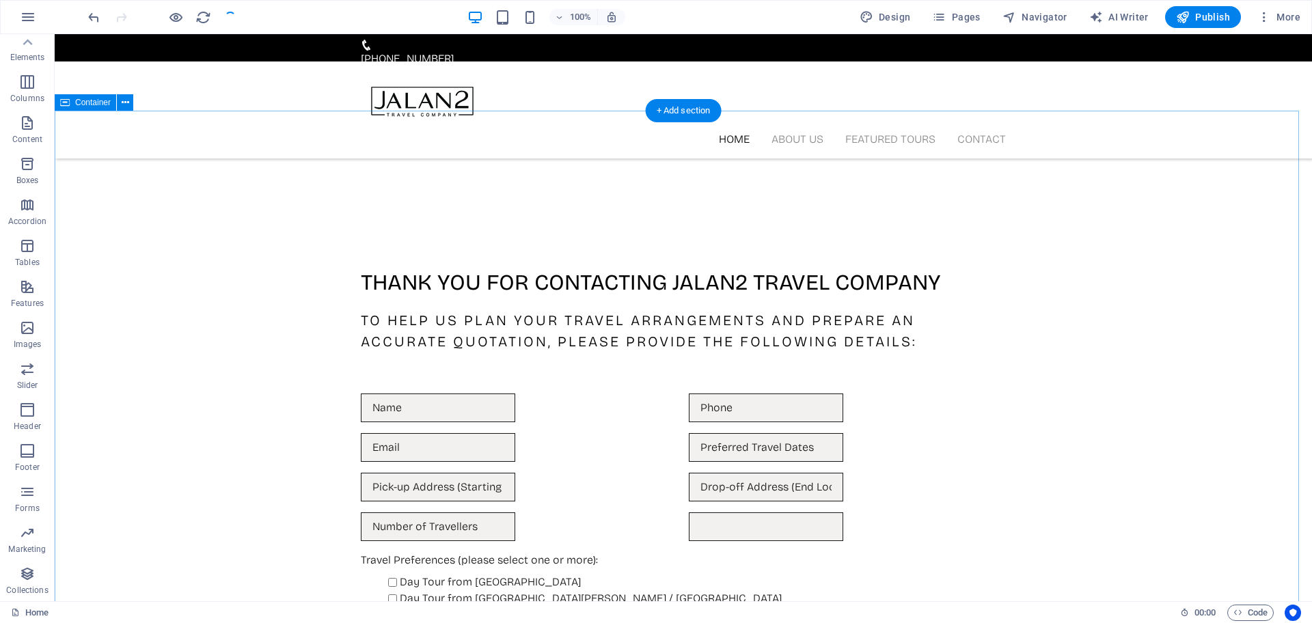
scroll to position [283, 0]
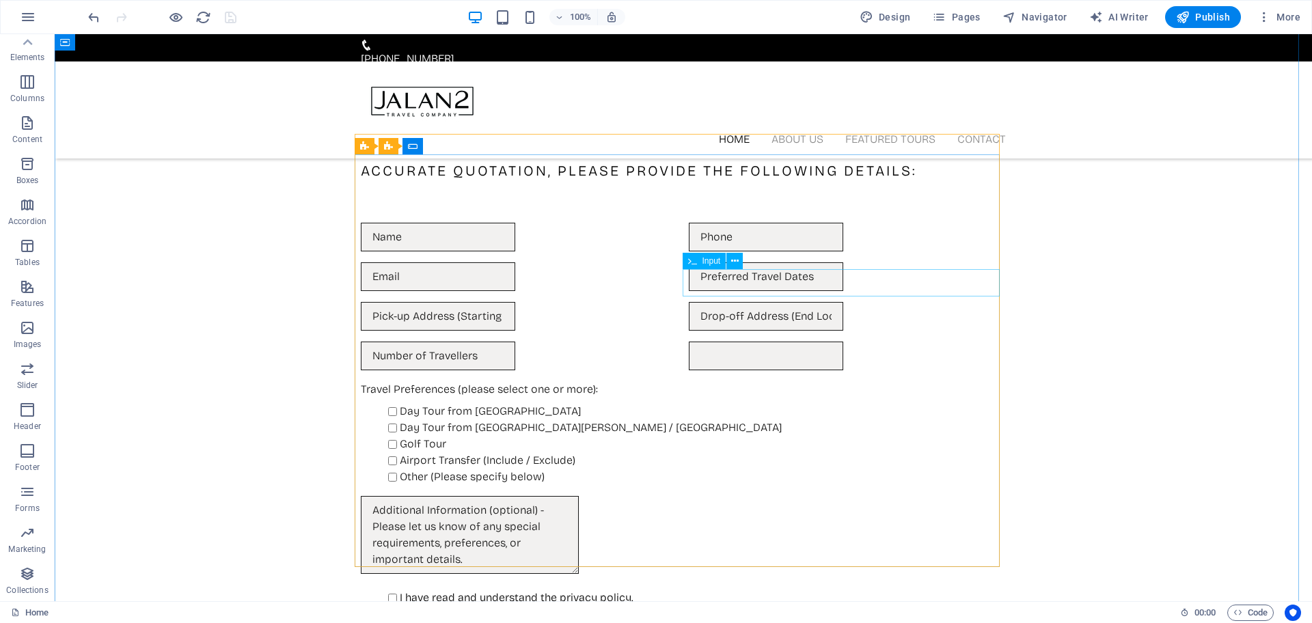
click at [991, 342] on div at bounding box center [847, 356] width 317 height 29
click at [747, 342] on div at bounding box center [847, 356] width 317 height 29
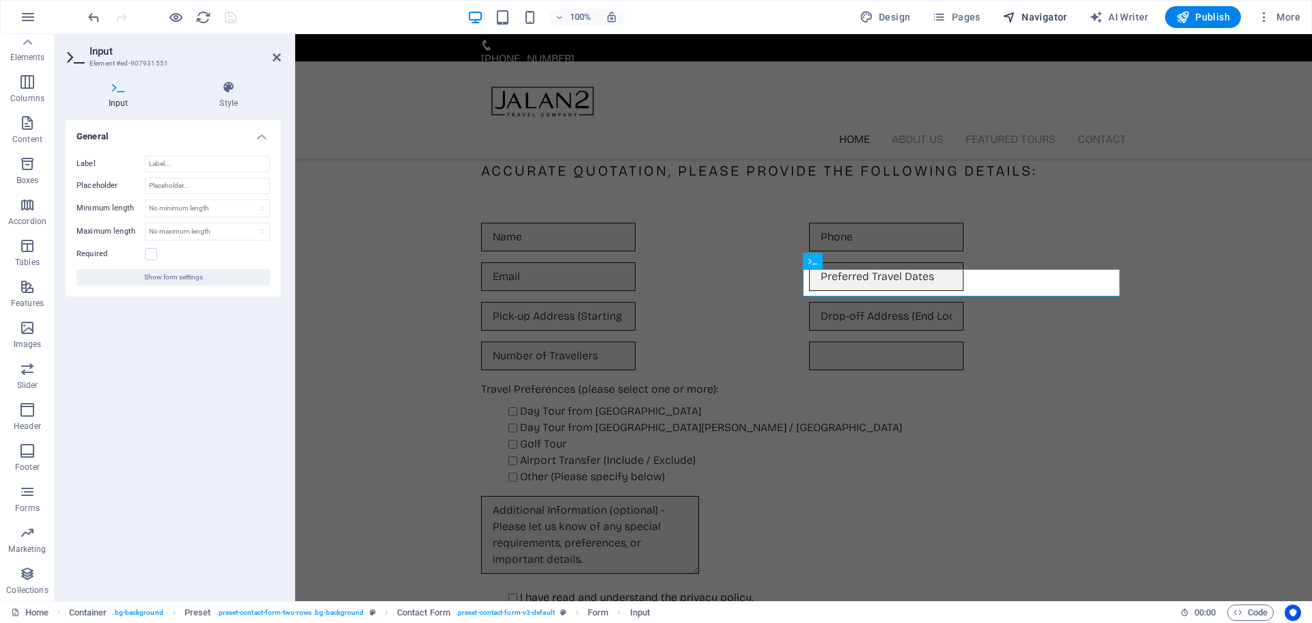
click at [1032, 18] on span "Navigator" at bounding box center [1035, 17] width 65 height 14
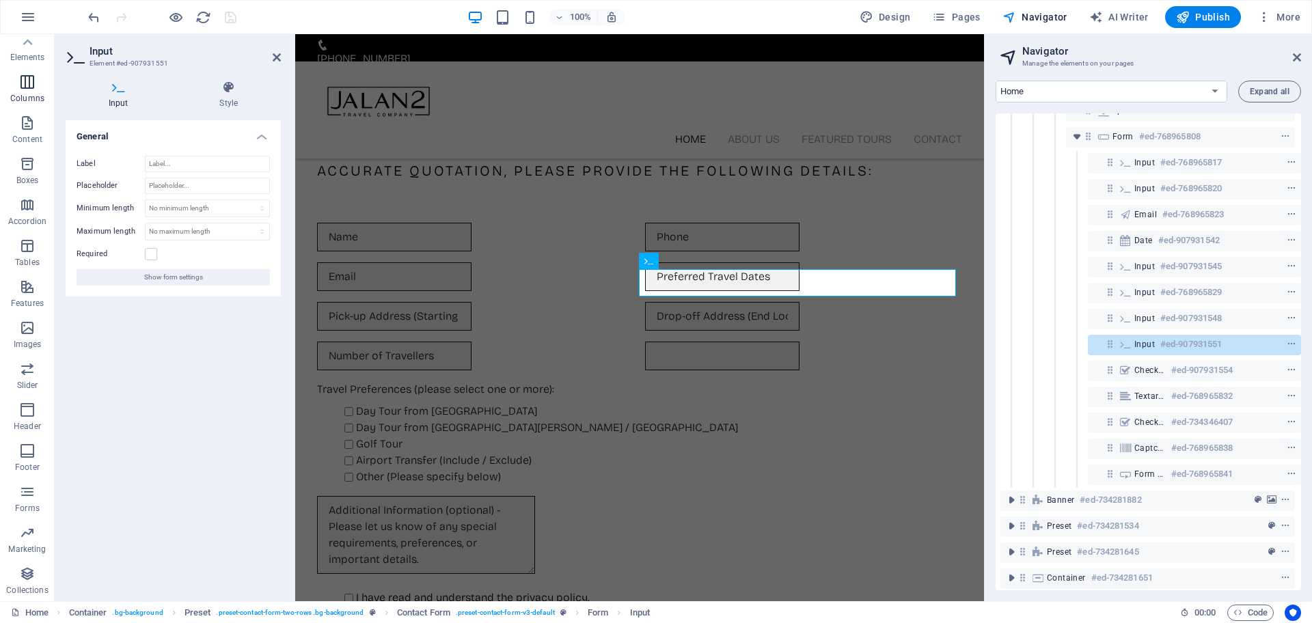
scroll to position [0, 0]
click at [24, 211] on icon "button" at bounding box center [27, 212] width 16 height 16
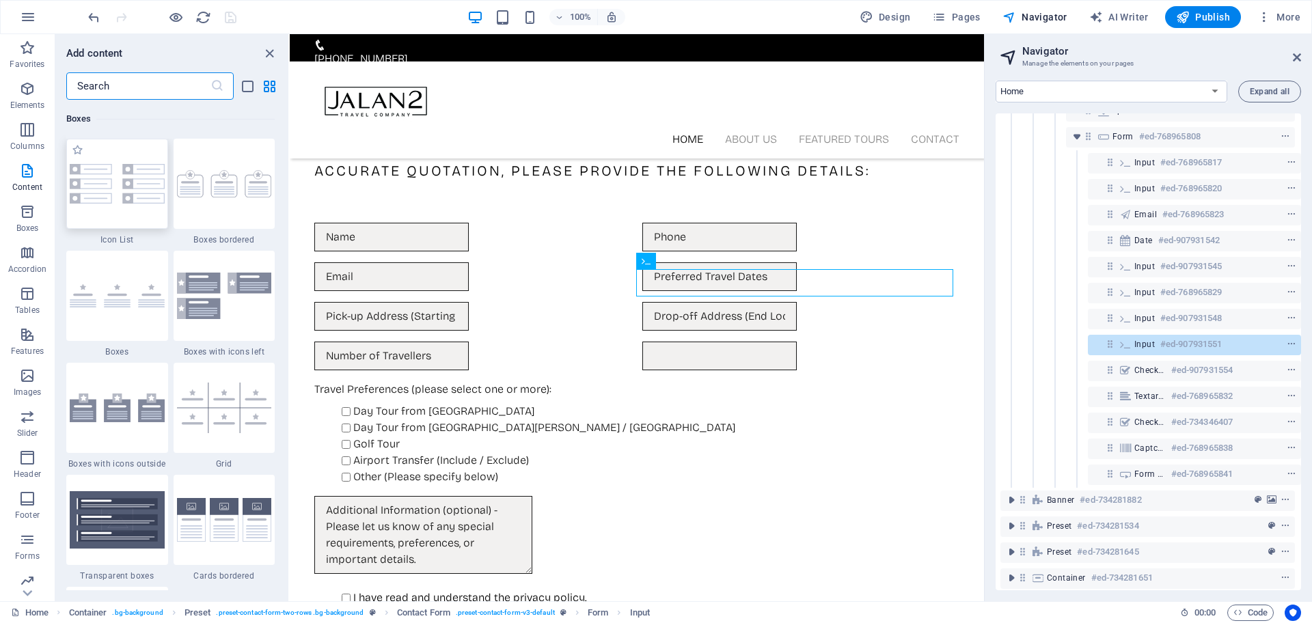
scroll to position [3600, 0]
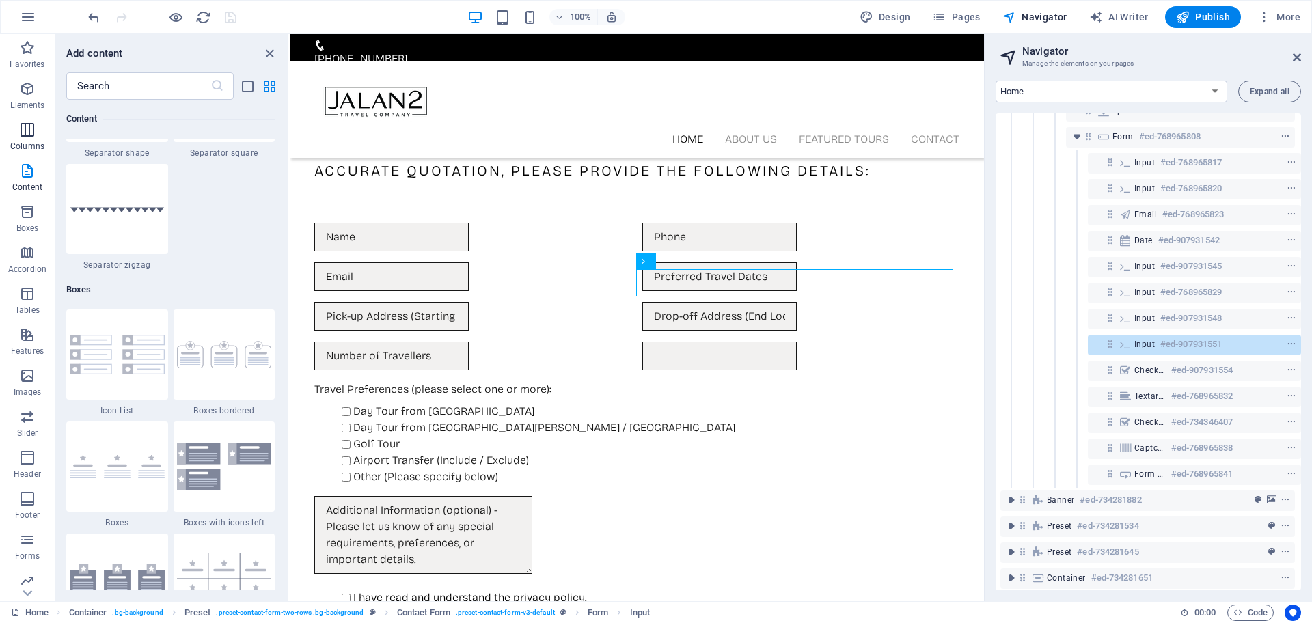
click at [42, 139] on span "Columns" at bounding box center [27, 138] width 55 height 33
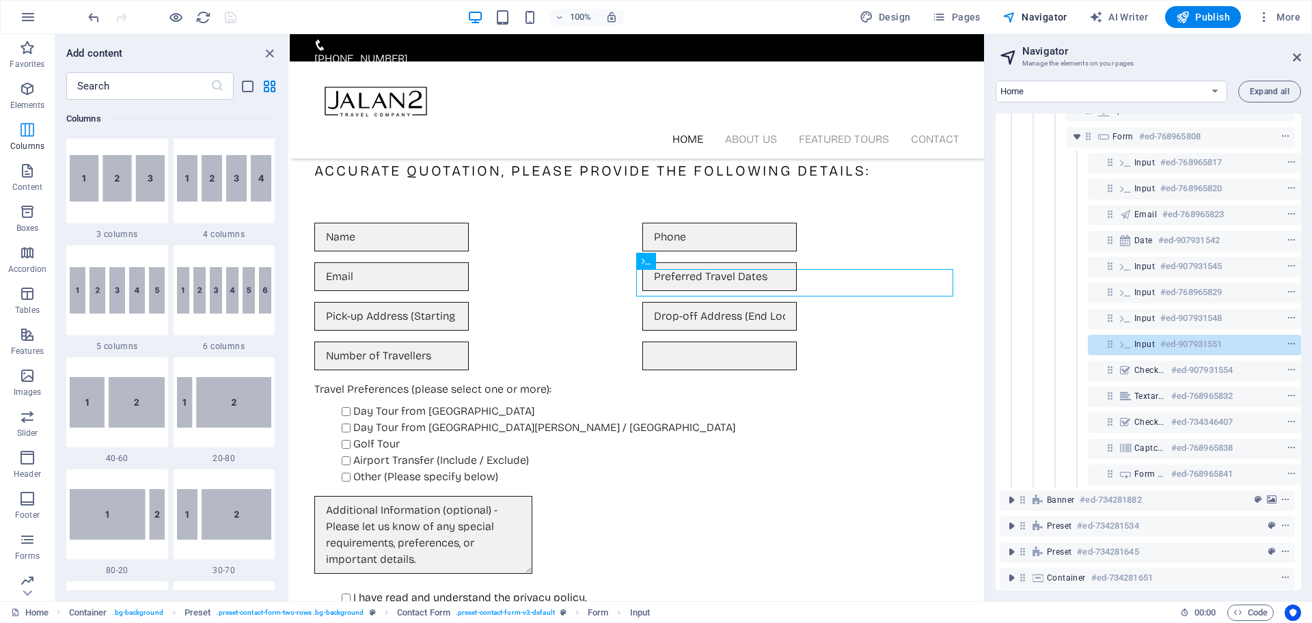
scroll to position [677, 0]
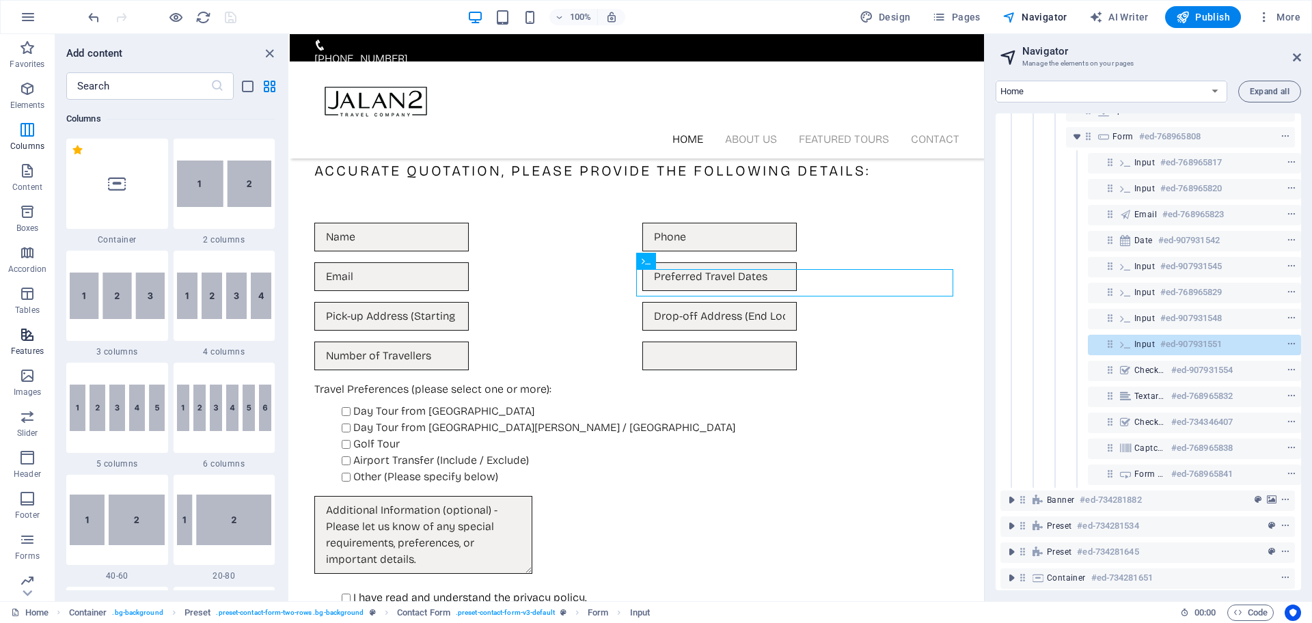
click at [6, 333] on span "Features" at bounding box center [27, 343] width 55 height 33
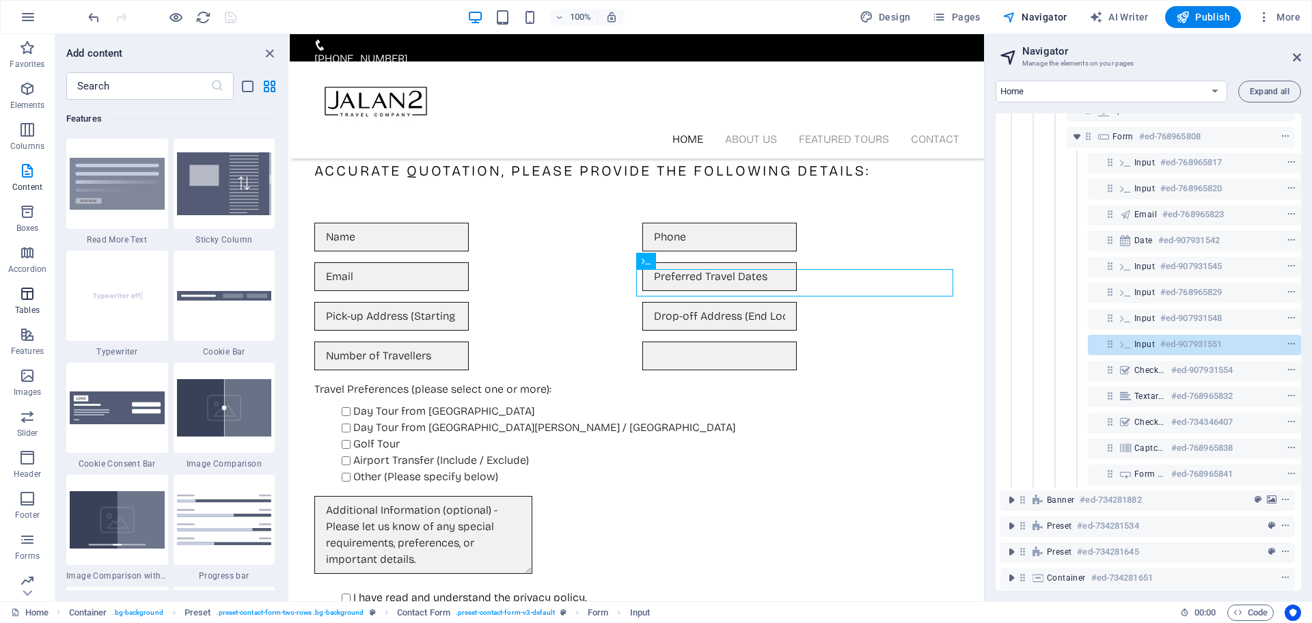
click at [24, 298] on icon "button" at bounding box center [27, 294] width 16 height 16
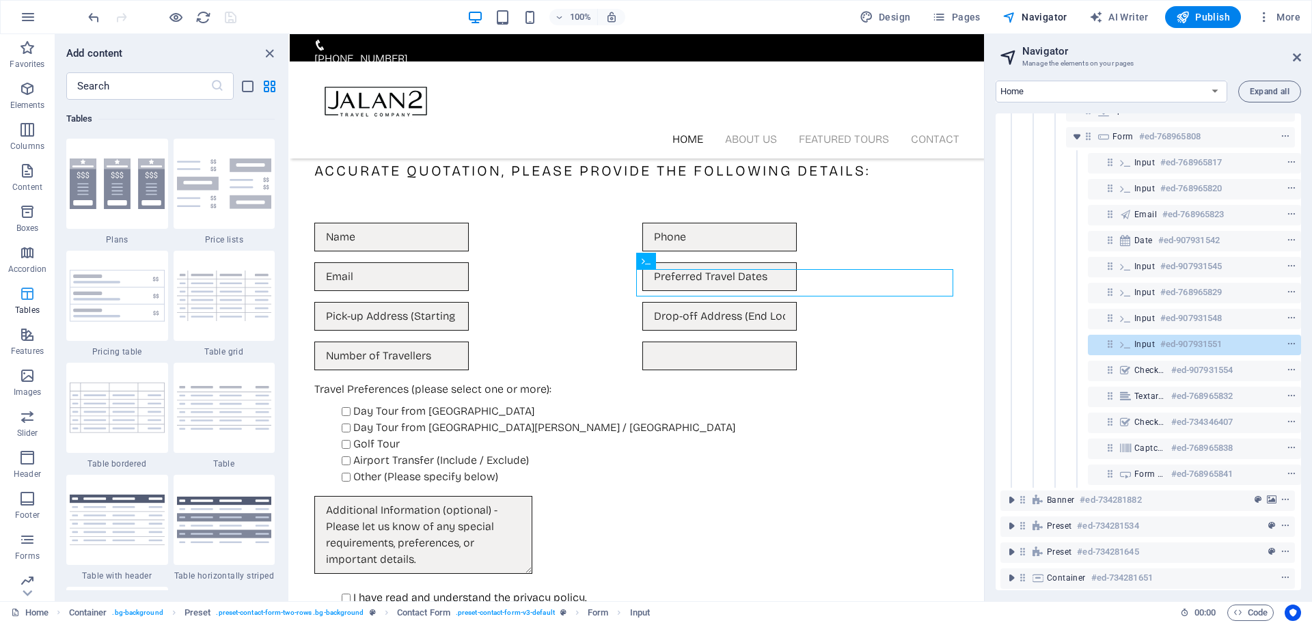
scroll to position [4735, 0]
click at [38, 338] on span "Features" at bounding box center [27, 343] width 55 height 33
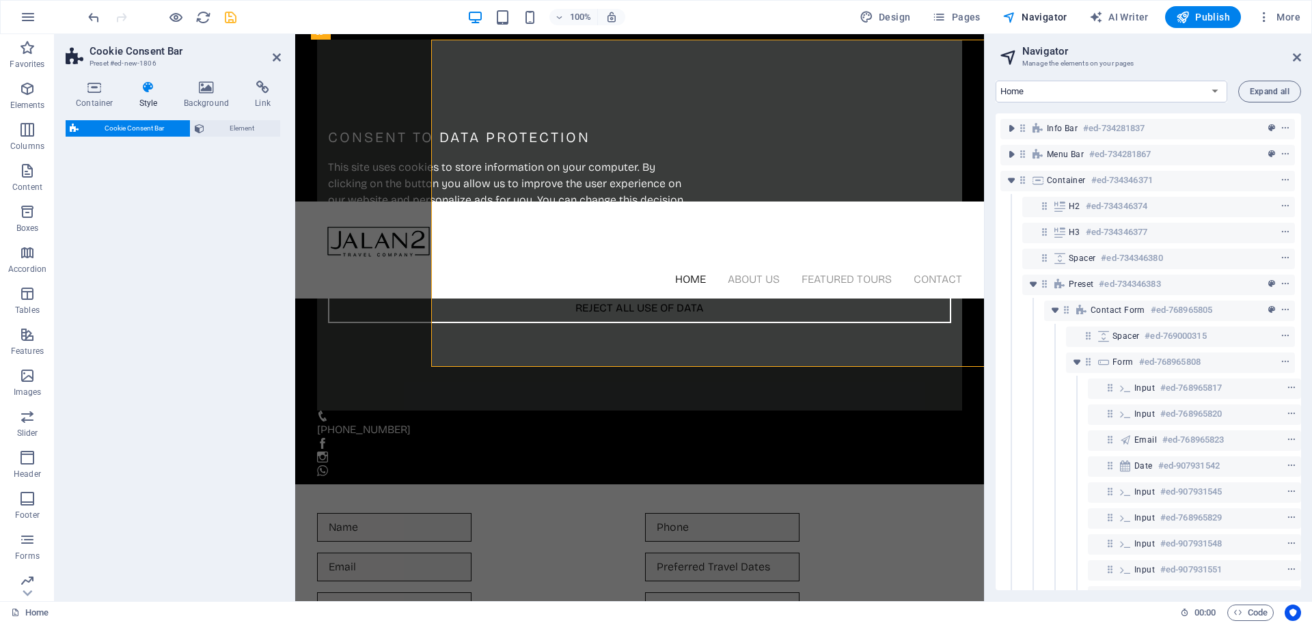
scroll to position [583, 0]
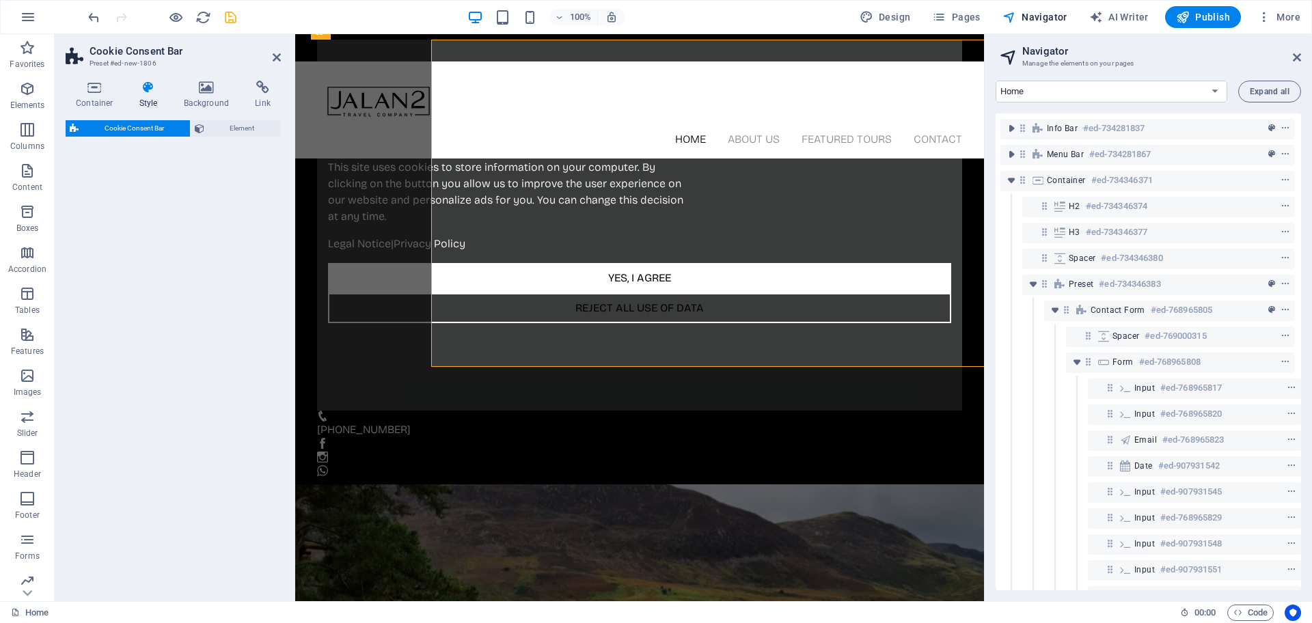
select select "rem"
select select "px"
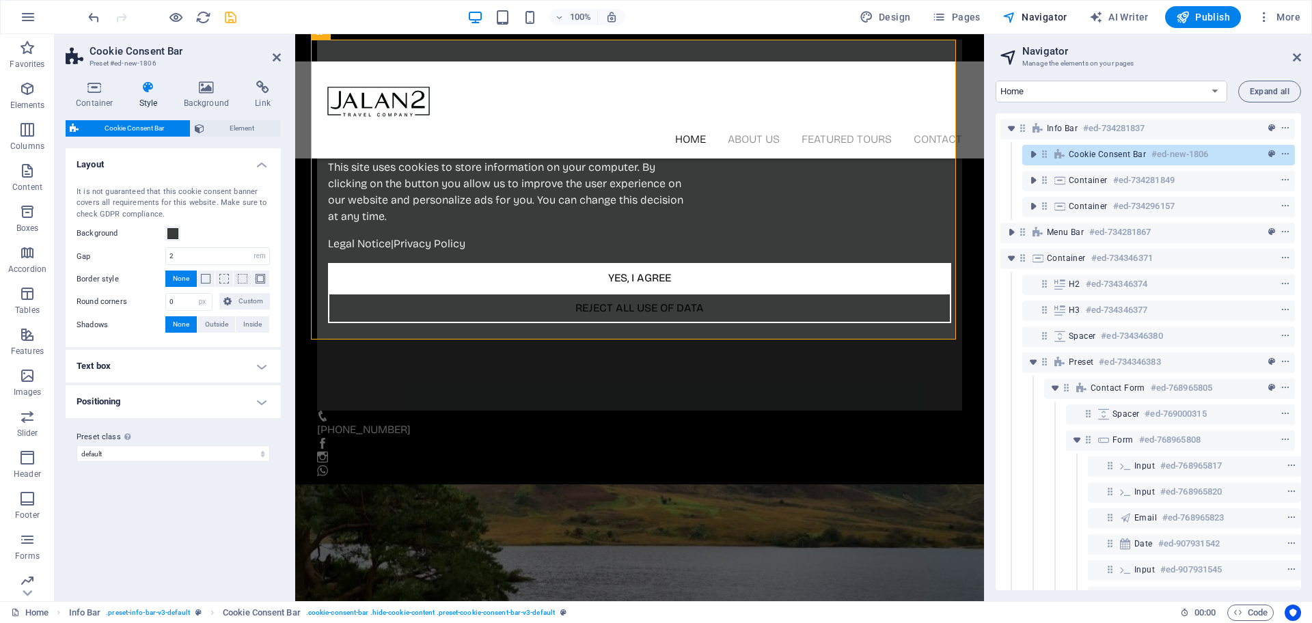
scroll to position [754, 0]
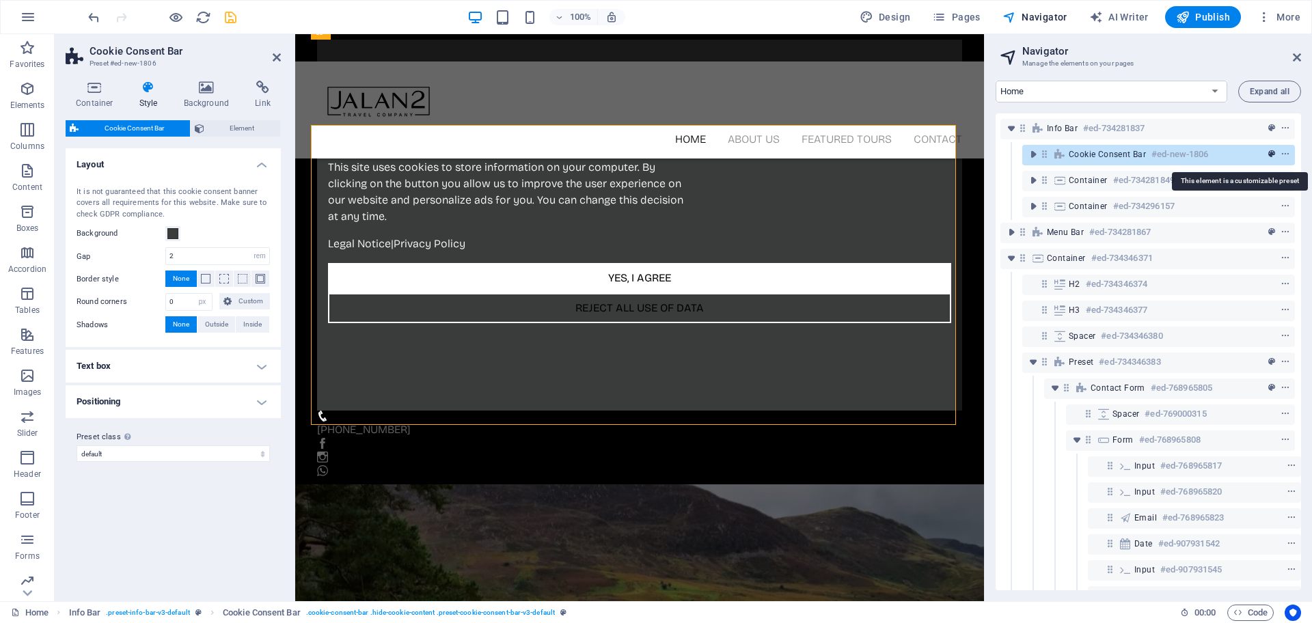
click at [1166, 154] on span "preset" at bounding box center [1272, 155] width 14 height 10
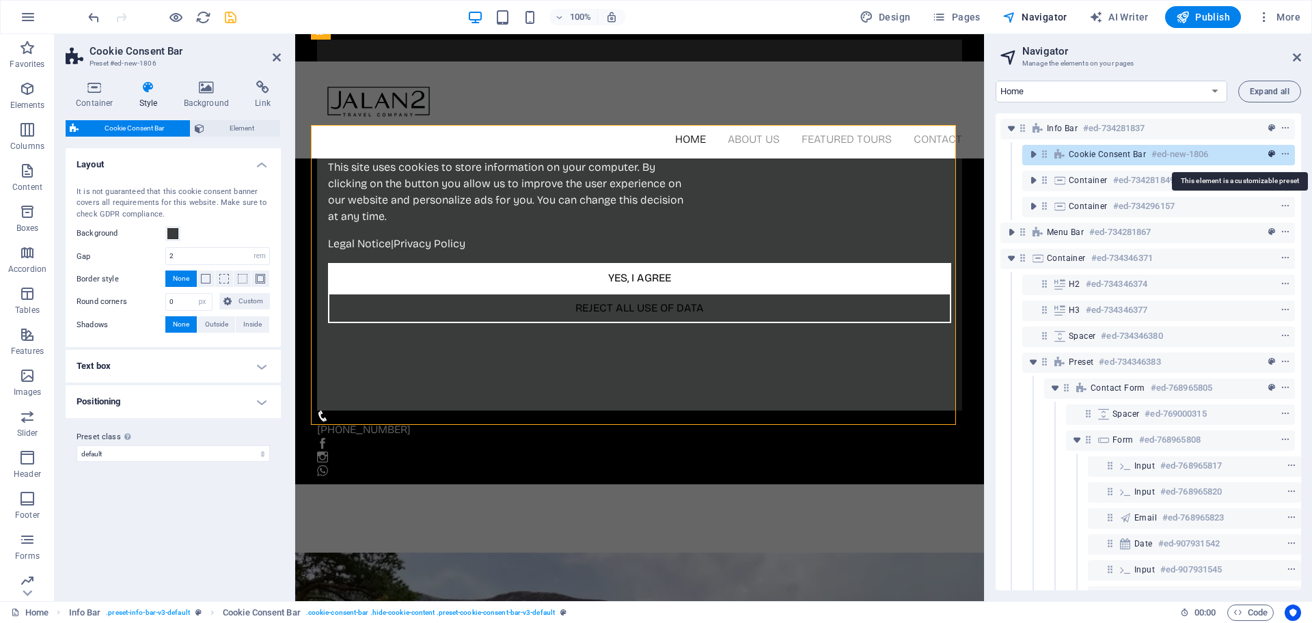
scroll to position [626, 0]
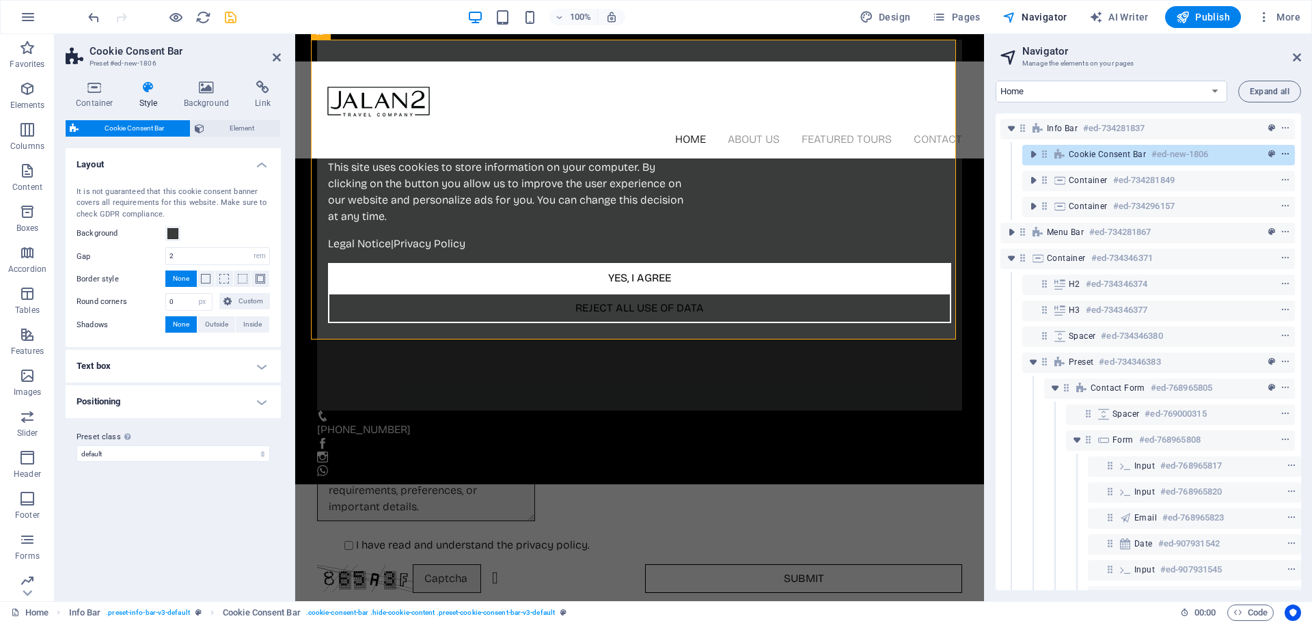
click at [1166, 156] on icon "context-menu" at bounding box center [1286, 155] width 10 height 10
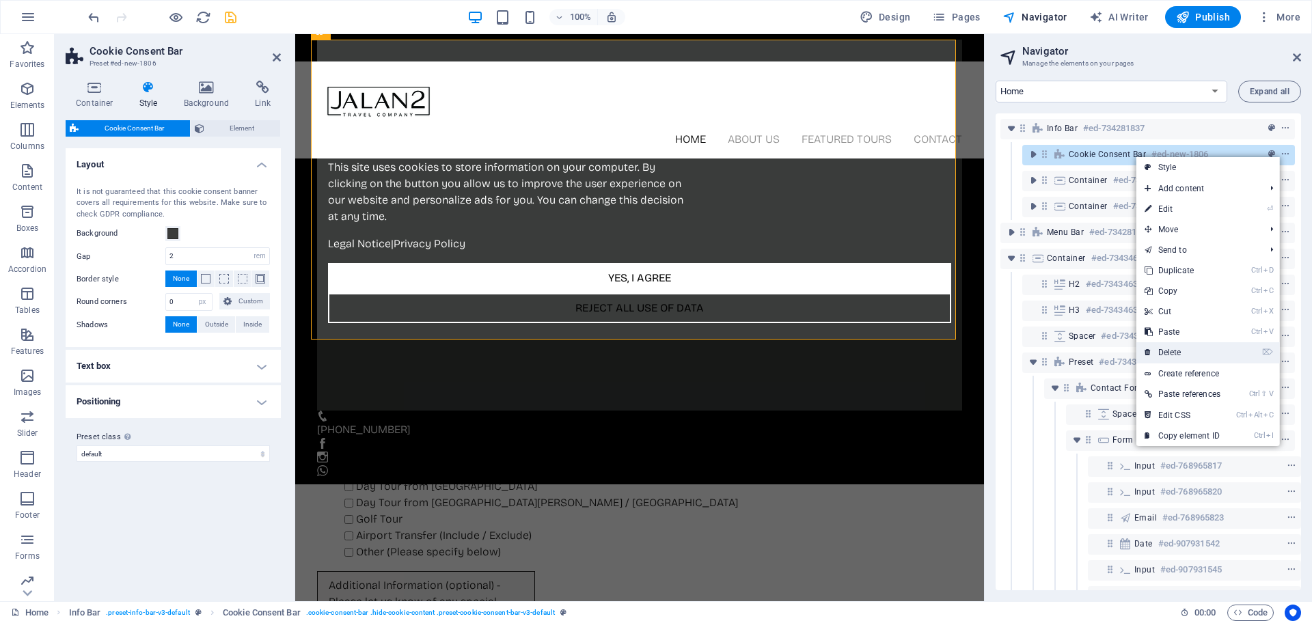
click at [1166, 348] on link "⌦ Delete" at bounding box center [1183, 352] width 92 height 21
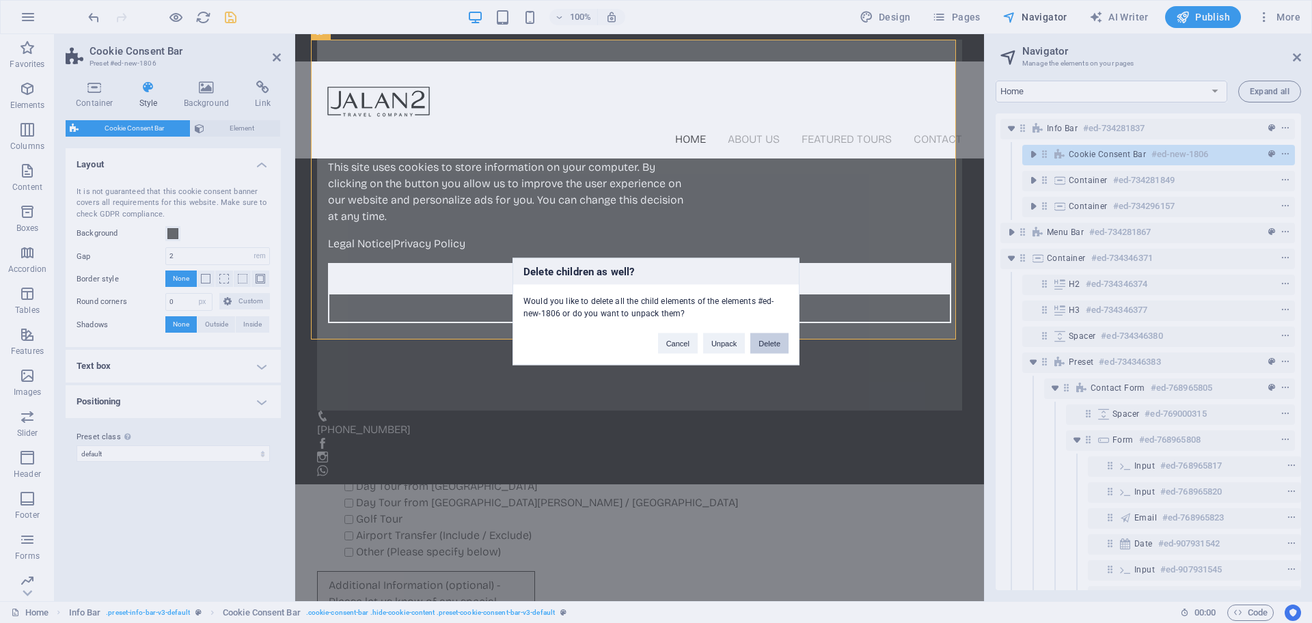
click at [755, 343] on button "Delete" at bounding box center [770, 344] width 38 height 21
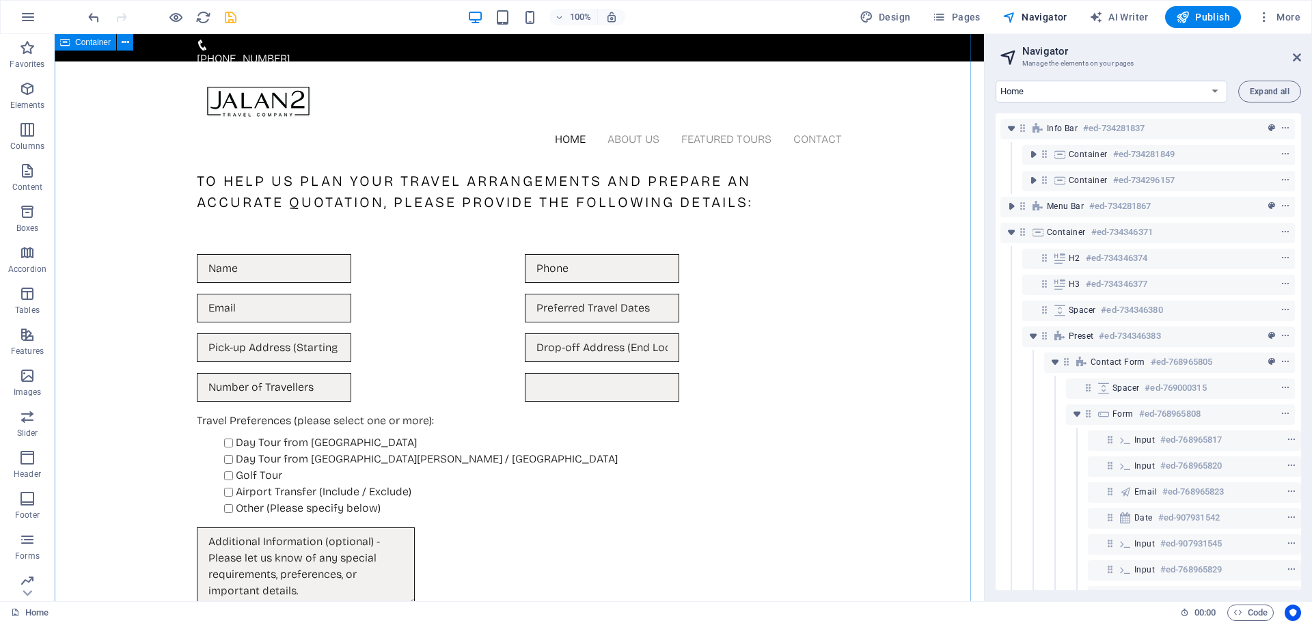
scroll to position [342, 0]
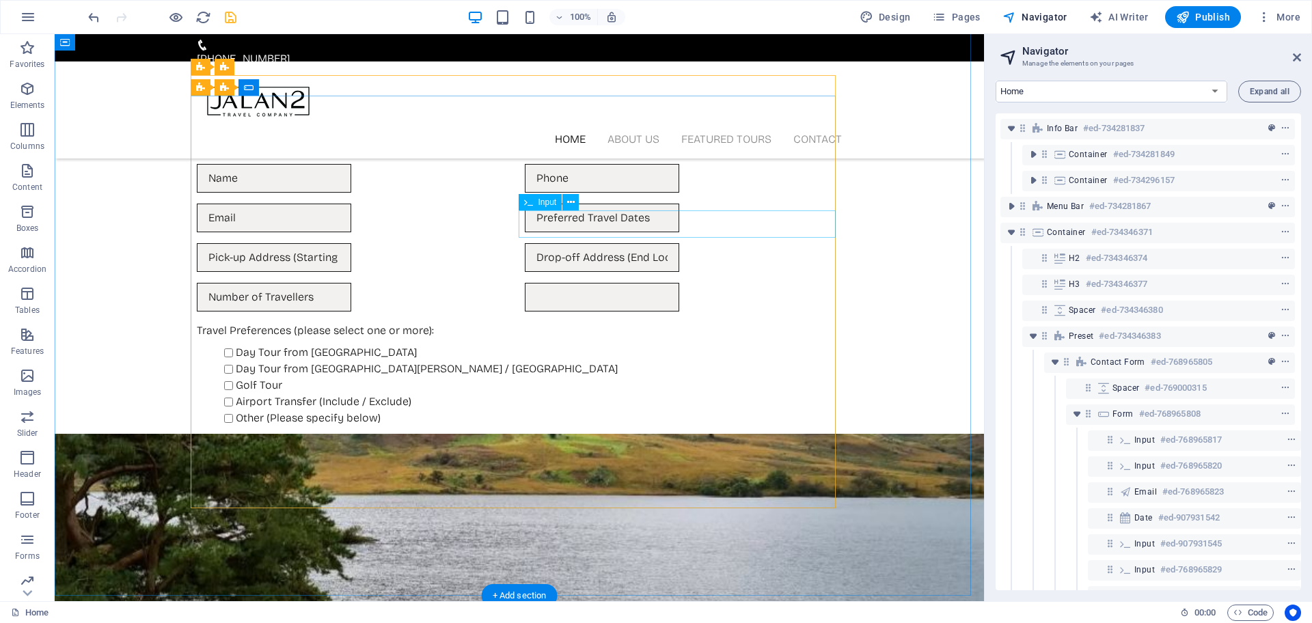
click at [754, 283] on div at bounding box center [683, 297] width 317 height 29
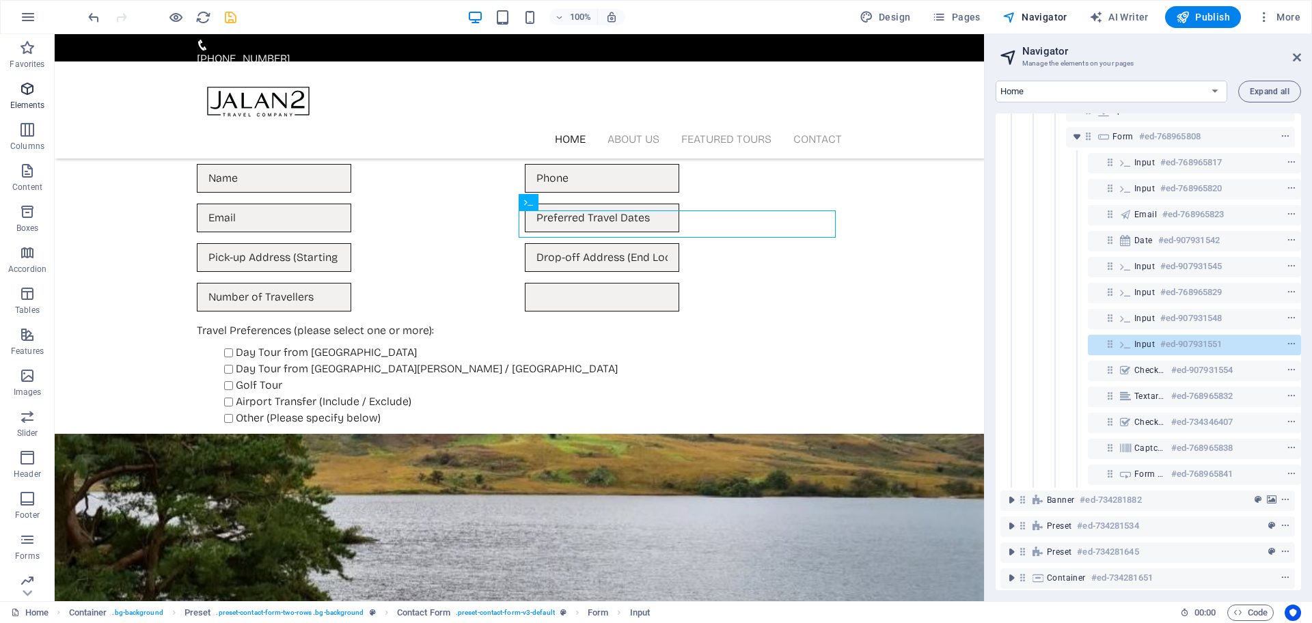
click at [38, 94] on span "Elements" at bounding box center [27, 97] width 55 height 33
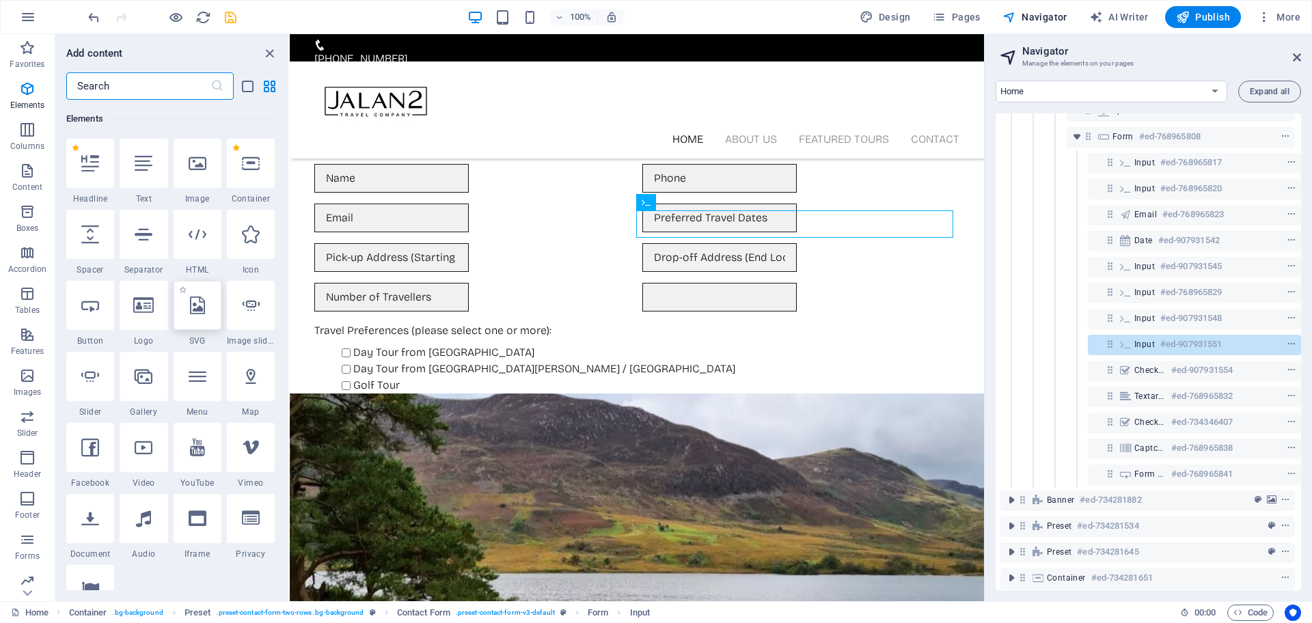
scroll to position [231, 0]
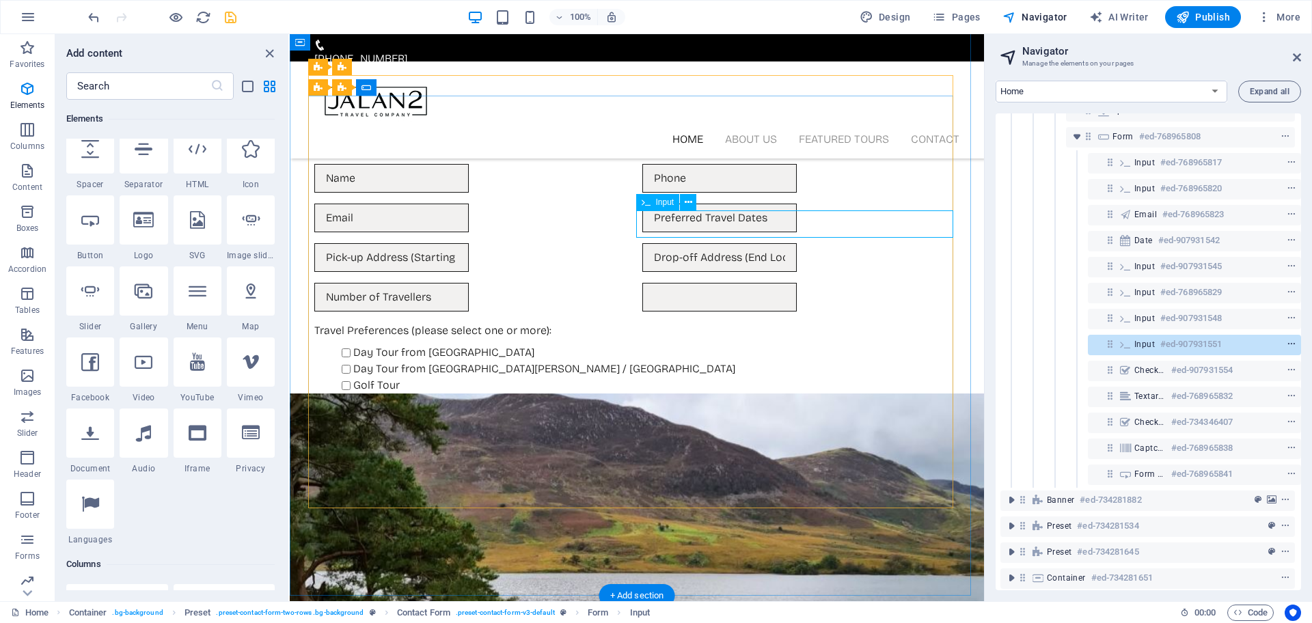
click at [1166, 349] on icon "context-menu" at bounding box center [1292, 345] width 10 height 10
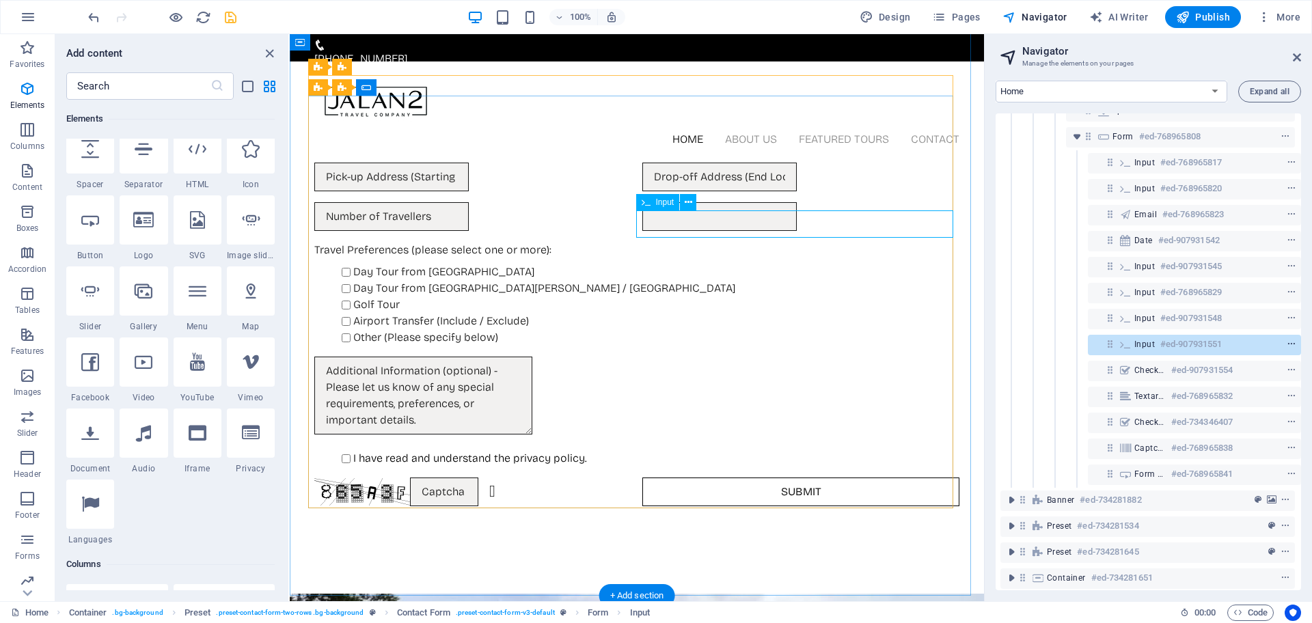
scroll to position [248, 0]
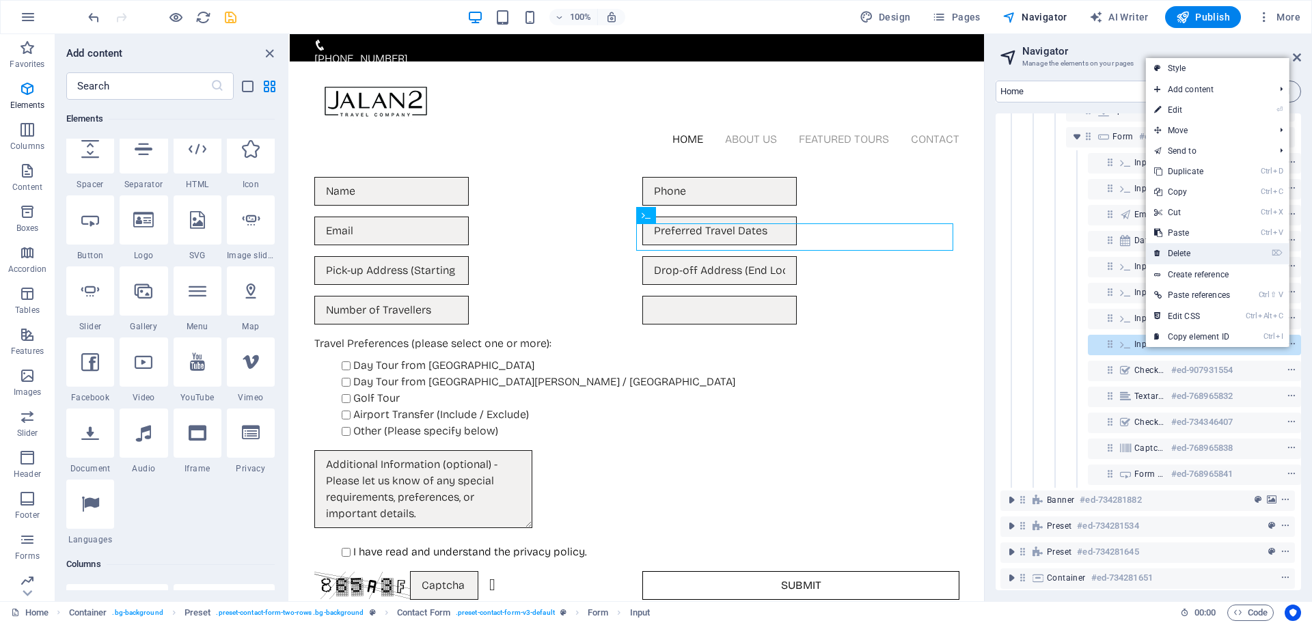
click at [1166, 254] on link "⌦ Delete" at bounding box center [1192, 253] width 92 height 21
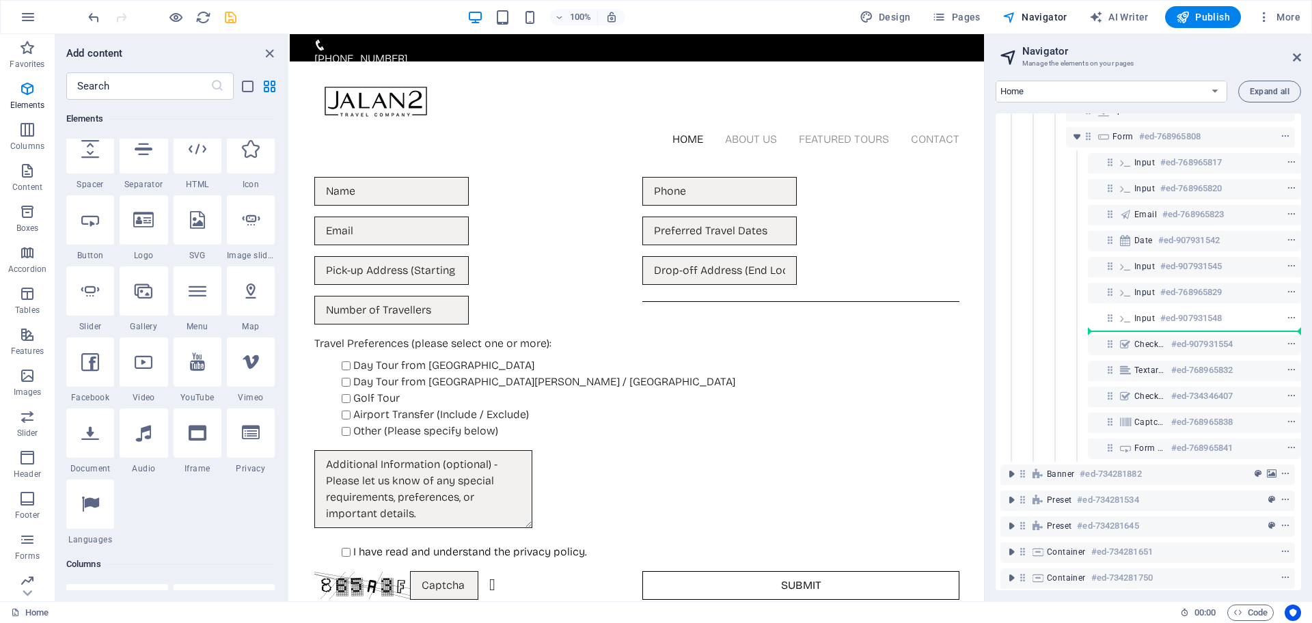
select select "%"
select select "px"
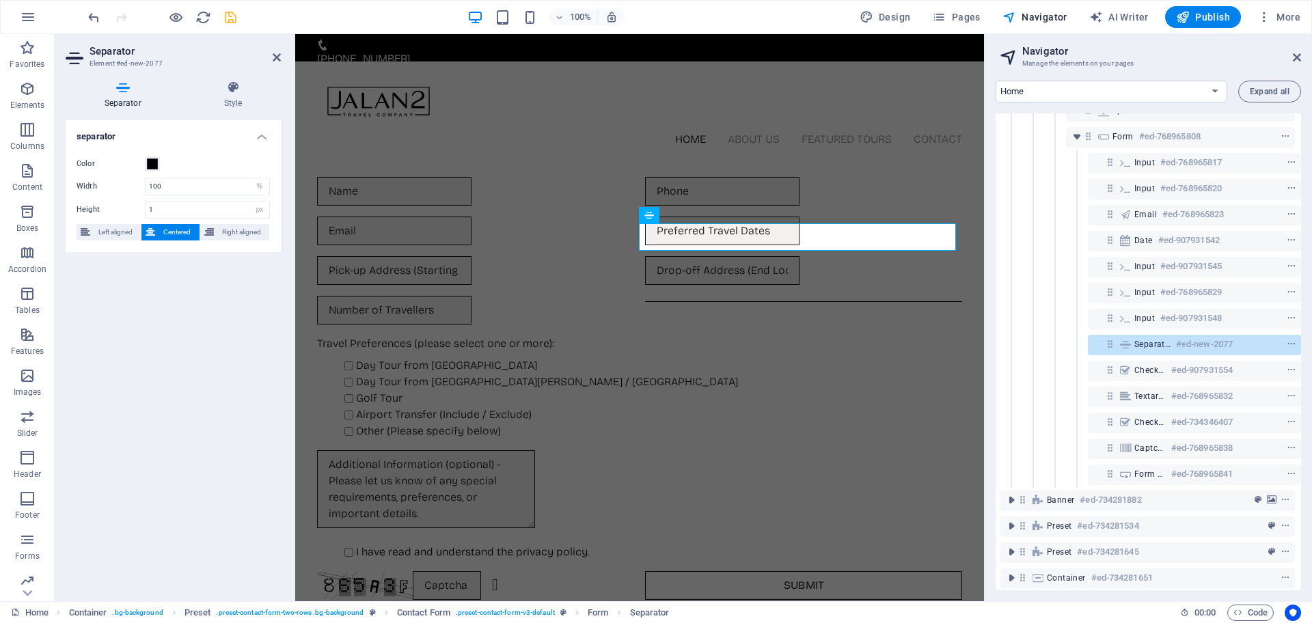
click at [919, 336] on div "Travel Preferences (please select one or more): Day Tour from Edinburgh Day Tou…" at bounding box center [639, 388] width 645 height 104
click at [148, 166] on span at bounding box center [152, 164] width 11 height 11
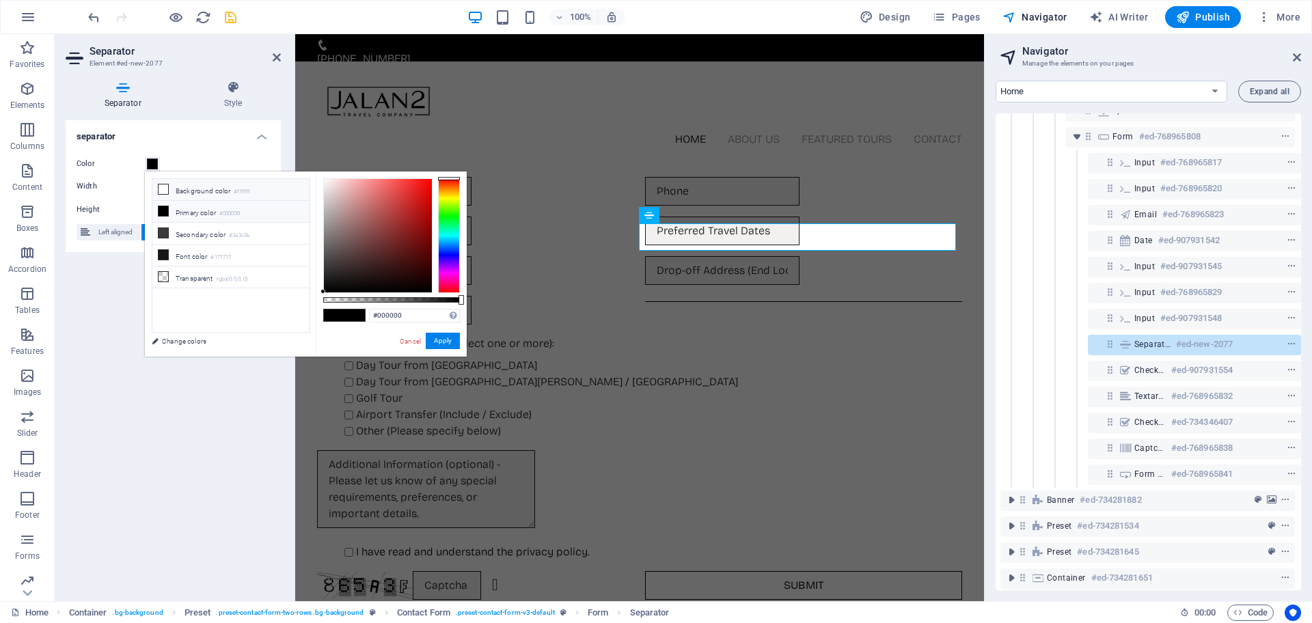
click at [163, 189] on icon at bounding box center [164, 190] width 10 height 10
type input "#ffffff"
click at [446, 345] on button "Apply" at bounding box center [443, 341] width 34 height 16
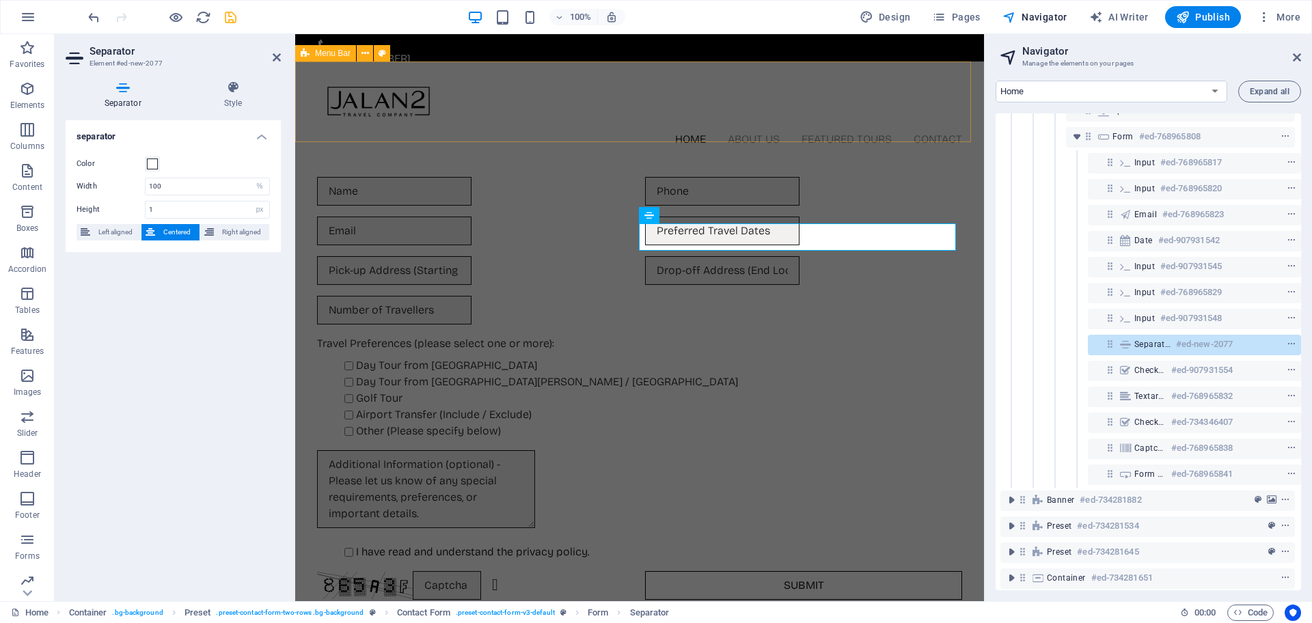
click at [695, 71] on div "Home About Us Featured Tours Contact" at bounding box center [639, 110] width 689 height 97
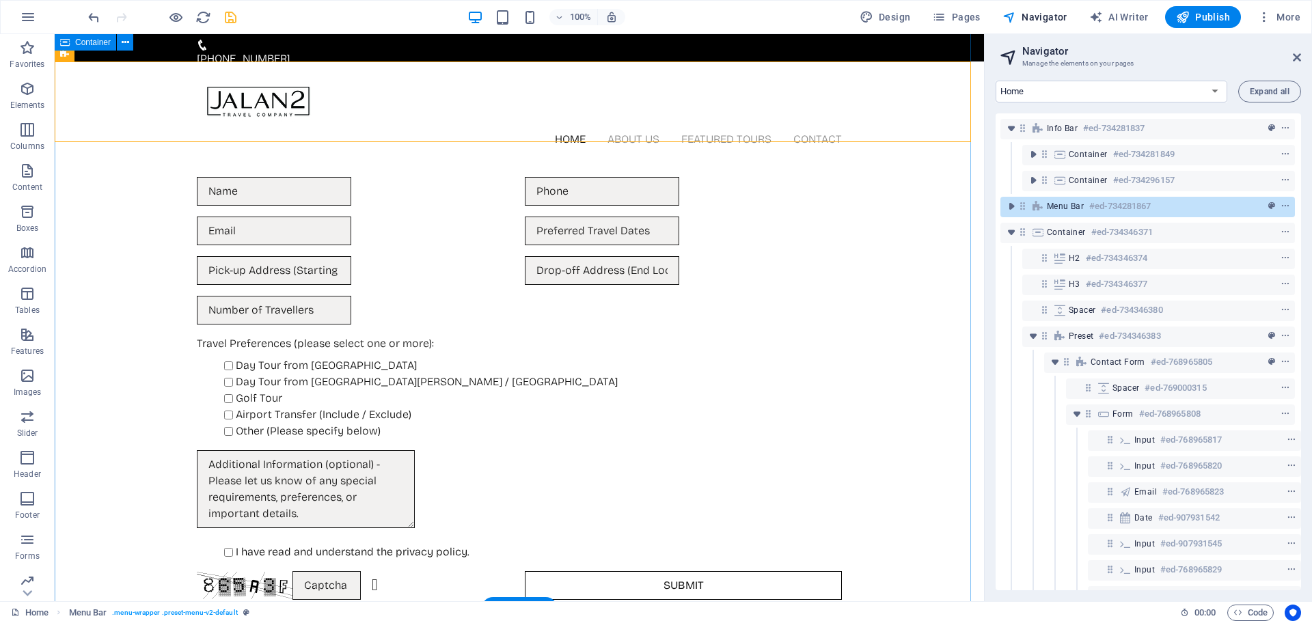
scroll to position [163, 0]
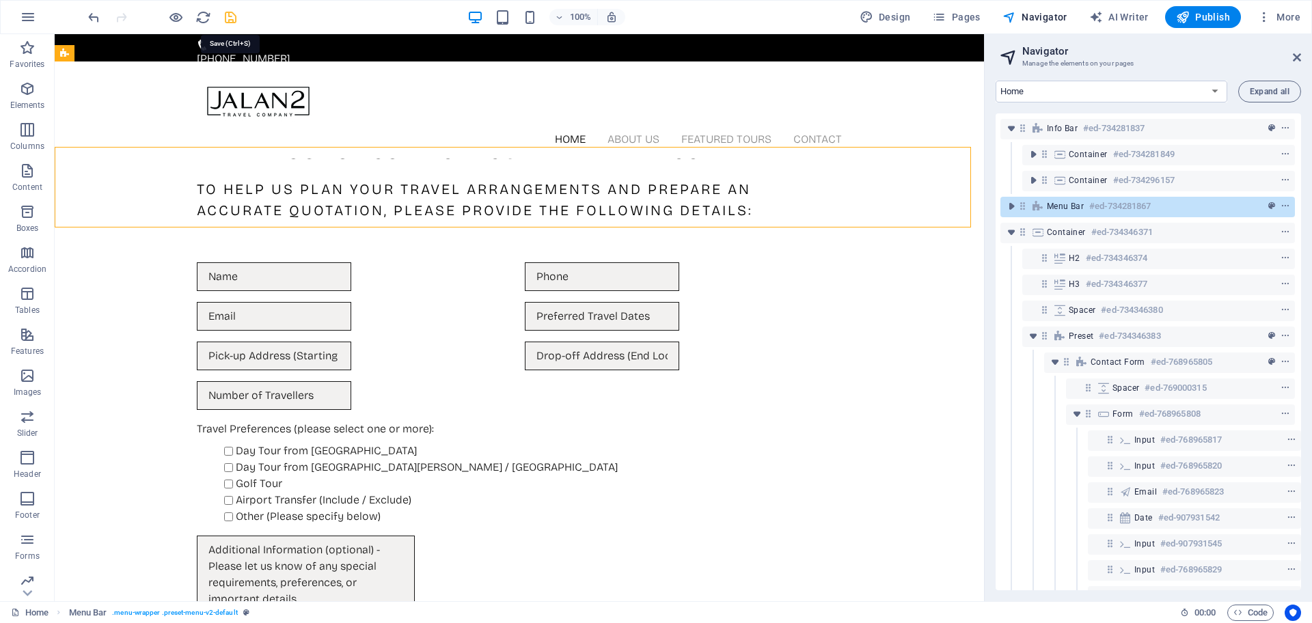
click at [234, 18] on icon "save" at bounding box center [231, 18] width 16 height 16
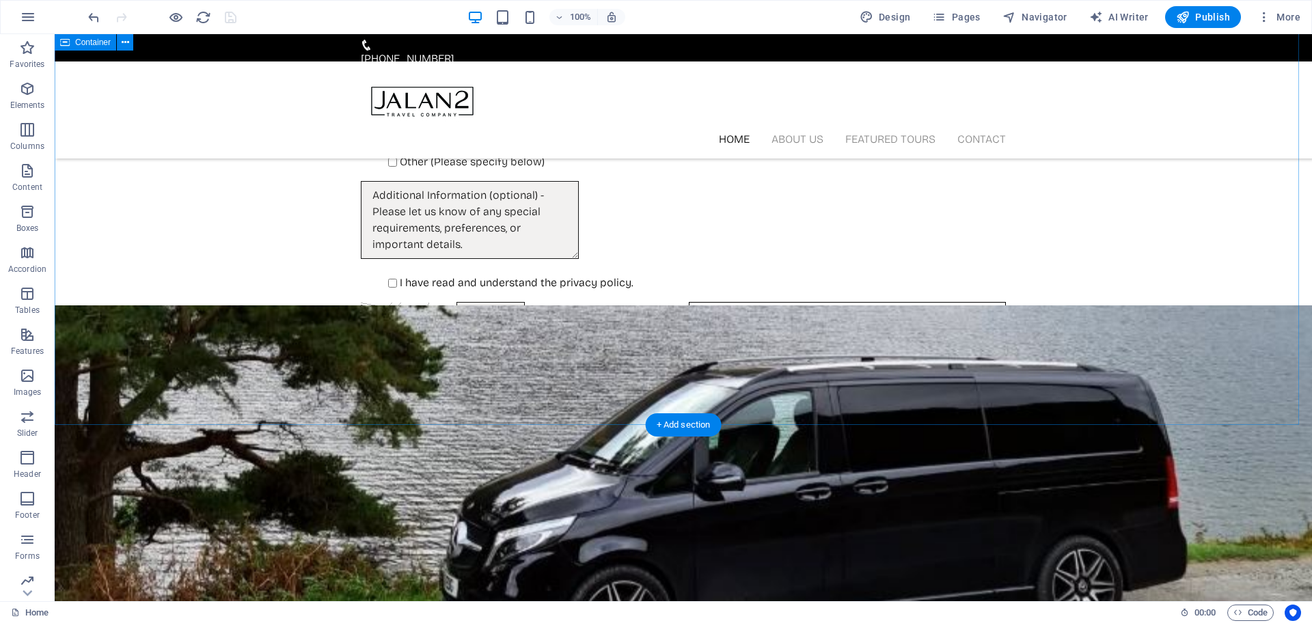
scroll to position [513, 0]
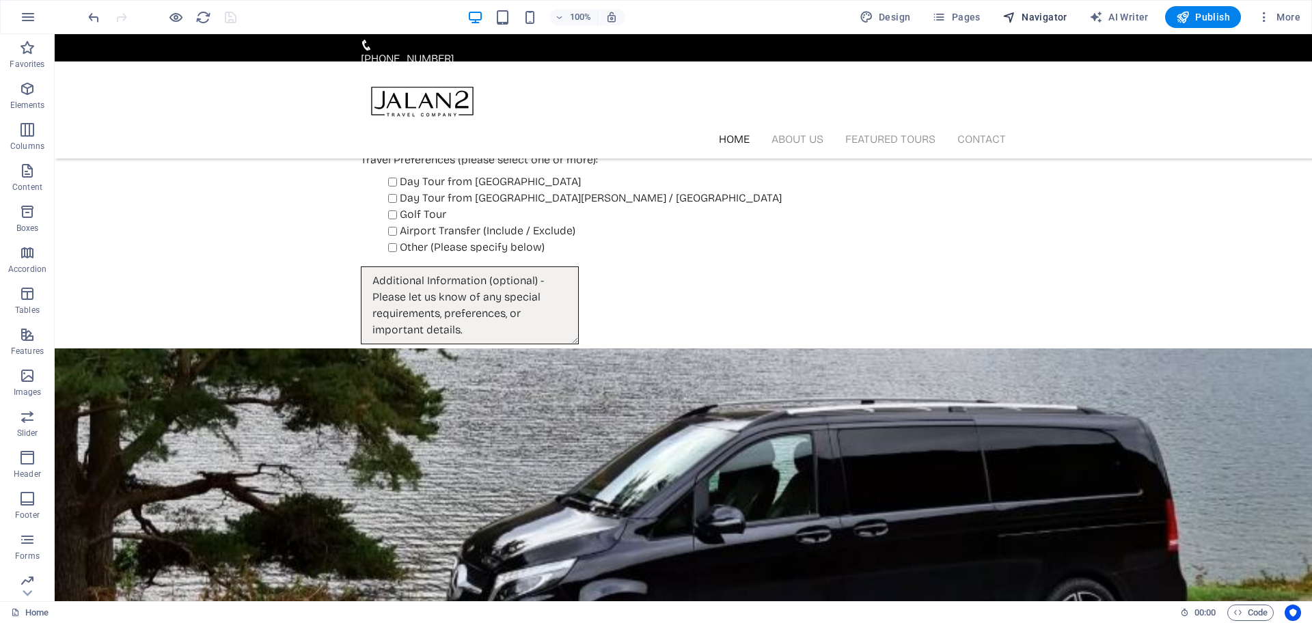
click at [1049, 17] on span "Navigator" at bounding box center [1035, 17] width 65 height 14
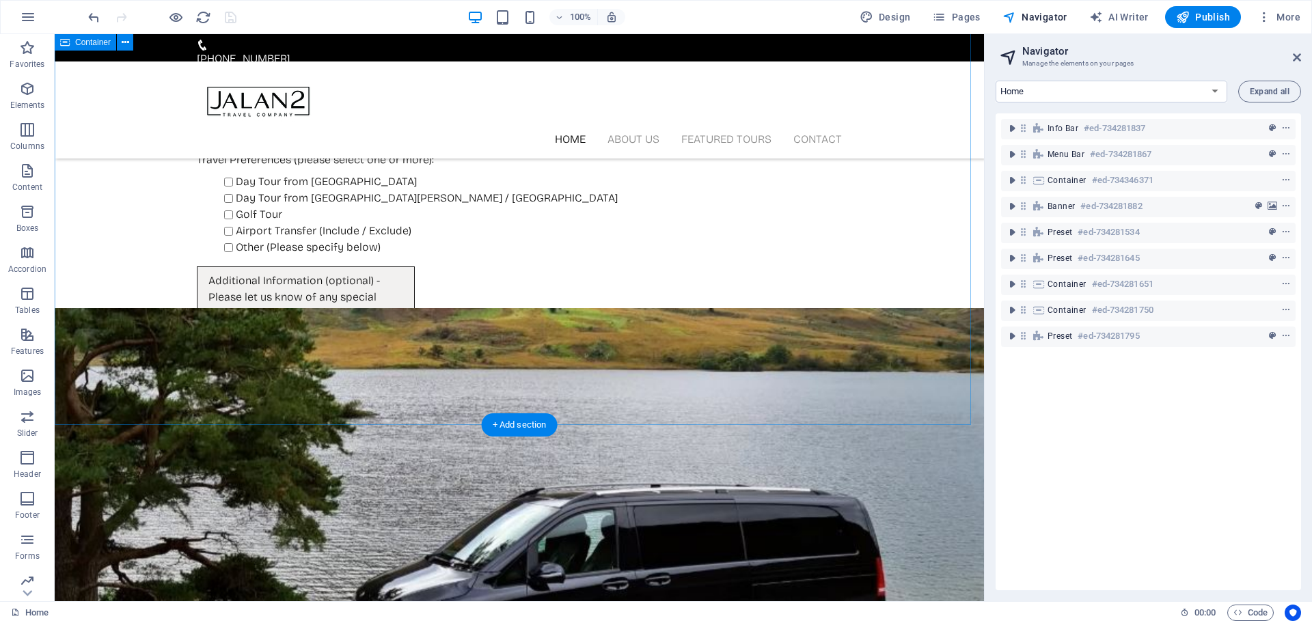
click at [893, 205] on div "Thank you for contacting Jalan2 Travel Company To help us plan your travel arra…" at bounding box center [520, 141] width 930 height 725
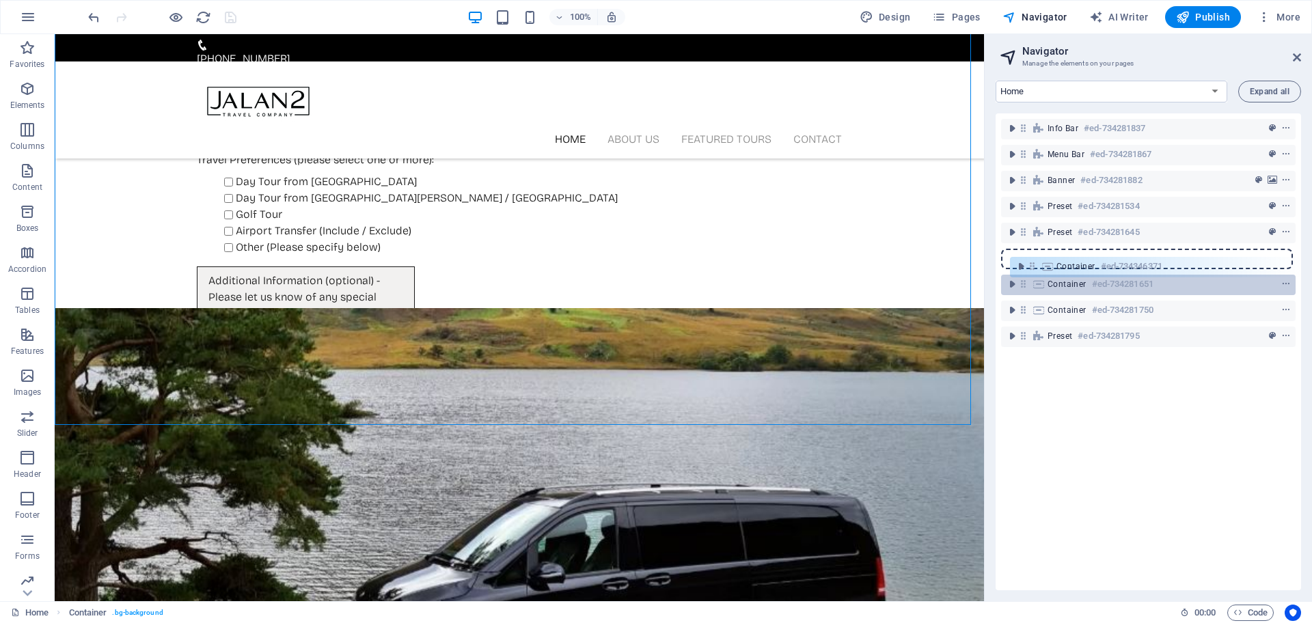
drag, startPoint x: 1026, startPoint y: 184, endPoint x: 1037, endPoint y: 275, distance: 92.3
click at [1037, 275] on div "Info Bar #ed-734281837 Menu Bar #ed-734281867 Container #ed-734346371 Banner #e…" at bounding box center [1149, 351] width 306 height 477
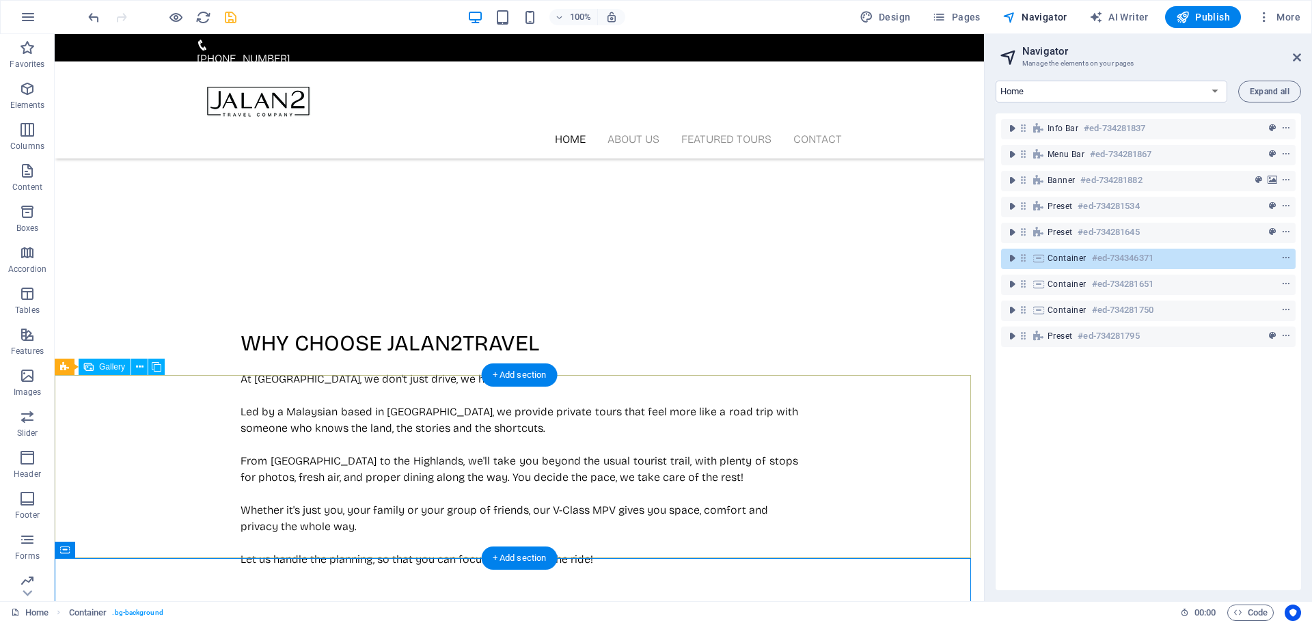
scroll to position [1444, 0]
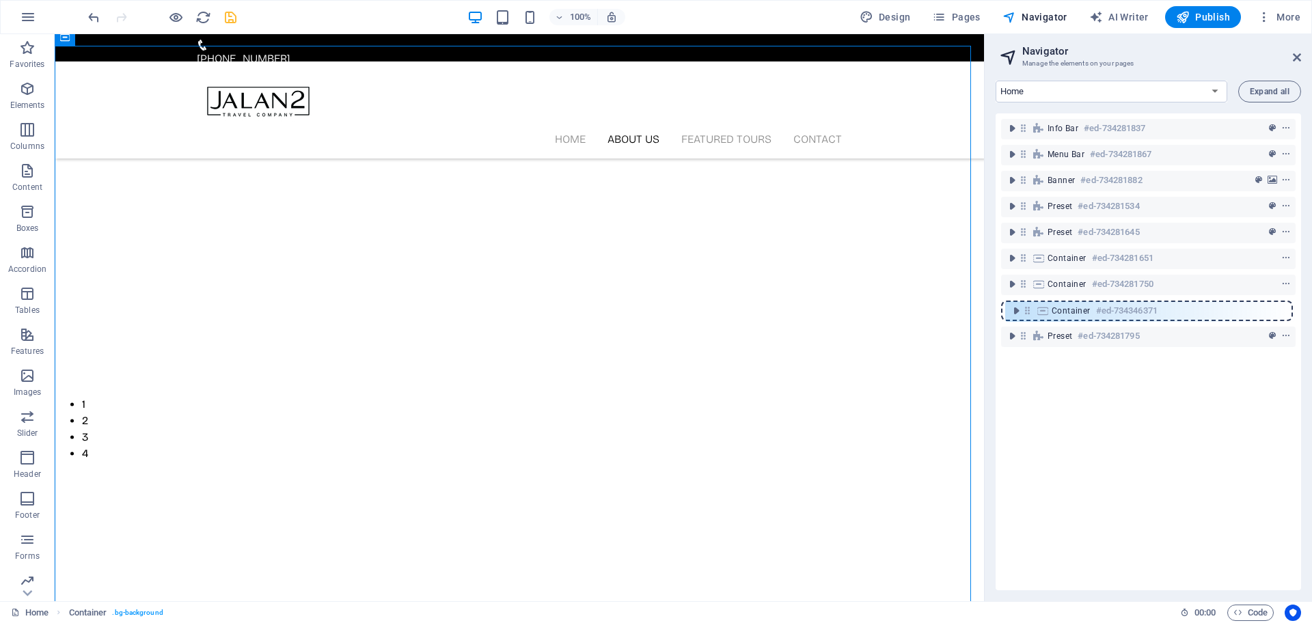
drag, startPoint x: 1023, startPoint y: 264, endPoint x: 1030, endPoint y: 321, distance: 57.1
click at [1030, 321] on div "Info Bar #ed-734281837 Menu Bar #ed-734281867 Banner #ed-734281882 Preset #ed-7…" at bounding box center [1149, 351] width 306 height 477
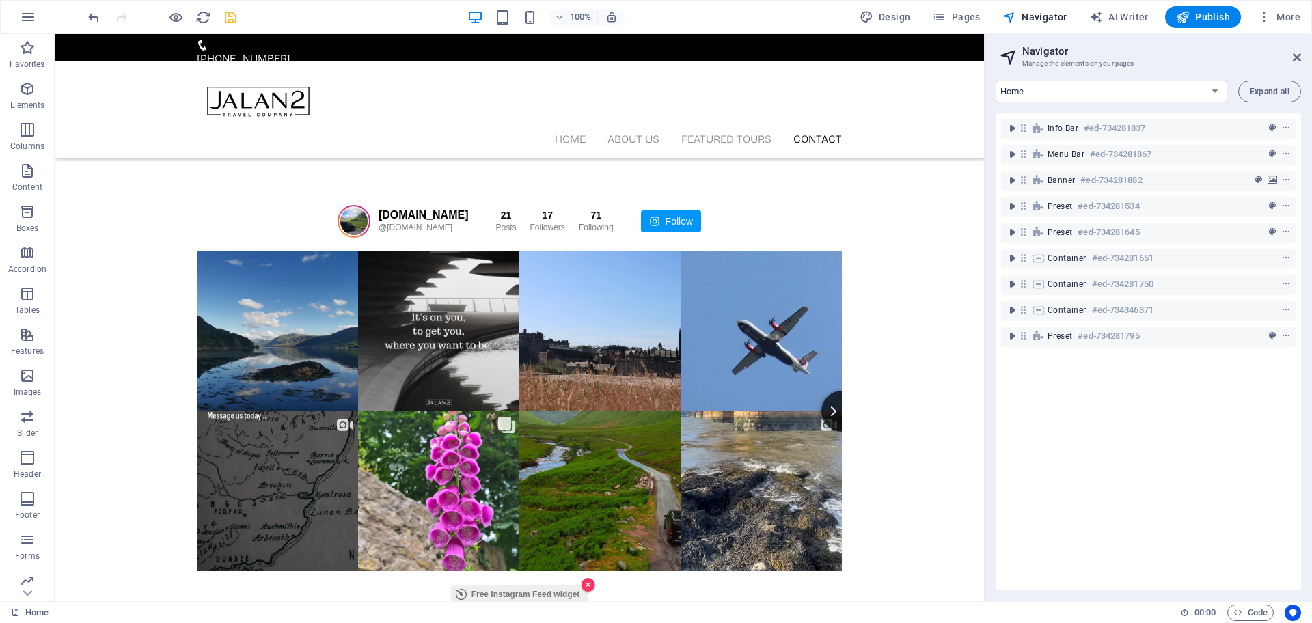
scroll to position [3815, 0]
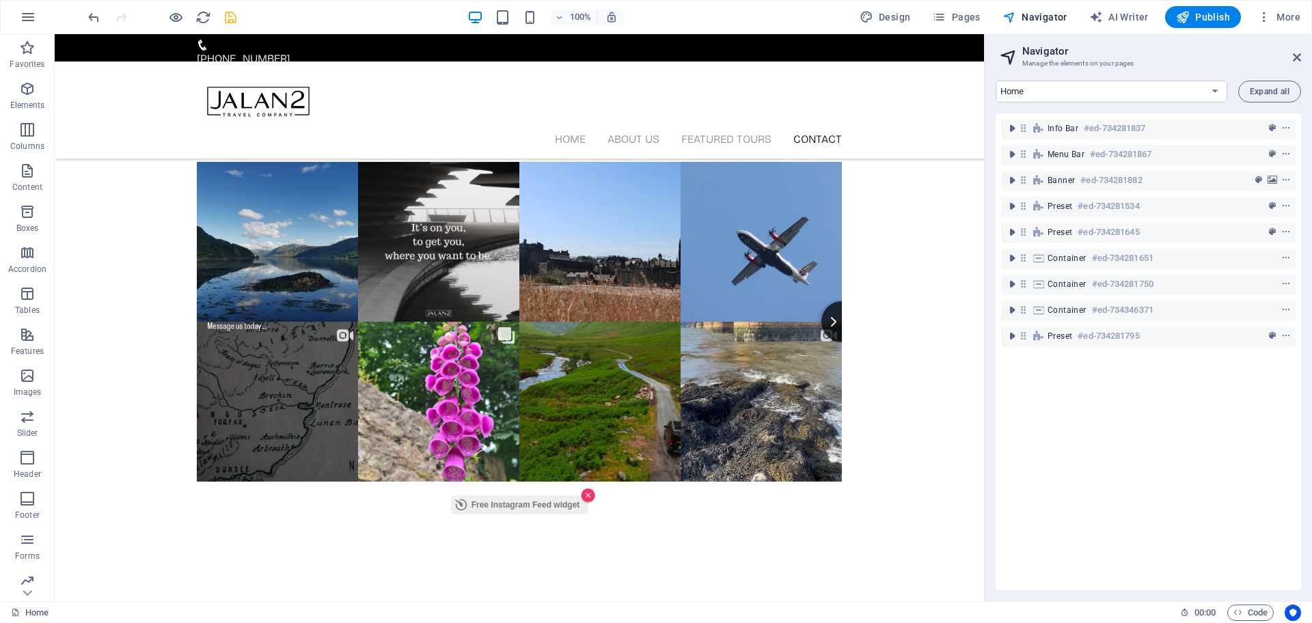
drag, startPoint x: 981, startPoint y: 489, endPoint x: 1104, endPoint y: 572, distance: 148.3
click at [232, 26] on div at bounding box center [161, 17] width 153 height 22
click at [230, 16] on icon "save" at bounding box center [231, 18] width 16 height 16
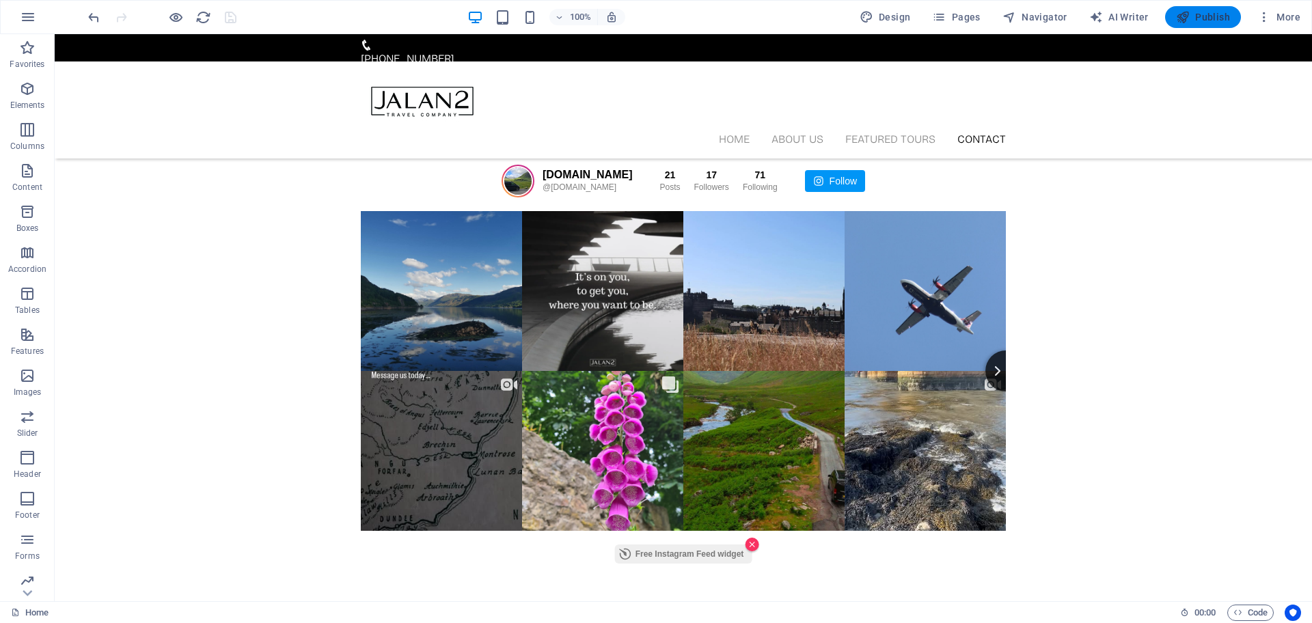
click at [1166, 23] on span "Publish" at bounding box center [1203, 17] width 54 height 14
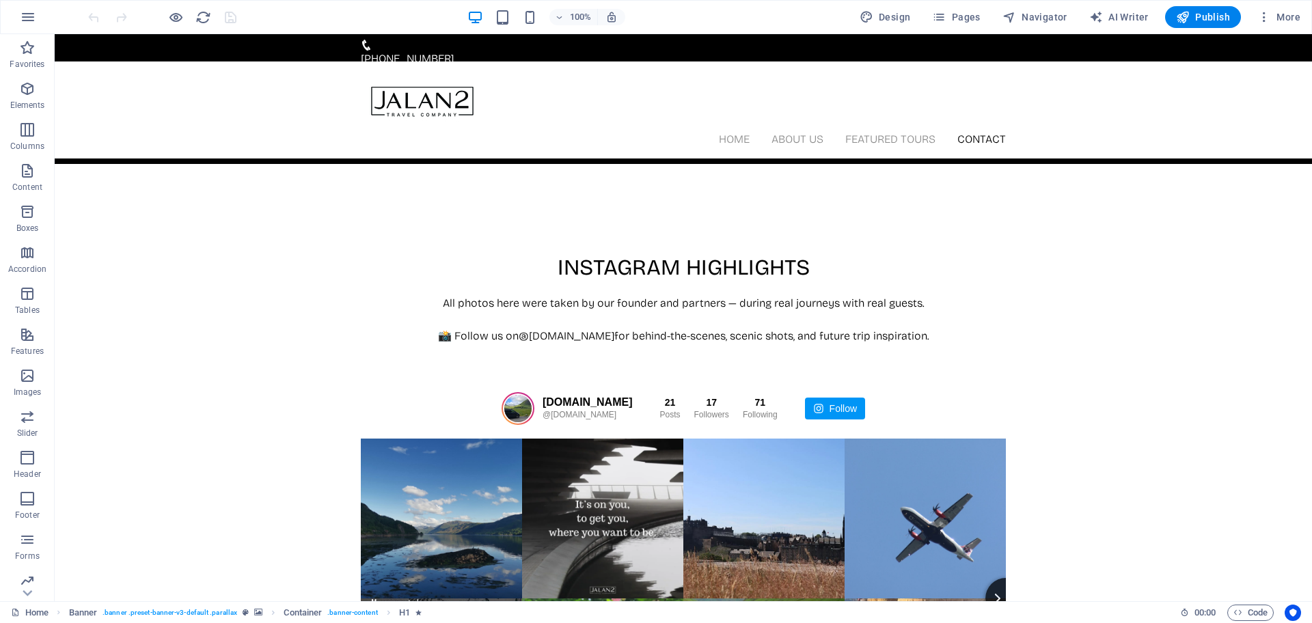
scroll to position [3339, 0]
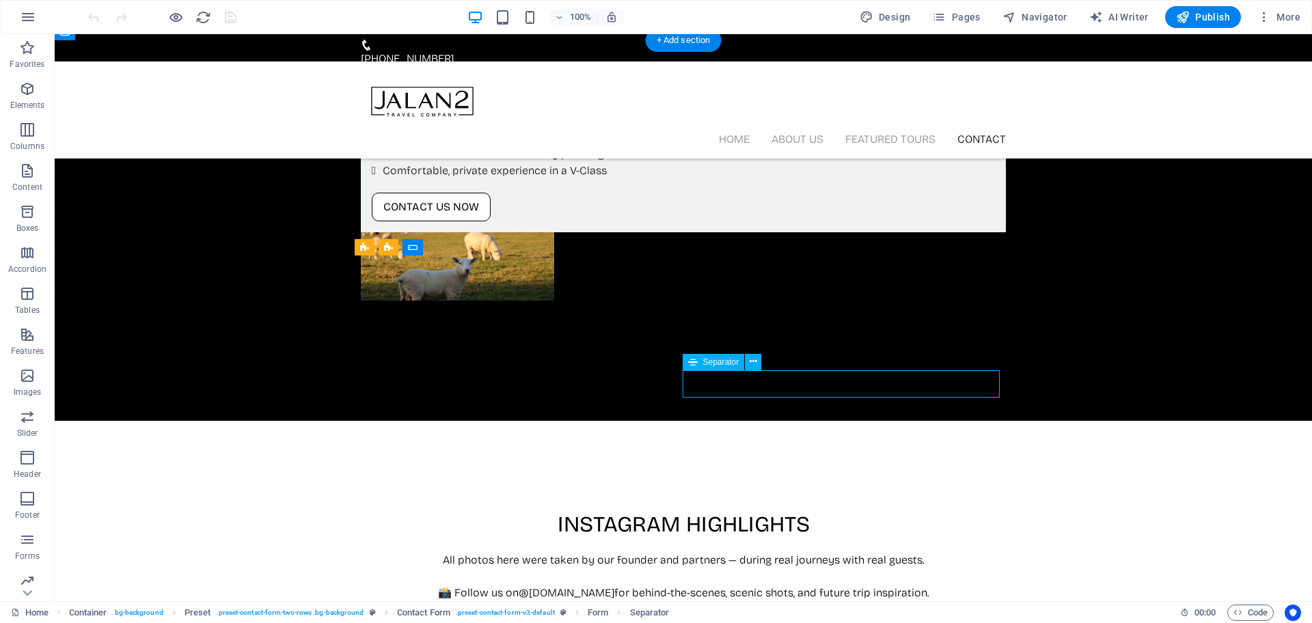
scroll to position [3373, 0]
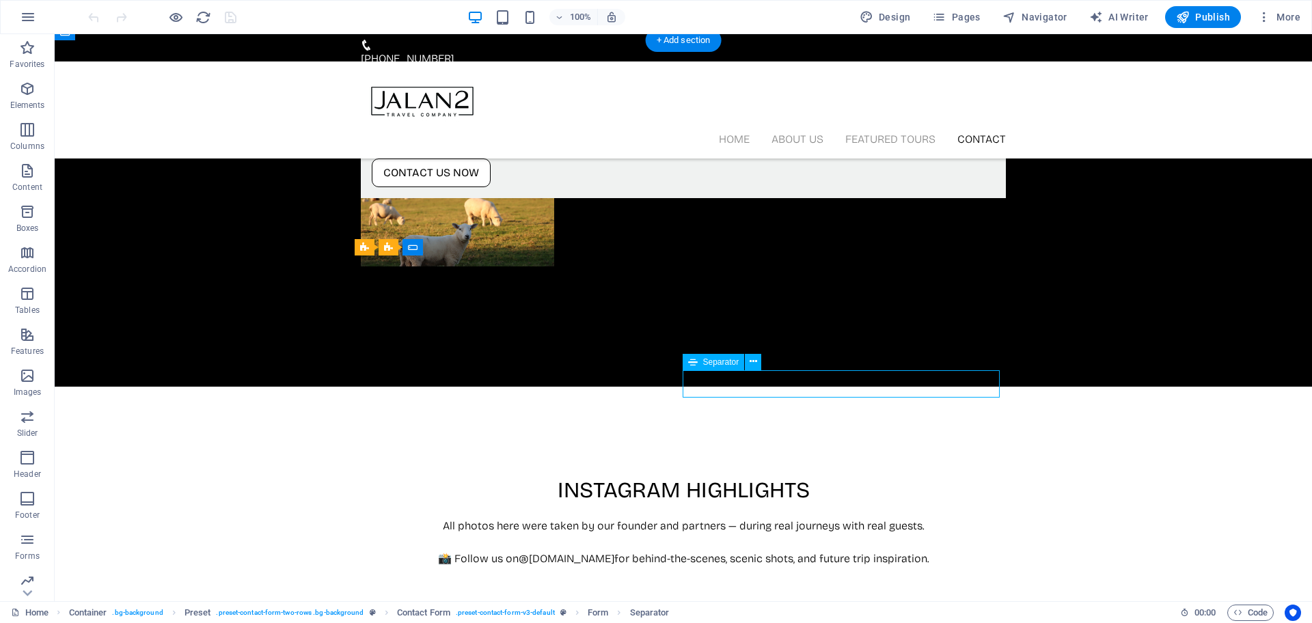
select select "%"
select select "px"
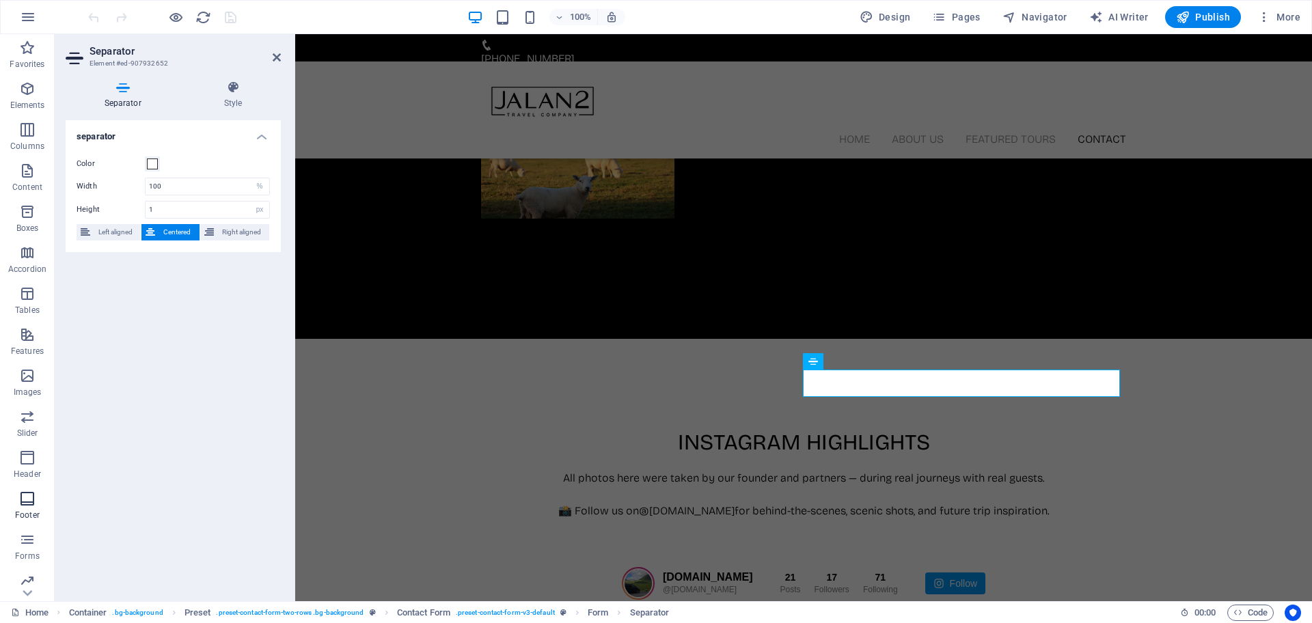
click at [20, 502] on icon "button" at bounding box center [27, 499] width 16 height 16
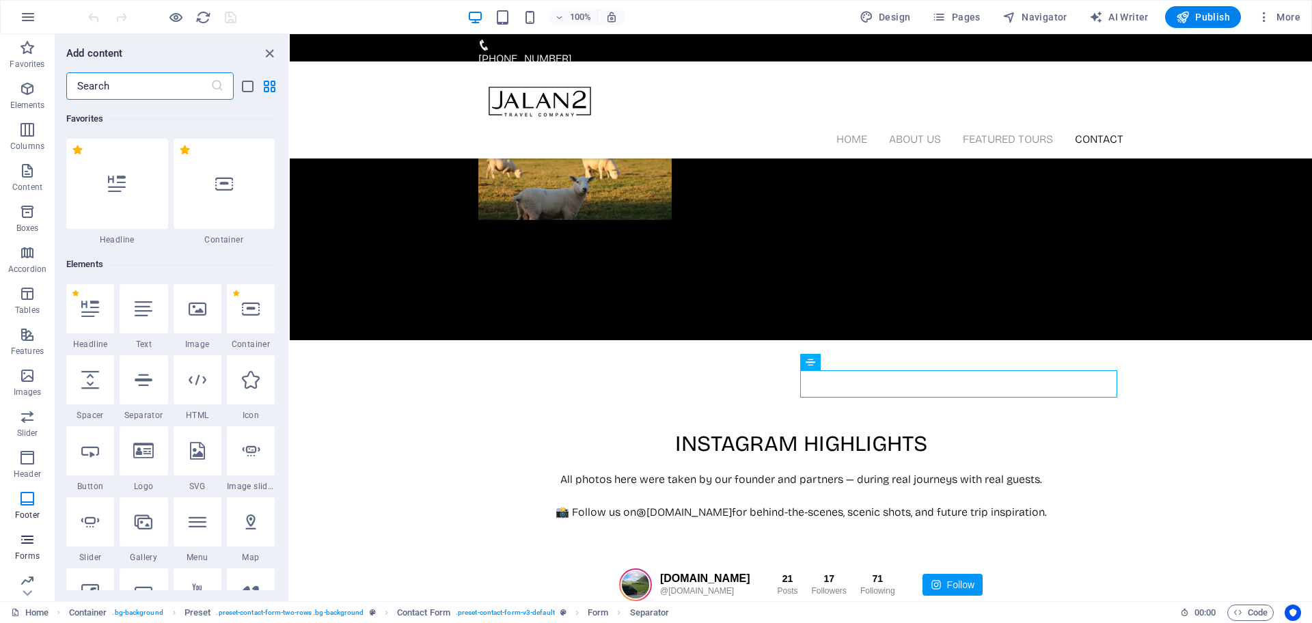
scroll to position [3374, 0]
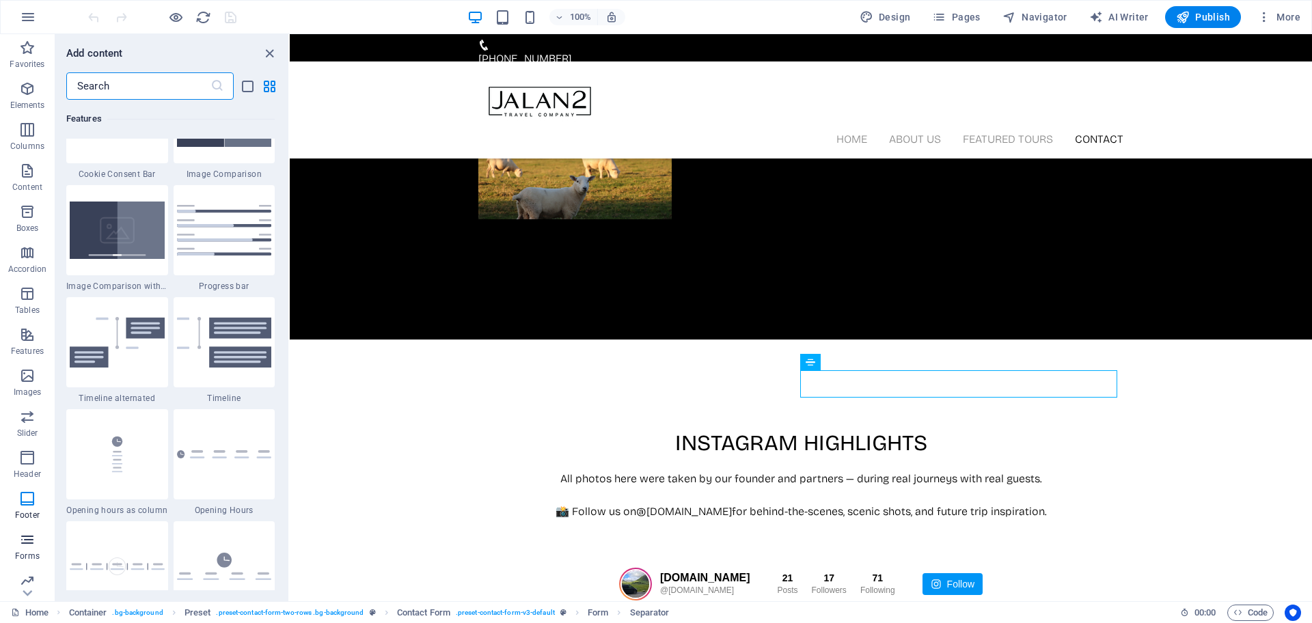
click at [33, 546] on icon "button" at bounding box center [27, 540] width 16 height 16
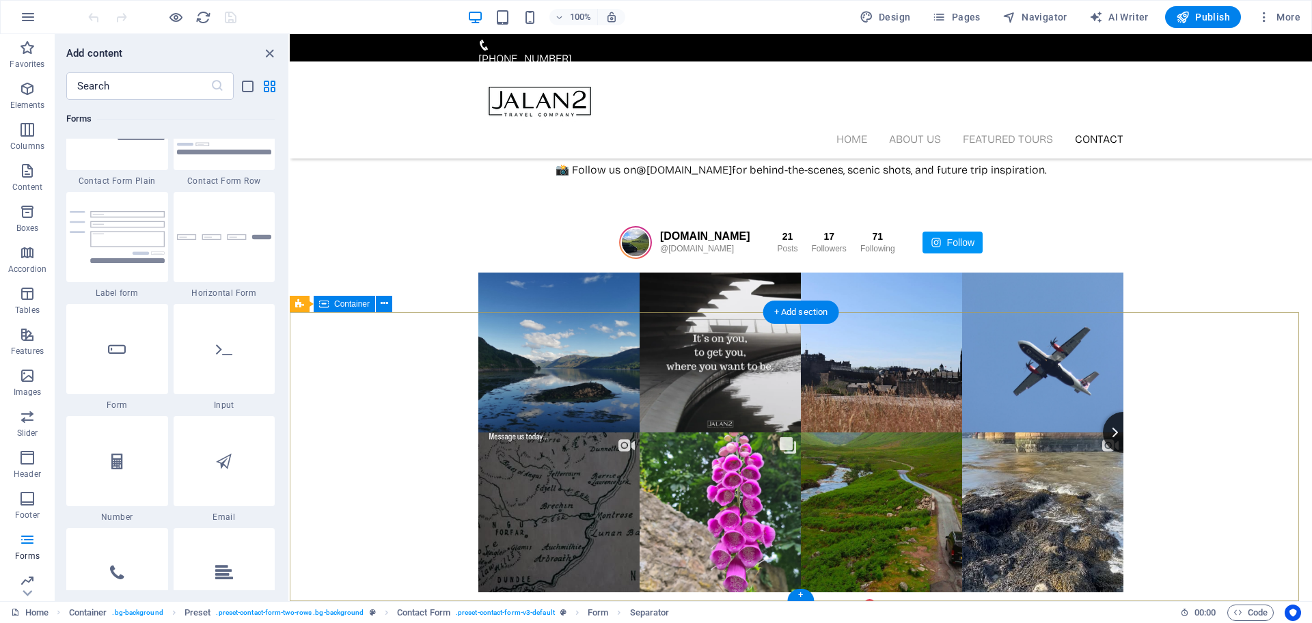
scroll to position [3817, 0]
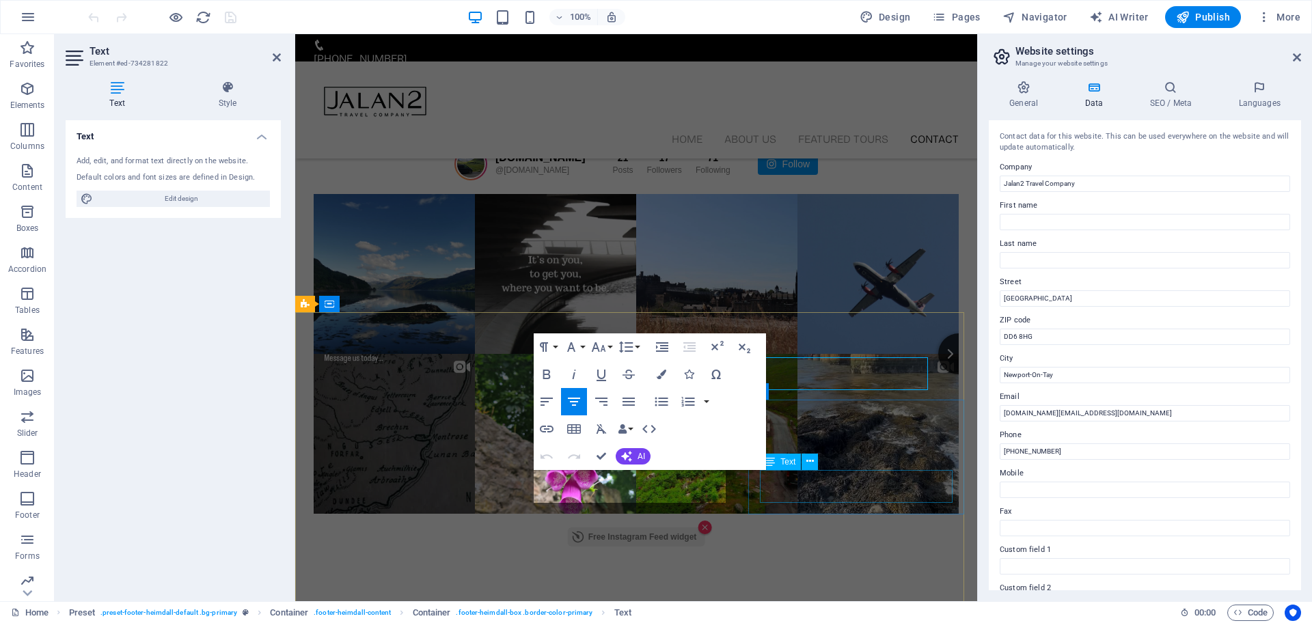
scroll to position [3929, 0]
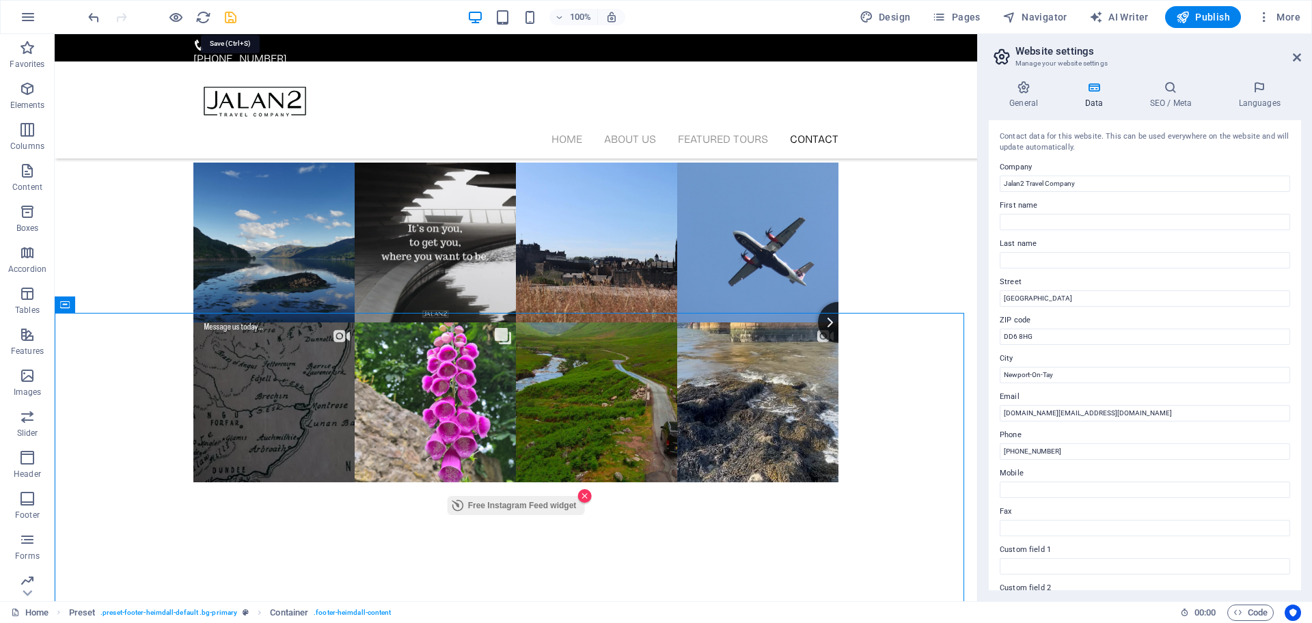
click at [229, 22] on icon "save" at bounding box center [231, 18] width 16 height 16
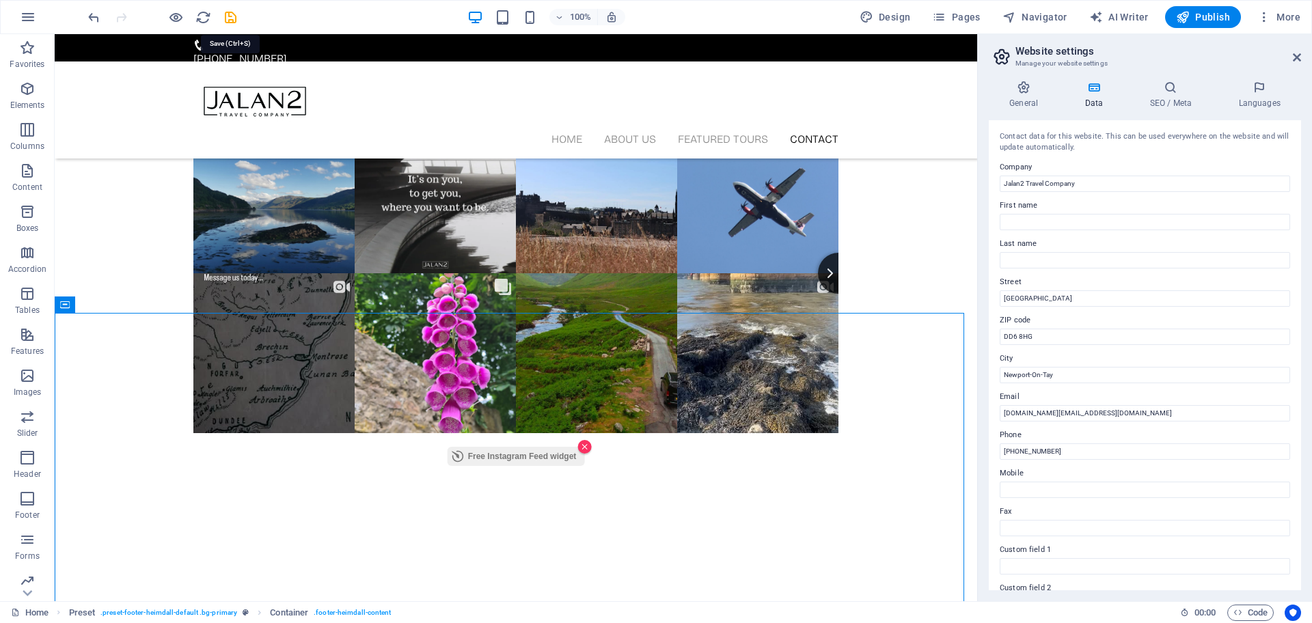
scroll to position [3782, 0]
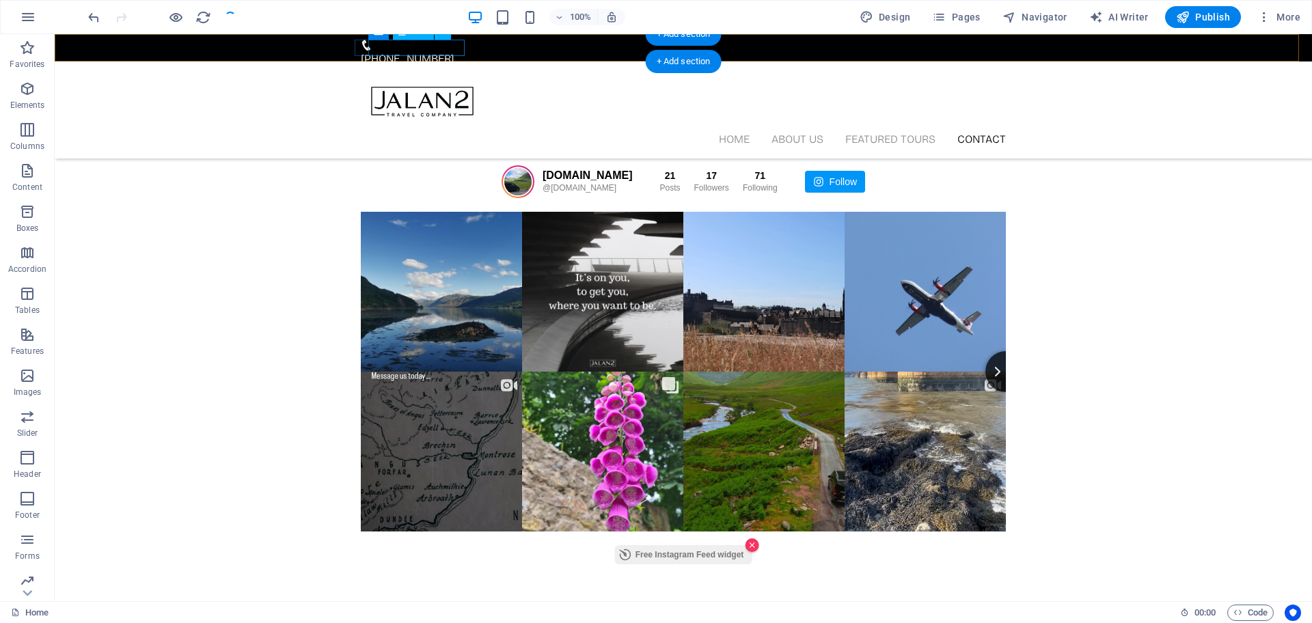
click at [401, 51] on div "[PHONE_NUMBER]" at bounding box center [681, 59] width 640 height 16
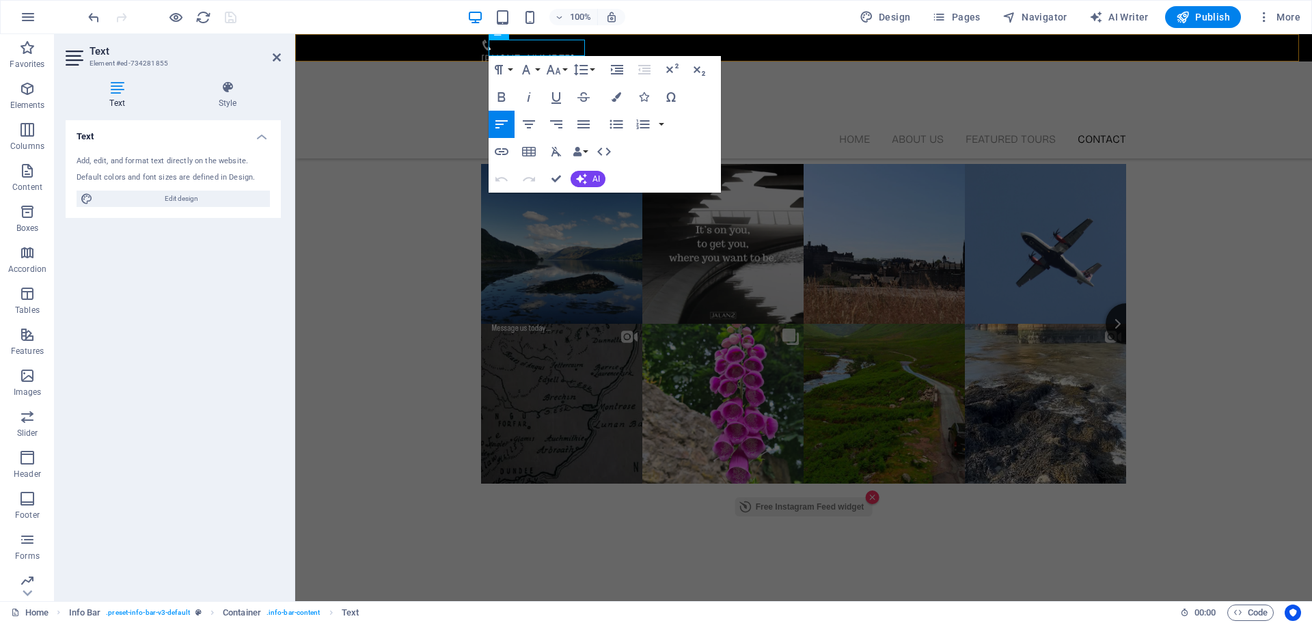
scroll to position [3815, 0]
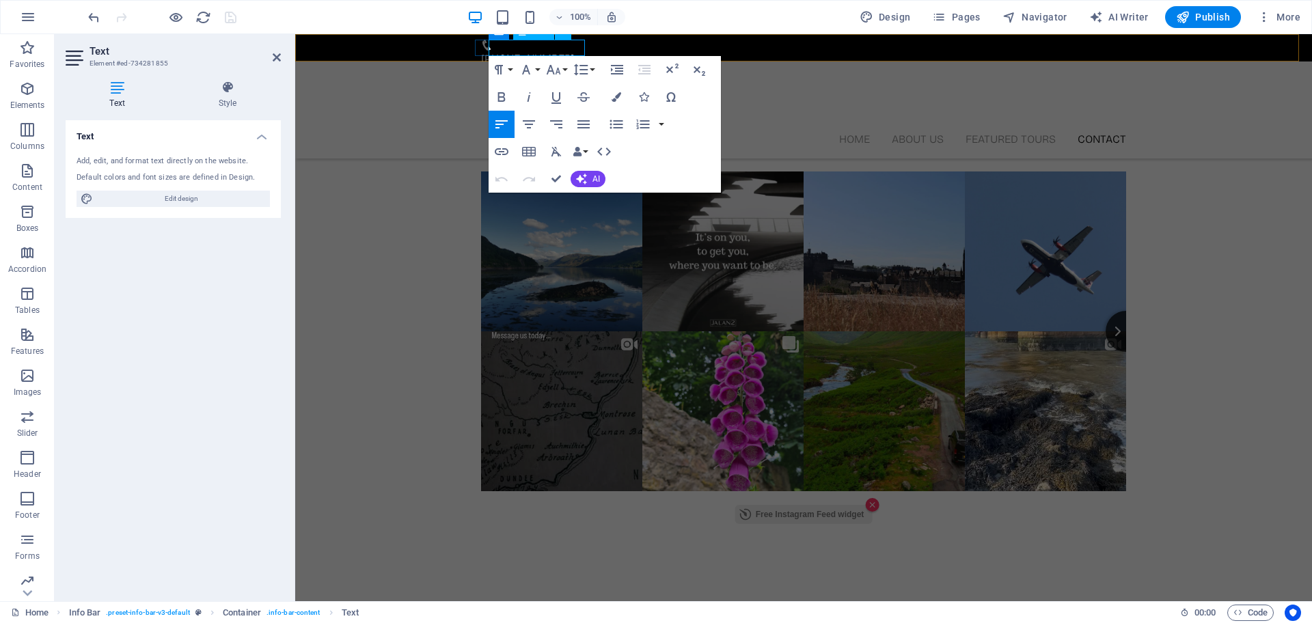
click at [568, 51] on p "[PHONE_NUMBER]" at bounding box center [801, 59] width 640 height 16
copy p "[PHONE_NUMBER]"
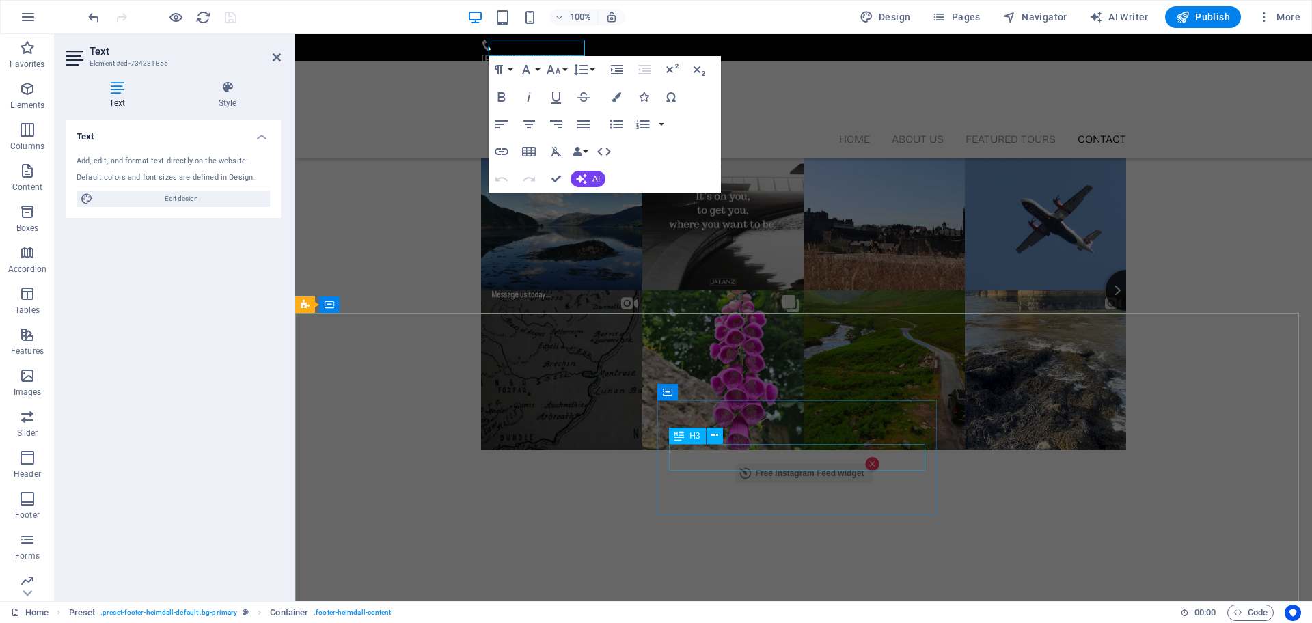
scroll to position [3782, 0]
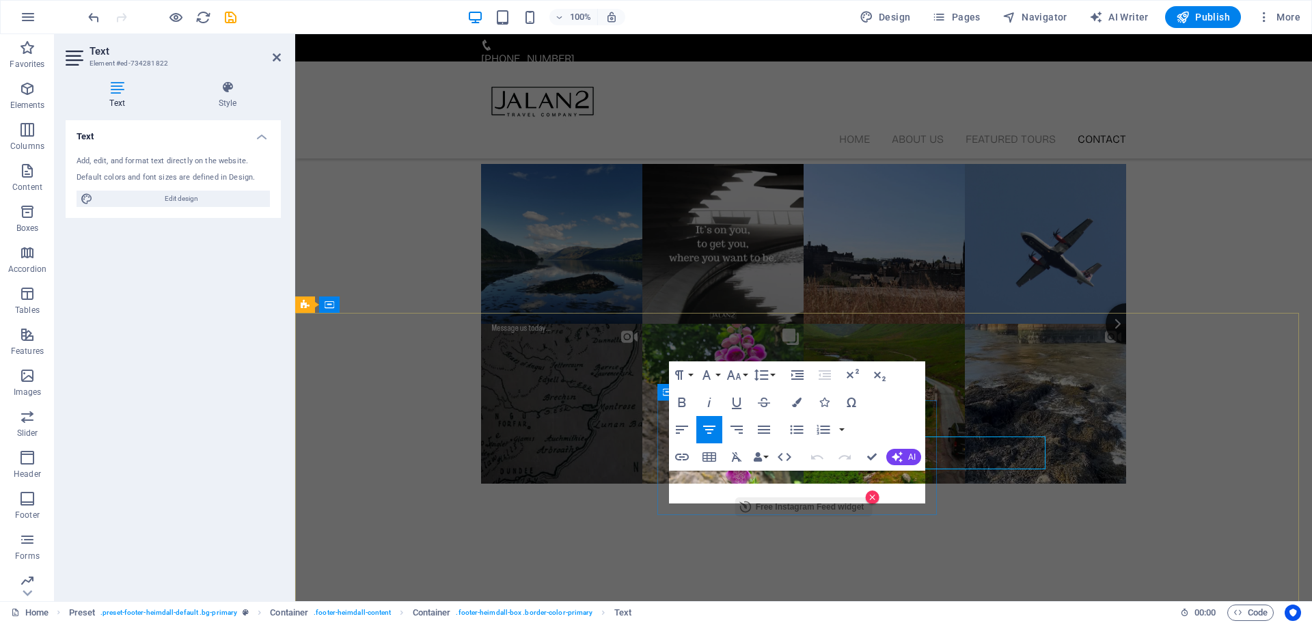
scroll to position [3815, 0]
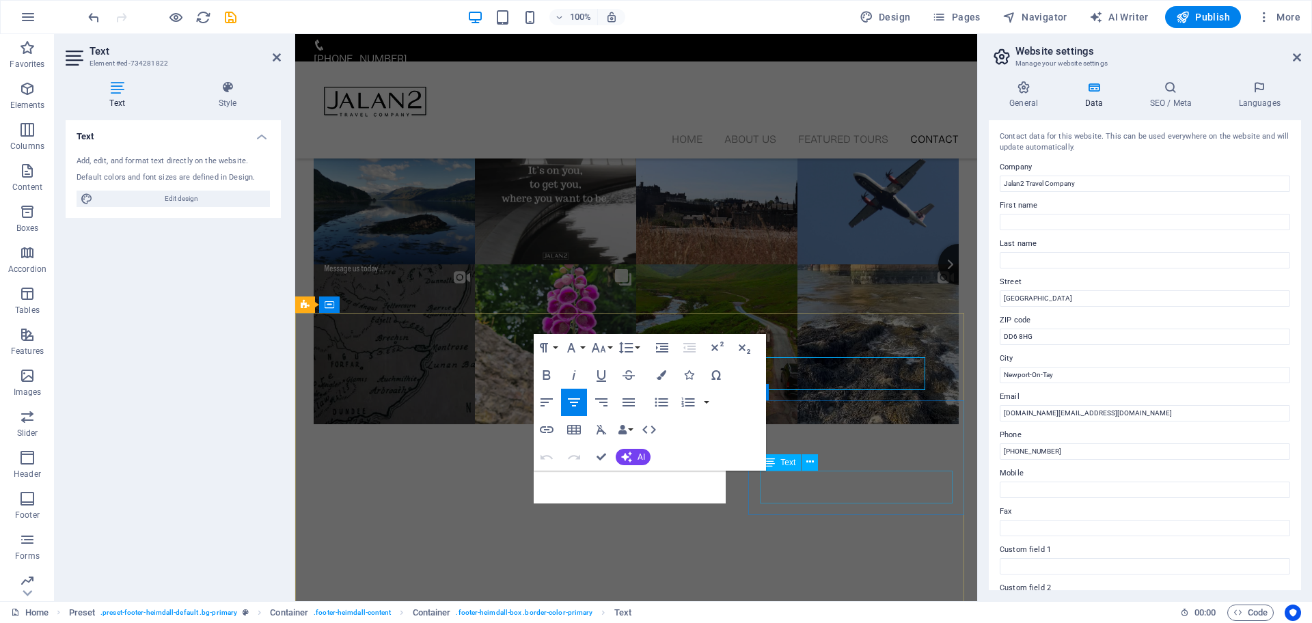
scroll to position [3929, 0]
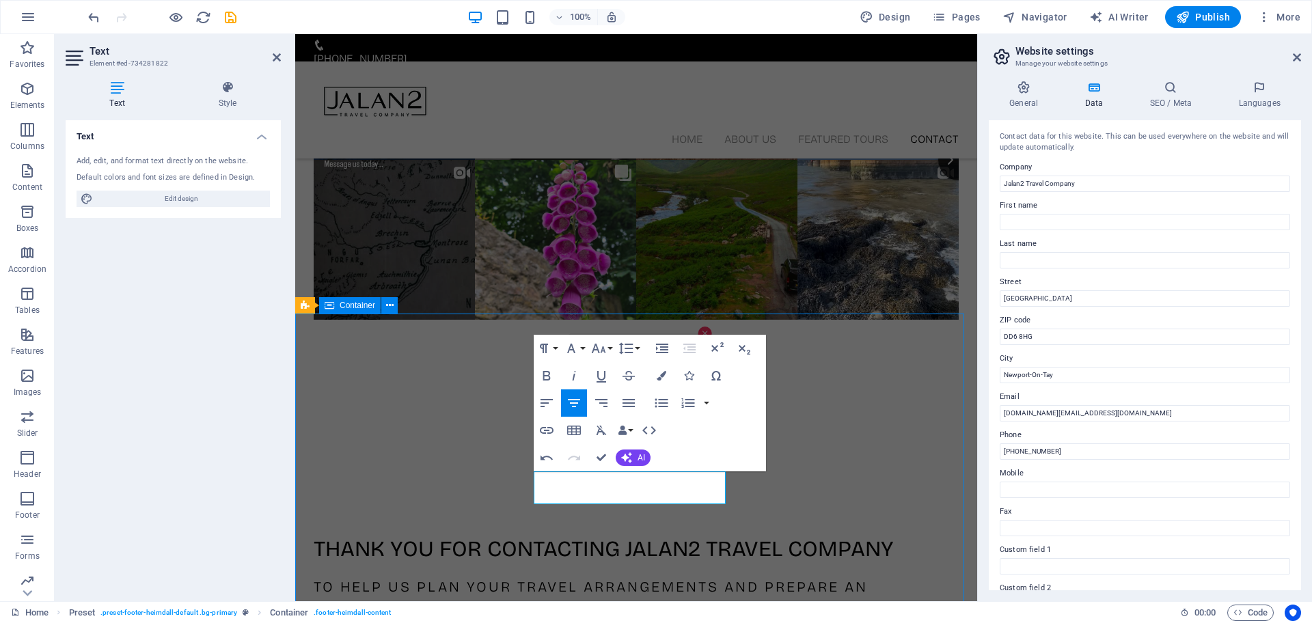
scroll to position [3812, 0]
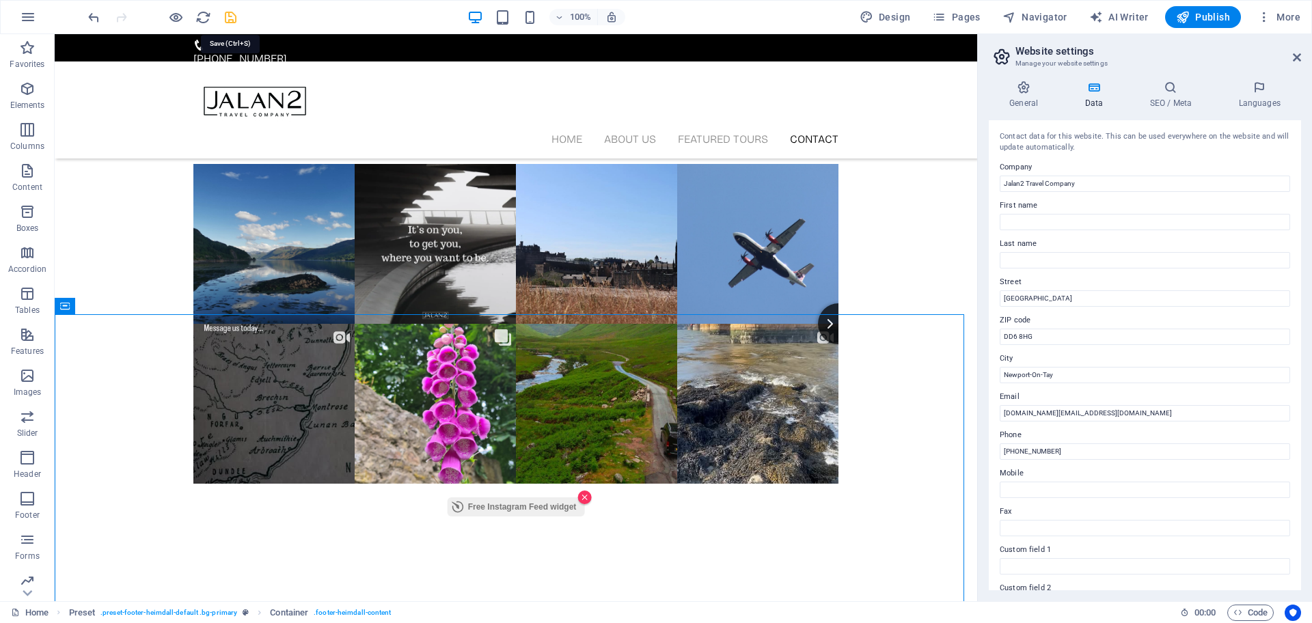
click at [229, 18] on icon "save" at bounding box center [231, 18] width 16 height 16
